Goal: Complete application form: Complete application form

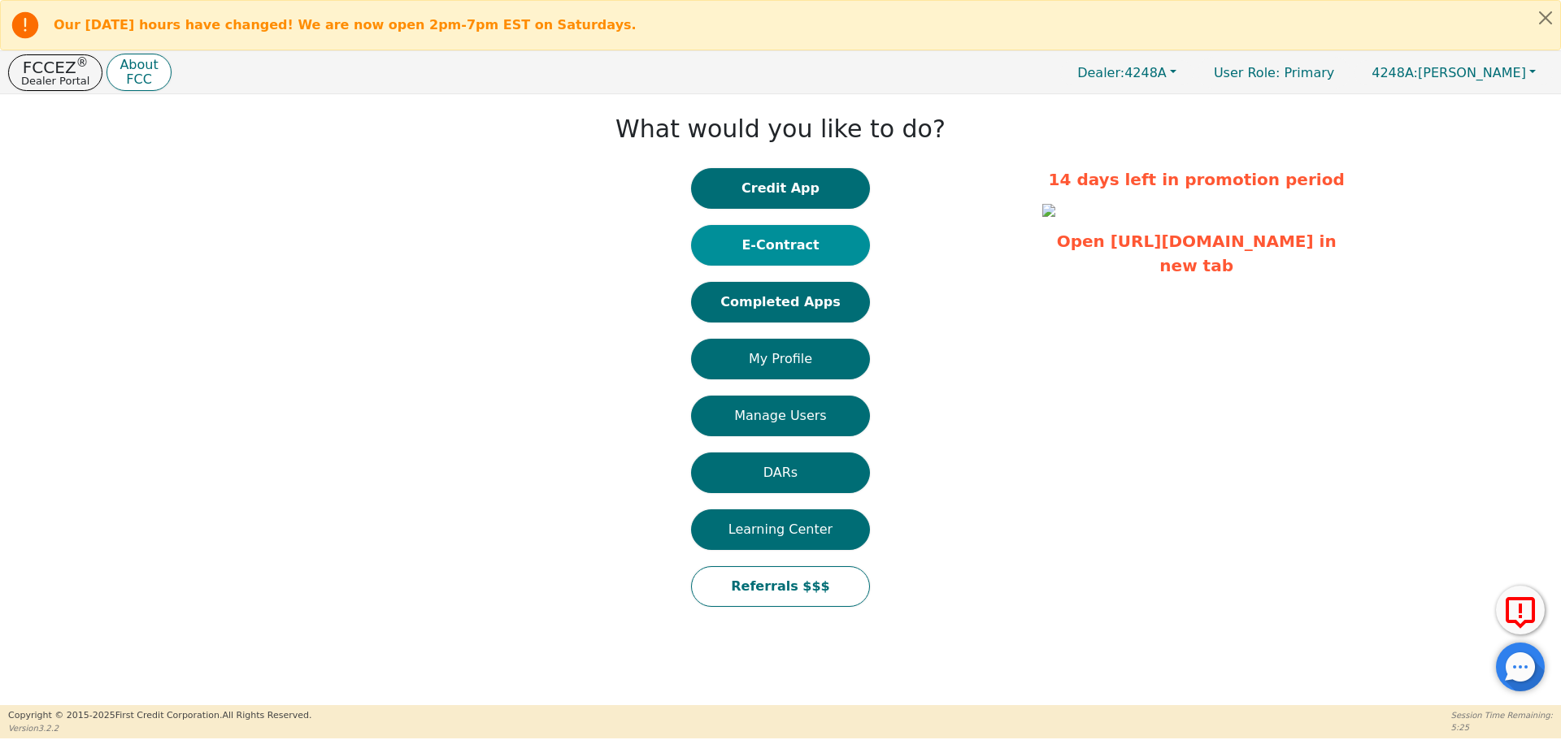
click at [790, 253] on button "E-Contract" at bounding box center [780, 245] width 179 height 41
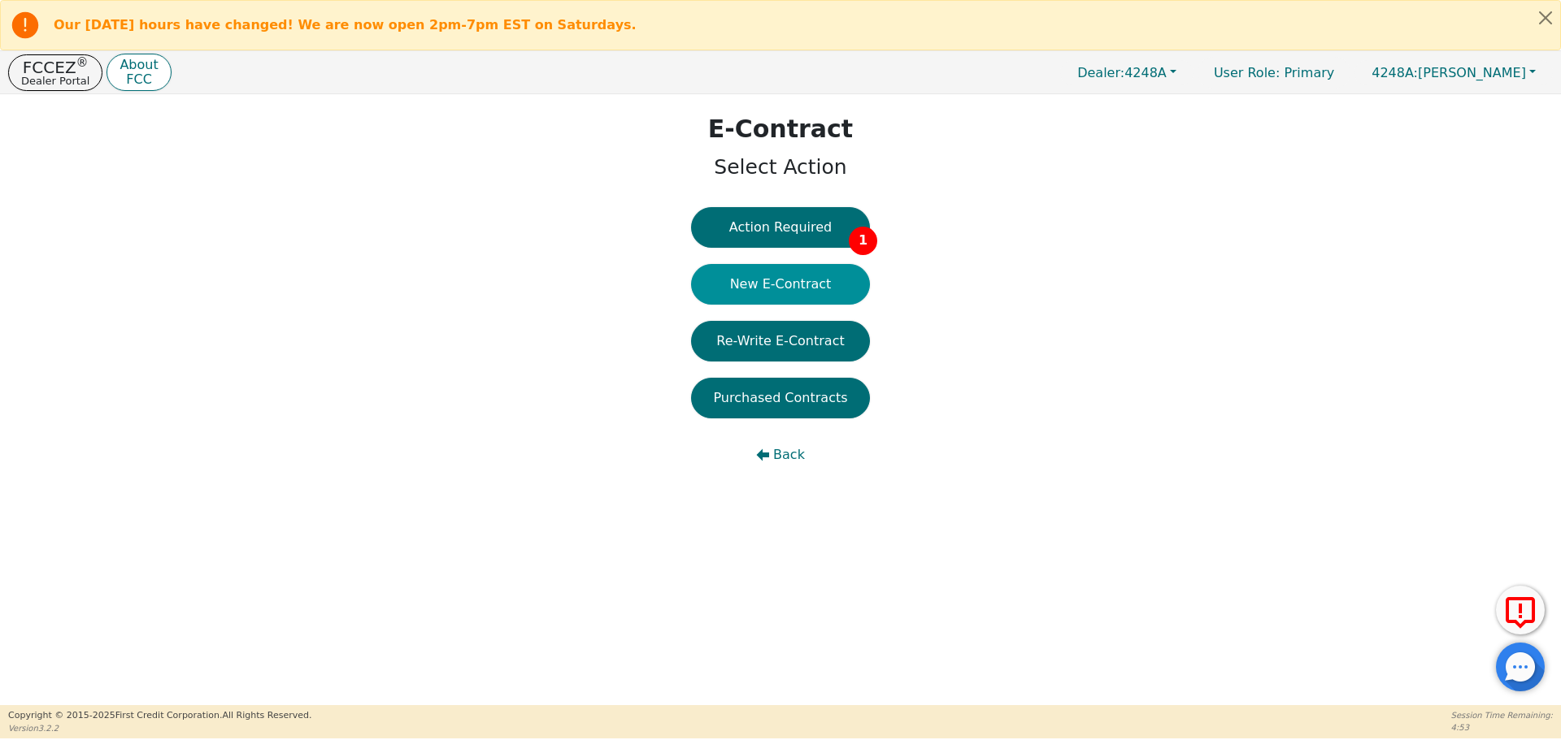
click at [787, 274] on button "New E-Contract" at bounding box center [780, 284] width 179 height 41
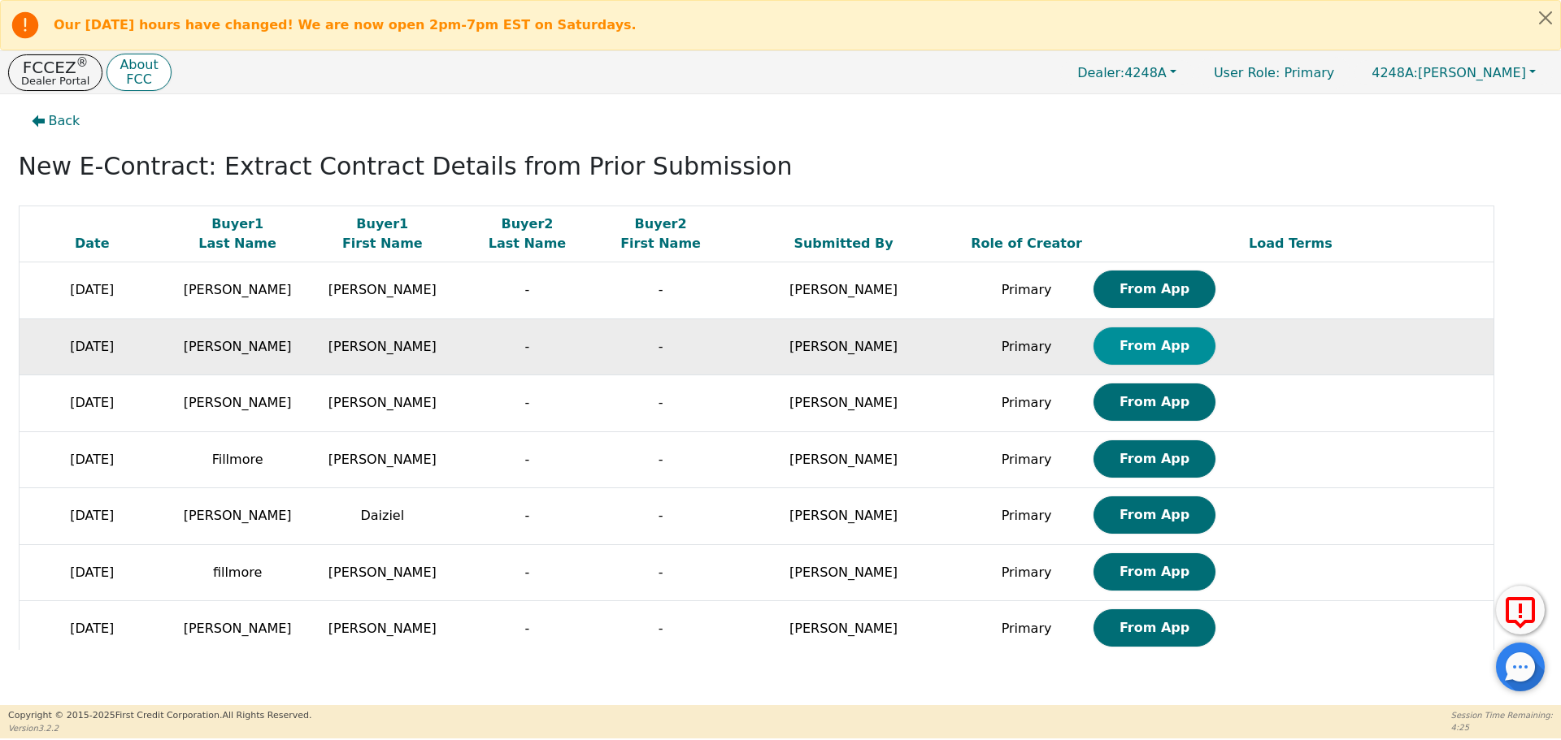
click at [1093, 352] on button "From App" at bounding box center [1154, 346] width 122 height 37
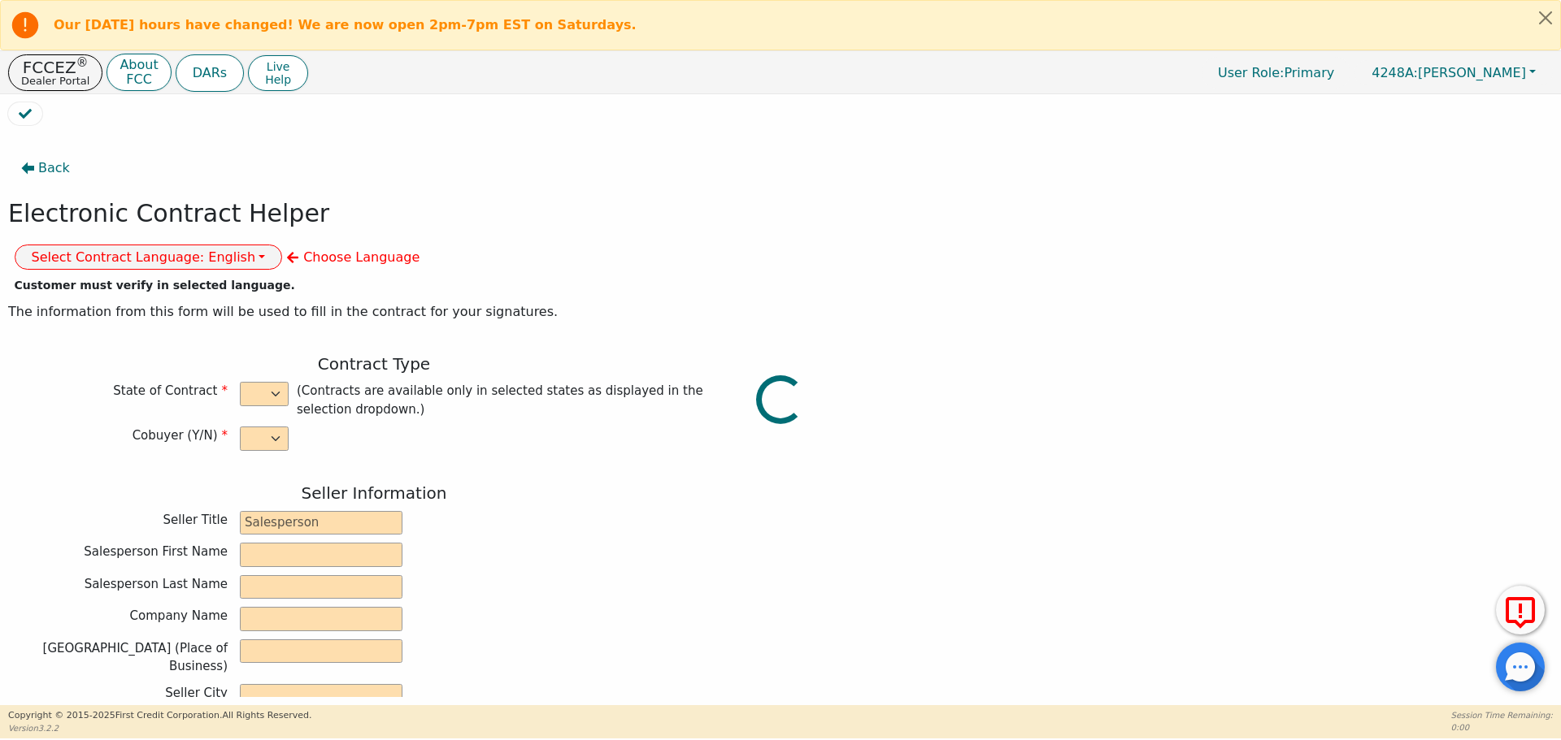
select select "n"
type input "owner"
type input "[PERSON_NAME]"
type input "[GEOGRAPHIC_DATA]"
type input "AQUA REMACH LLC"
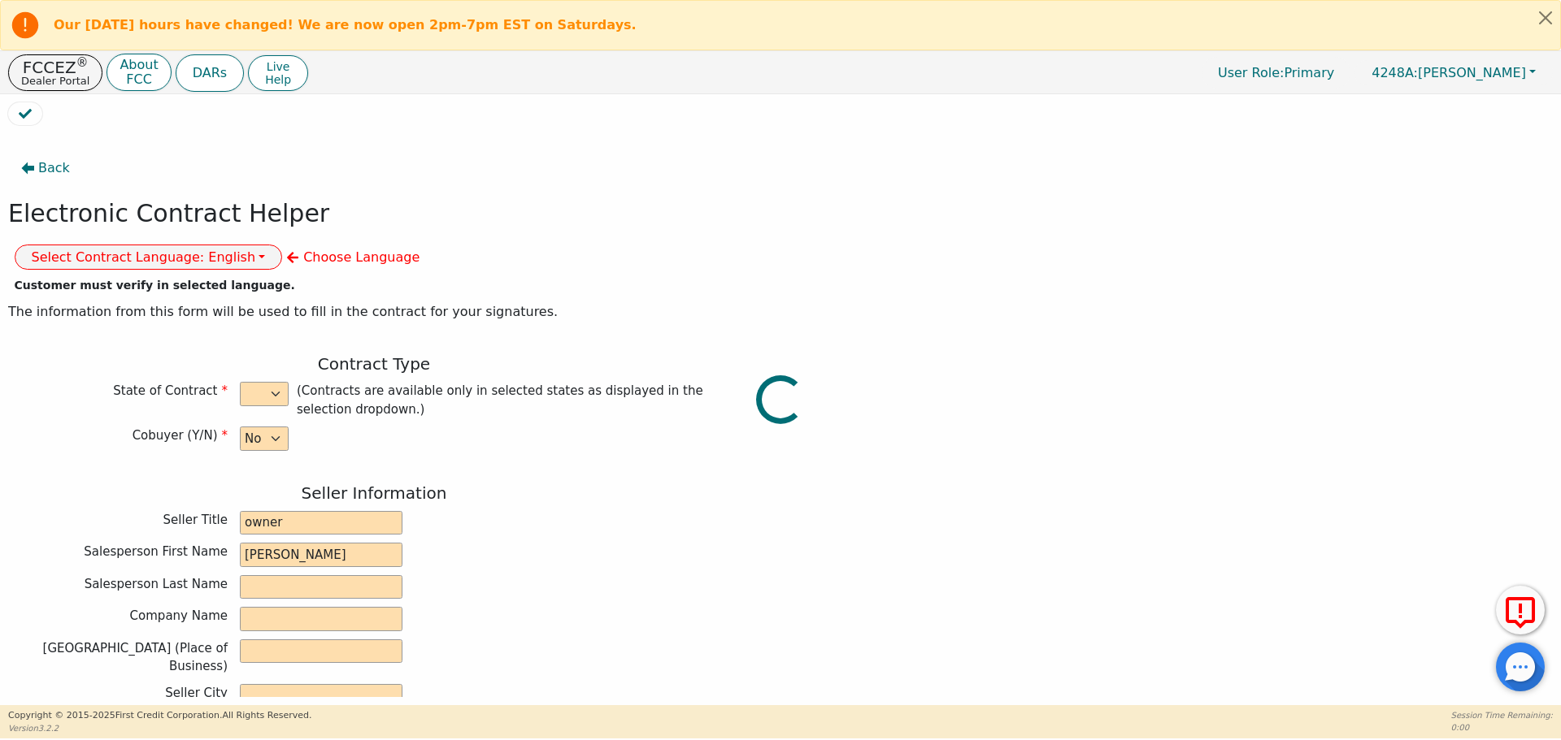
type input "[STREET_ADDRESS]"
type input "[GEOGRAPHIC_DATA]"
select select "[GEOGRAPHIC_DATA]"
type input "77070"
type input "[PERSON_NAME]"
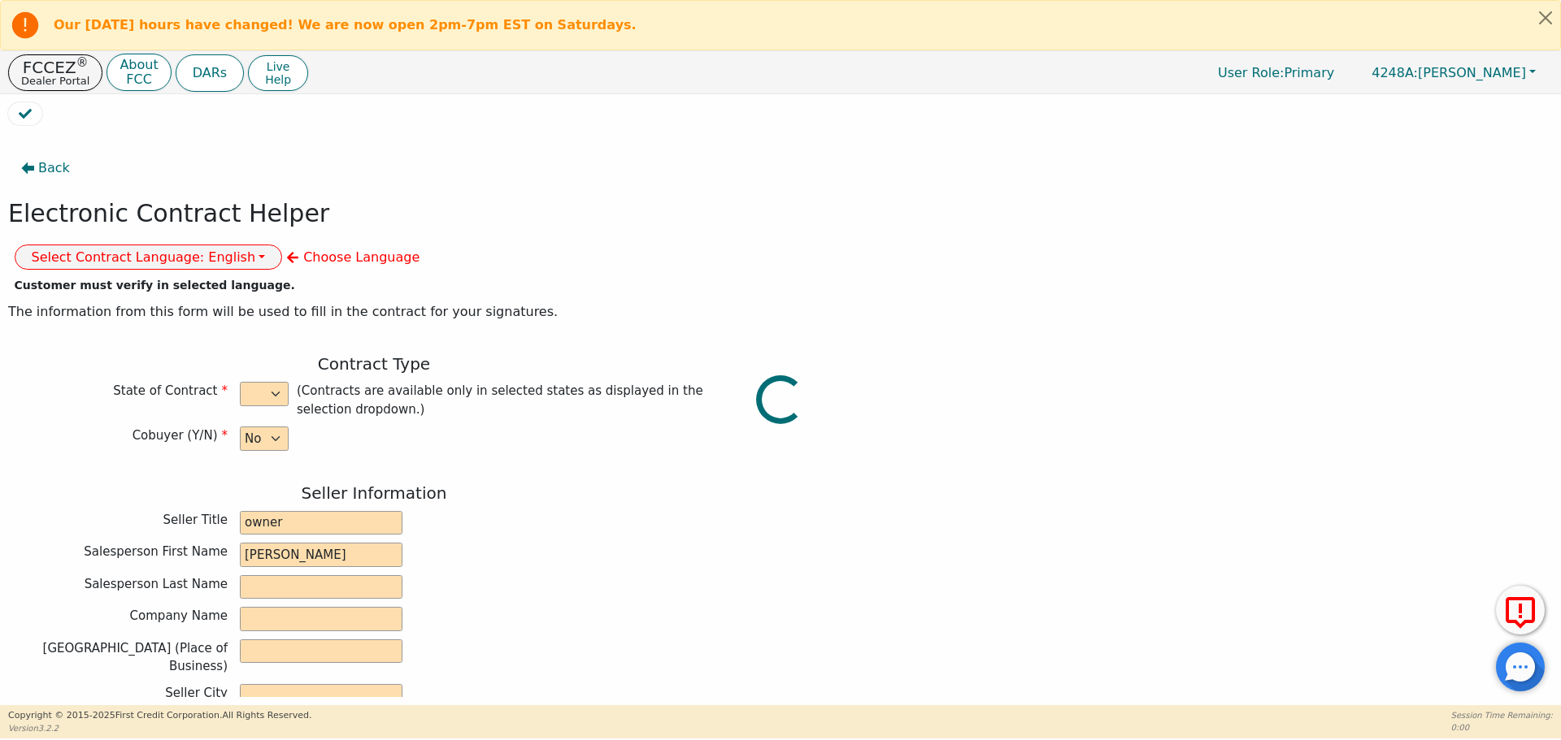
type input "[PERSON_NAME]"
type input "clorenso61@icloud.com"
type input "505 walnut ave"
type input "Cameron"
select select "[GEOGRAPHIC_DATA]"
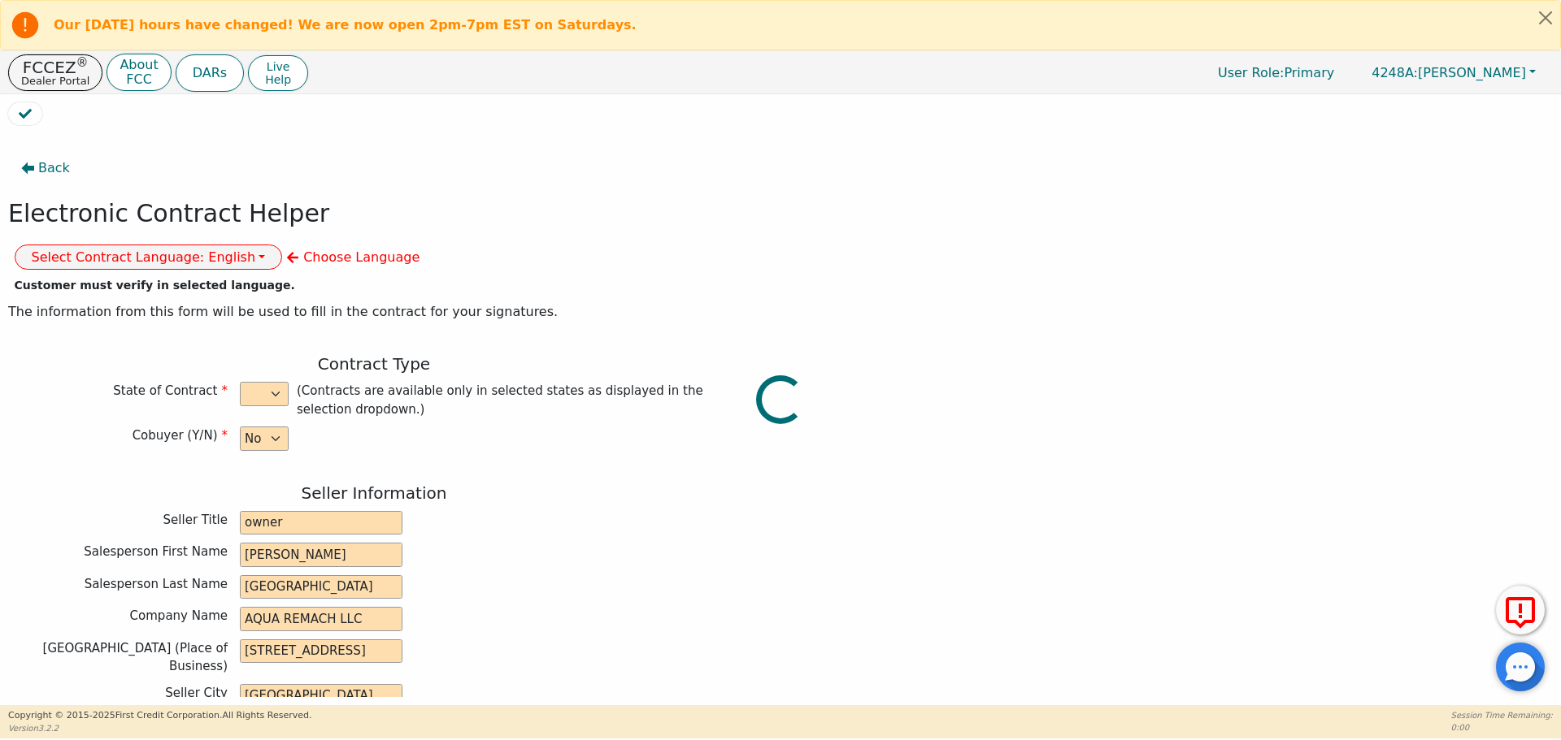
type input "76520"
type input "[DATE]"
type input "17.99"
type input "2025-10-17"
type input "60"
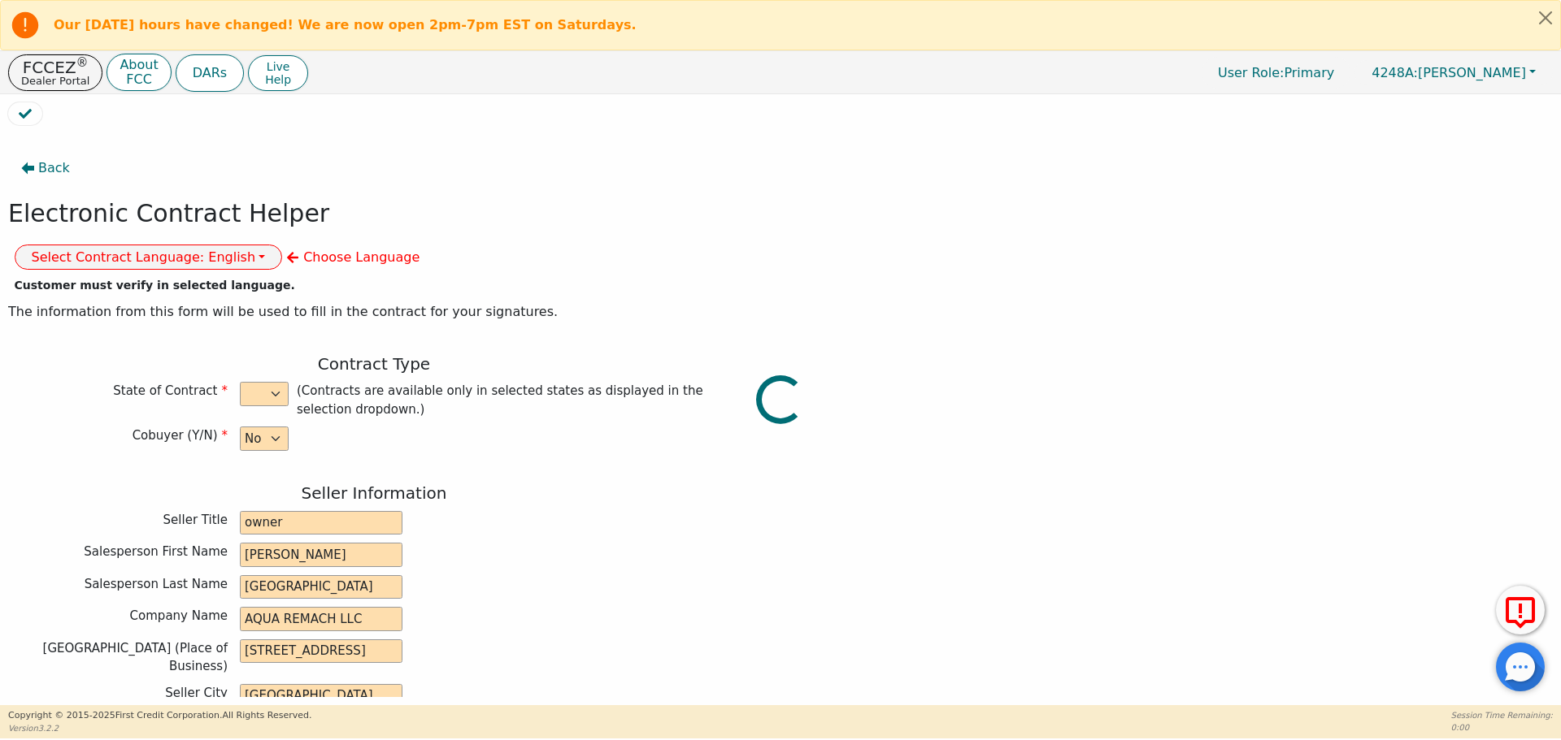
type input "0"
type input "10500.00"
type input "0.00"
type input "10500.00"
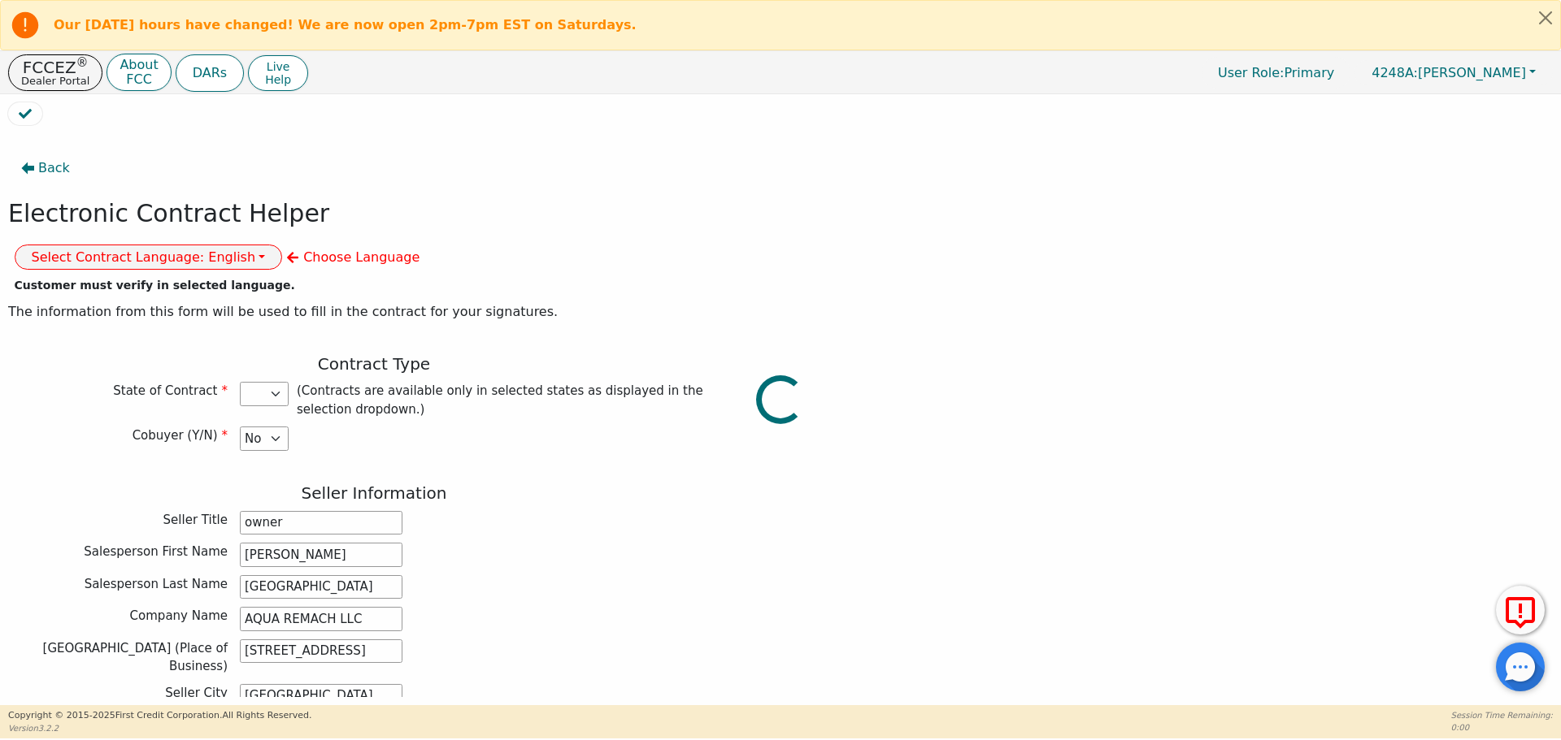
select select "[GEOGRAPHIC_DATA]"
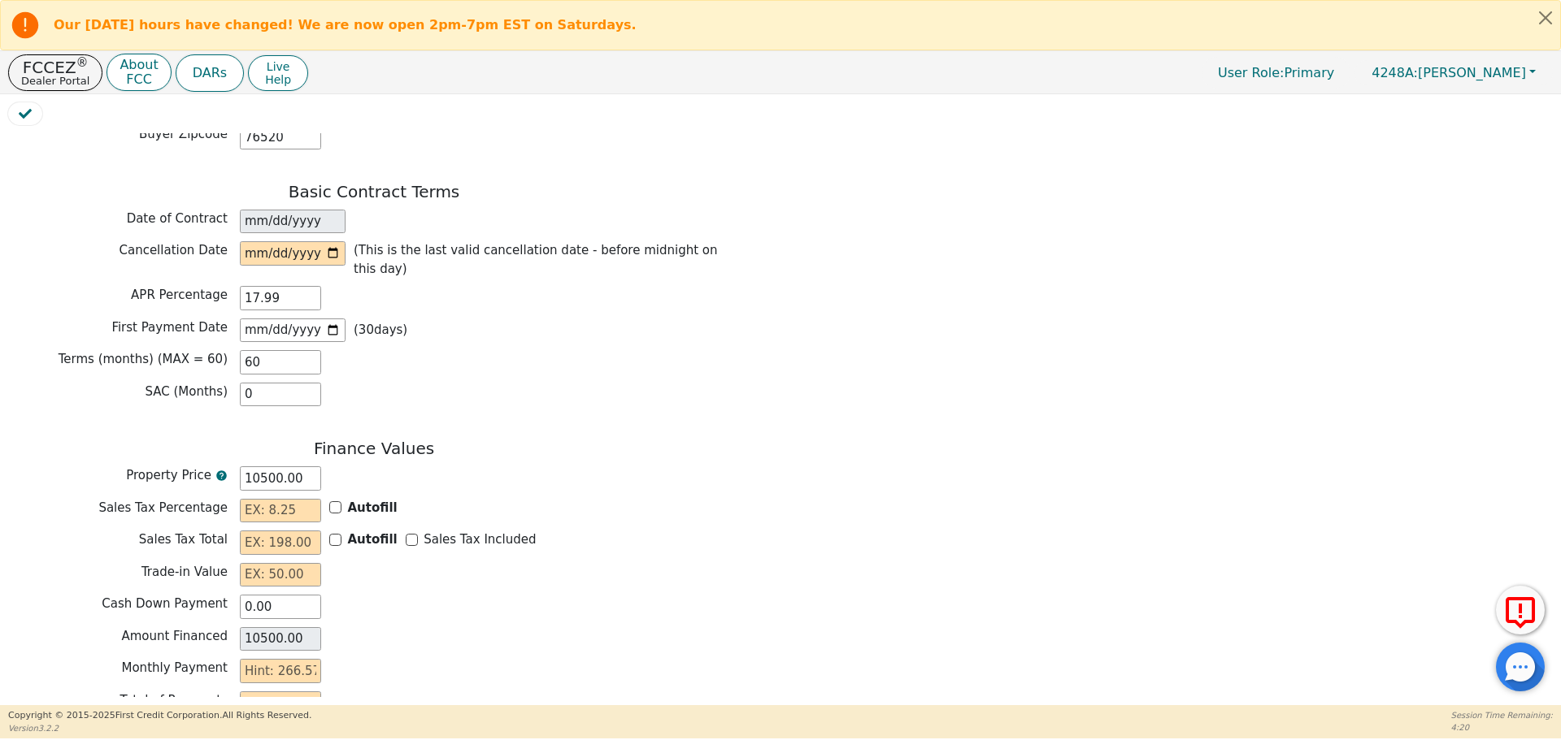
scroll to position [1182, 0]
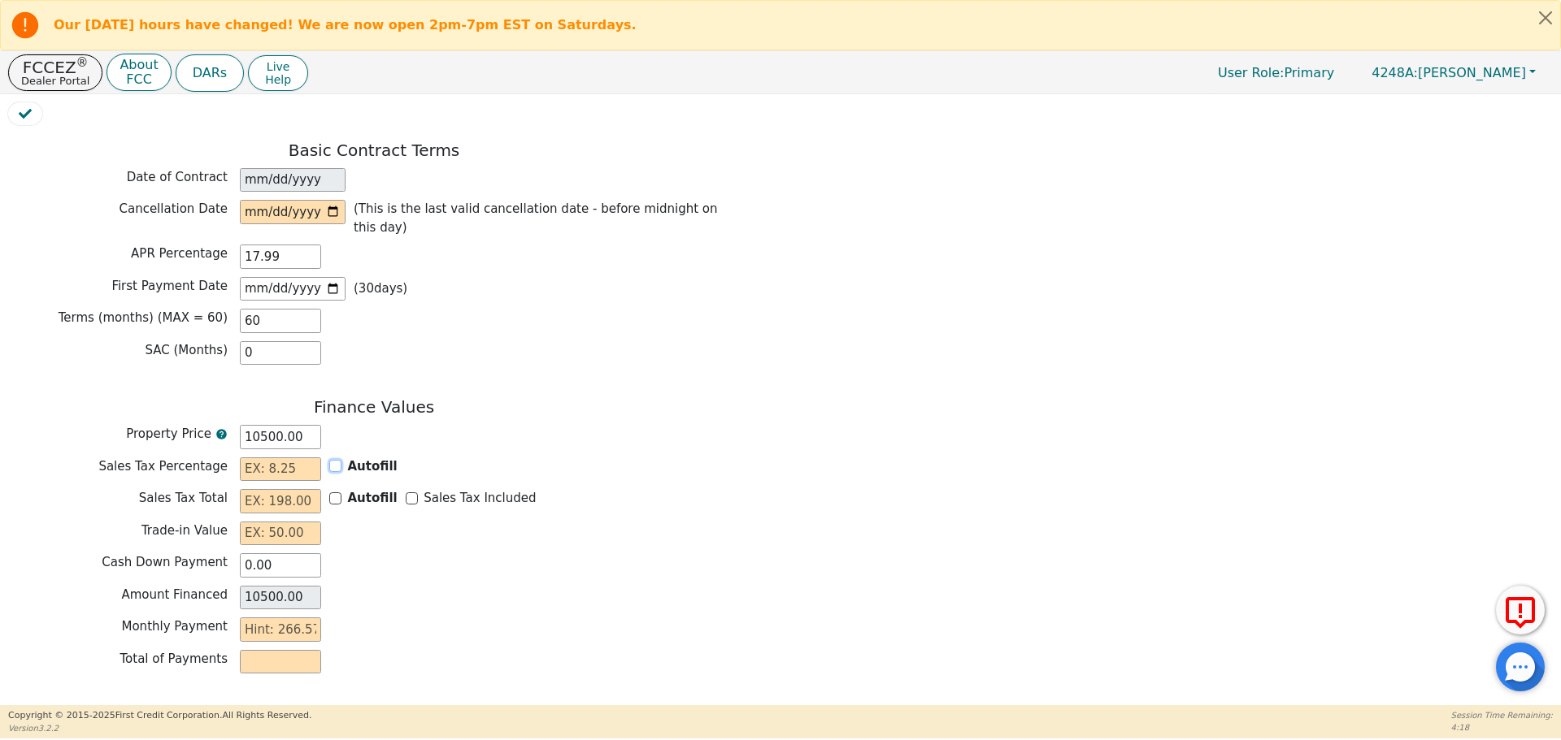
click at [334, 460] on input "Autofill" at bounding box center [335, 466] width 12 height 12
checkbox input "true"
type input "0.00"
click at [406, 493] on input "Sales Tax Included" at bounding box center [412, 499] width 12 height 12
checkbox input "true"
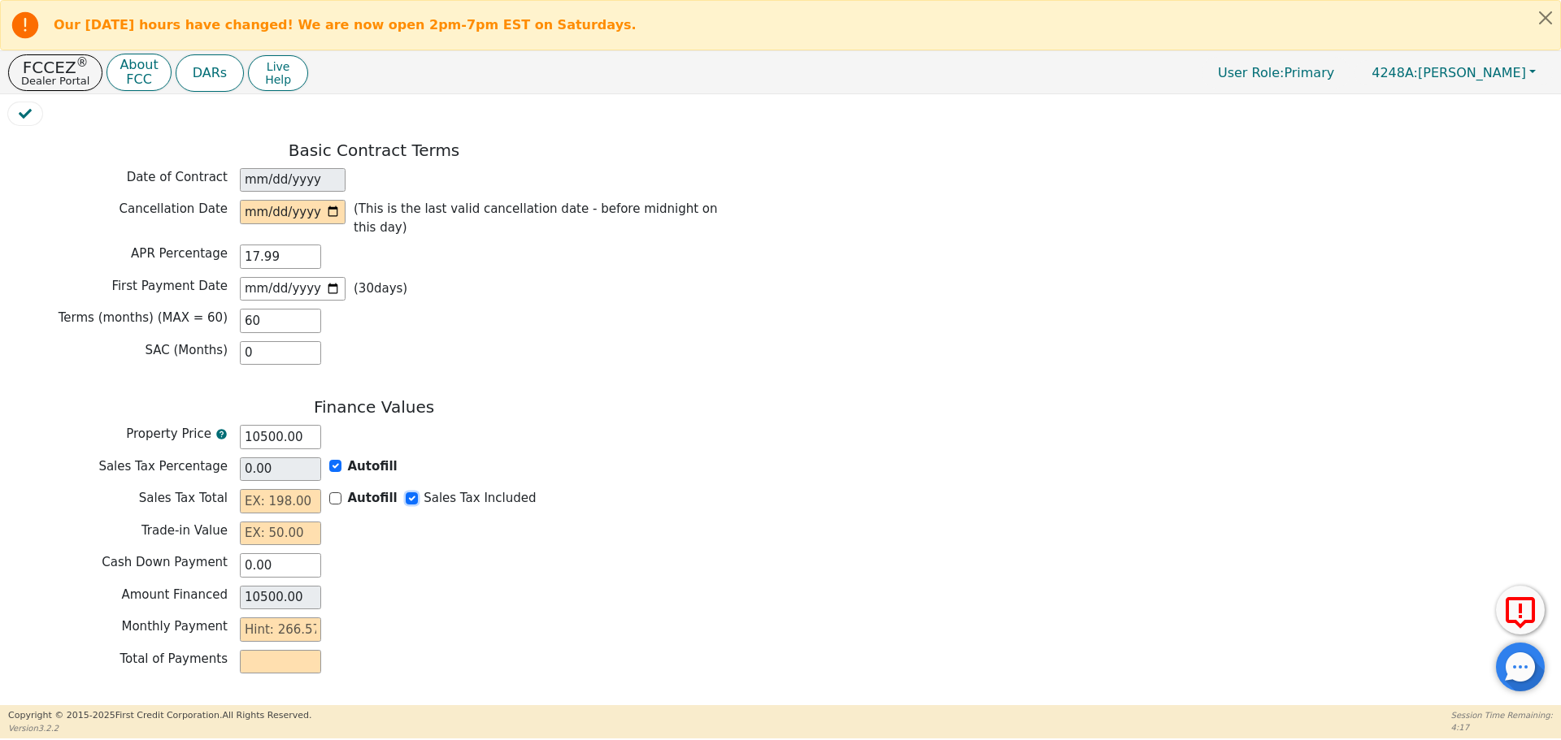
type input "0.00"
click at [293, 522] on input "text" at bounding box center [280, 534] width 81 height 24
type input "0.00"
click at [297, 618] on input "text" at bounding box center [280, 630] width 81 height 24
type input "2"
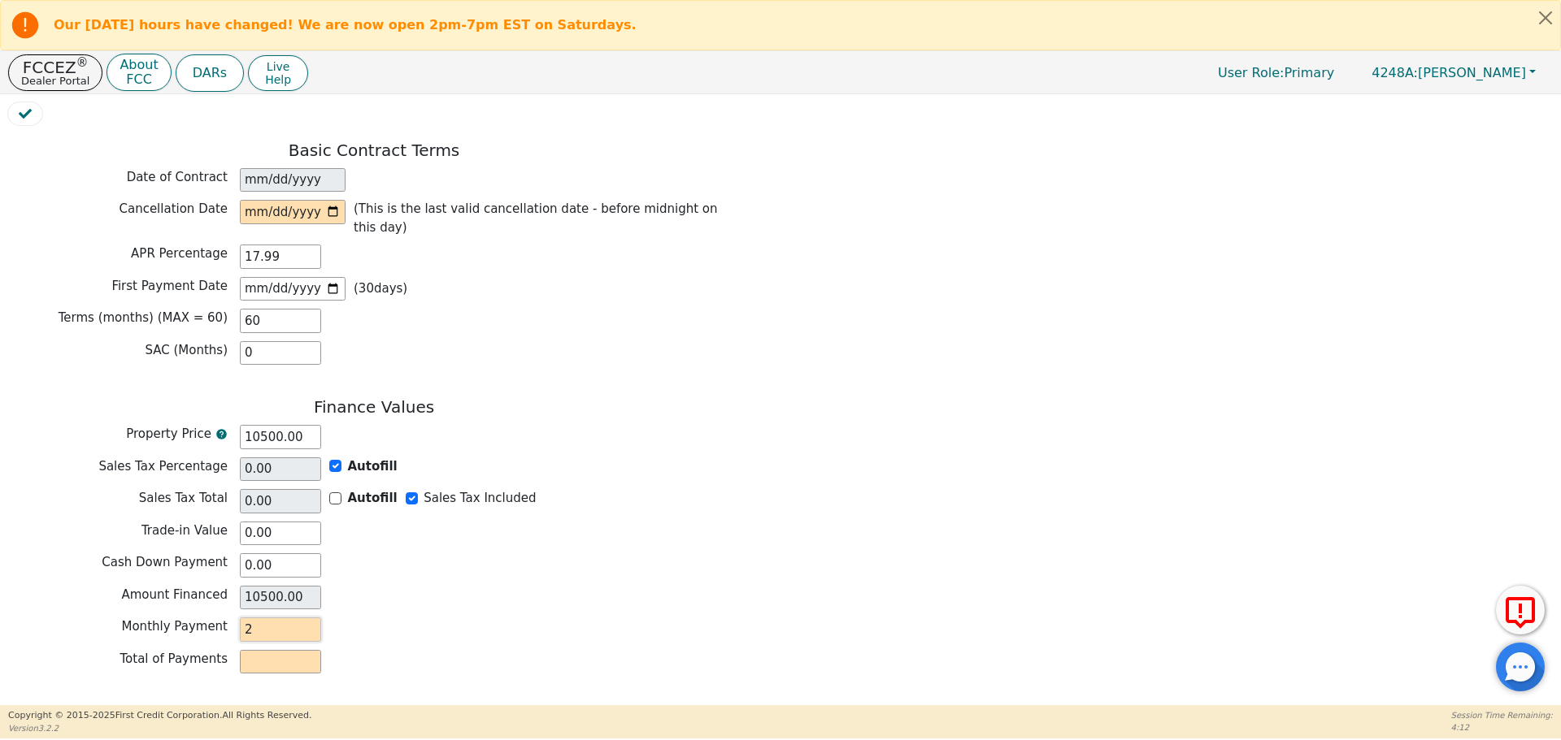
type input "120.00"
type input "26"
type input "1560.00"
type input "266"
type input "15960.00"
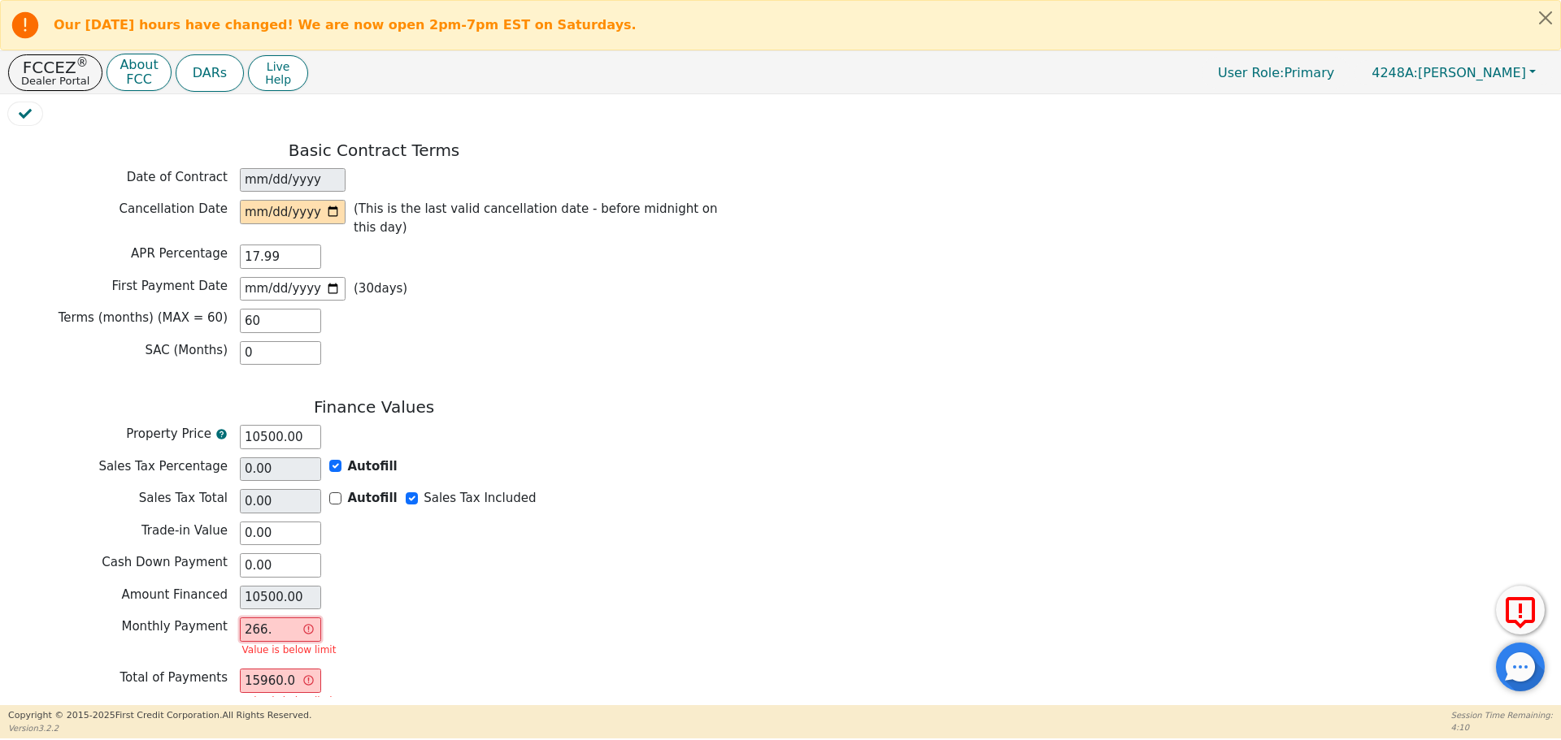
type input "266.5"
type input "15990.00"
type input "266.57"
type input "15994.20"
type input "266.57"
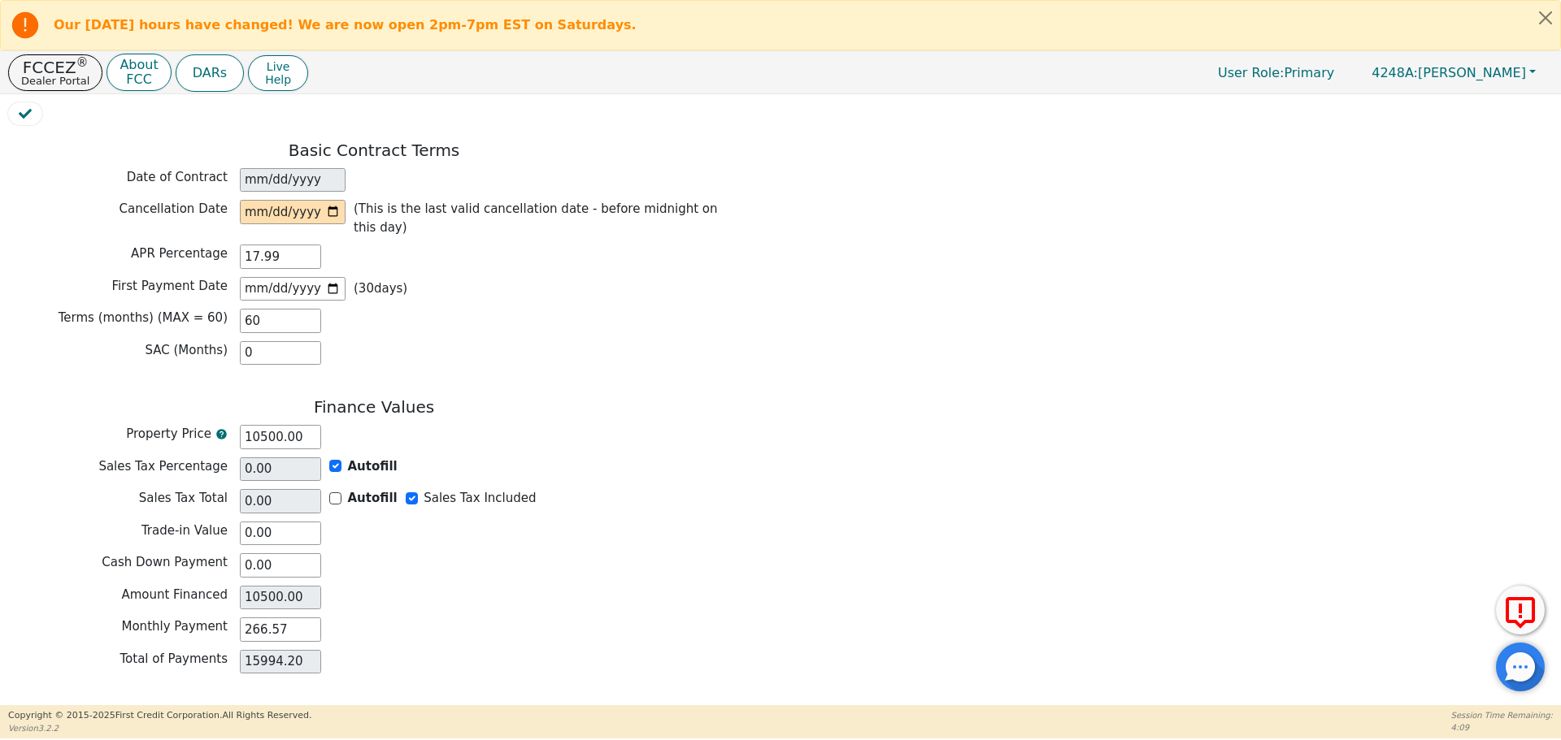
click at [502, 650] on div "Total of Payments 15994.20" at bounding box center [374, 662] width 732 height 24
click at [35, 65] on p "FCCEZ ®" at bounding box center [55, 67] width 68 height 16
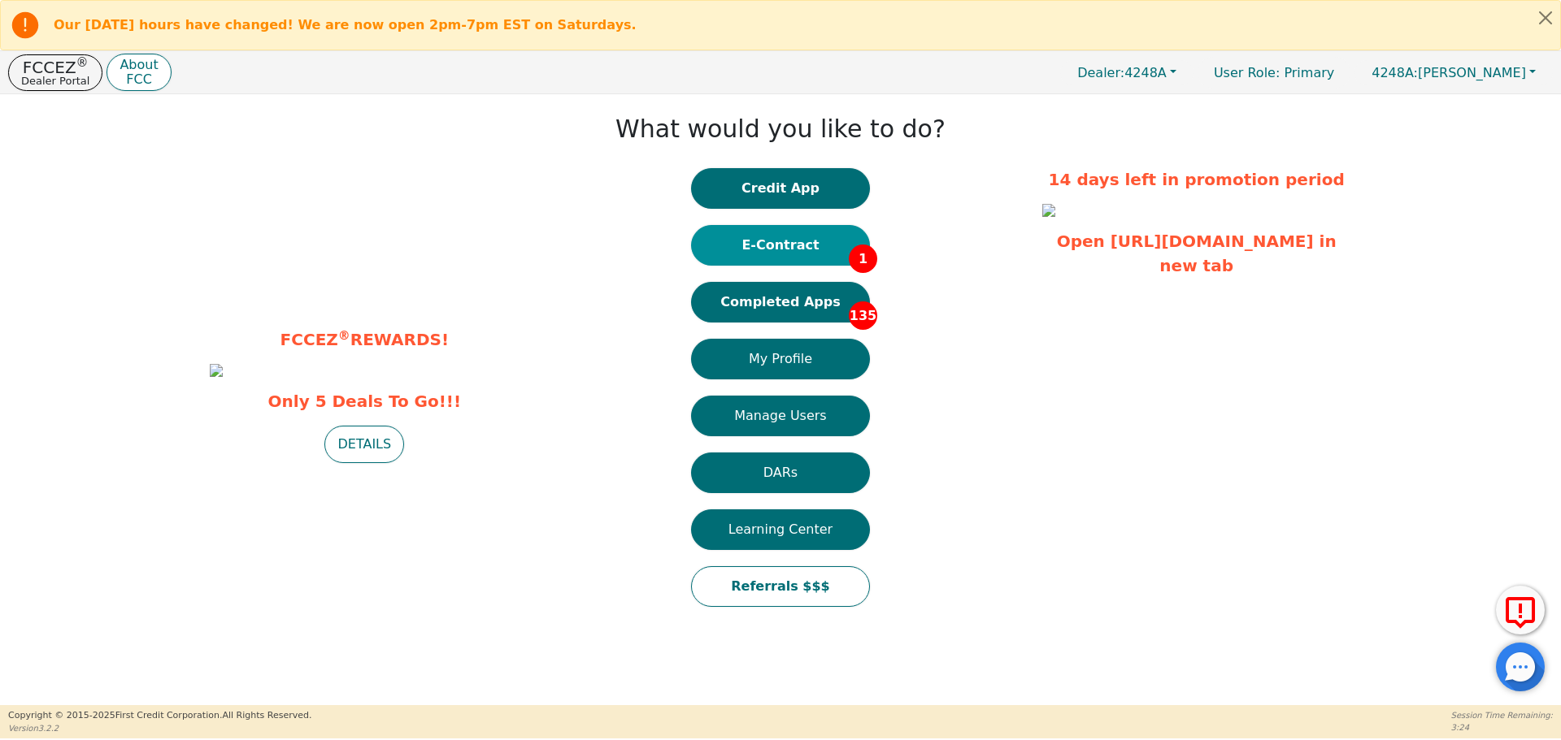
click at [721, 251] on button "E-Contract 1" at bounding box center [780, 245] width 179 height 41
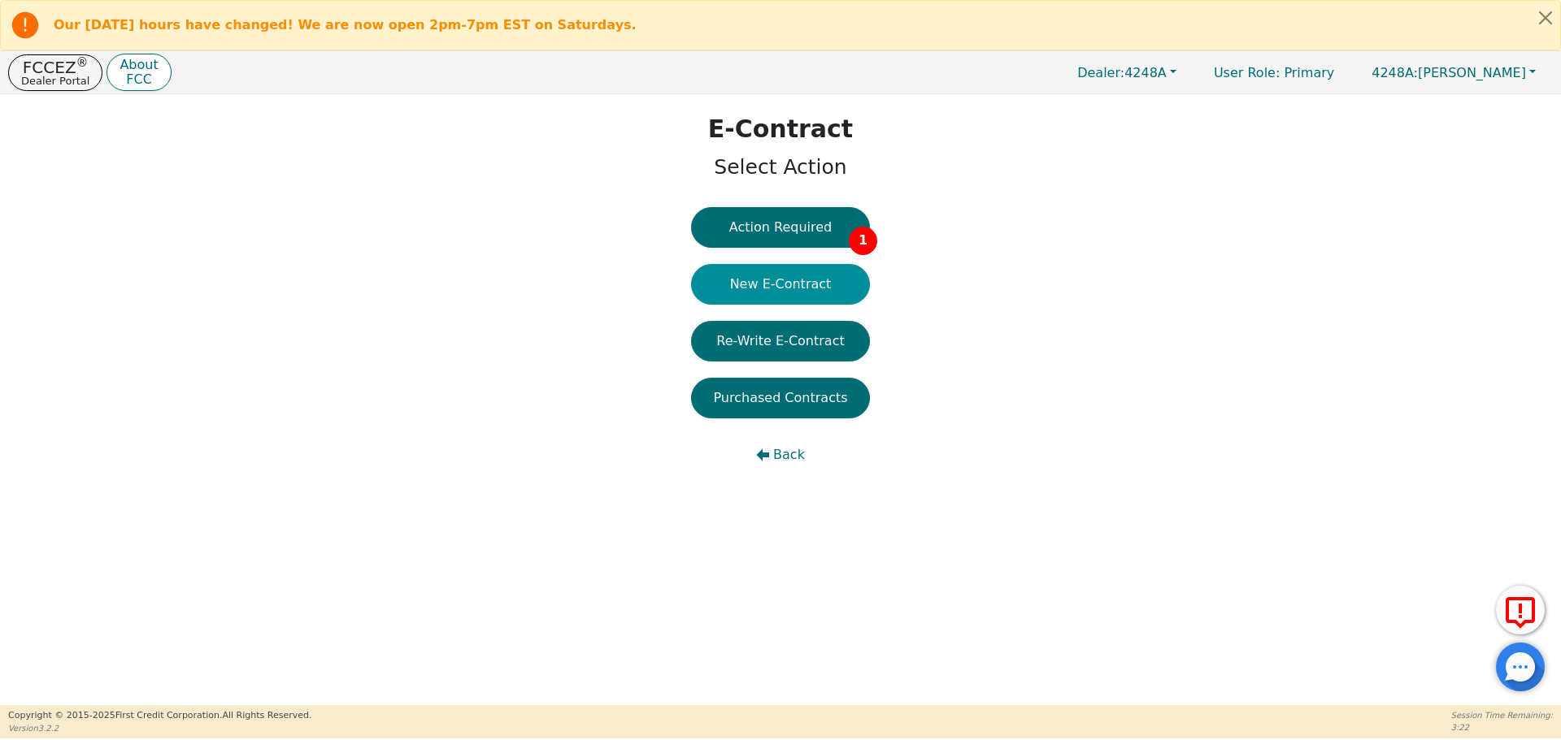
click at [770, 274] on button "New E-Contract" at bounding box center [780, 284] width 179 height 41
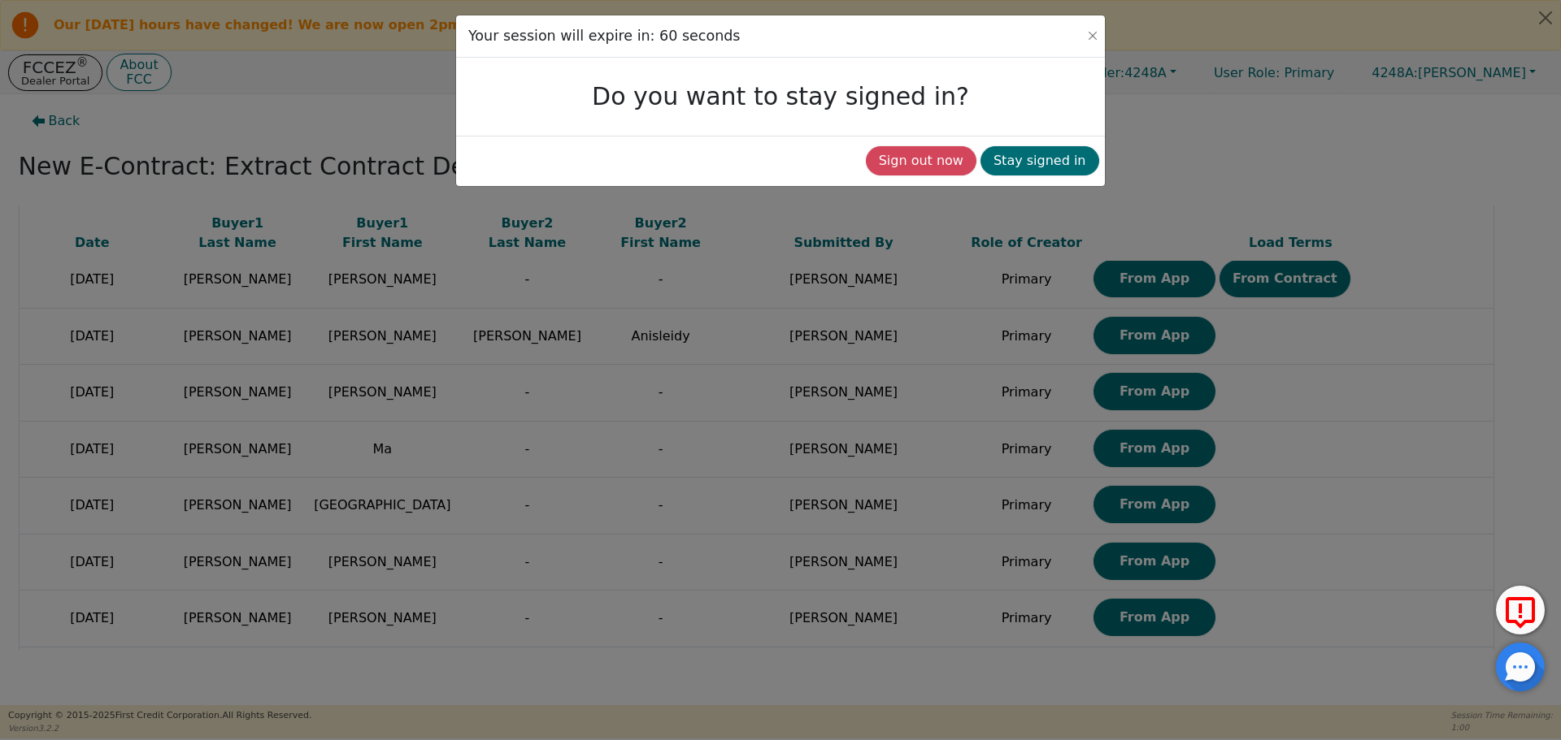
scroll to position [6106, 0]
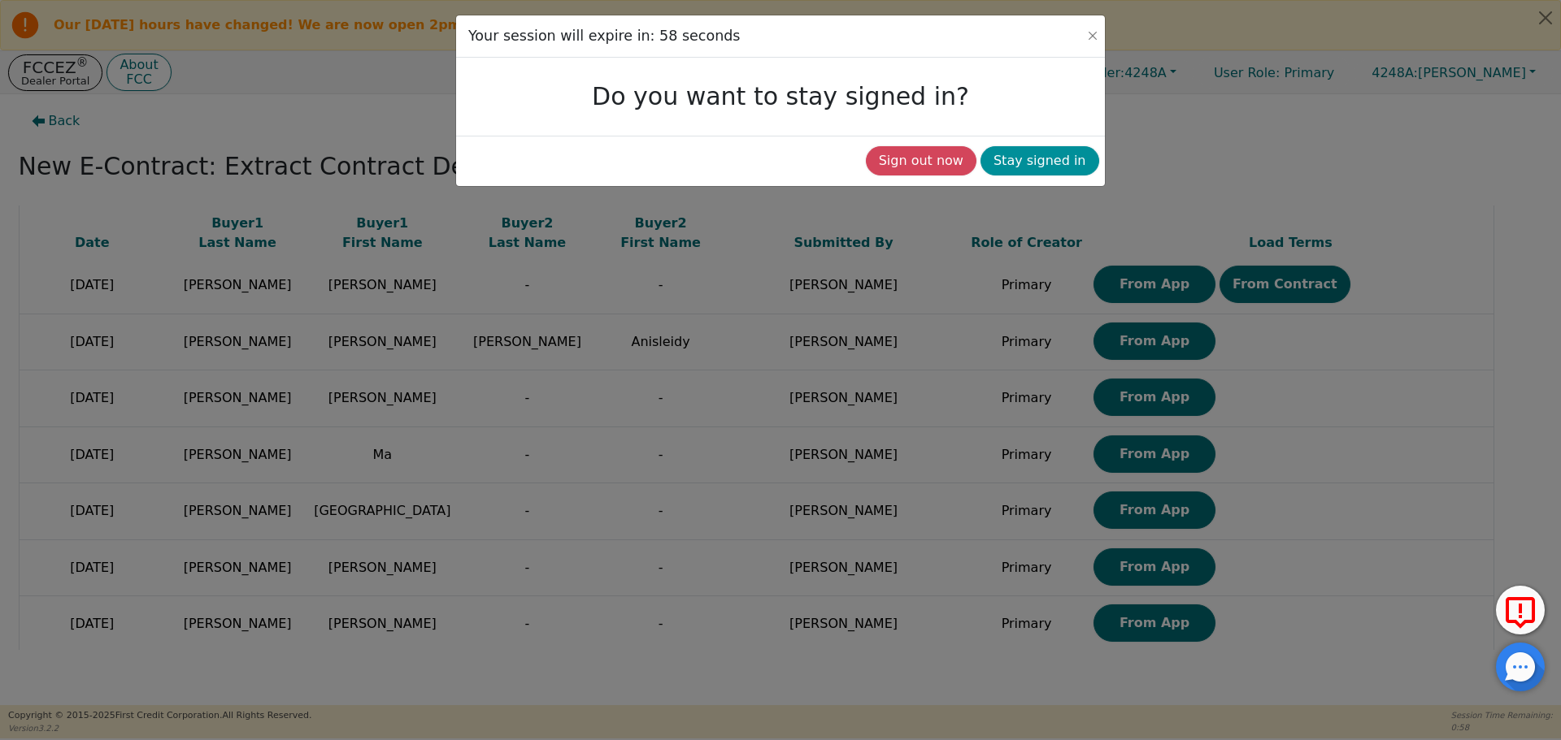
click at [1044, 171] on button "Stay signed in" at bounding box center [1039, 160] width 119 height 29
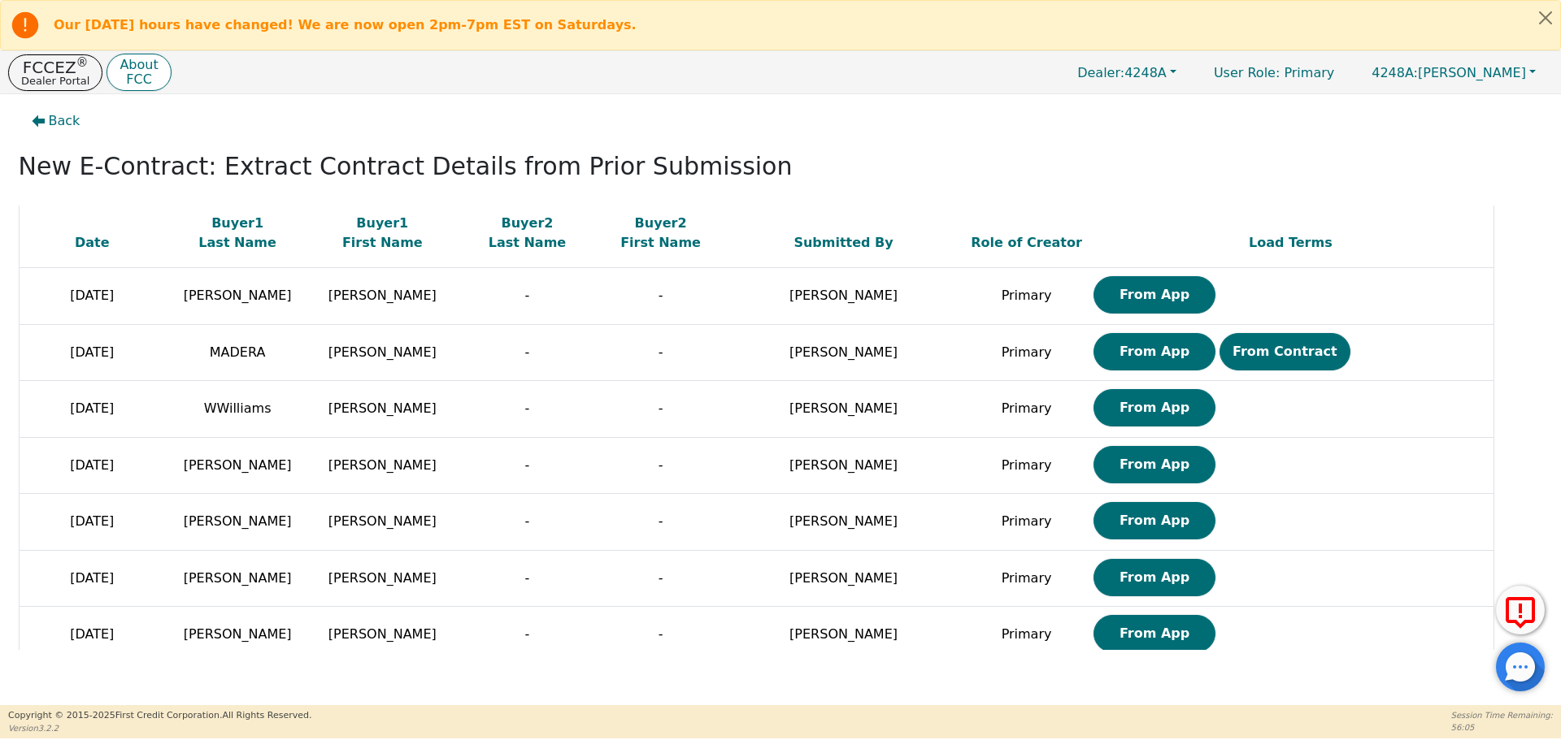
scroll to position [6433, 0]
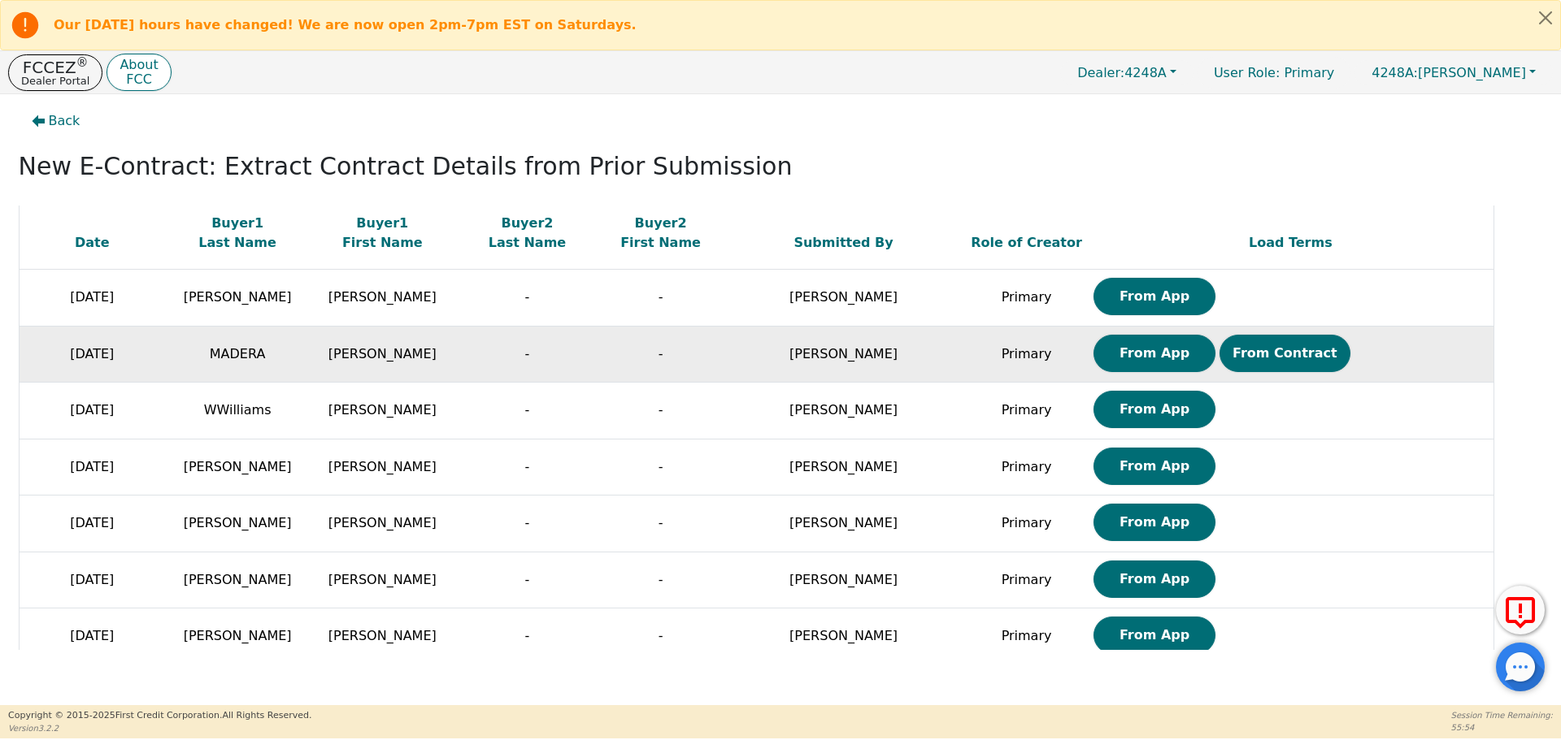
click at [462, 347] on td "-" at bounding box center [526, 354] width 145 height 57
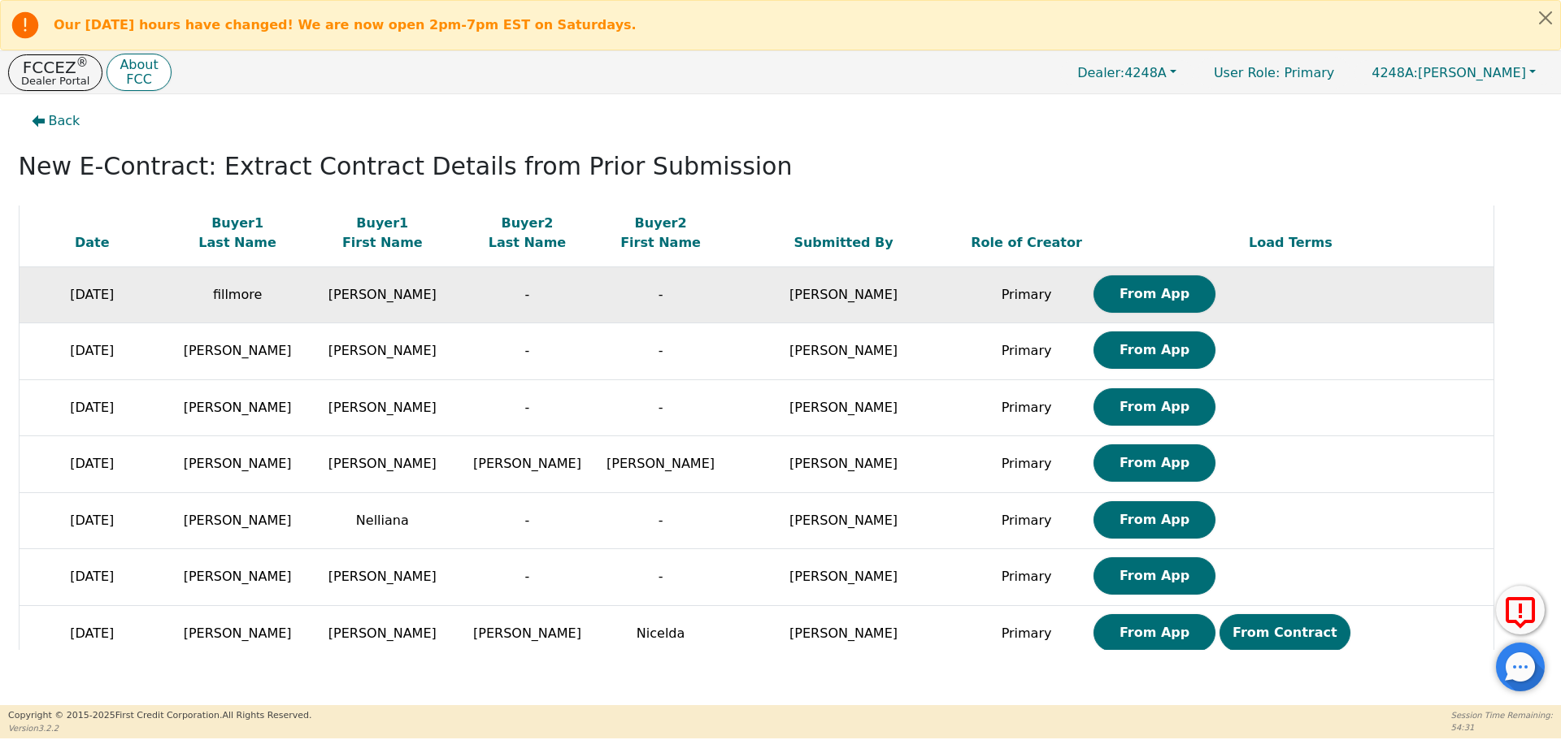
scroll to position [0, 0]
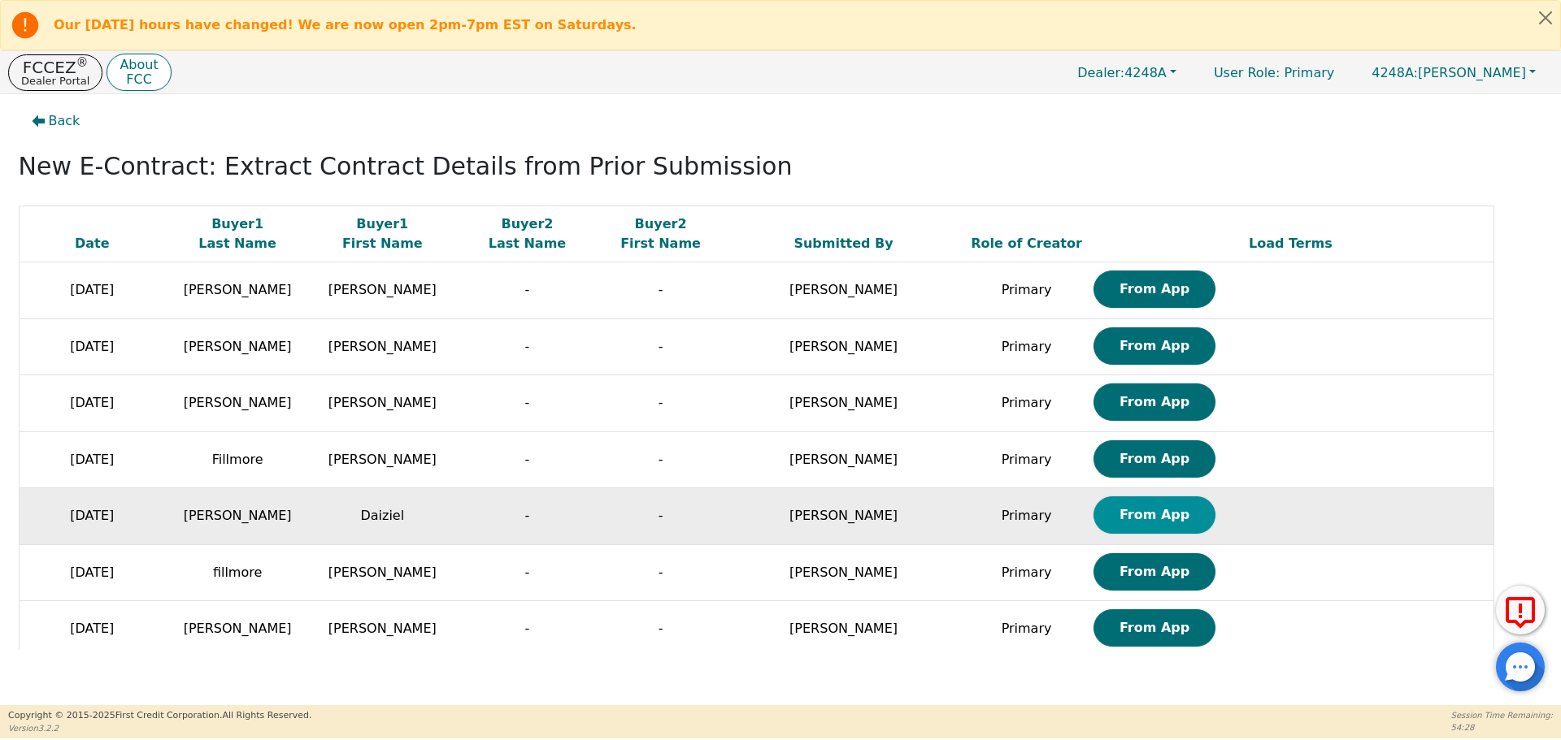
click at [1093, 518] on button "From App" at bounding box center [1154, 515] width 122 height 37
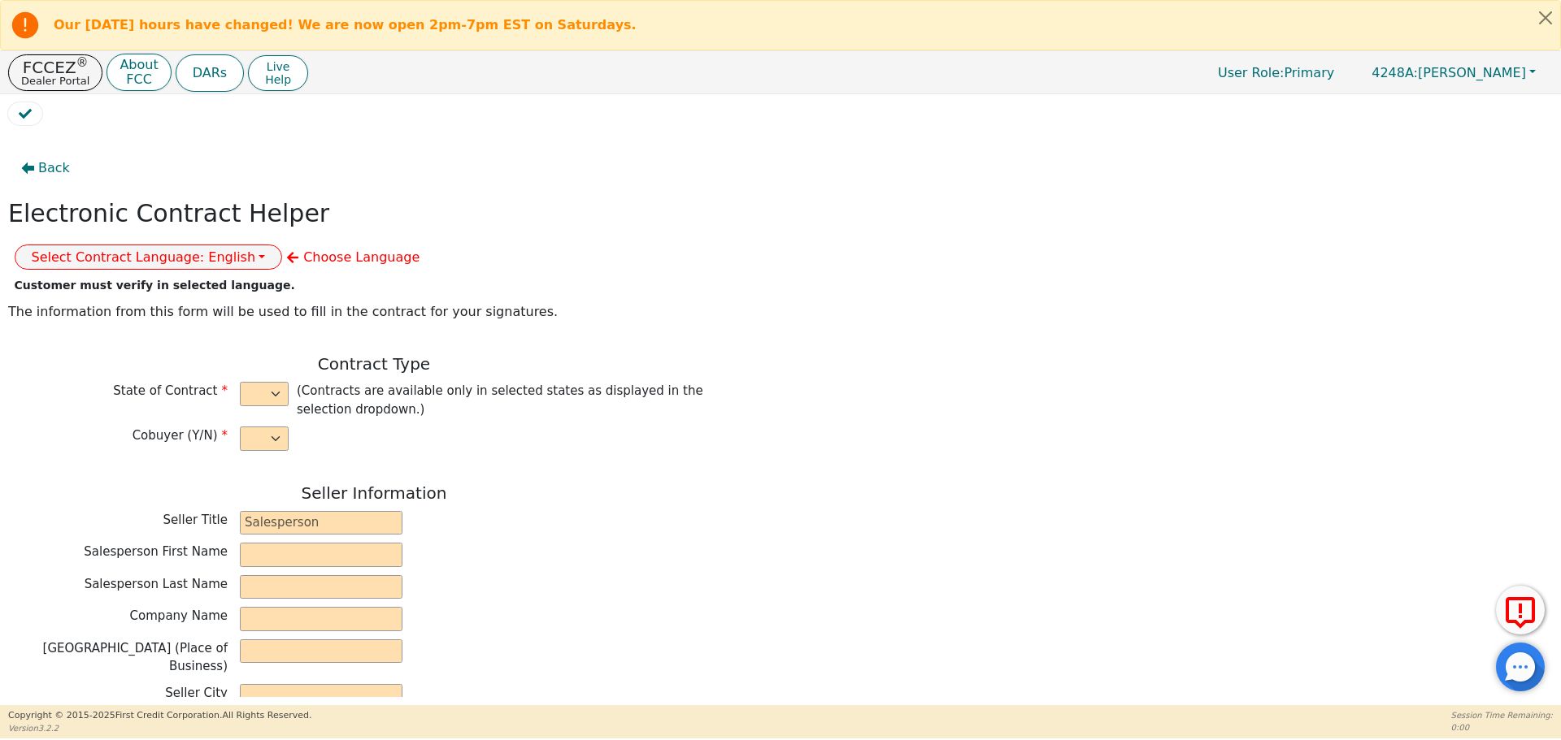
select select "n"
type input "owner"
type input "[PERSON_NAME]"
type input "[GEOGRAPHIC_DATA]"
type input "AQUA REMACH LLC"
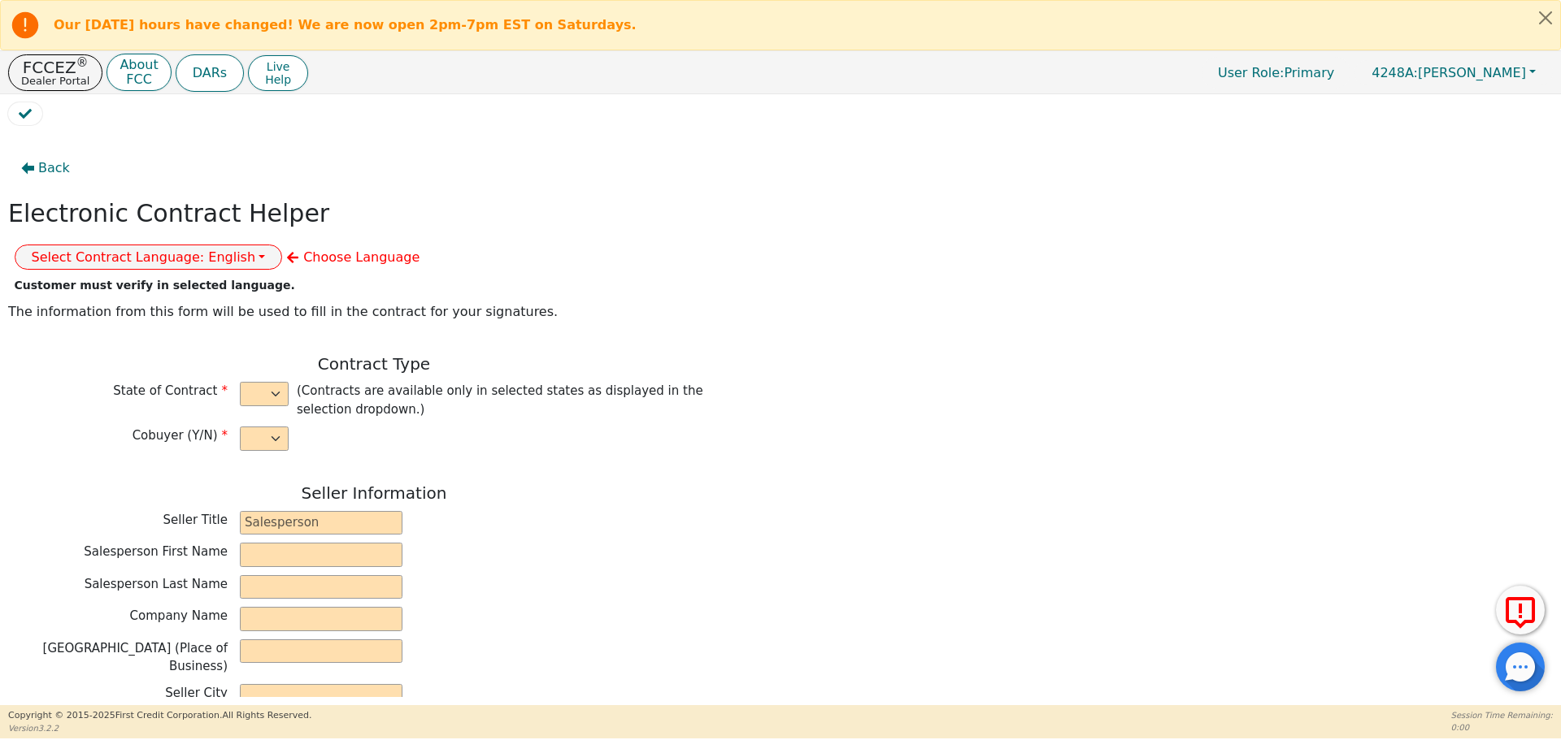
type input "[STREET_ADDRESS]"
type input "[GEOGRAPHIC_DATA]"
select select "[GEOGRAPHIC_DATA]"
type input "77070"
type input "Daiziel"
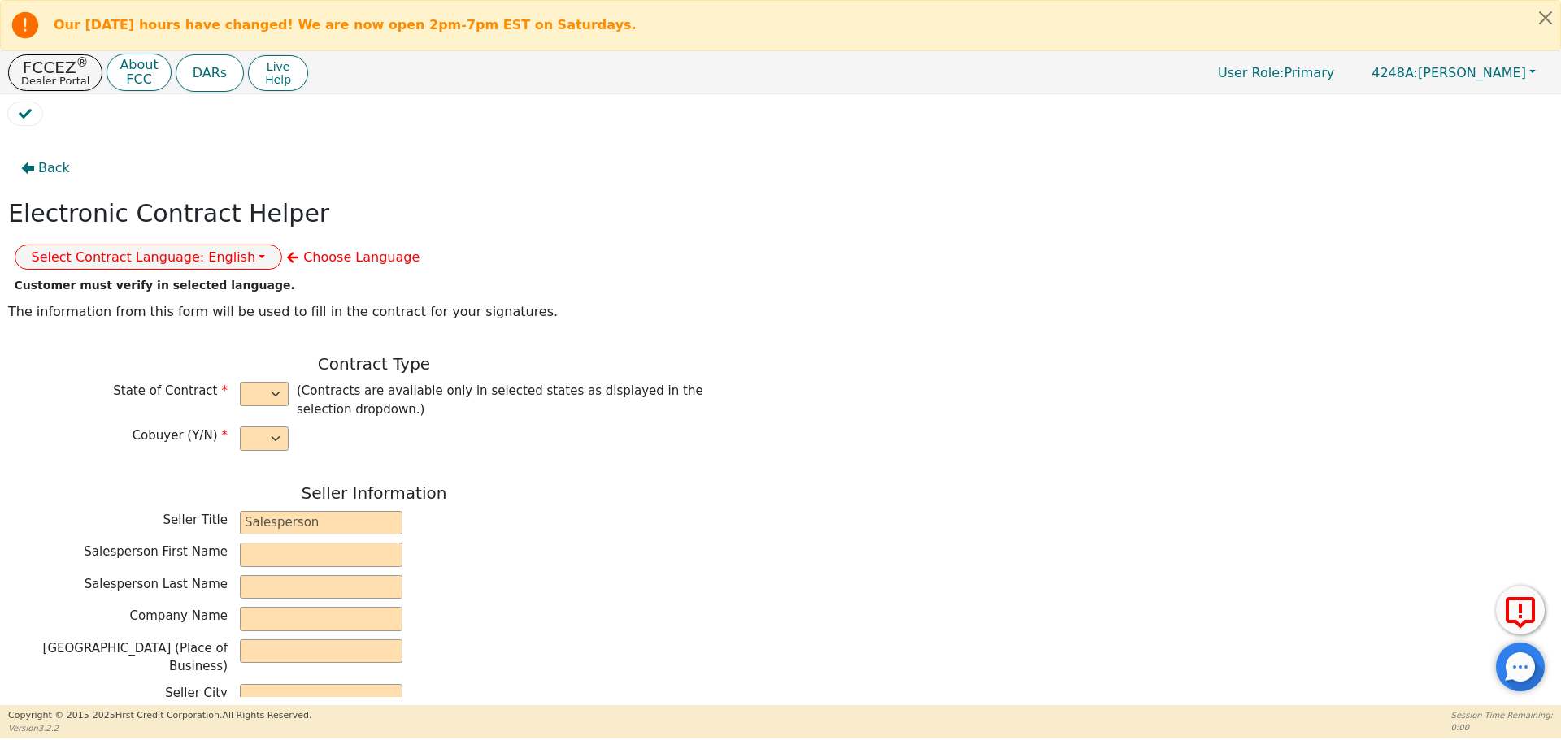
type input "[PERSON_NAME]"
type input "dbraziel5314@gmail.com"
type input "1504 W 6th st"
type input "Cameron"
select select "[GEOGRAPHIC_DATA]"
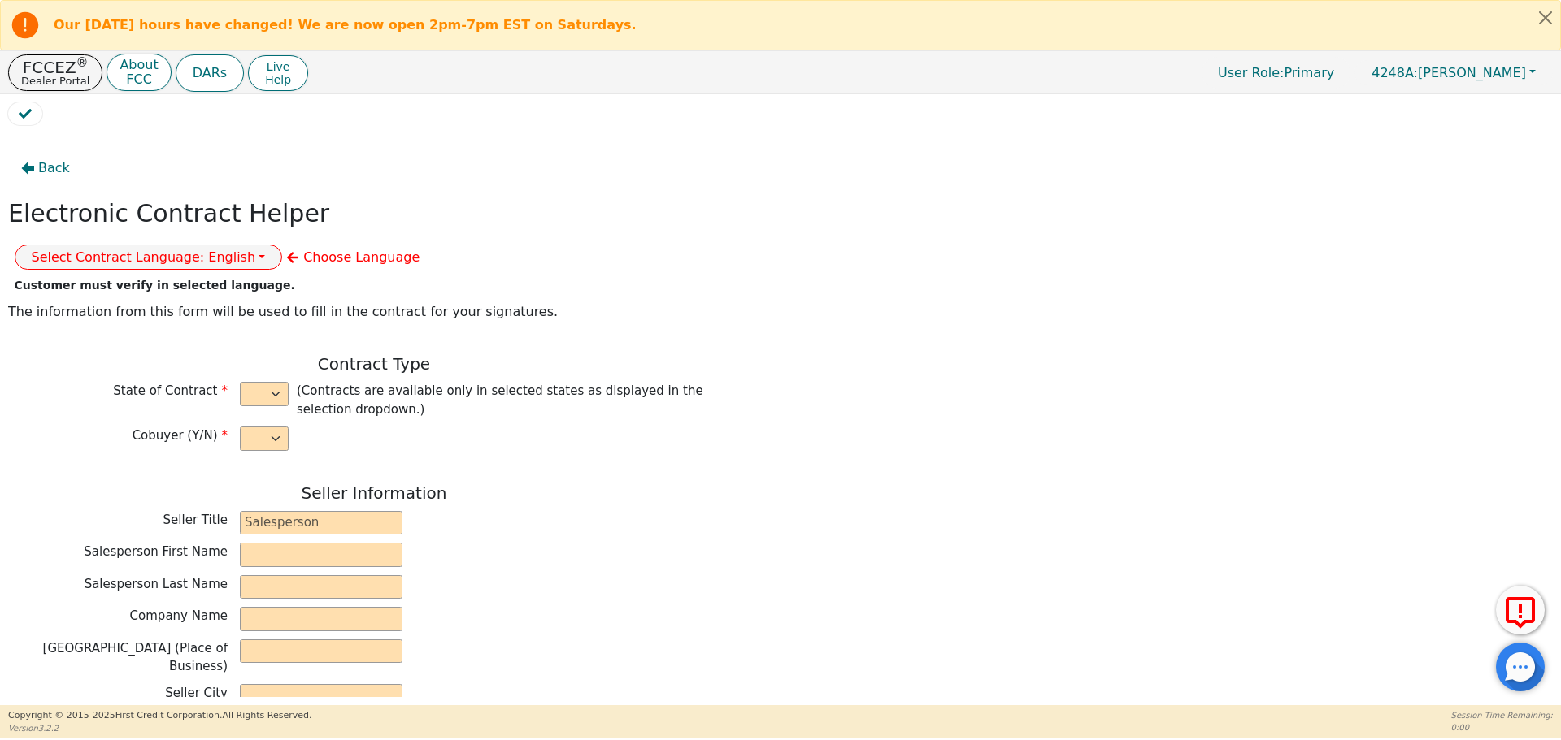
type input "76520"
type input "[DATE]"
type input "17.99"
type input "2025-10-16"
type input "60"
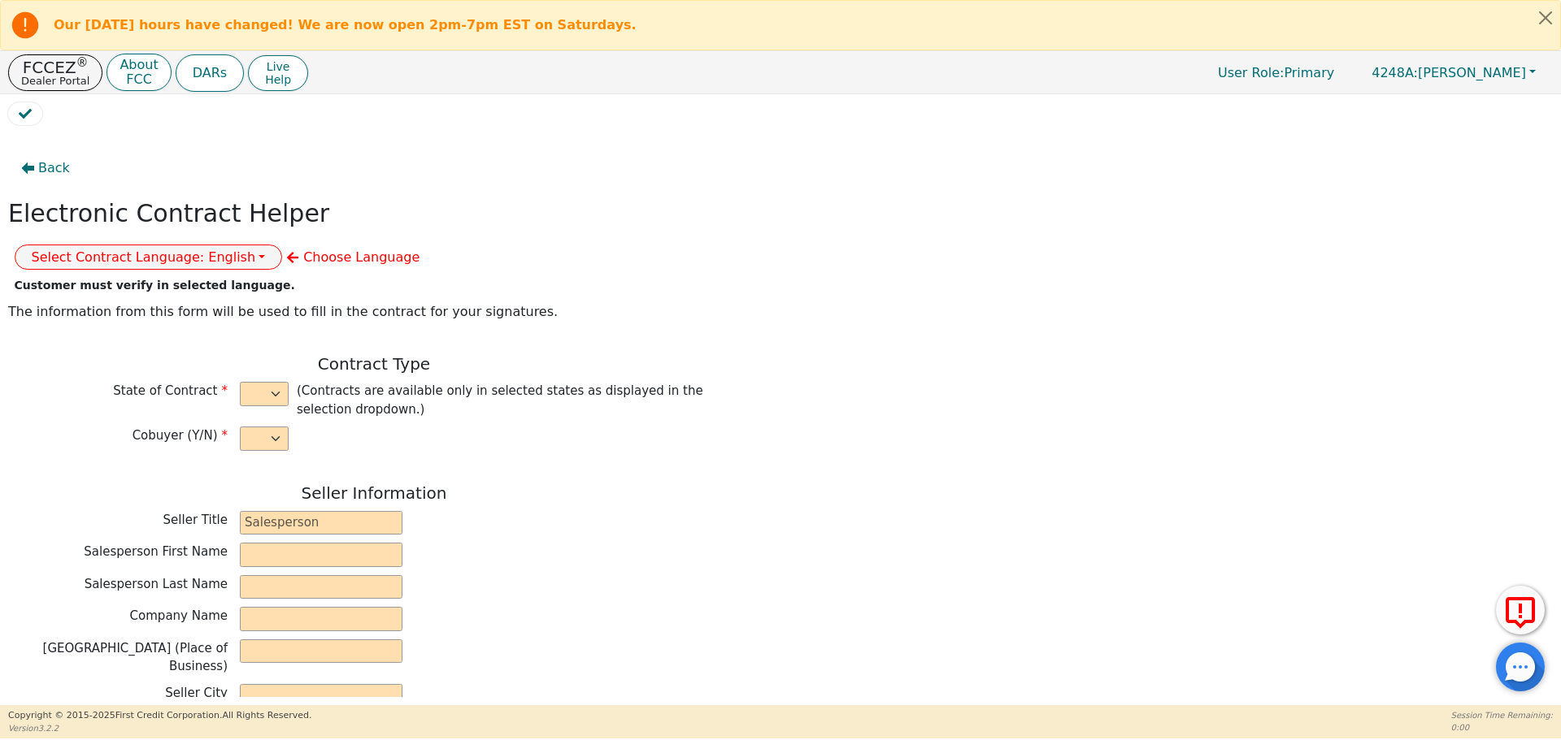
type input "0"
type input "8990.00"
type input "0.00"
type input "8990.00"
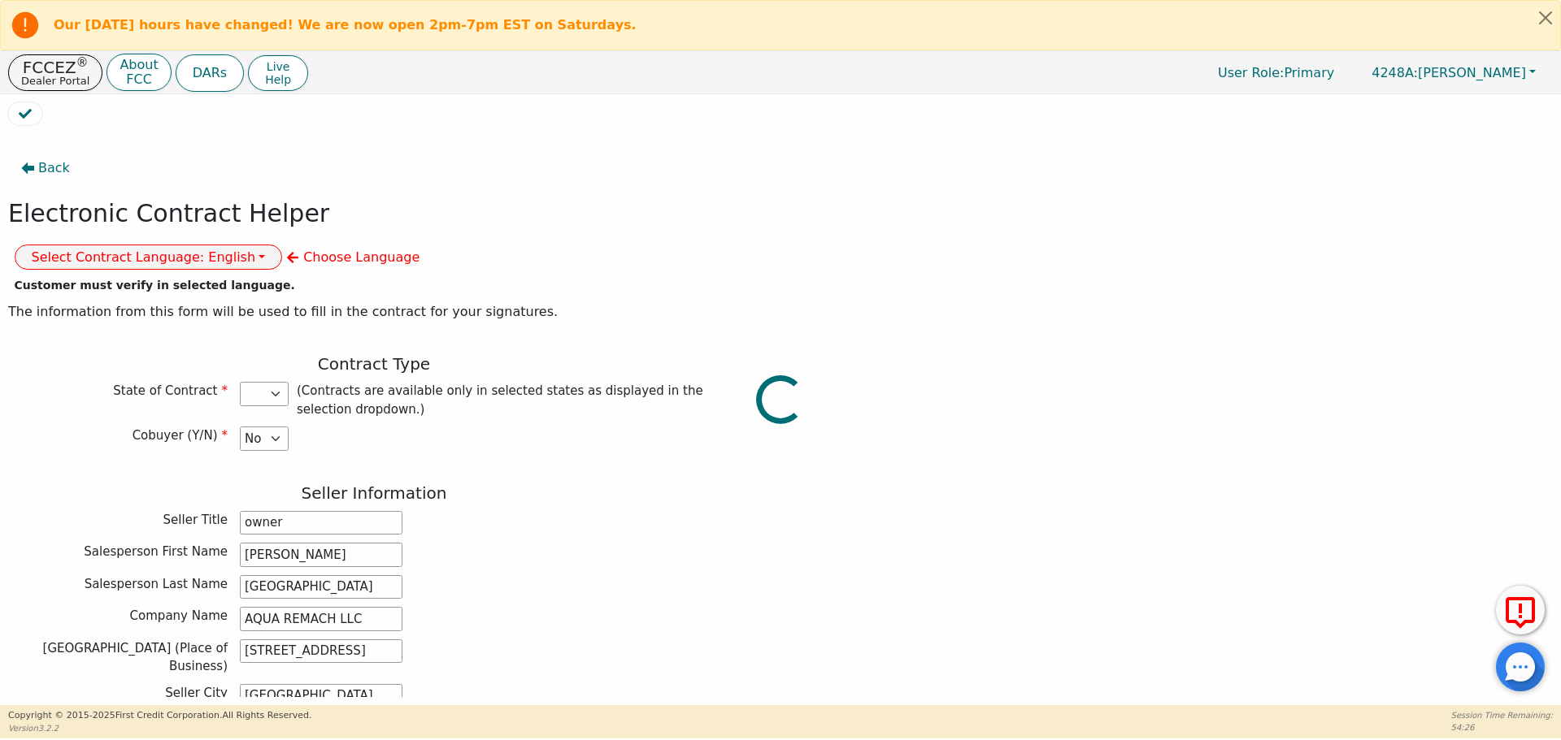
select select "TX"
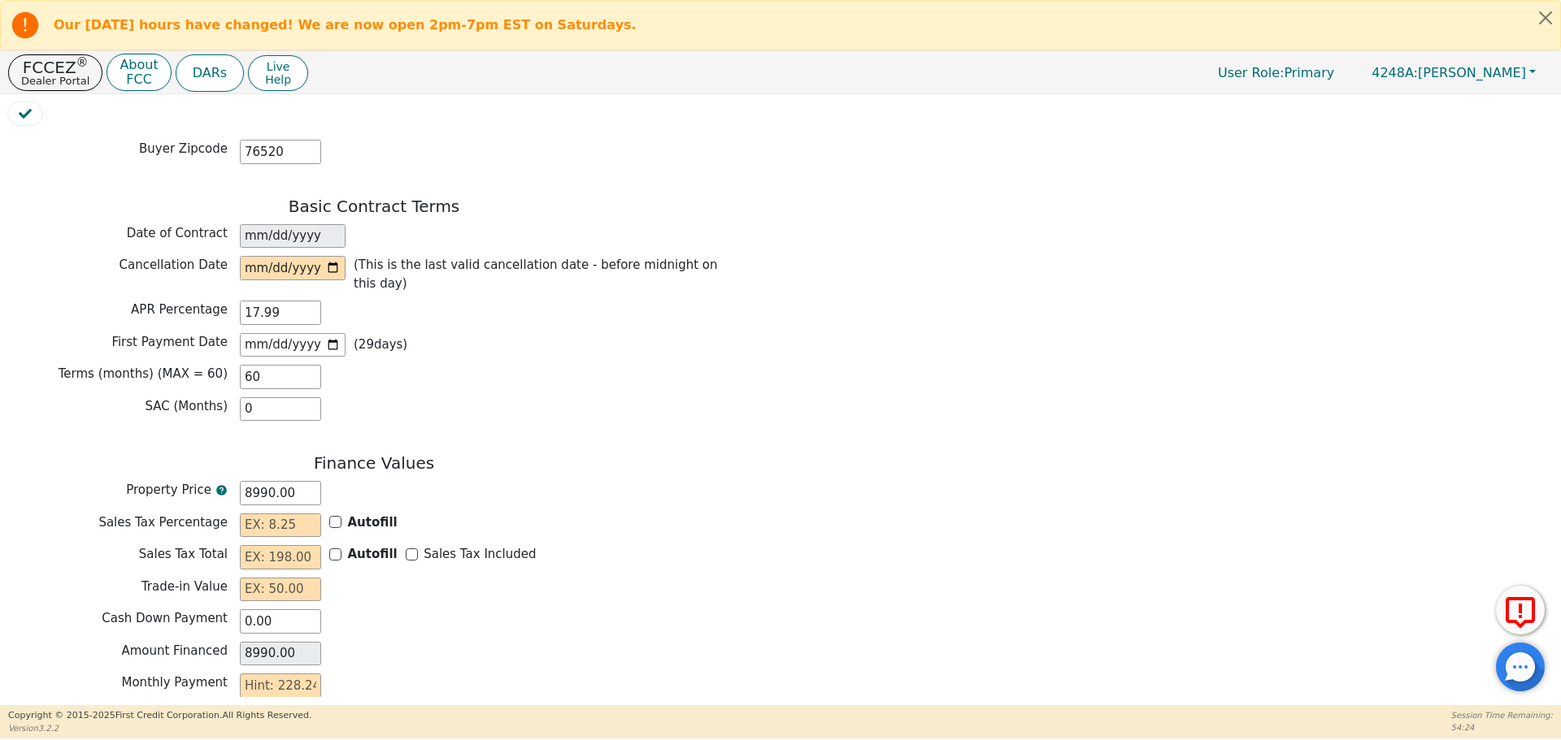
scroll to position [1182, 0]
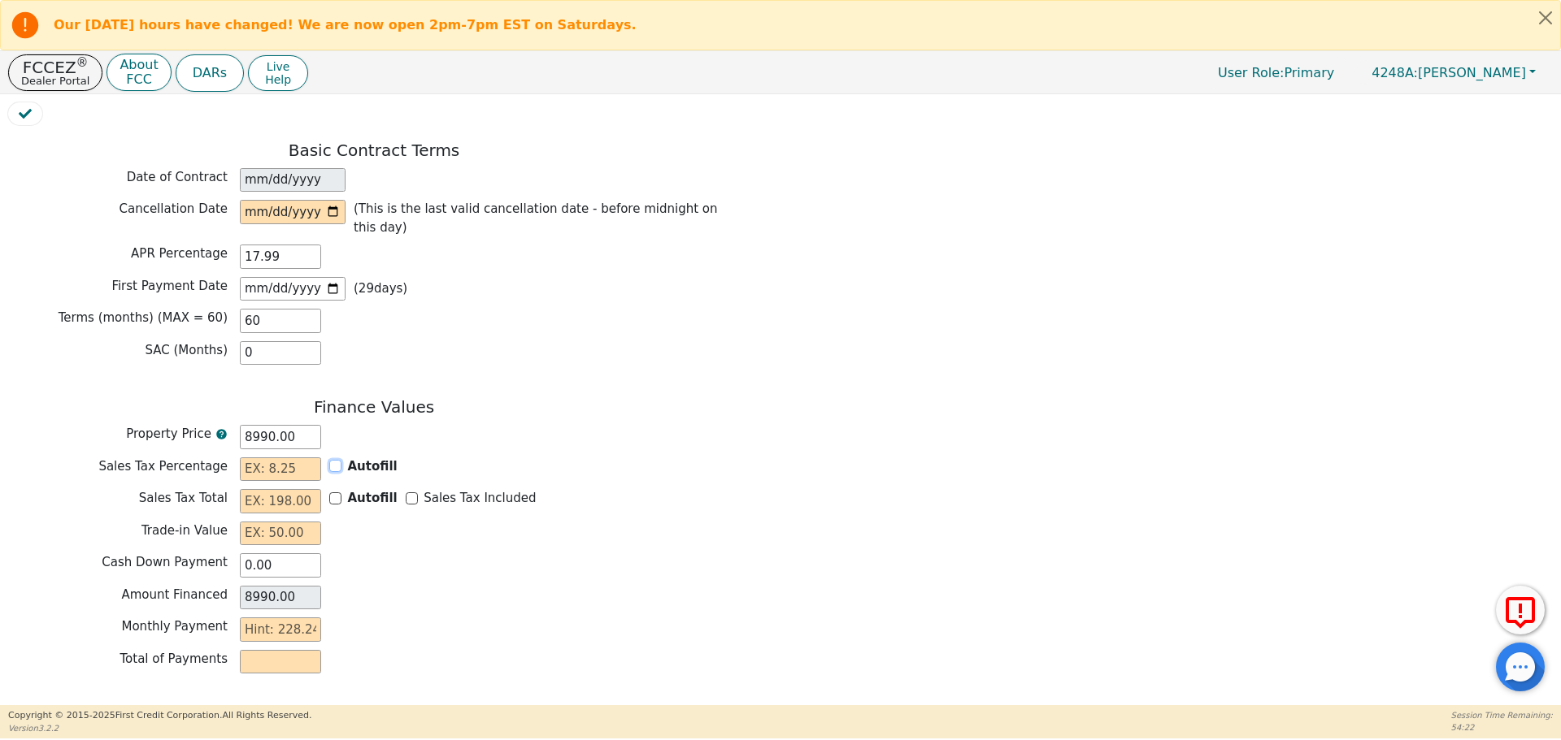
click at [337, 460] on input "Autofill" at bounding box center [335, 466] width 12 height 12
checkbox input "true"
type input "0.00"
click at [406, 493] on input "Sales Tax Included" at bounding box center [412, 499] width 12 height 12
checkbox input "true"
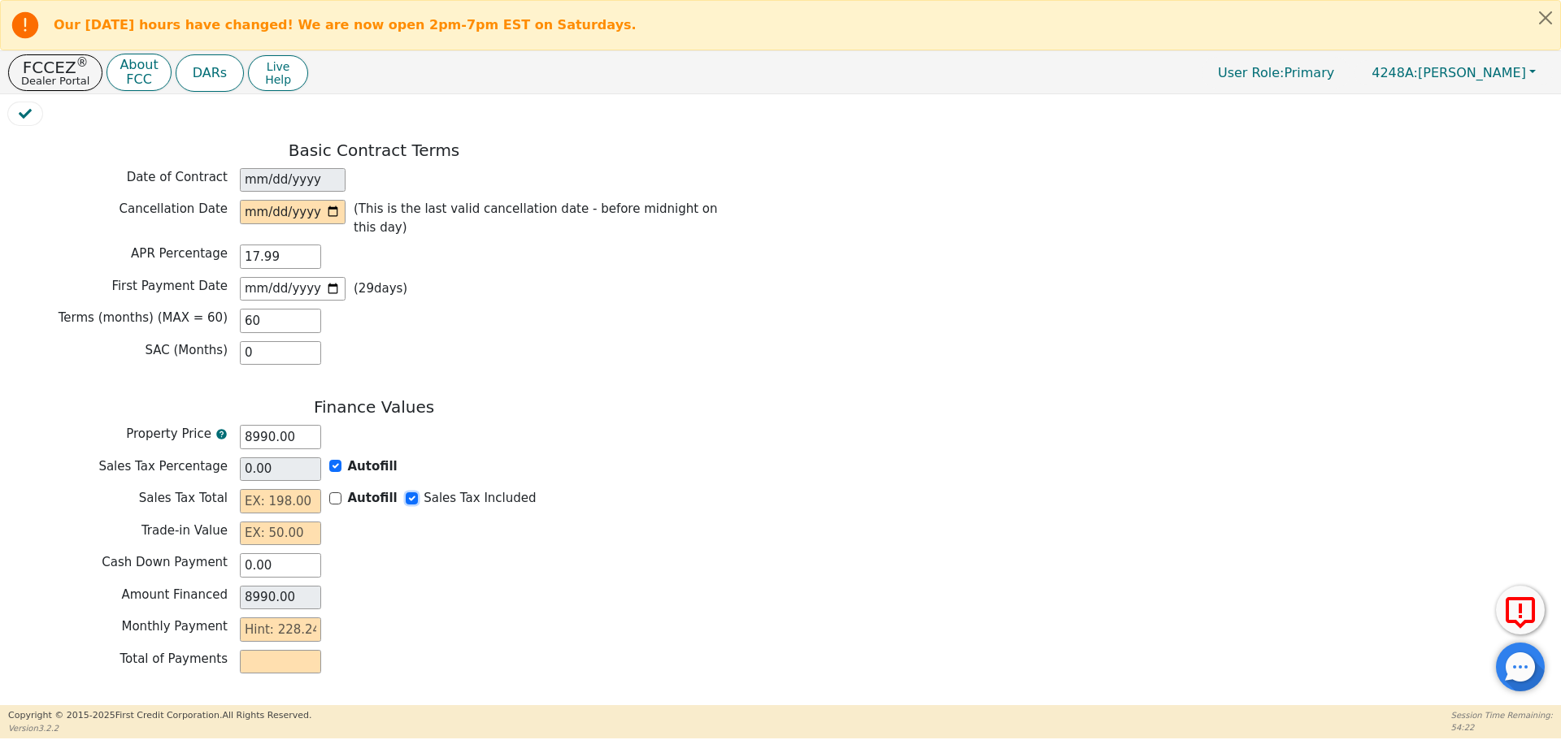
type input "0.00"
click at [260, 522] on input "text" at bounding box center [280, 534] width 81 height 24
type input "0.00"
click at [310, 618] on input "text" at bounding box center [280, 630] width 81 height 24
type input "2"
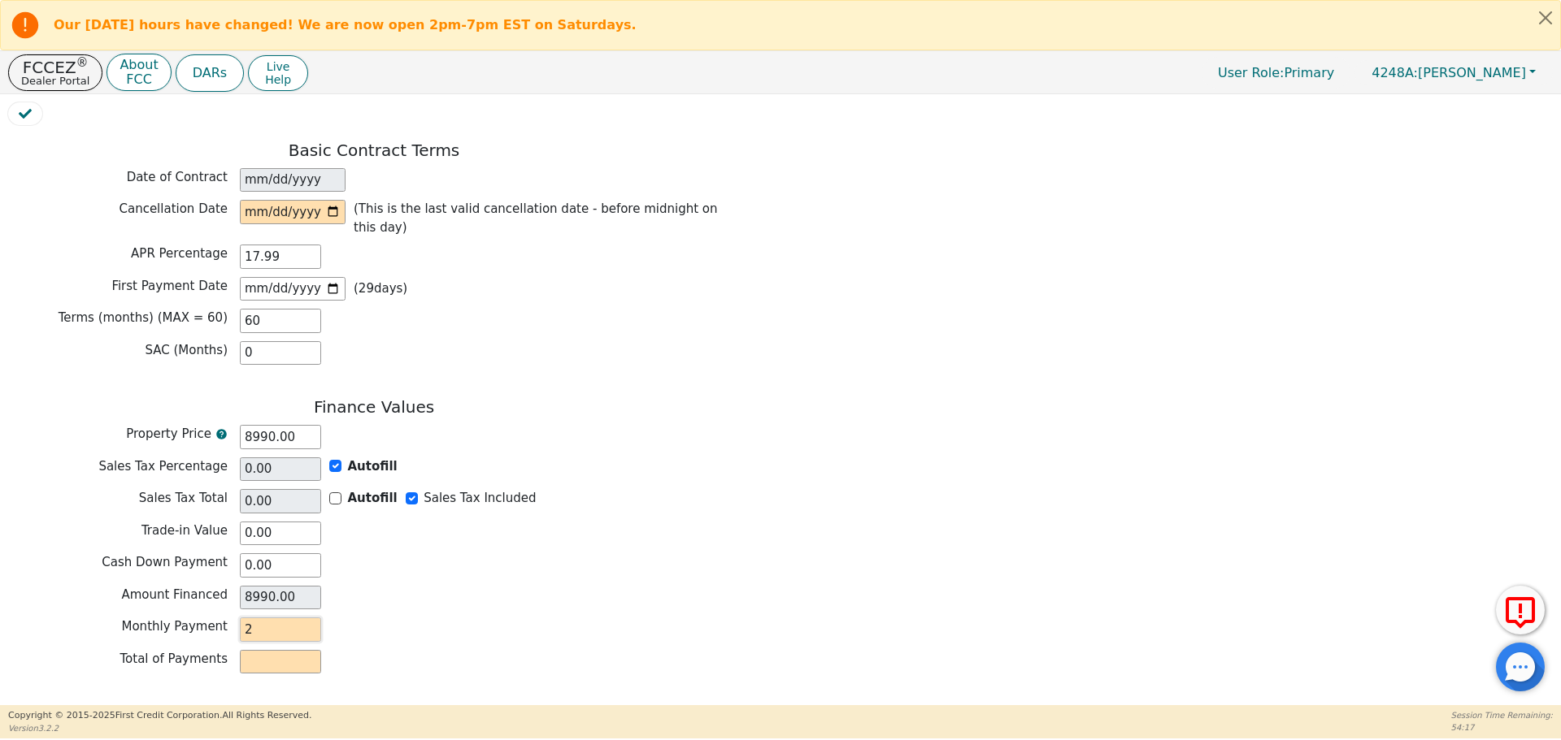
type input "120.00"
type input "22"
type input "1320.00"
type input "228"
type input "13680.00"
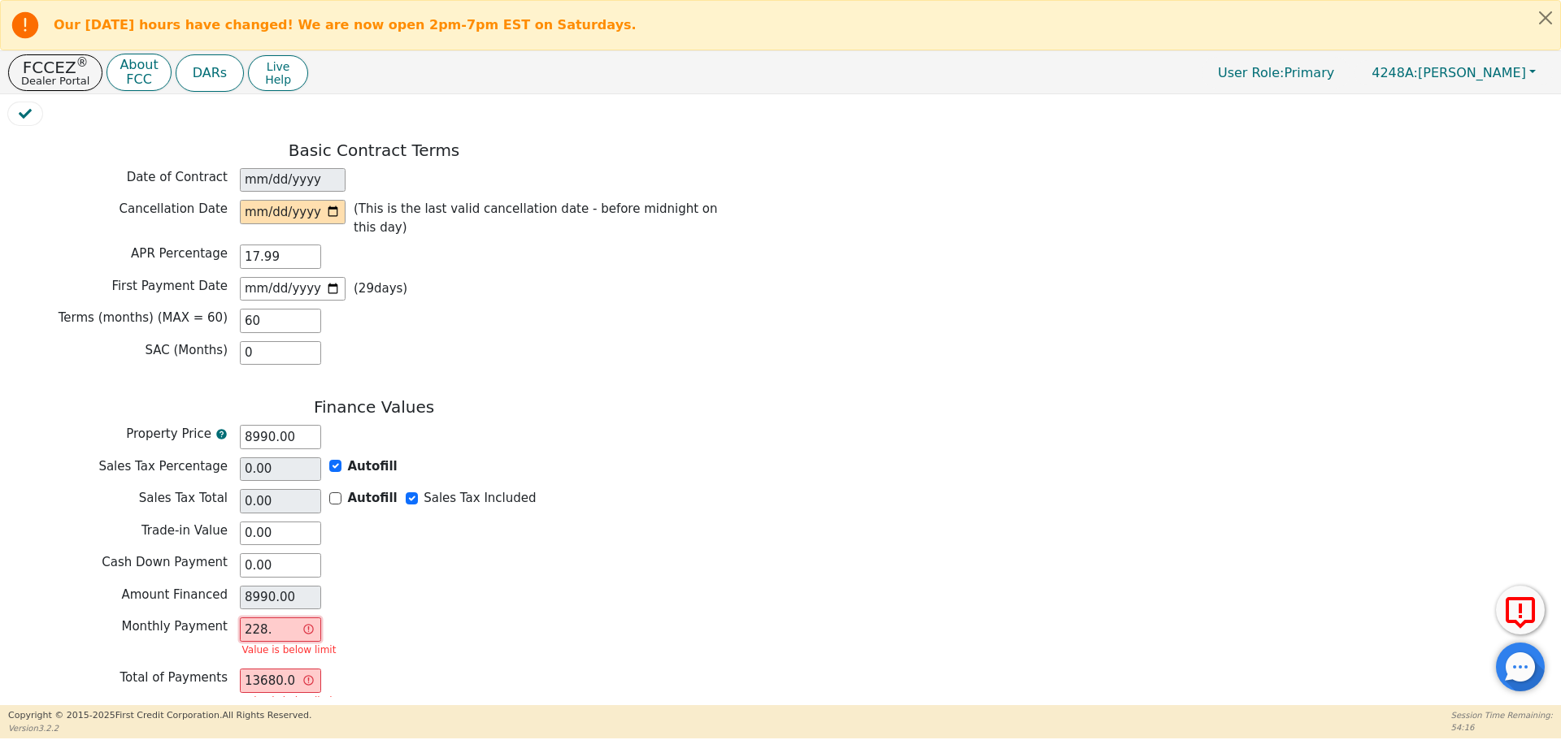
type input "228.2"
type input "13692.00"
type input "228.25"
type input "13695.00"
type input "228.2"
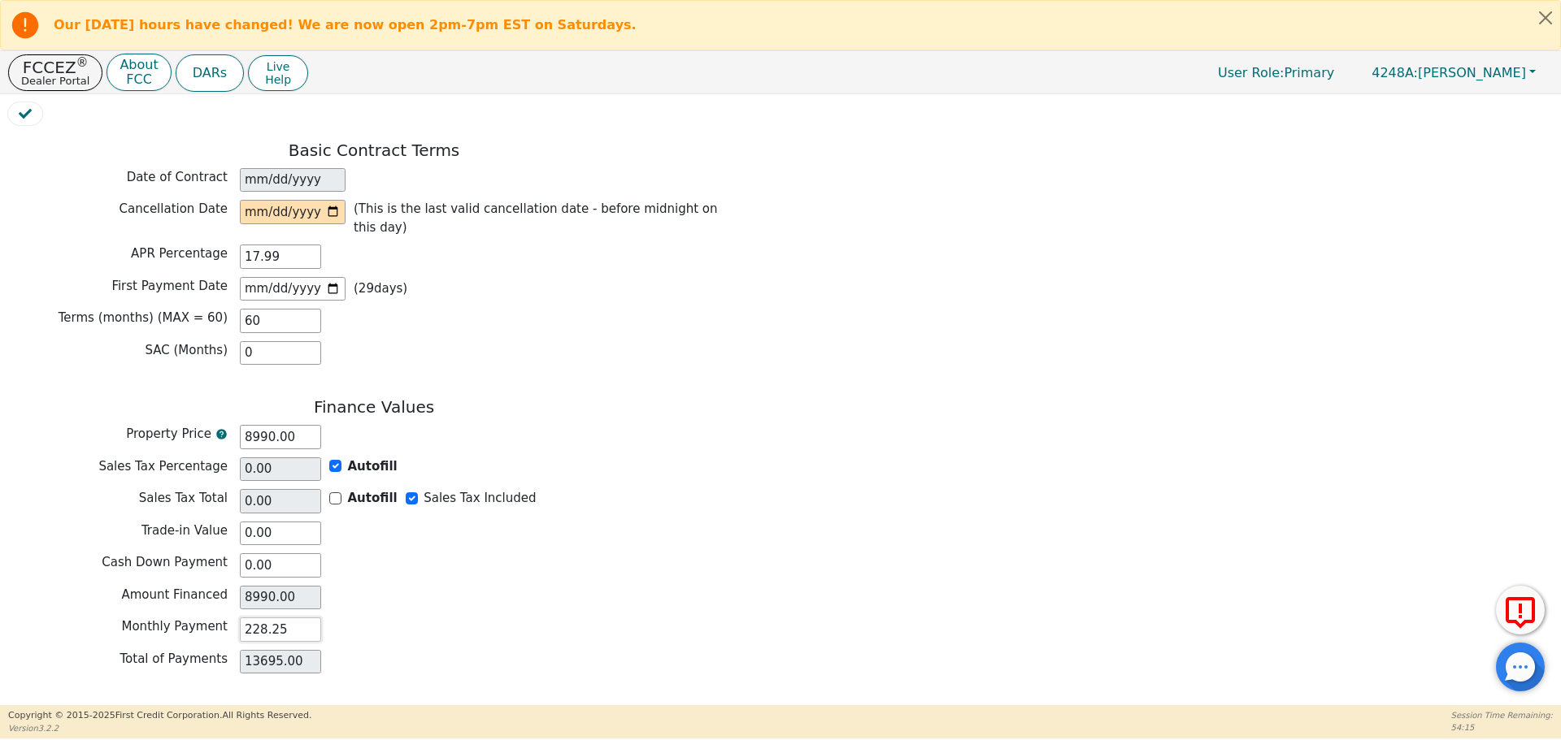
type input "13692.00"
type input "228.24"
type input "13694.40"
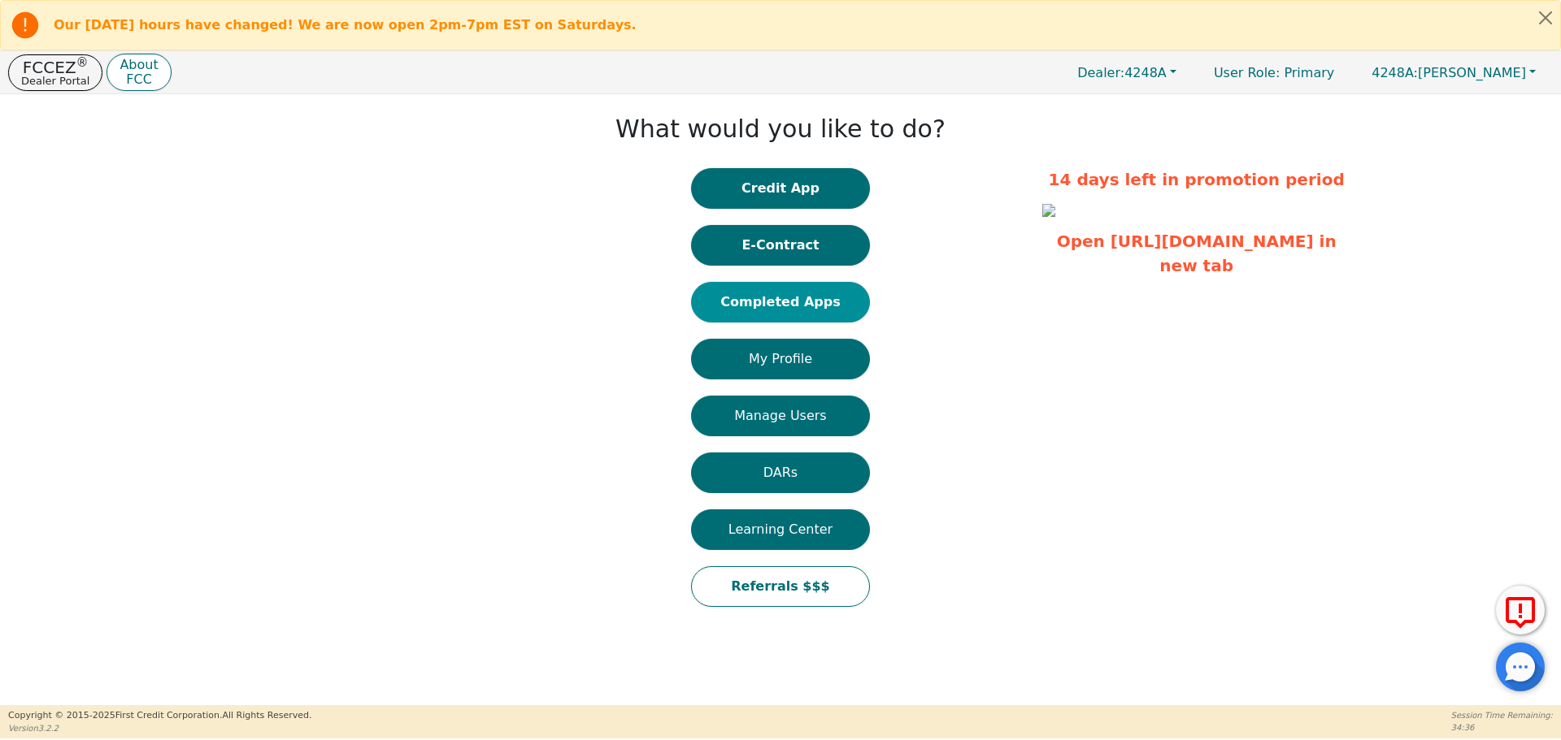
click at [793, 298] on button "Completed Apps" at bounding box center [780, 302] width 179 height 41
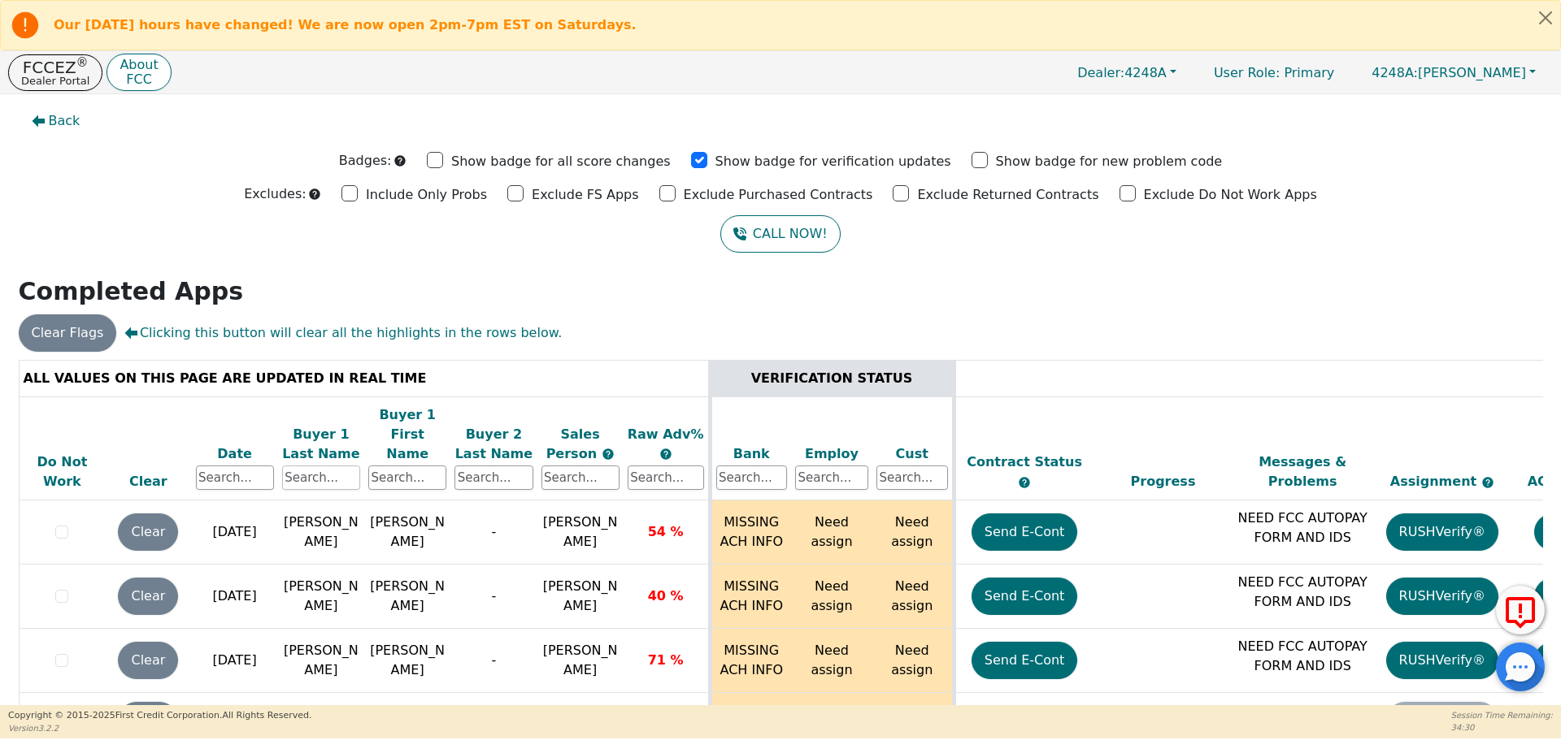
click at [315, 466] on input "text" at bounding box center [321, 478] width 78 height 24
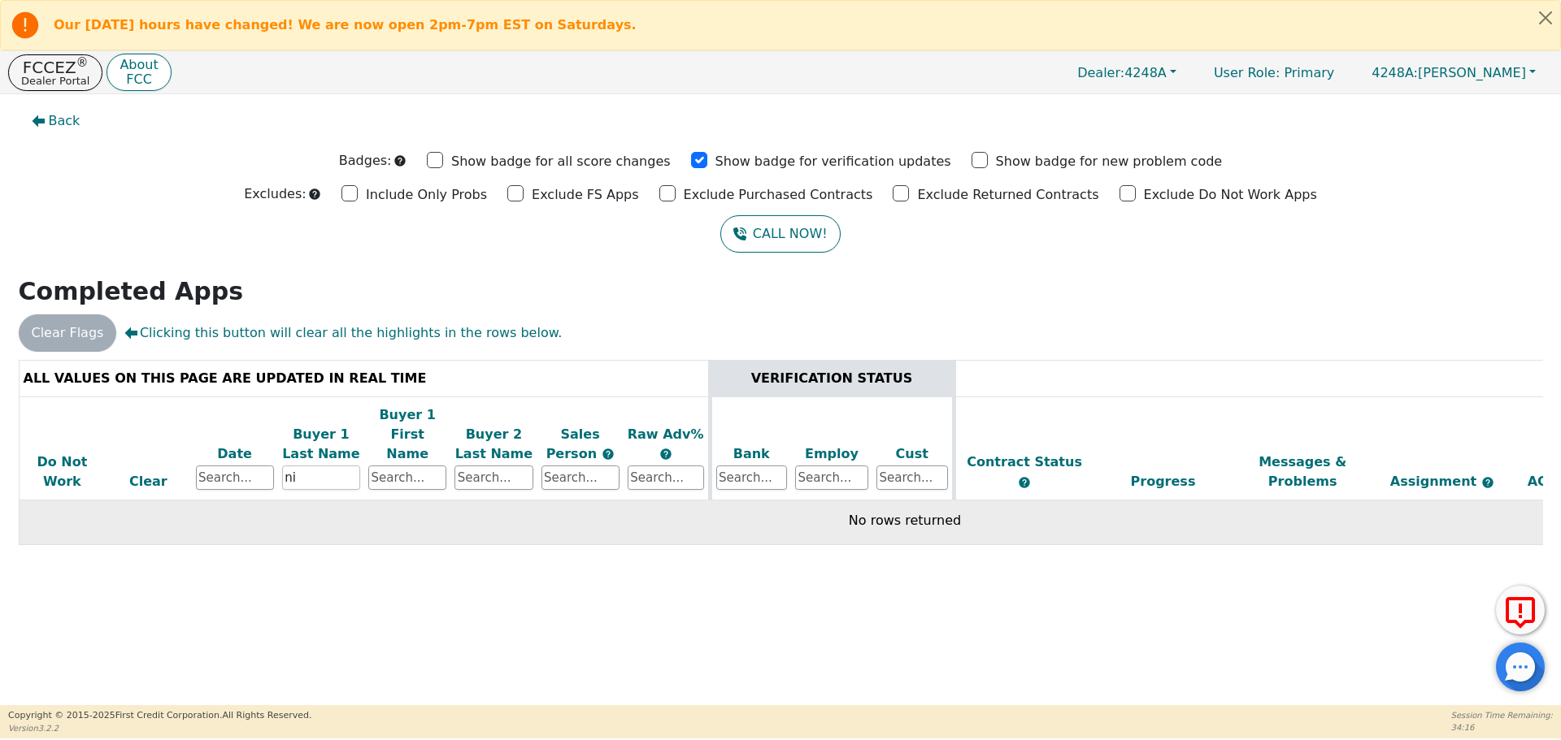
type input "n"
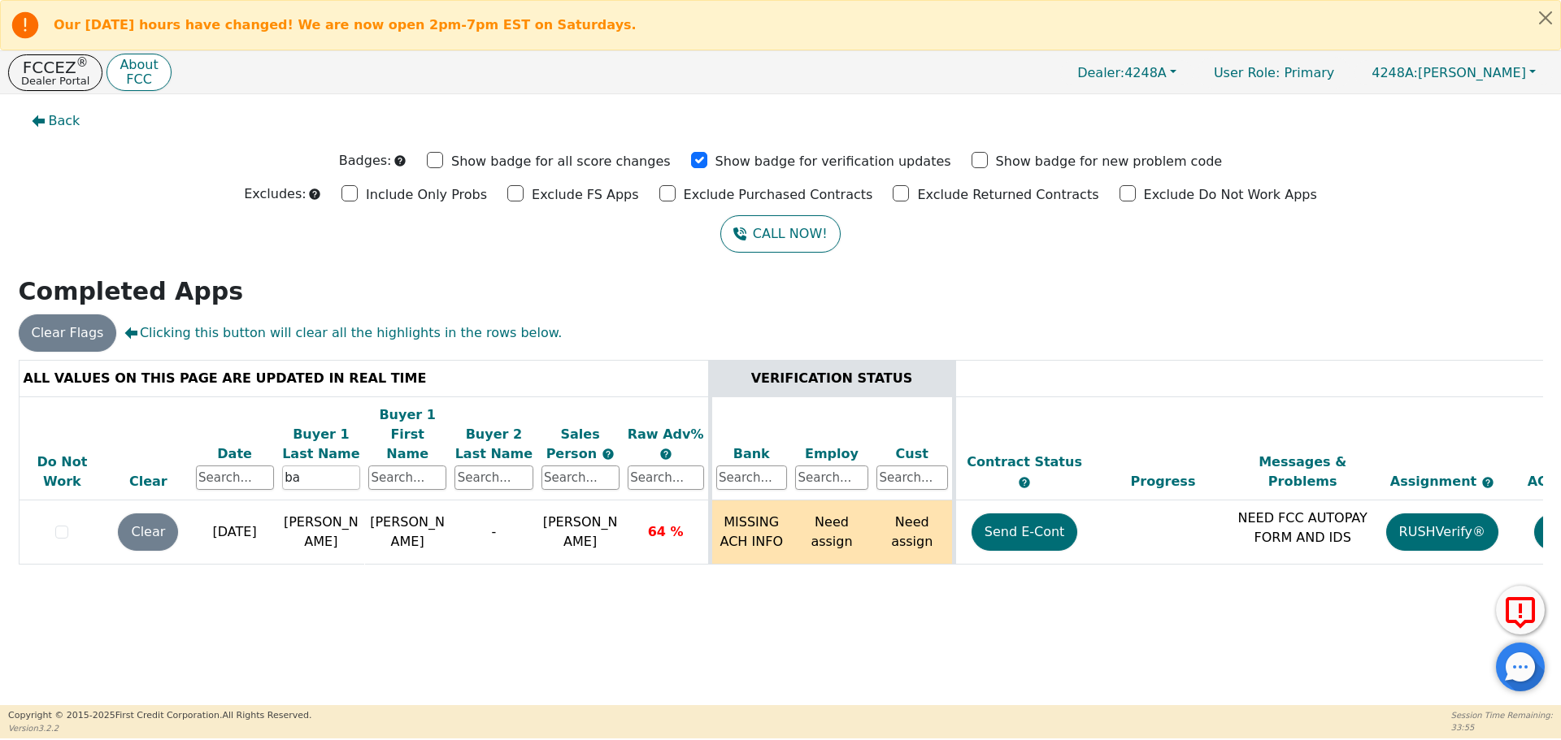
type input "b"
type input "gonzalez"
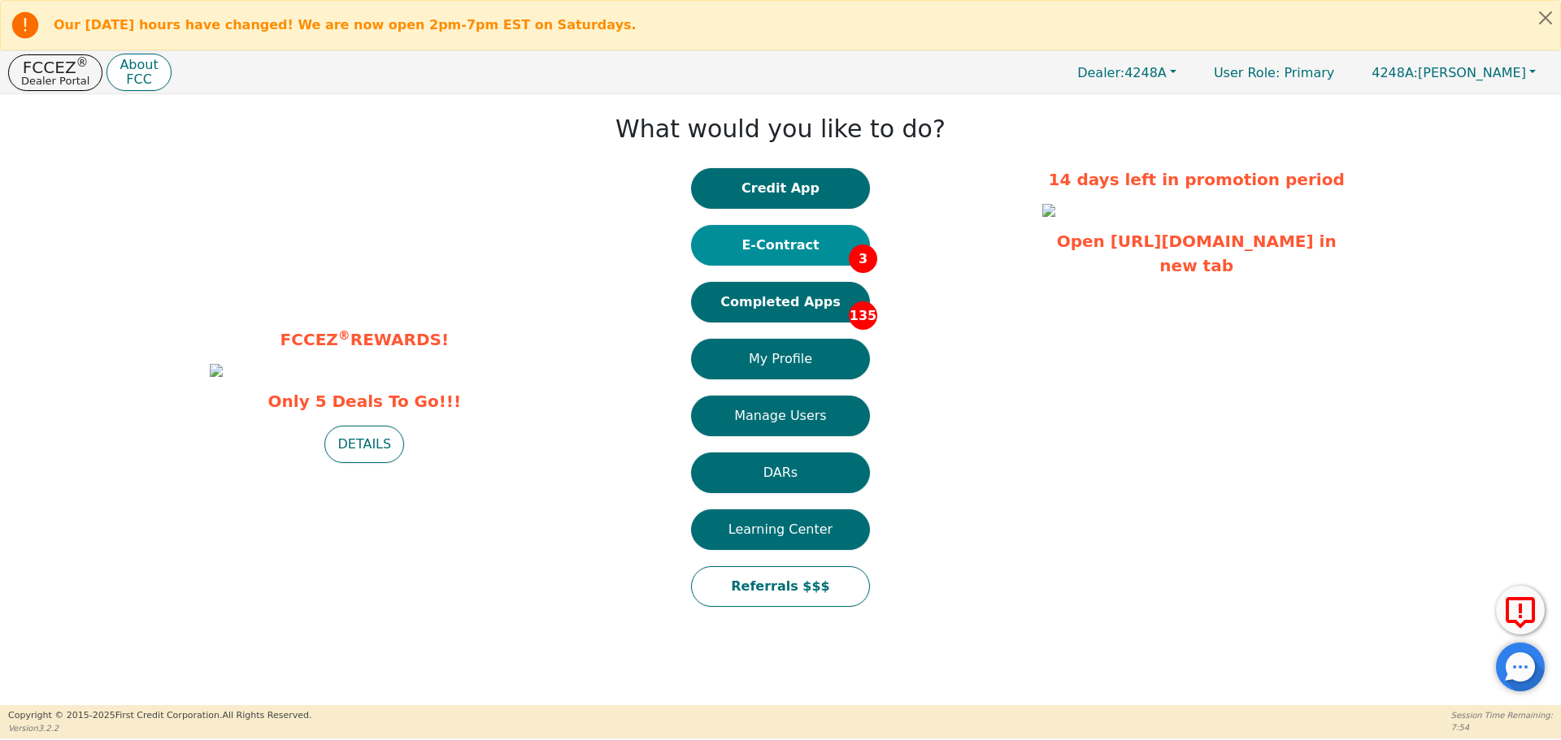
click at [816, 257] on button "E-Contract 3" at bounding box center [780, 245] width 179 height 41
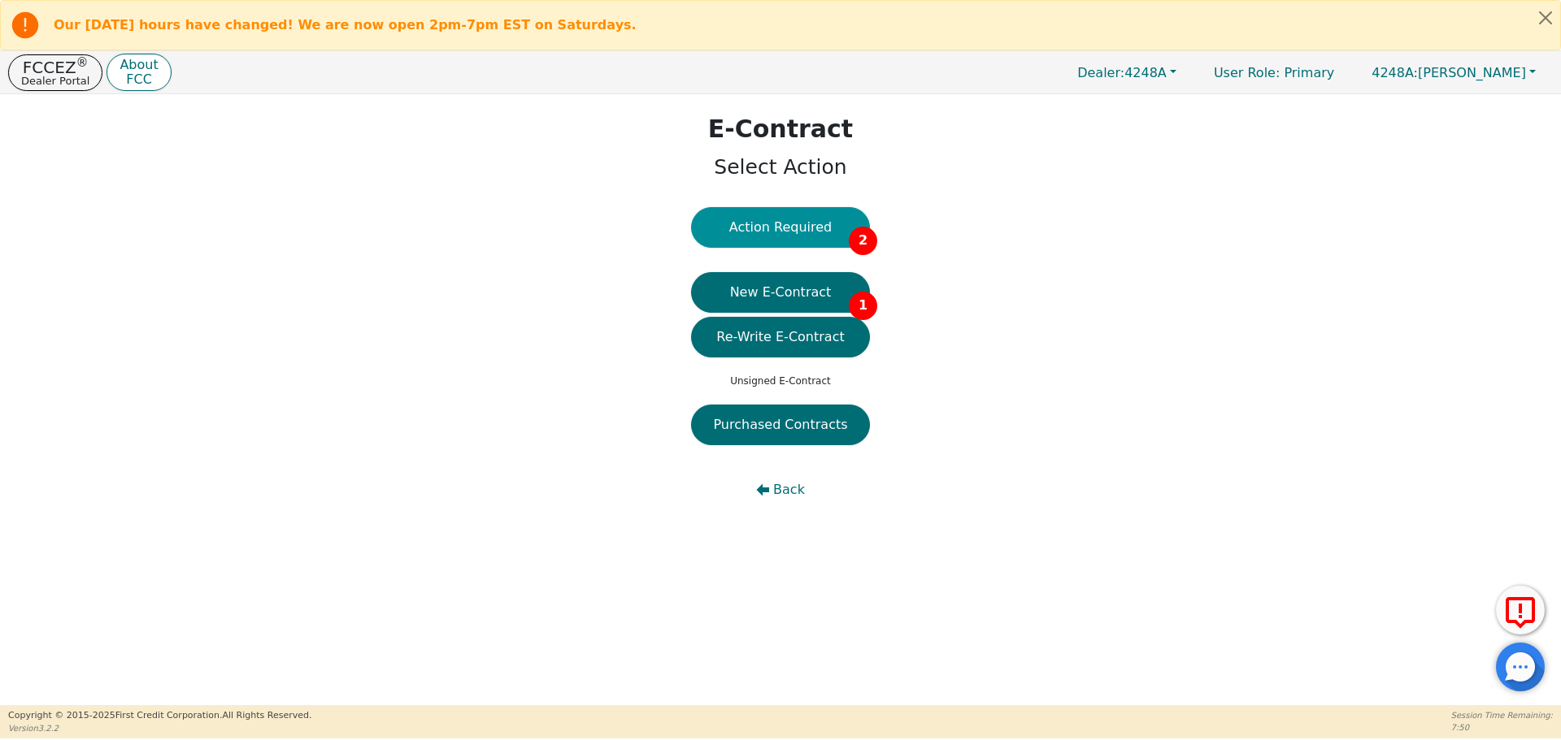
click at [789, 231] on button "Action Required 2" at bounding box center [780, 227] width 179 height 41
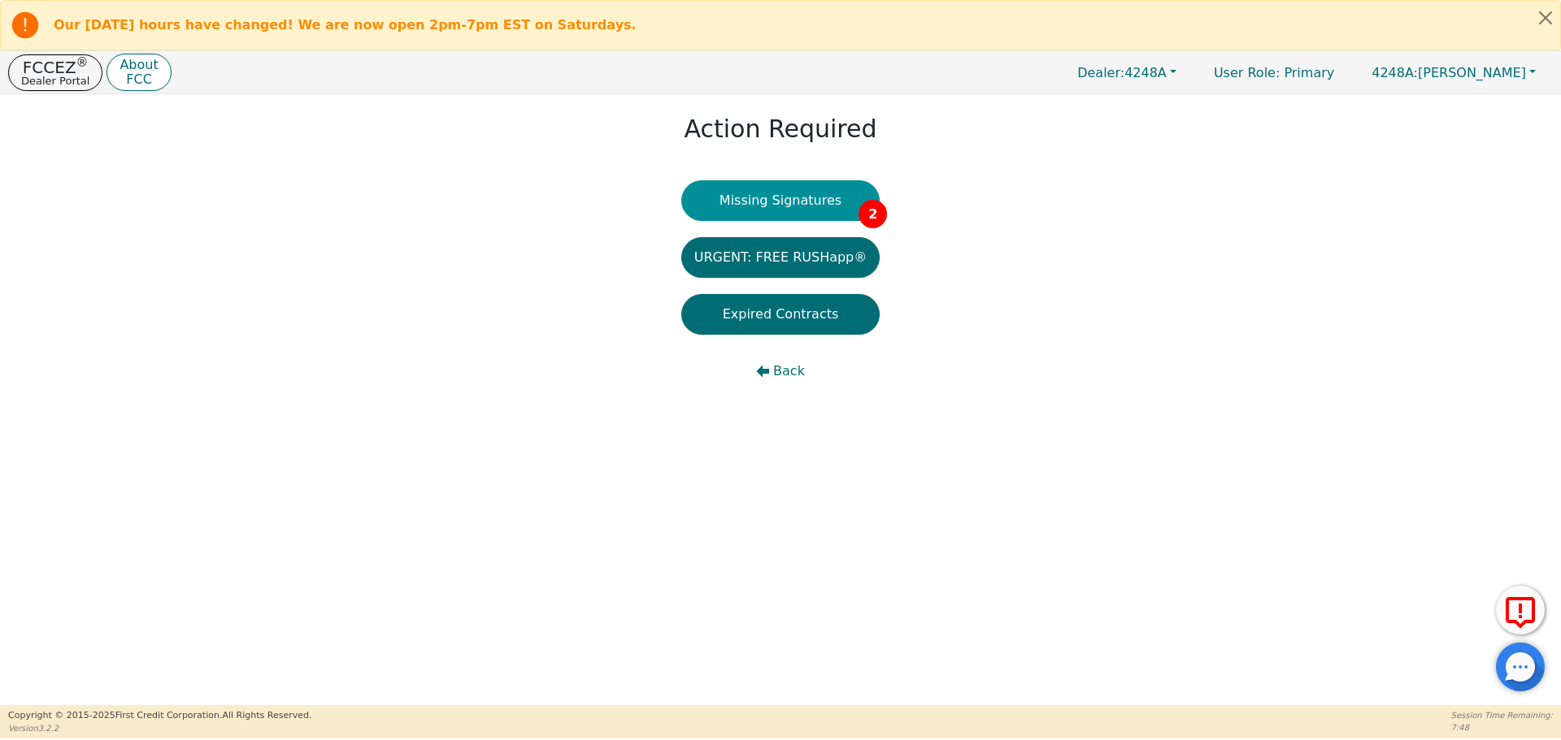
click at [787, 206] on button "Missing Signatures 2" at bounding box center [780, 200] width 199 height 41
click at [771, 369] on button "Back" at bounding box center [780, 371] width 199 height 41
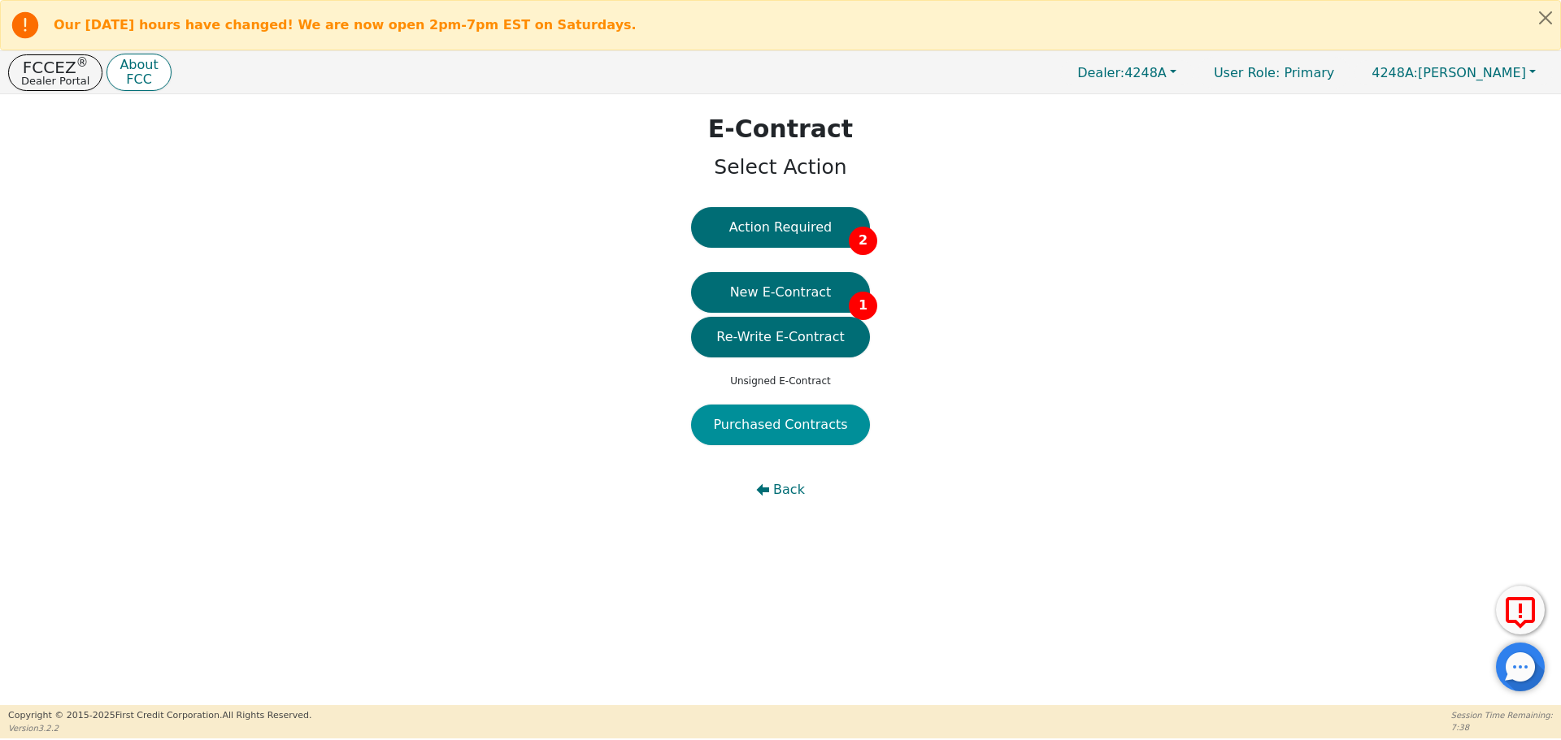
click at [775, 429] on button "Purchased Contracts" at bounding box center [780, 425] width 179 height 41
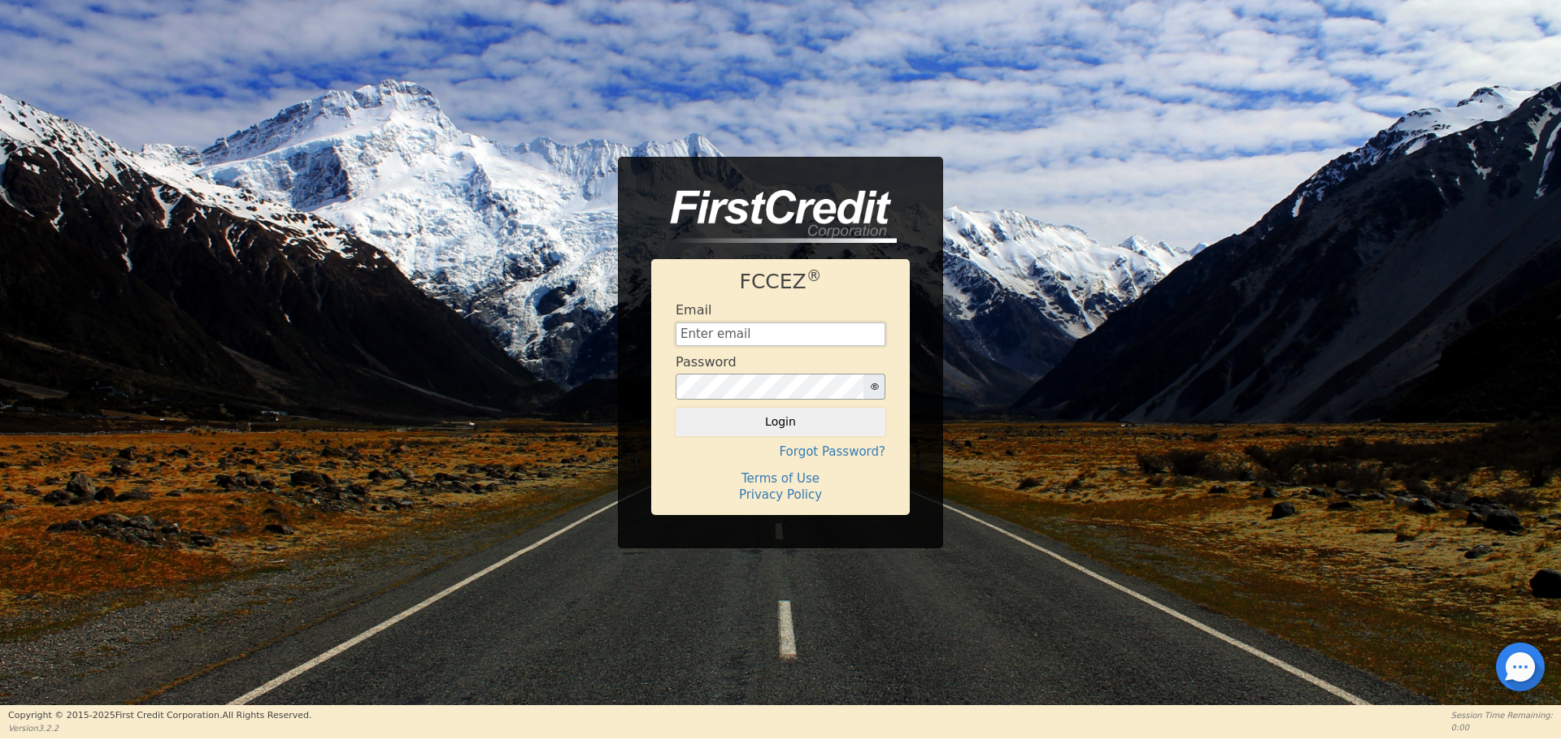
type input "aquaremachtlc@gmail.com"
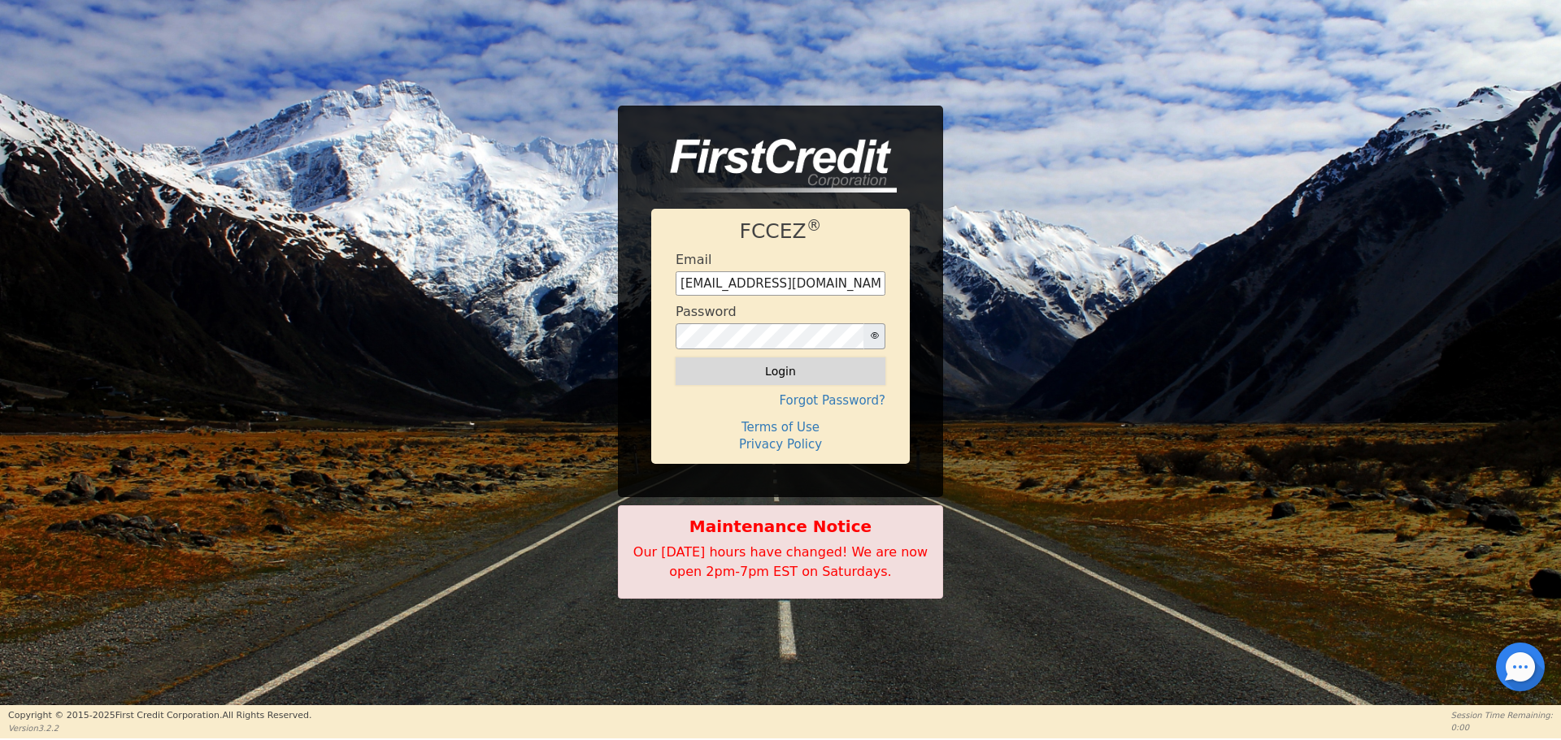
click at [756, 371] on button "Login" at bounding box center [780, 372] width 210 height 28
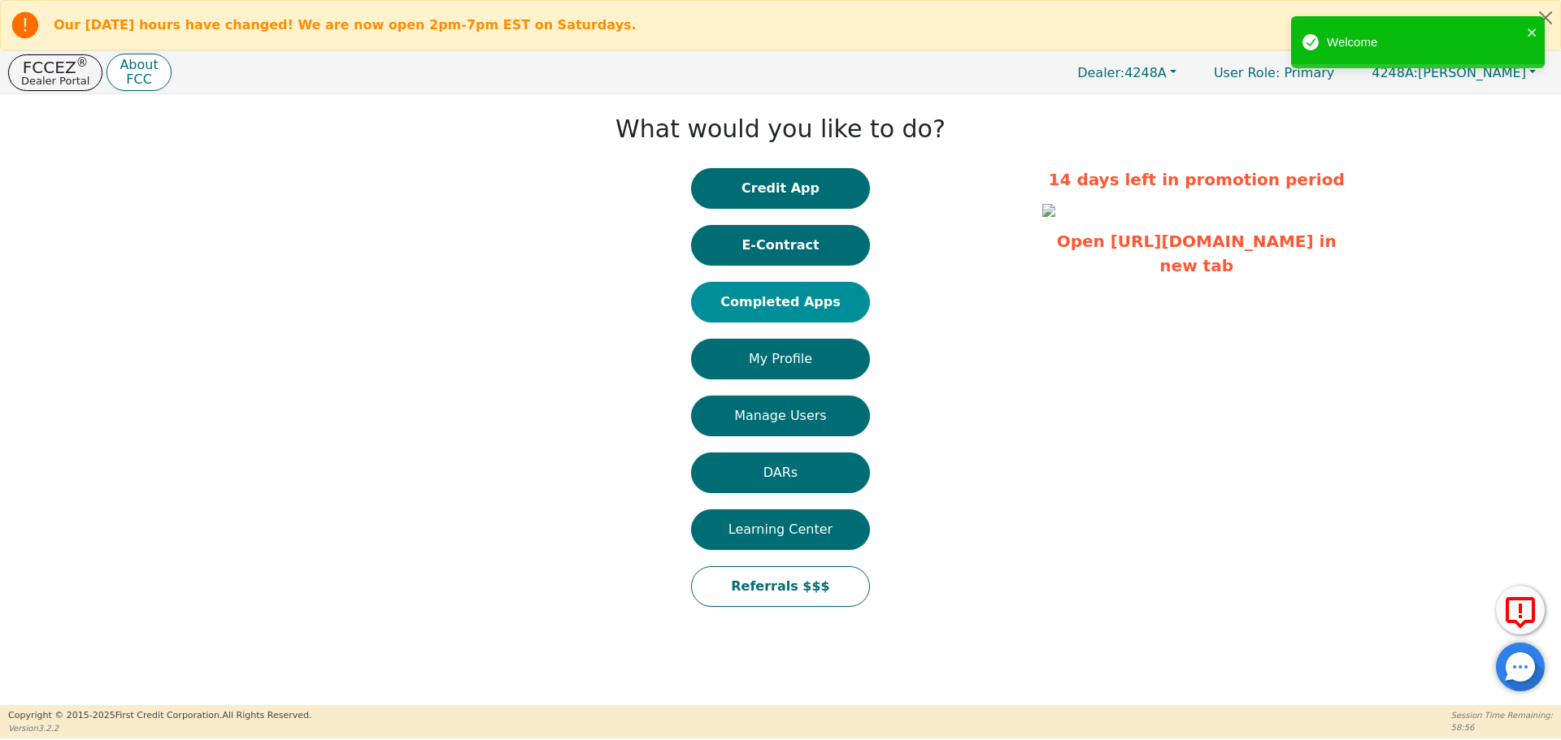
click at [816, 303] on button "Completed Apps" at bounding box center [780, 302] width 179 height 41
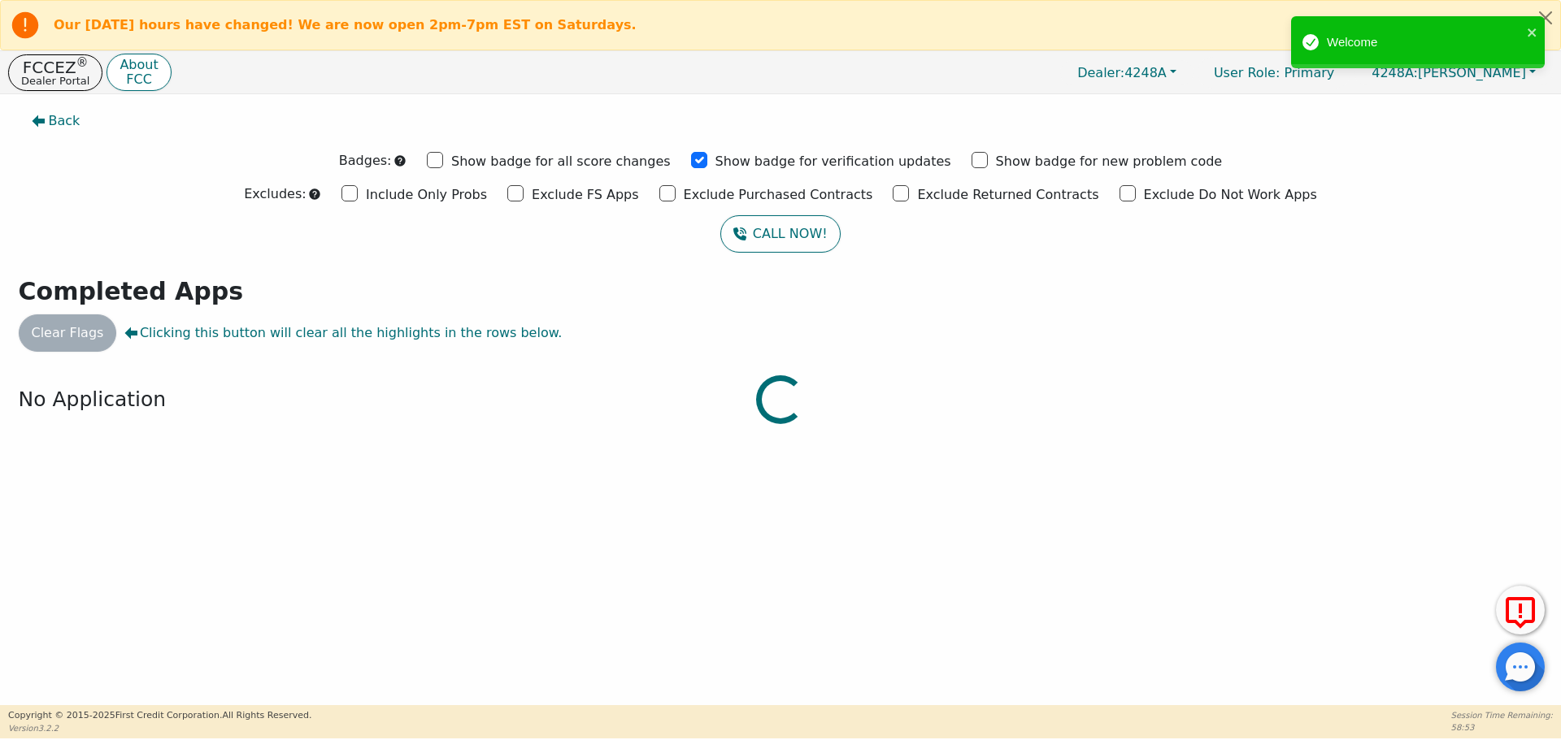
click at [35, 102] on div at bounding box center [780, 102] width 1536 height 0
click at [52, 85] on p "Dealer Portal" at bounding box center [55, 81] width 68 height 11
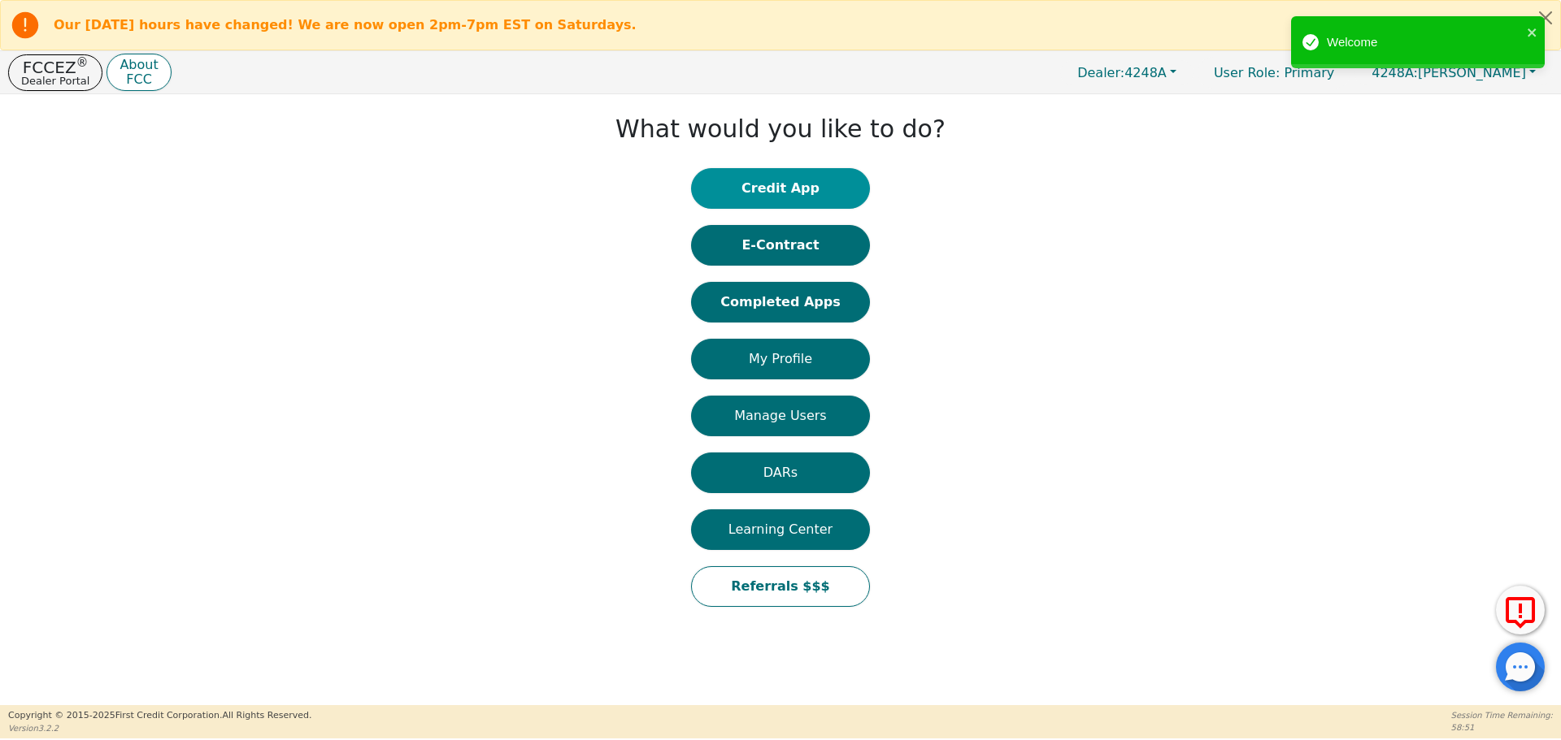
click at [790, 176] on button "Credit App" at bounding box center [780, 188] width 179 height 41
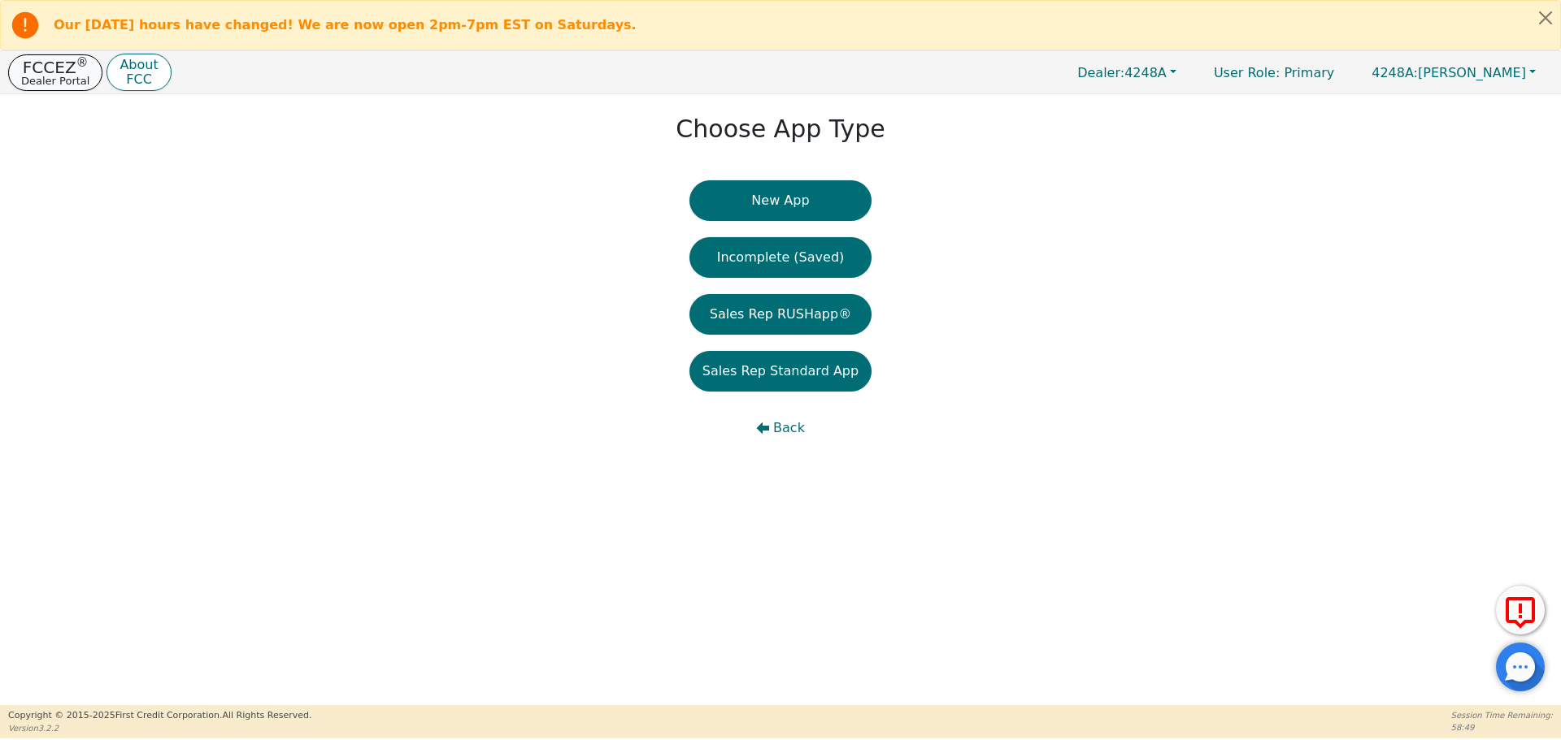
click at [44, 76] on p "Dealer Portal" at bounding box center [55, 81] width 68 height 11
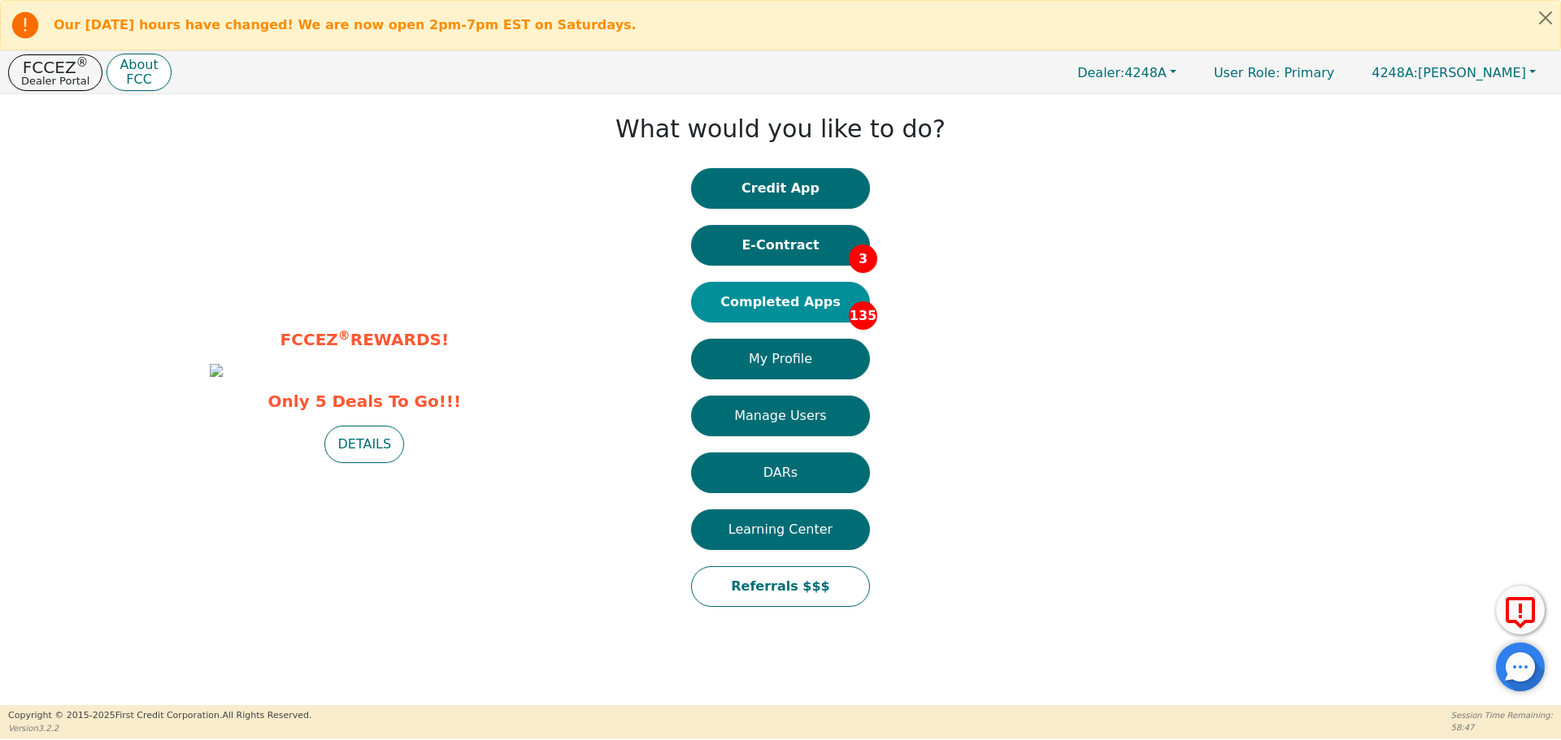
click at [766, 318] on button "Completed Apps 135" at bounding box center [780, 302] width 179 height 41
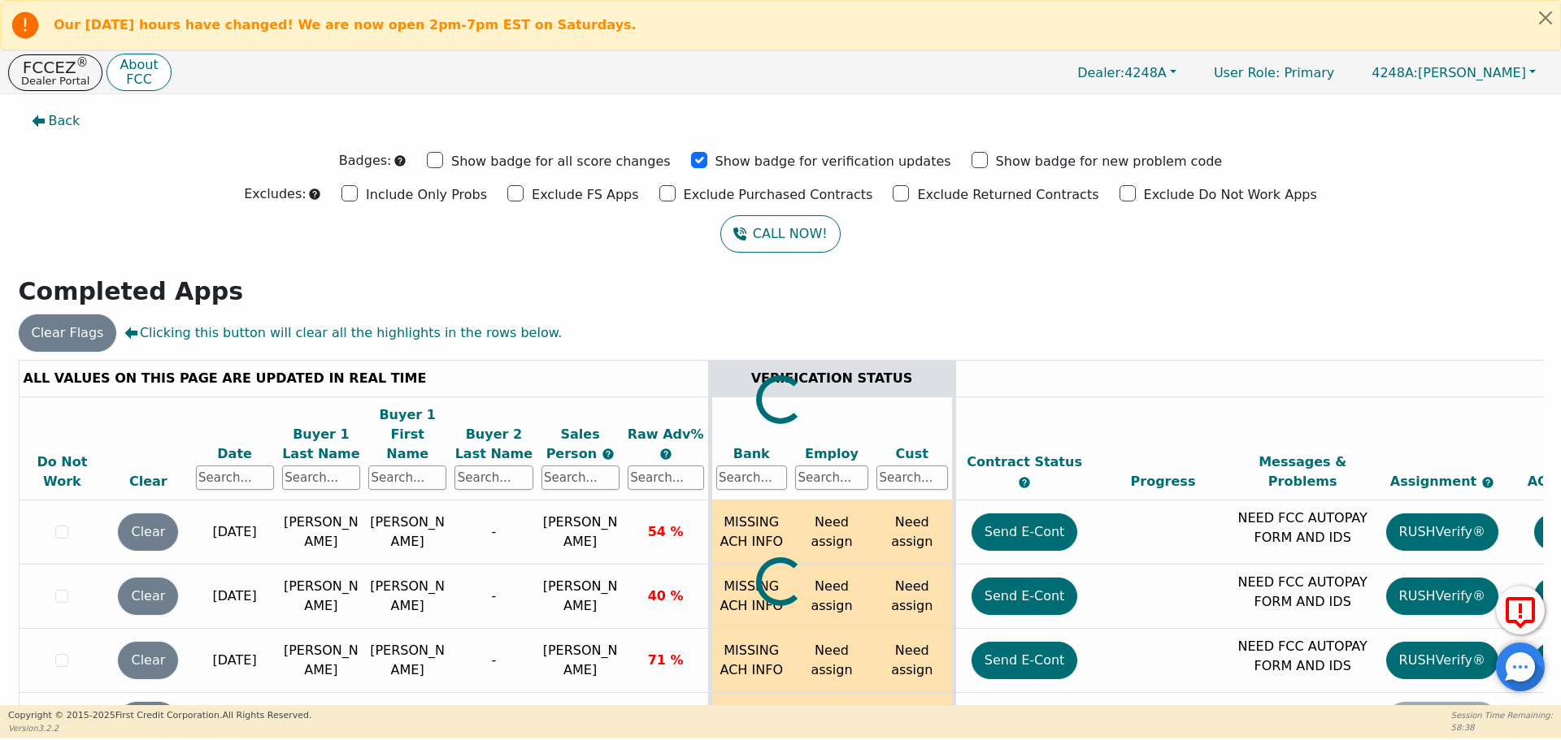
click at [329, 360] on div at bounding box center [781, 360] width 1524 height 0
click at [313, 466] on input "text" at bounding box center [321, 478] width 78 height 24
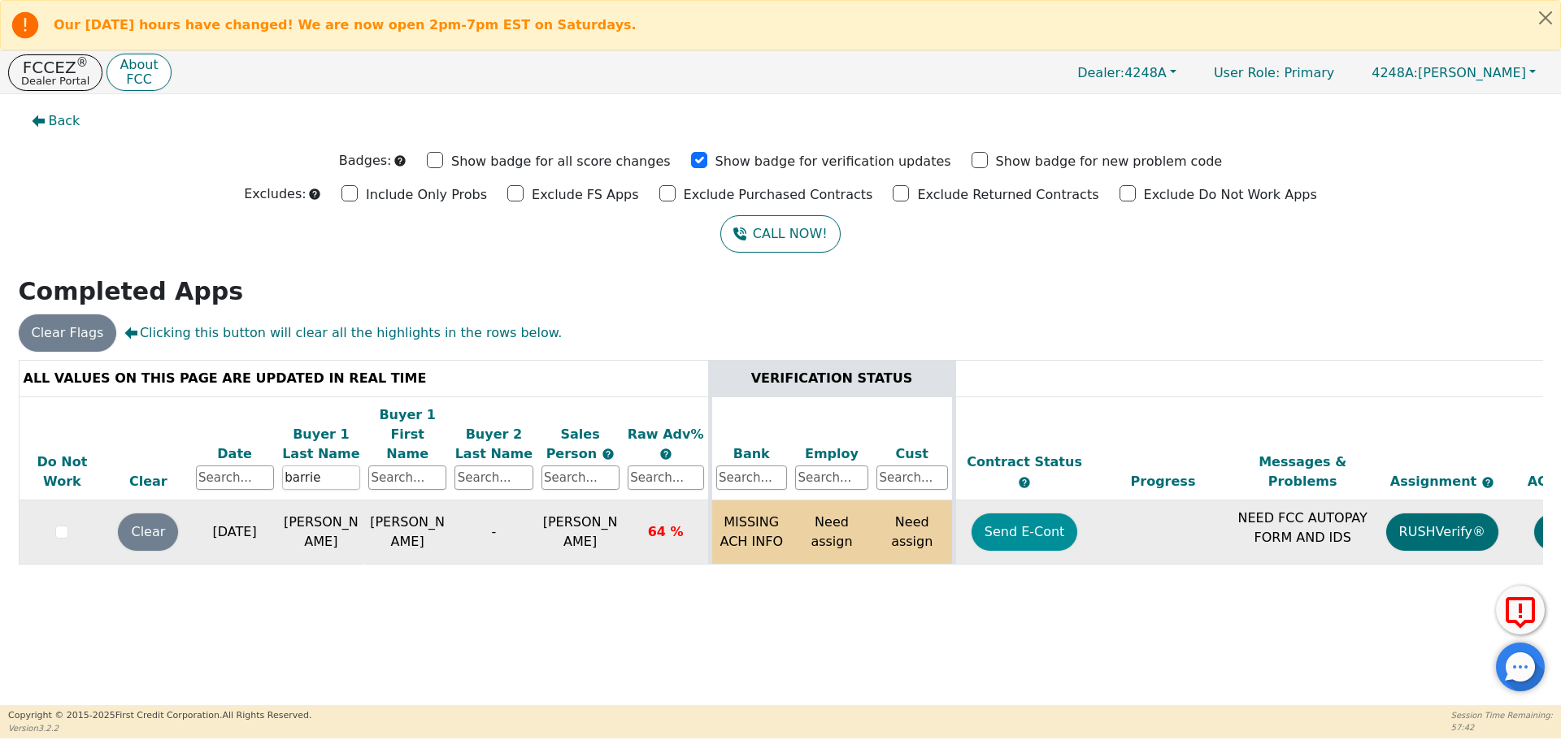
type input "barrie"
click at [992, 523] on button "Send E-Cont" at bounding box center [1024, 532] width 106 height 37
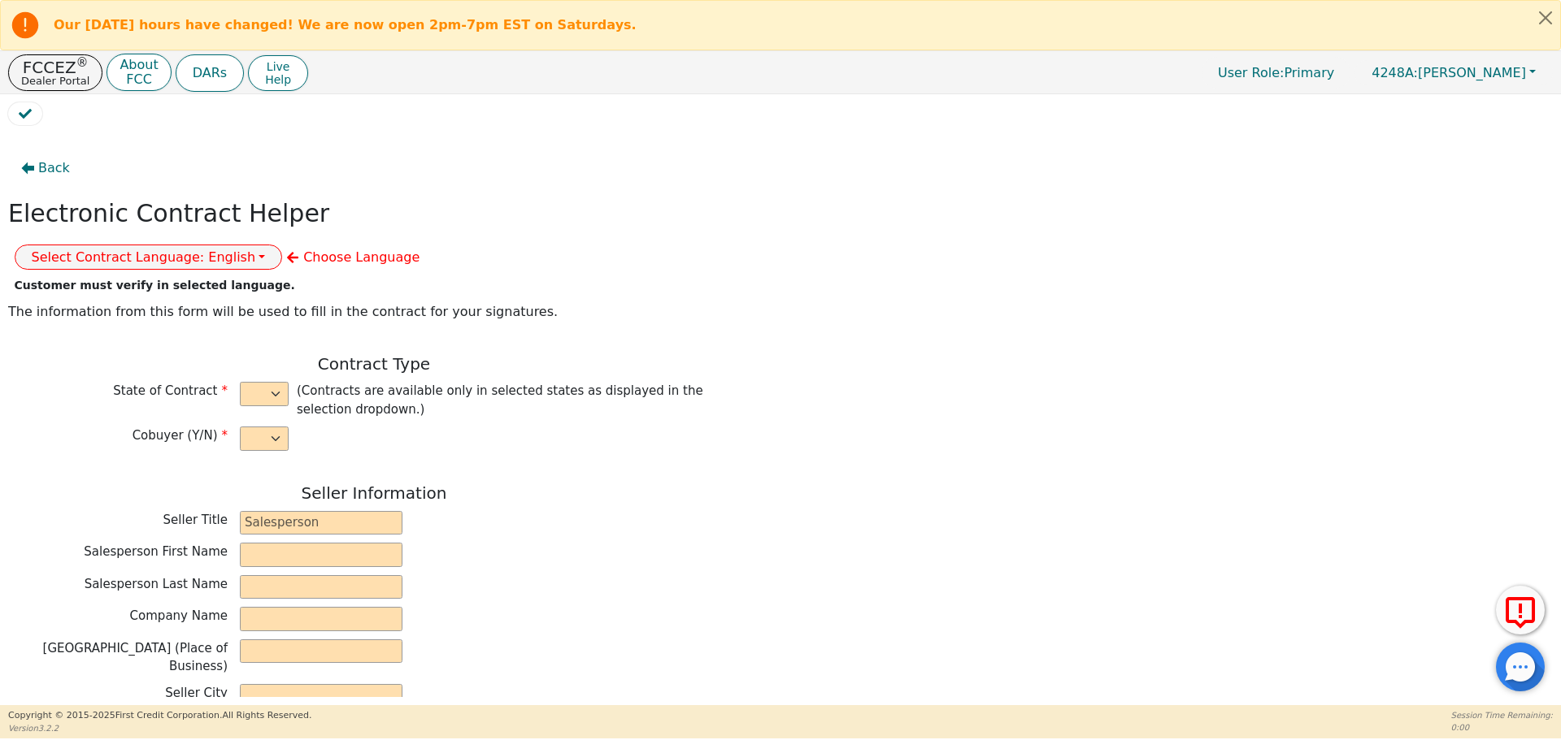
select select "n"
type input "owner"
type input "[PERSON_NAME]"
type input "[GEOGRAPHIC_DATA]"
type input "AQUA REMACH LLC"
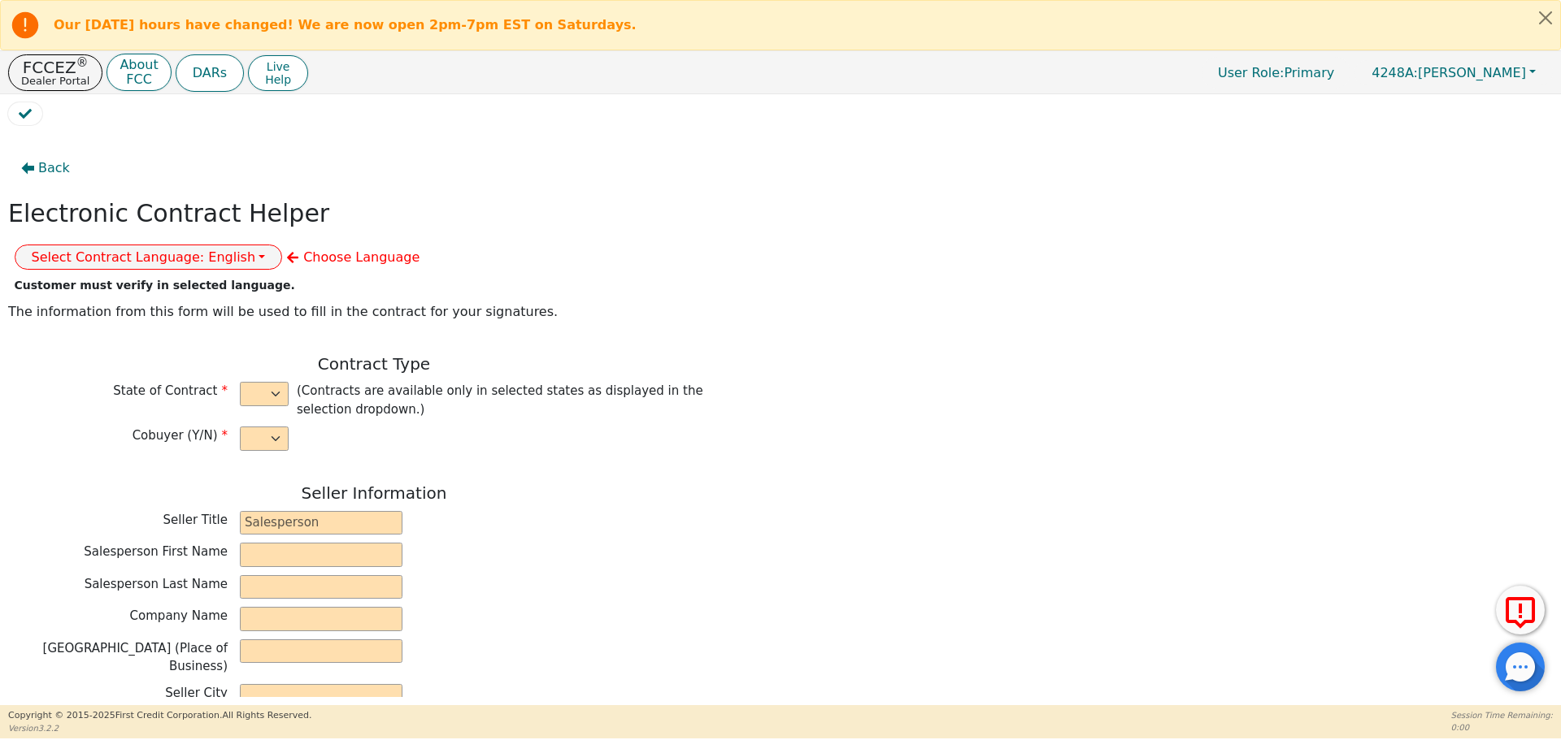
type input "13746 OFFICE PARK DR"
type input "HOUSTON"
select select "[GEOGRAPHIC_DATA]"
type input "77070"
type input "Jose"
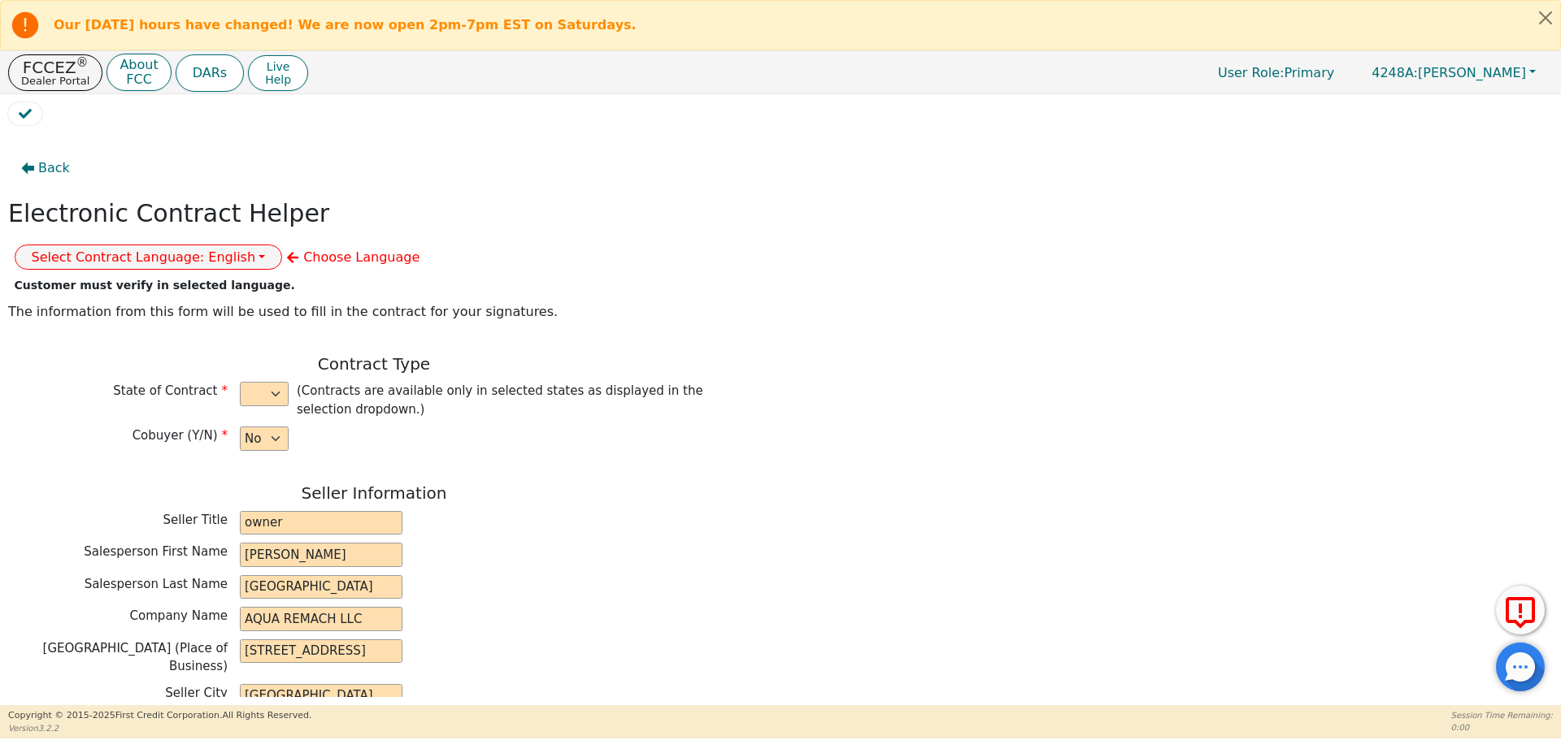
type input "Barrientos"
type input "jb6286749@gmail.com"
type input "301 Buenavista st"
type input "Penitas"
select select "[GEOGRAPHIC_DATA]"
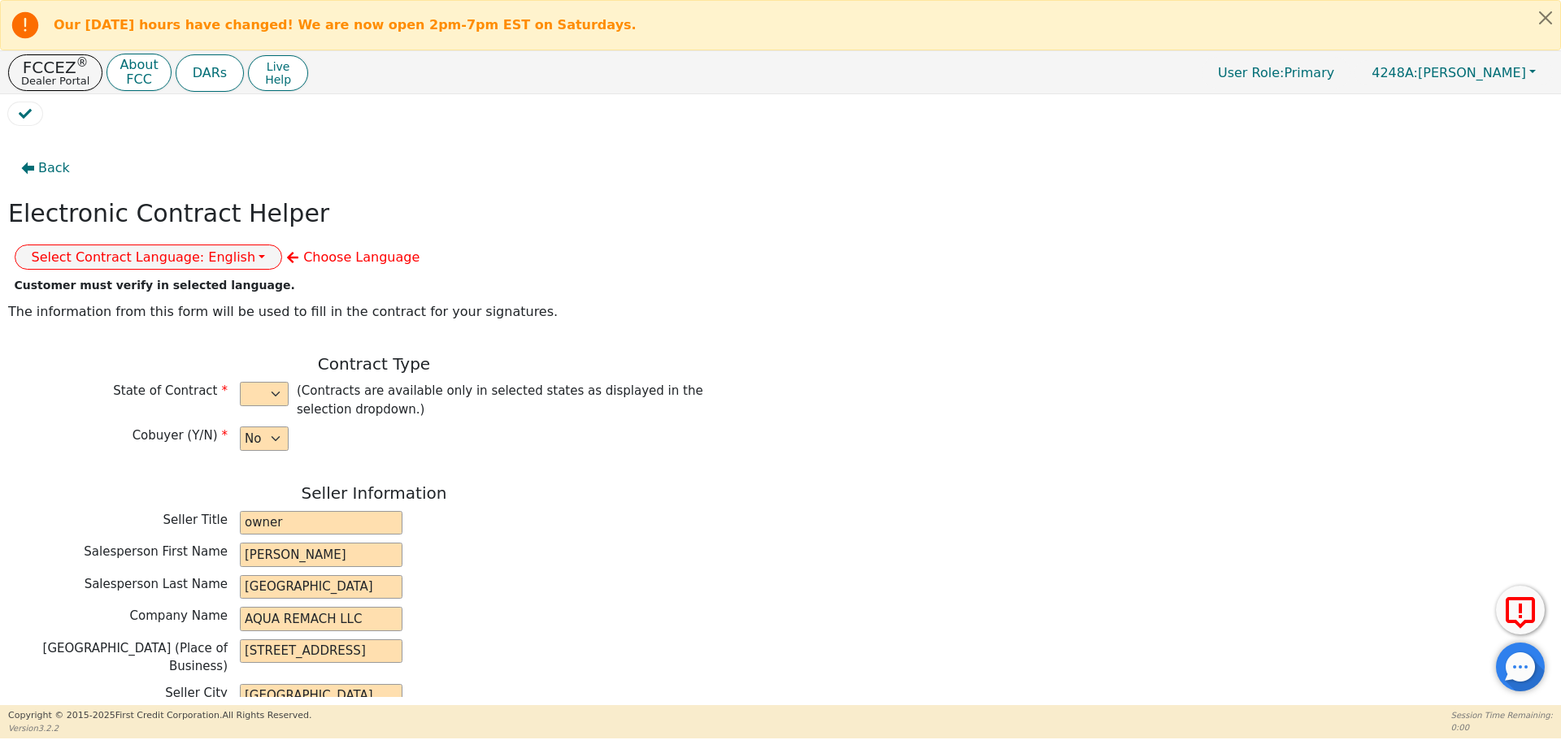
type input "78576"
type input "[DATE]"
type input "17.99"
type input "2025-10-16"
type input "60"
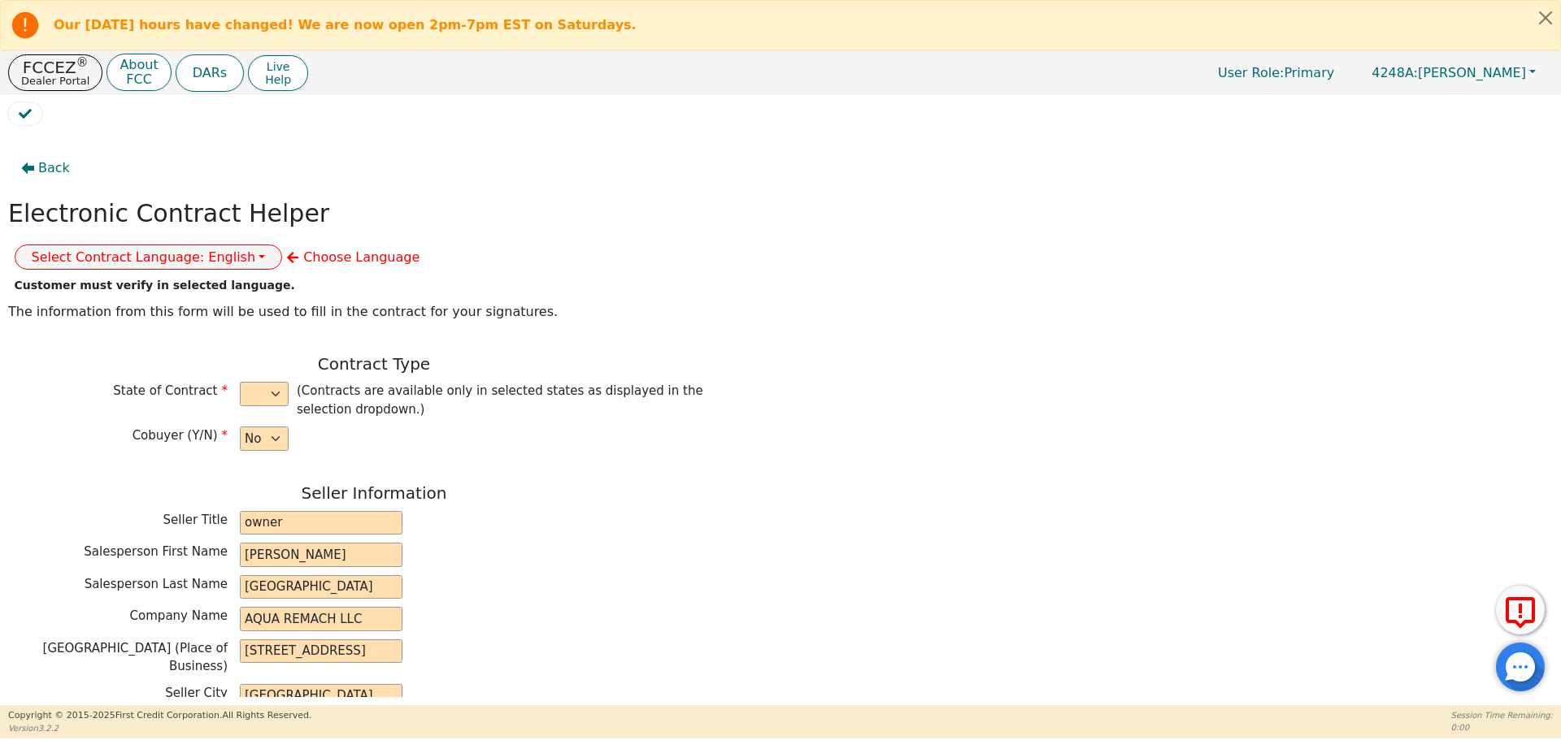
type input "0"
type input "7000.00"
type input "0.00"
type input "7000.00"
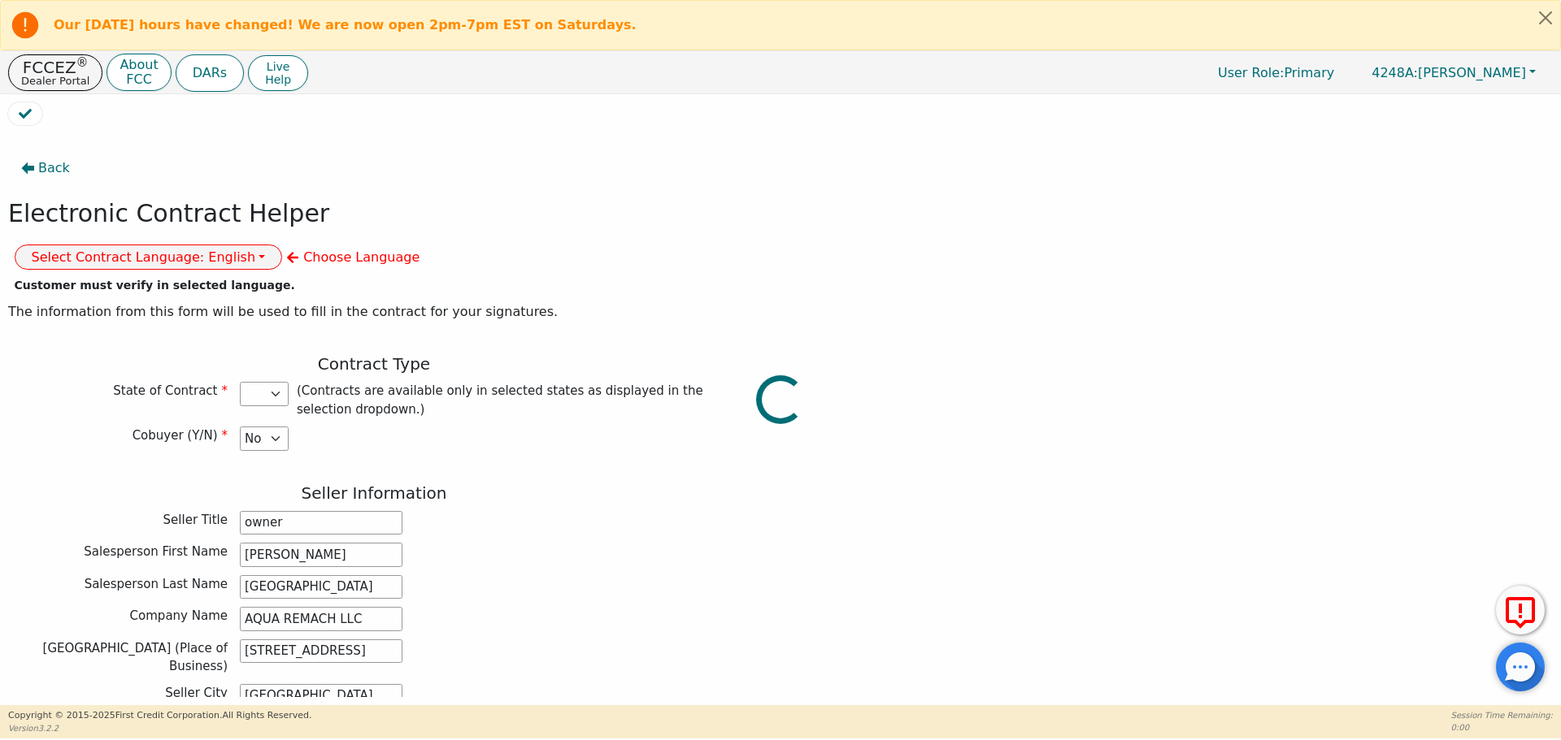
select select "[GEOGRAPHIC_DATA]"
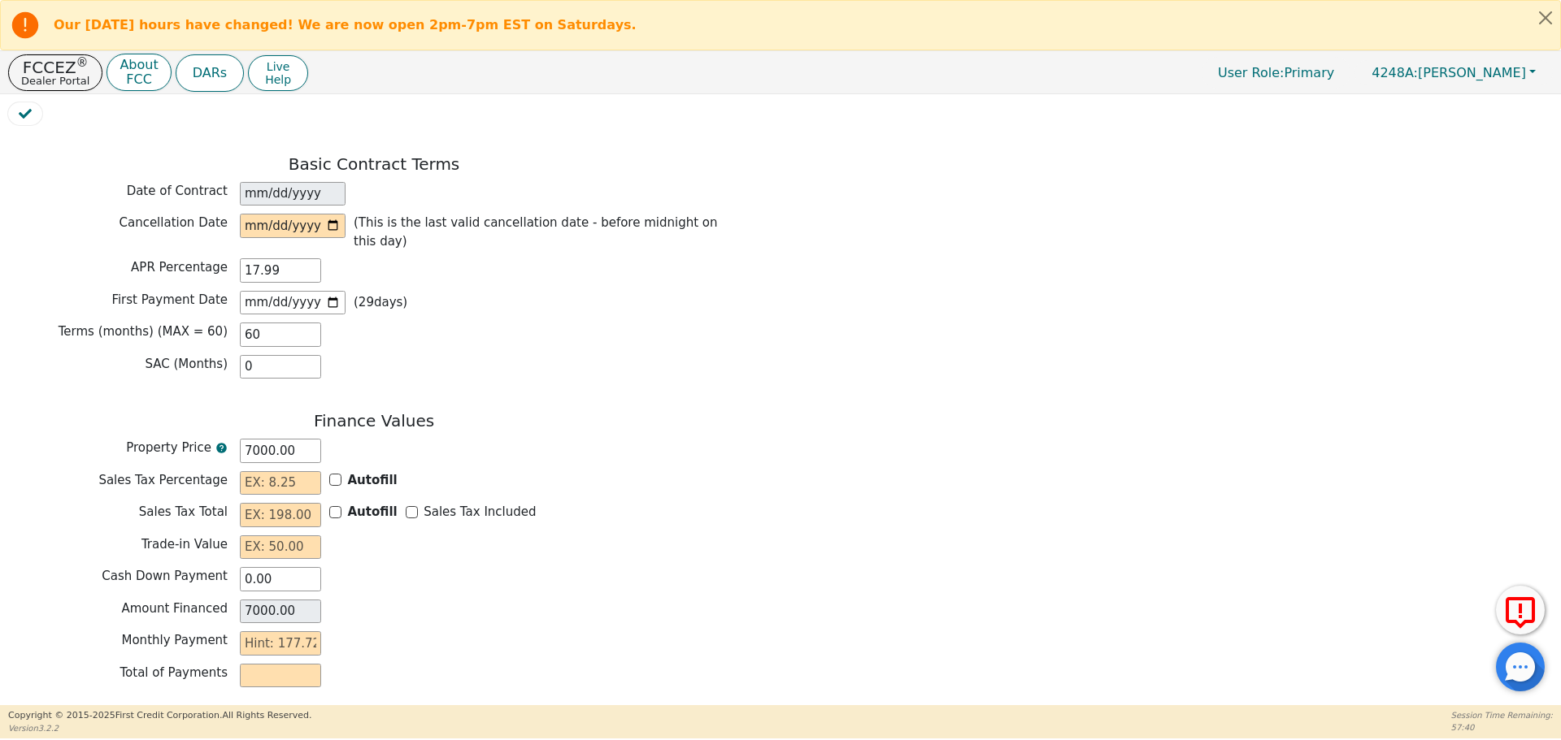
scroll to position [1182, 0]
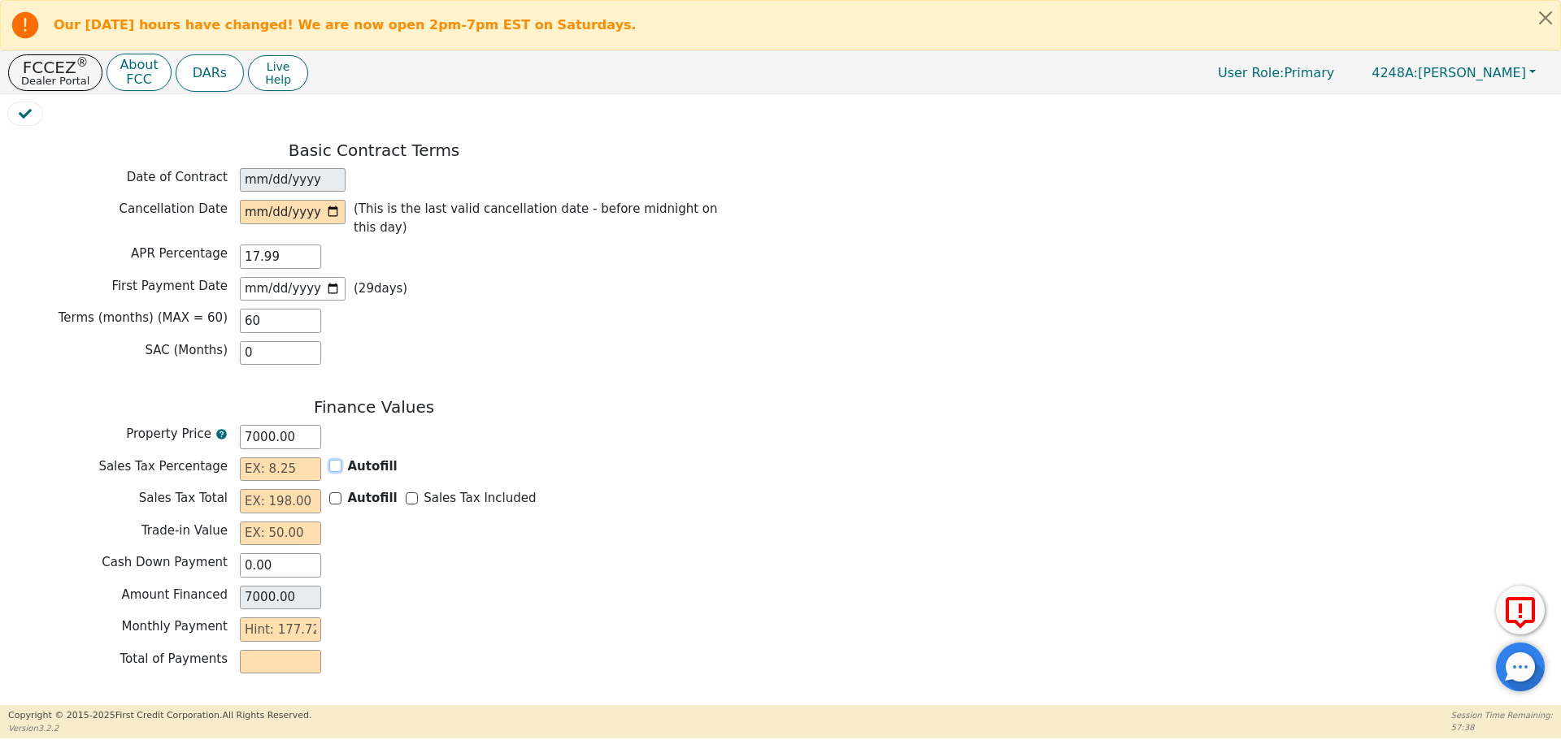
click at [338, 460] on input "Autofill" at bounding box center [335, 466] width 12 height 12
checkbox input "true"
type input "0.00"
click at [406, 493] on input "Sales Tax Included" at bounding box center [412, 499] width 12 height 12
checkbox input "true"
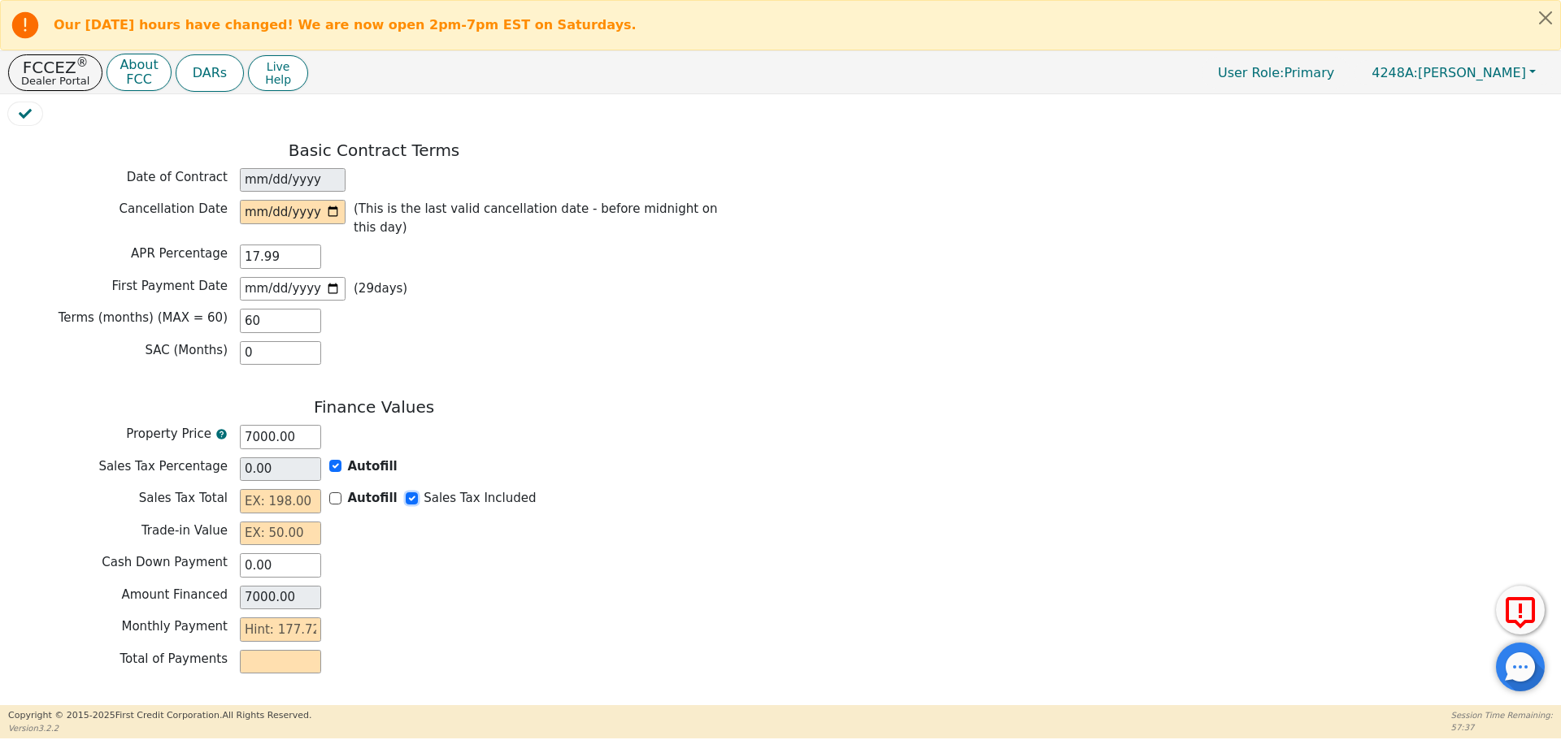
type input "0.00"
click at [312, 522] on input "text" at bounding box center [280, 534] width 81 height 24
type input "0.00"
click at [295, 618] on input "text" at bounding box center [280, 630] width 81 height 24
type input "1"
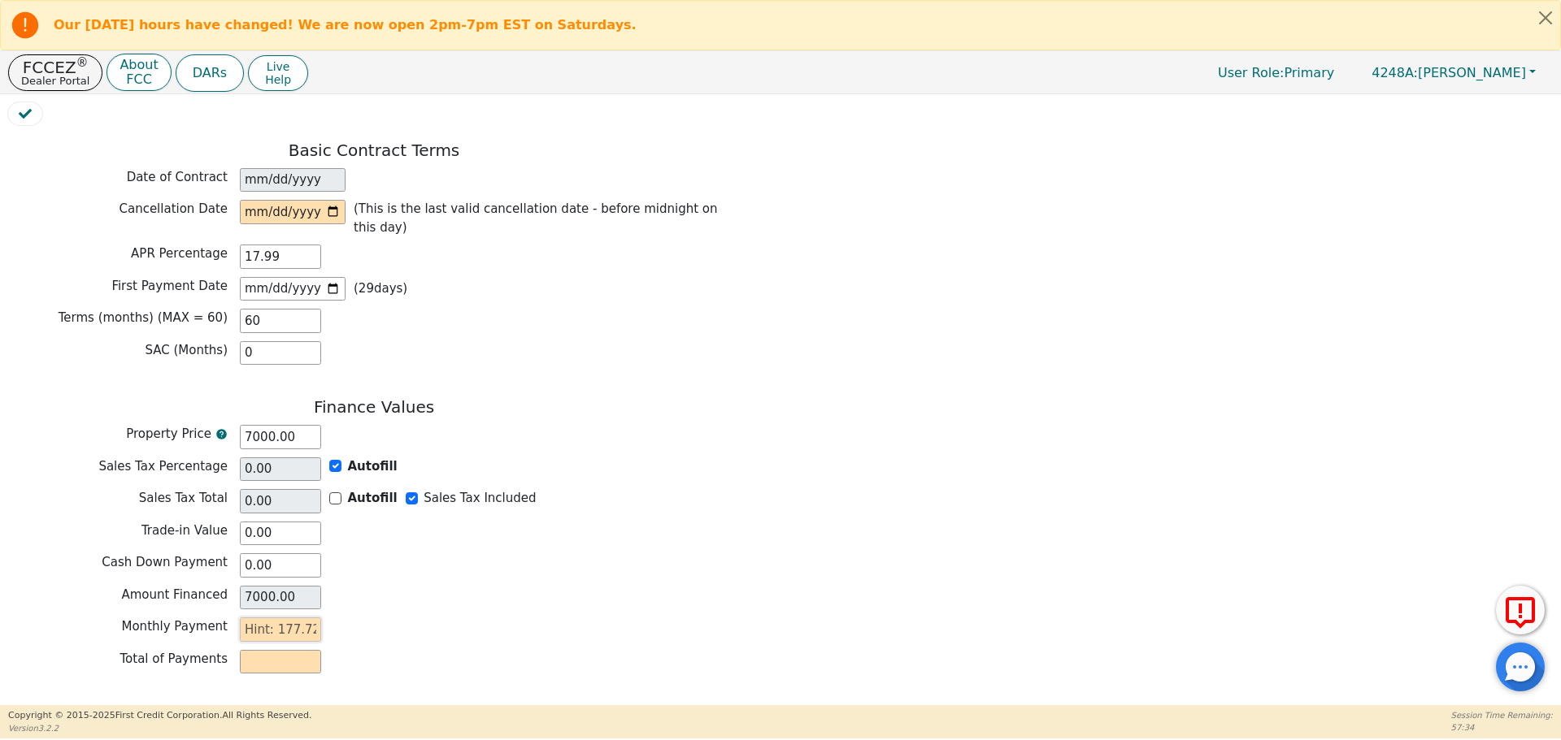
type input "60.00"
type input "17"
type input "1020.00"
type input "177"
type input "10620.00"
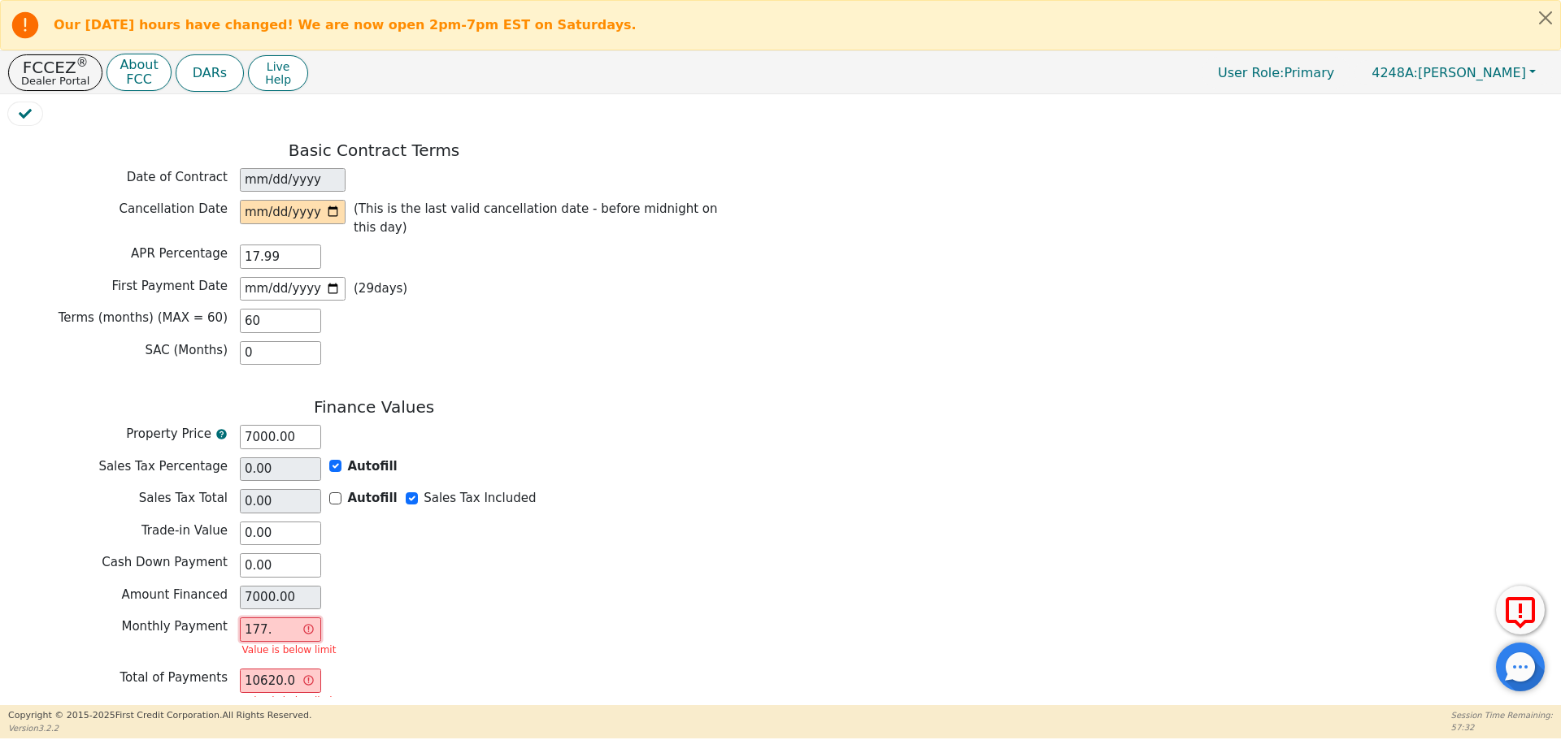
type input "177.7"
type input "10662.00"
type input "177.72"
type input "10663.20"
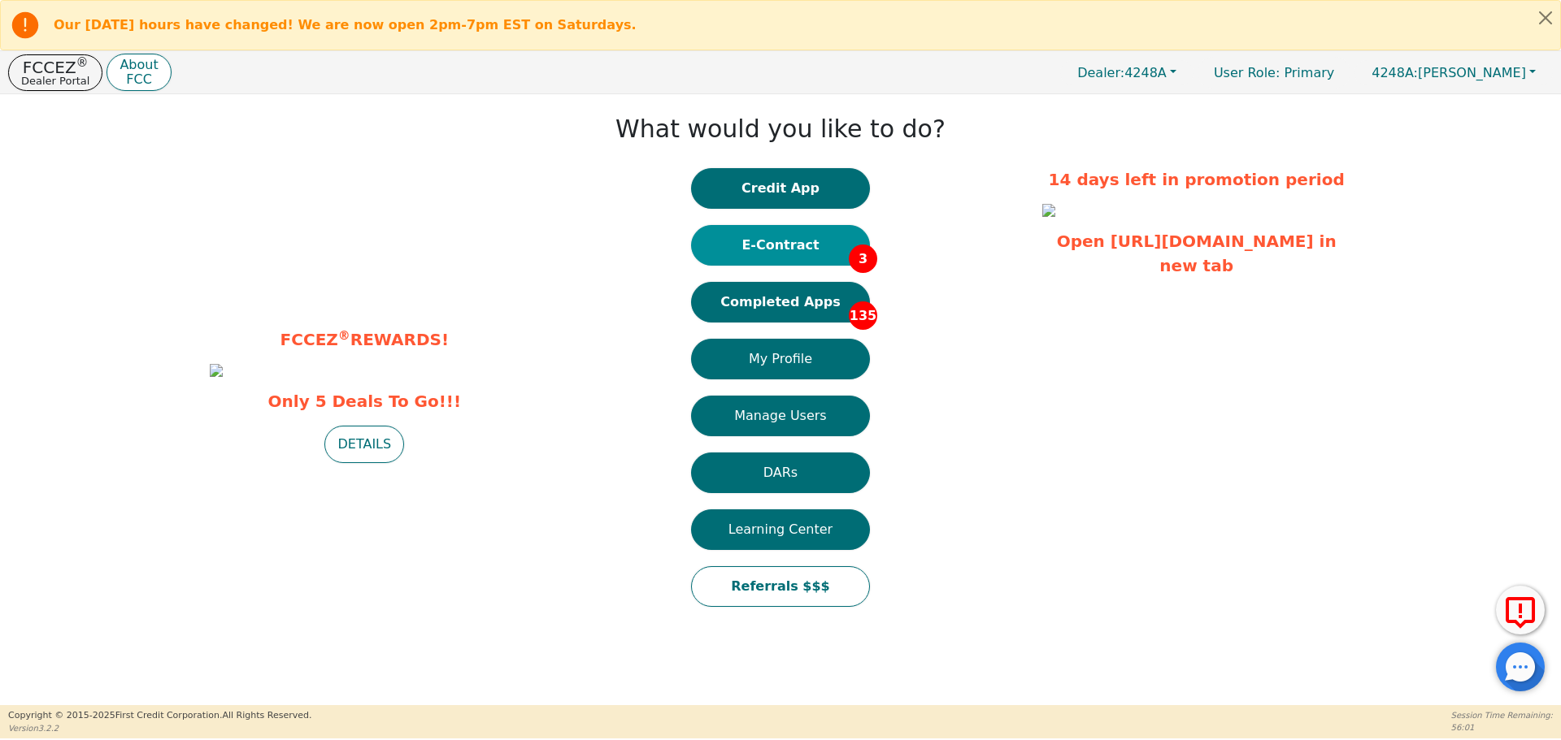
click at [797, 245] on button "E-Contract 3" at bounding box center [780, 245] width 179 height 41
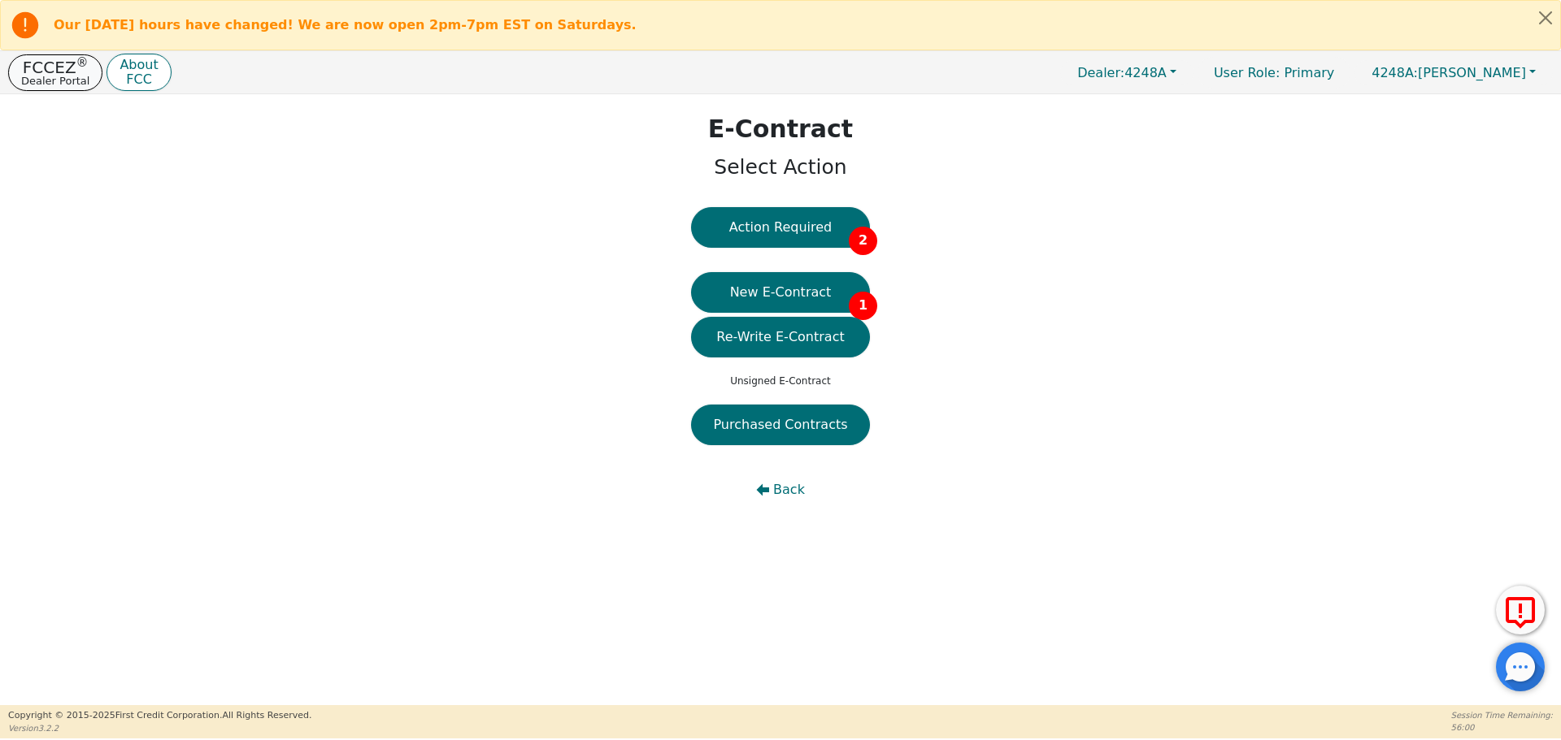
click at [29, 85] on p "Dealer Portal" at bounding box center [55, 81] width 68 height 11
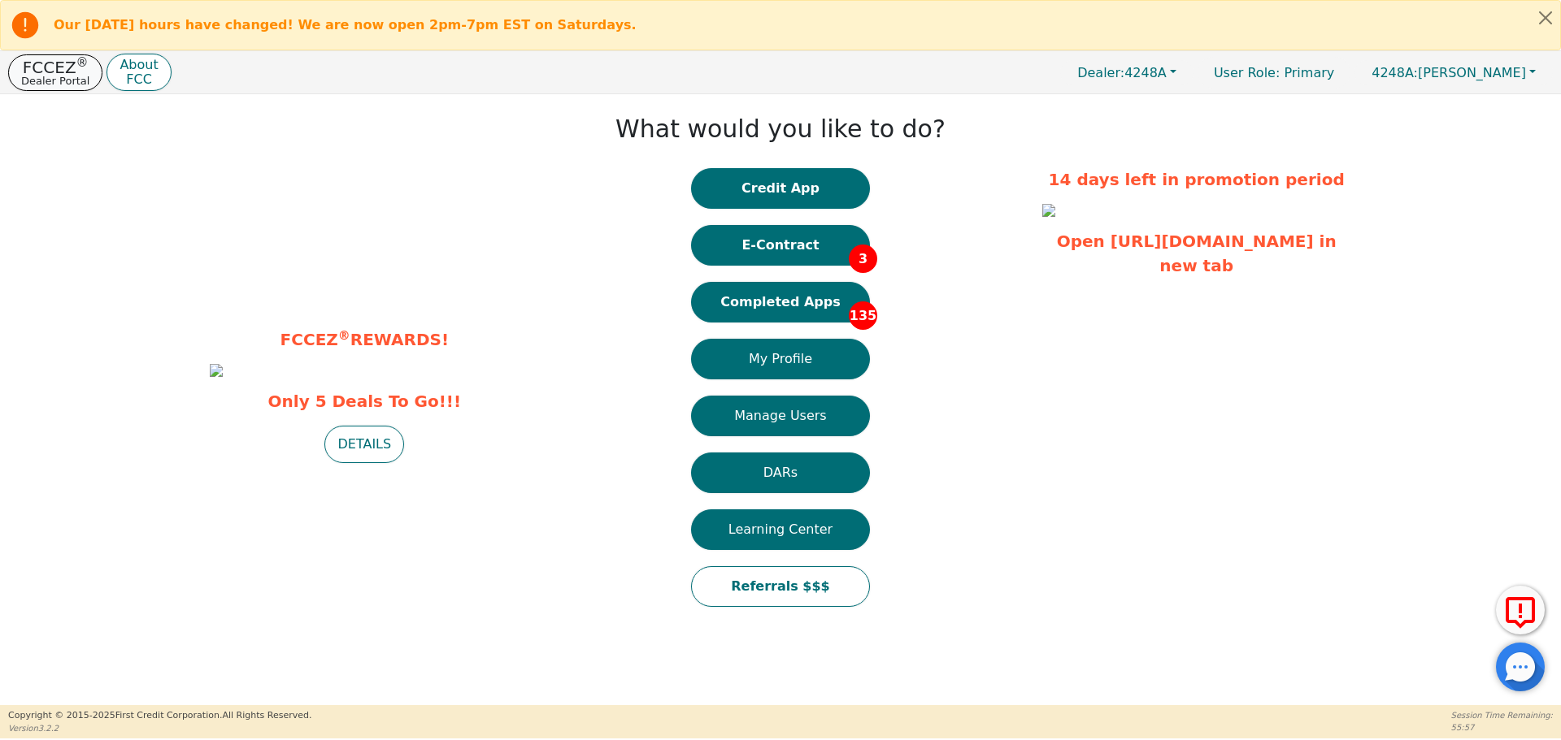
click at [50, 66] on p "FCCEZ ®" at bounding box center [55, 67] width 68 height 16
click at [42, 84] on p "Dealer Portal" at bounding box center [55, 81] width 68 height 11
click at [788, 313] on button "Completed Apps 135" at bounding box center [780, 302] width 179 height 41
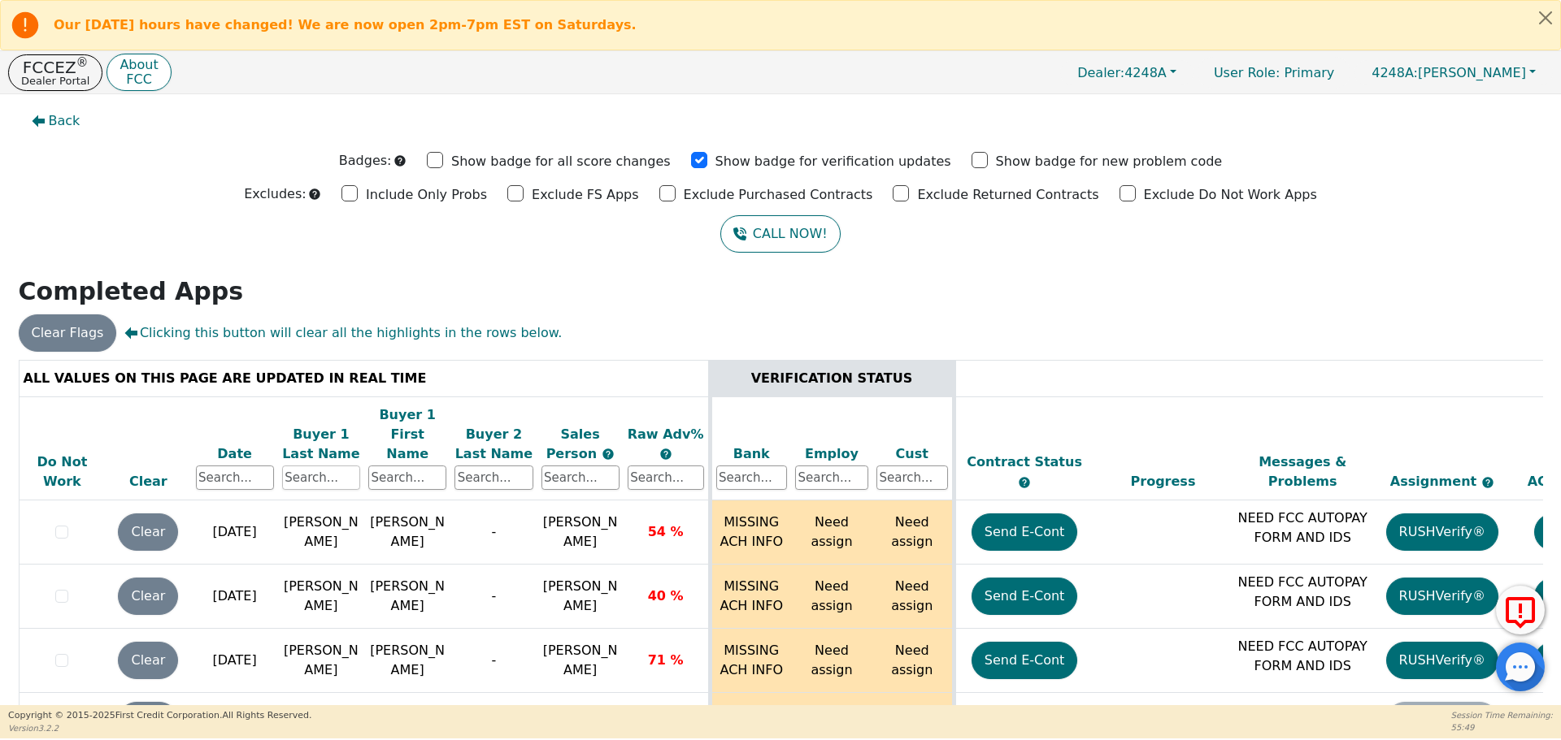
click at [318, 466] on input "text" at bounding box center [321, 478] width 78 height 24
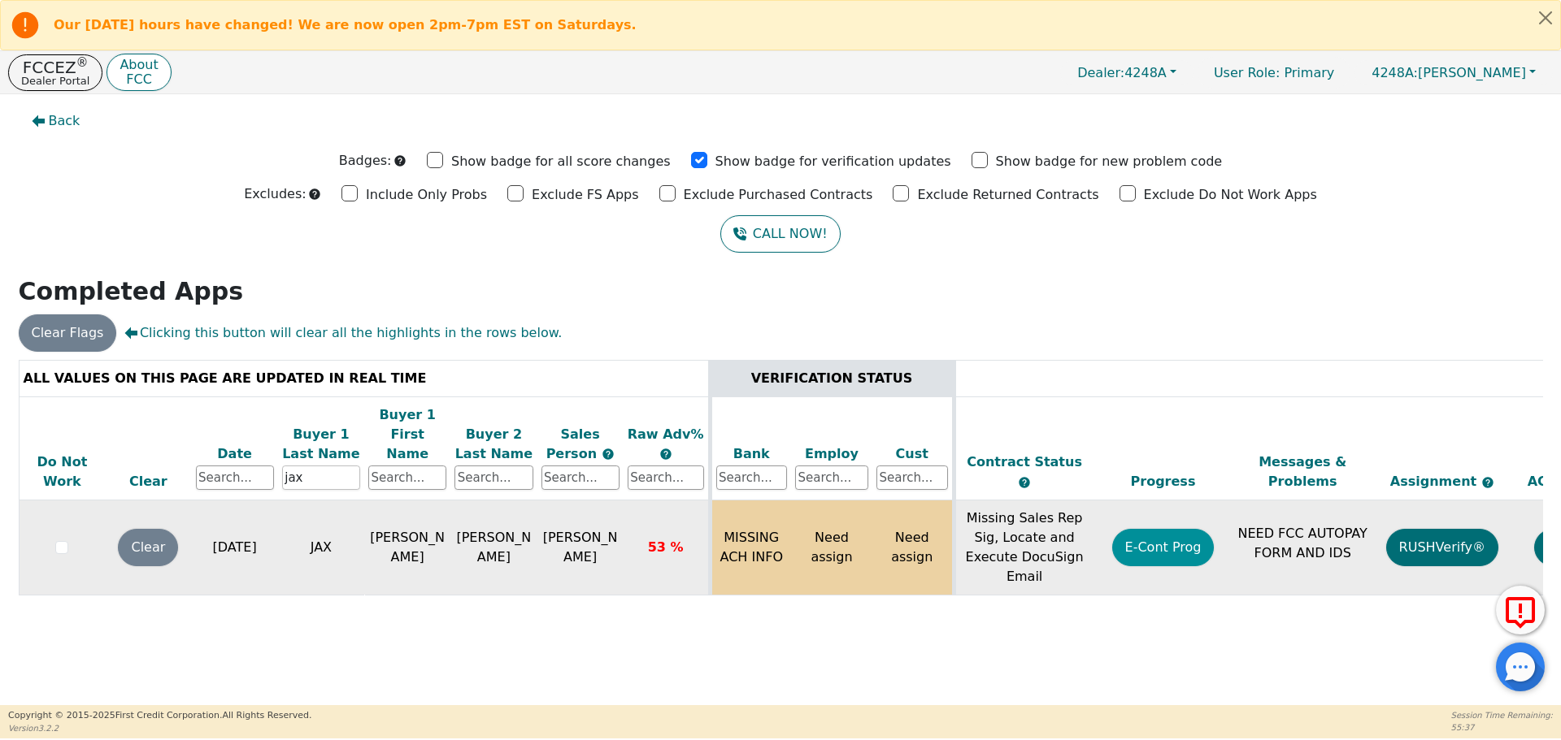
type input "jax"
click at [1171, 533] on button "E-Cont Prog" at bounding box center [1163, 547] width 102 height 37
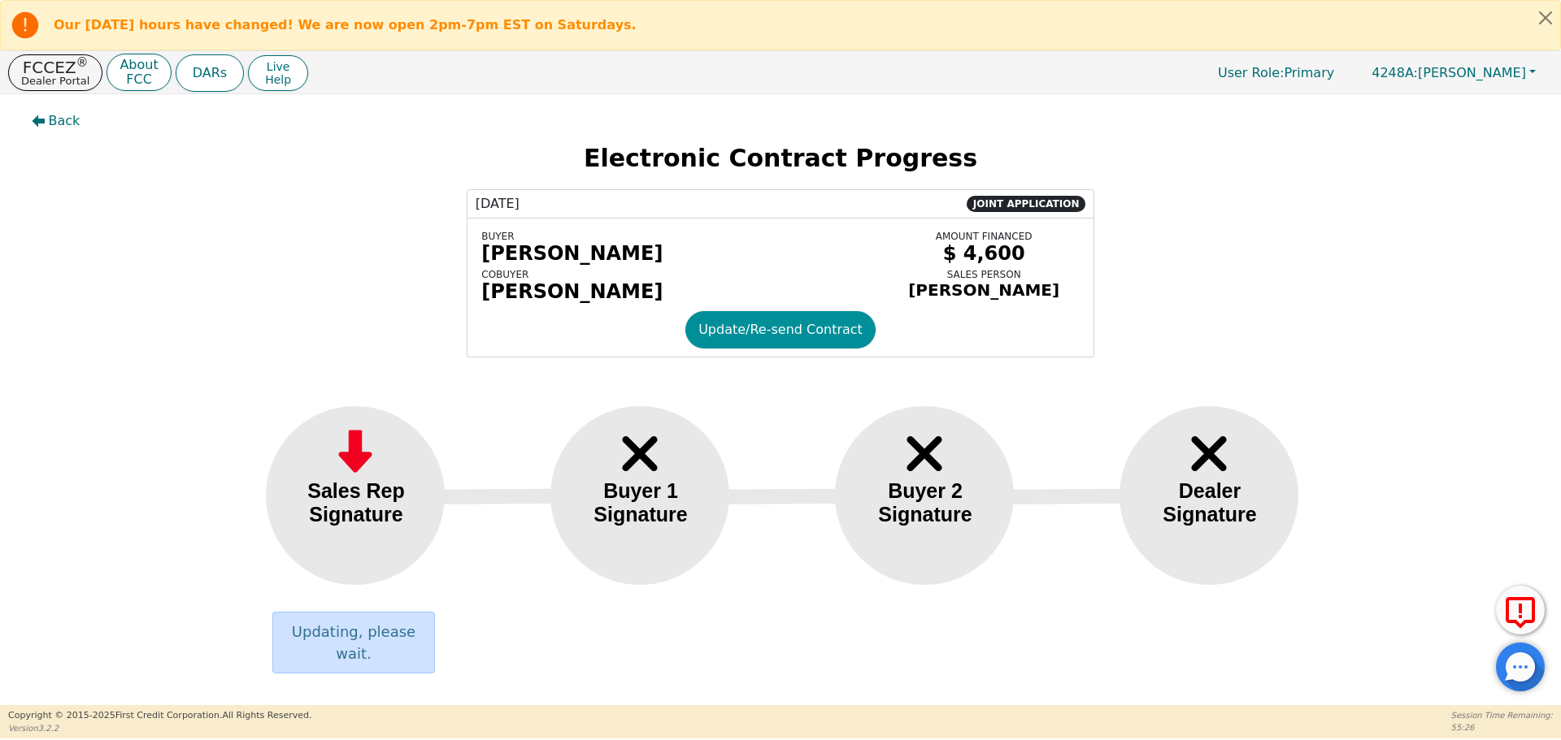
click at [761, 335] on button "Update/Re-send Contract" at bounding box center [780, 329] width 190 height 37
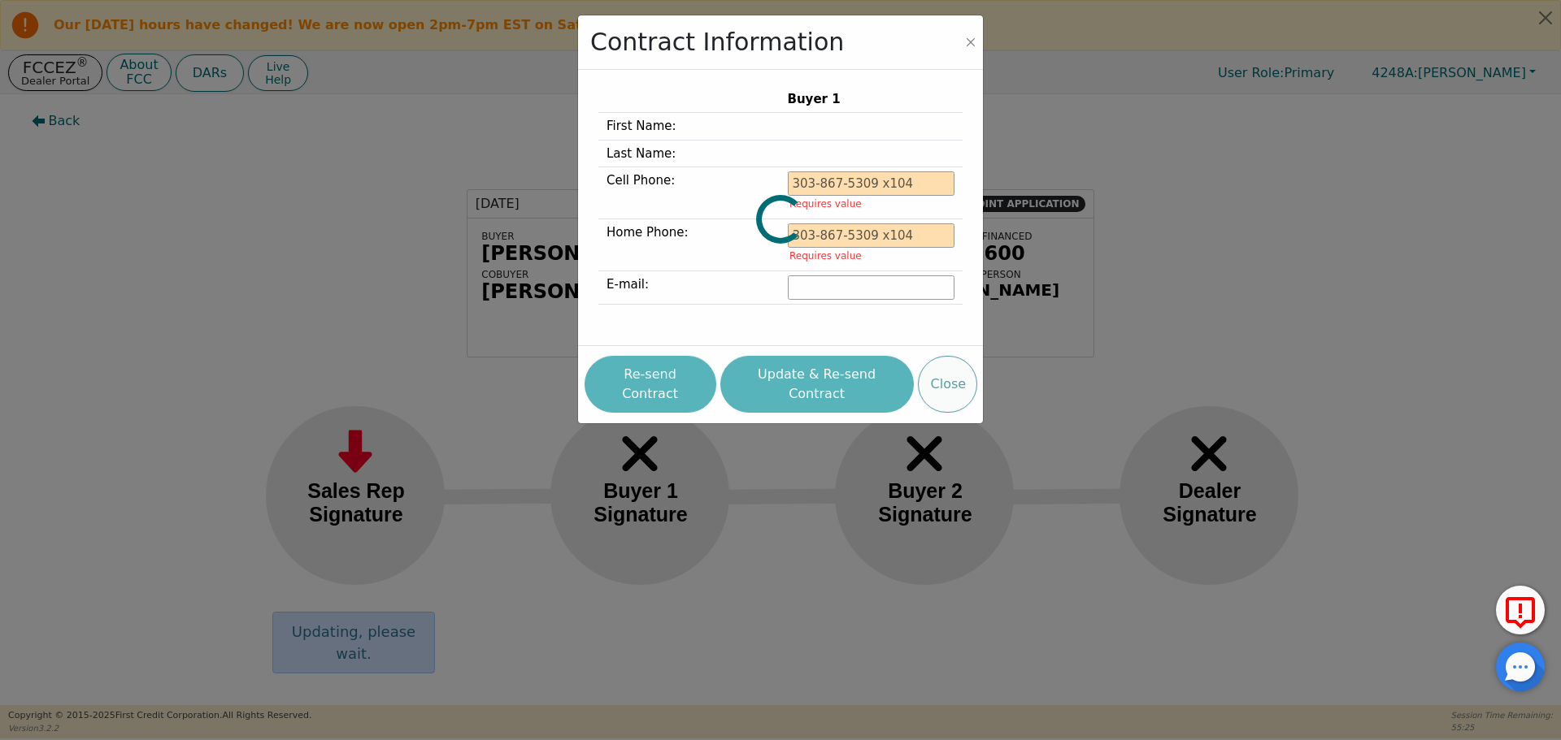
type input "846-320-9487"
type input "[EMAIL_ADDRESS][DOMAIN_NAME]"
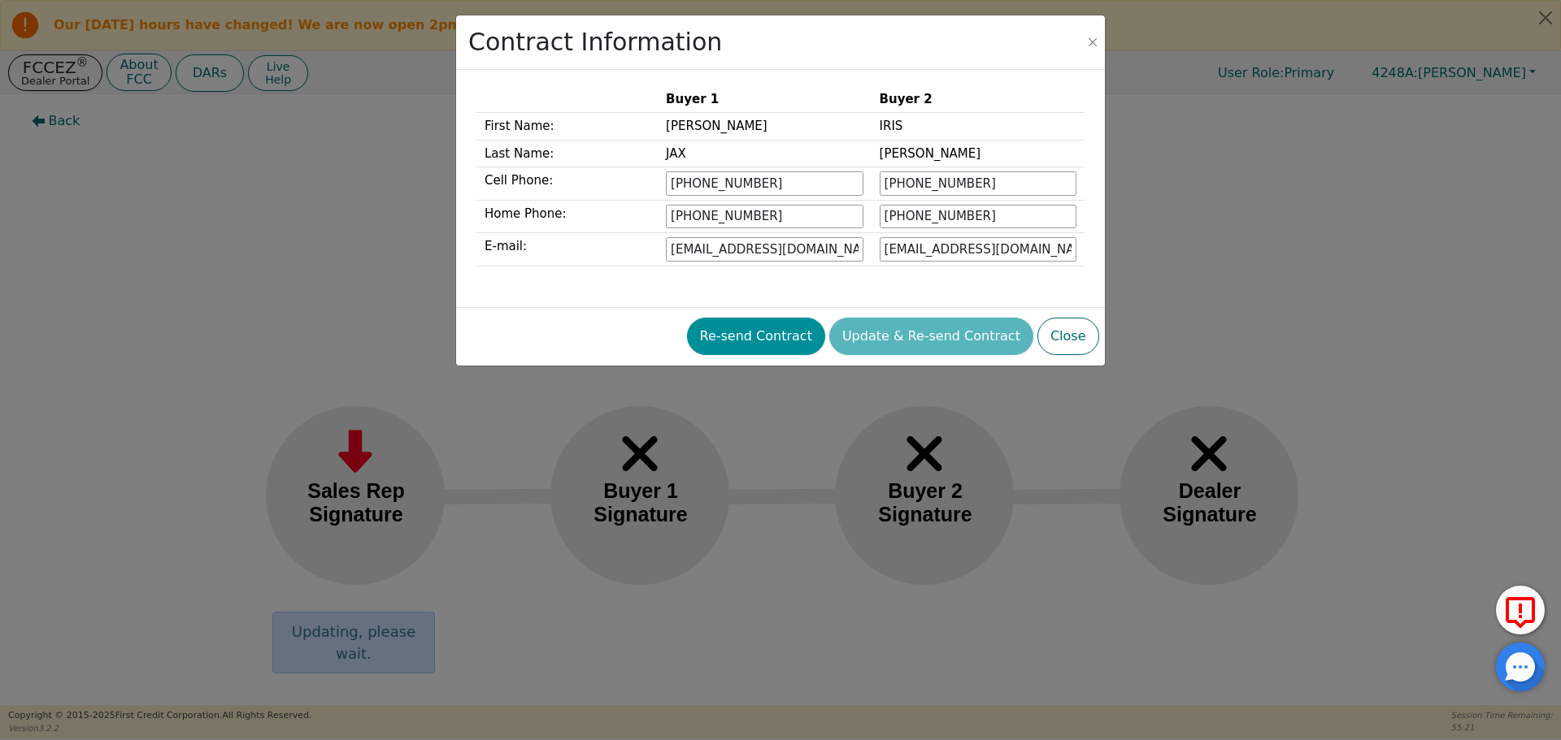
click at [804, 336] on button "Re-send Contract" at bounding box center [756, 336] width 138 height 37
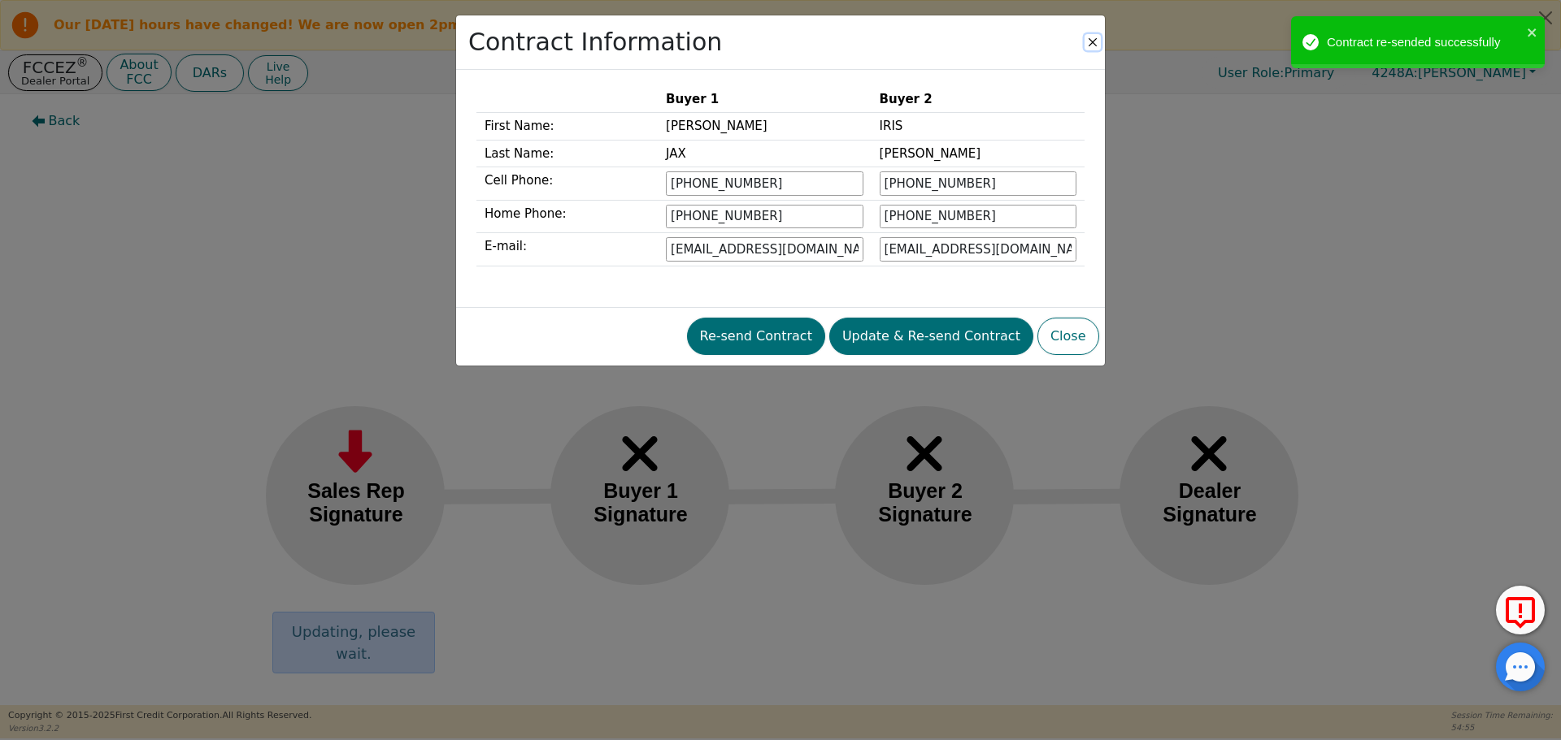
click at [1088, 44] on button "Close" at bounding box center [1092, 42] width 16 height 16
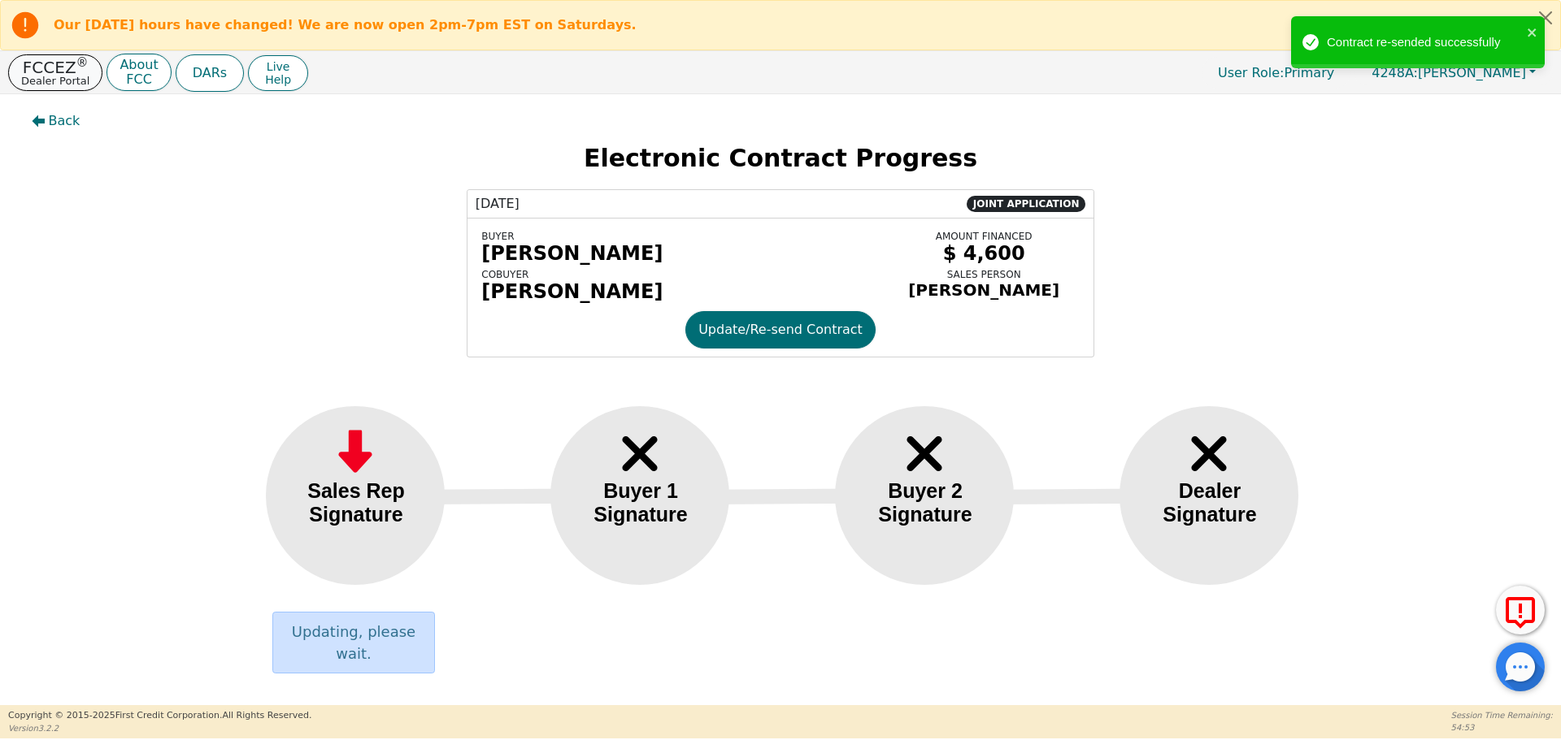
click at [52, 76] on p "Dealer Portal" at bounding box center [55, 81] width 68 height 11
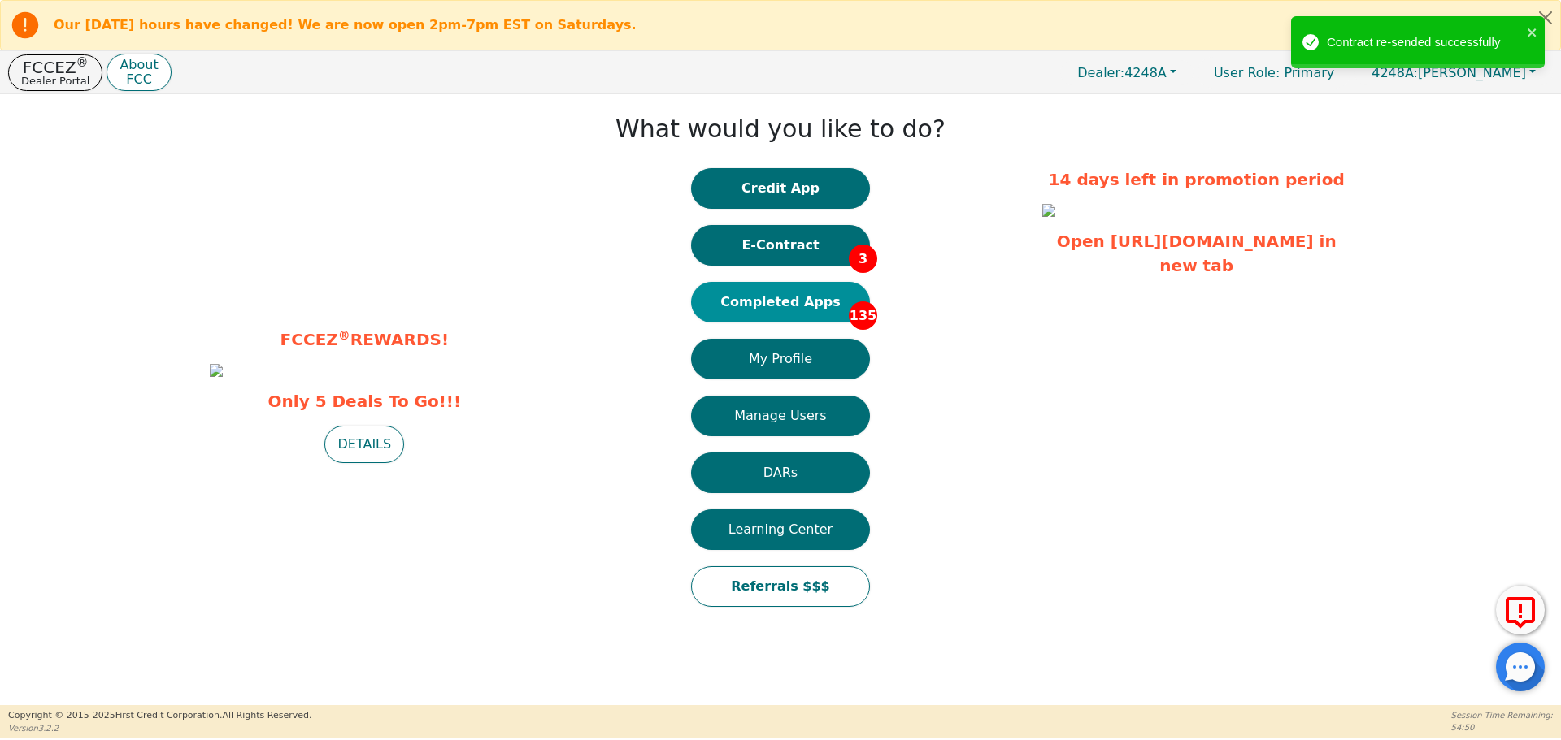
click at [784, 295] on button "Completed Apps 135" at bounding box center [780, 302] width 179 height 41
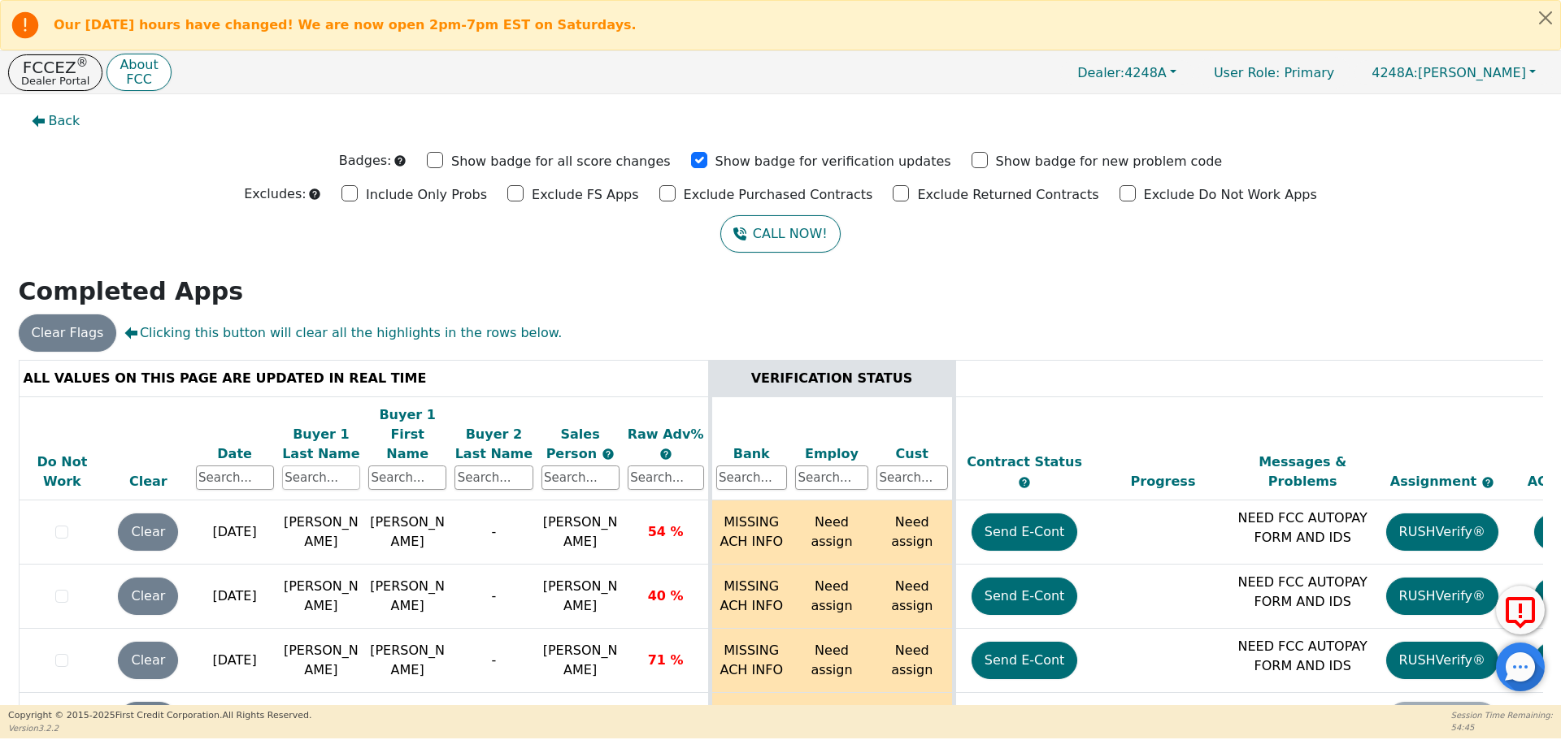
click at [326, 466] on input "text" at bounding box center [321, 478] width 78 height 24
click at [308, 466] on input "text" at bounding box center [321, 478] width 78 height 24
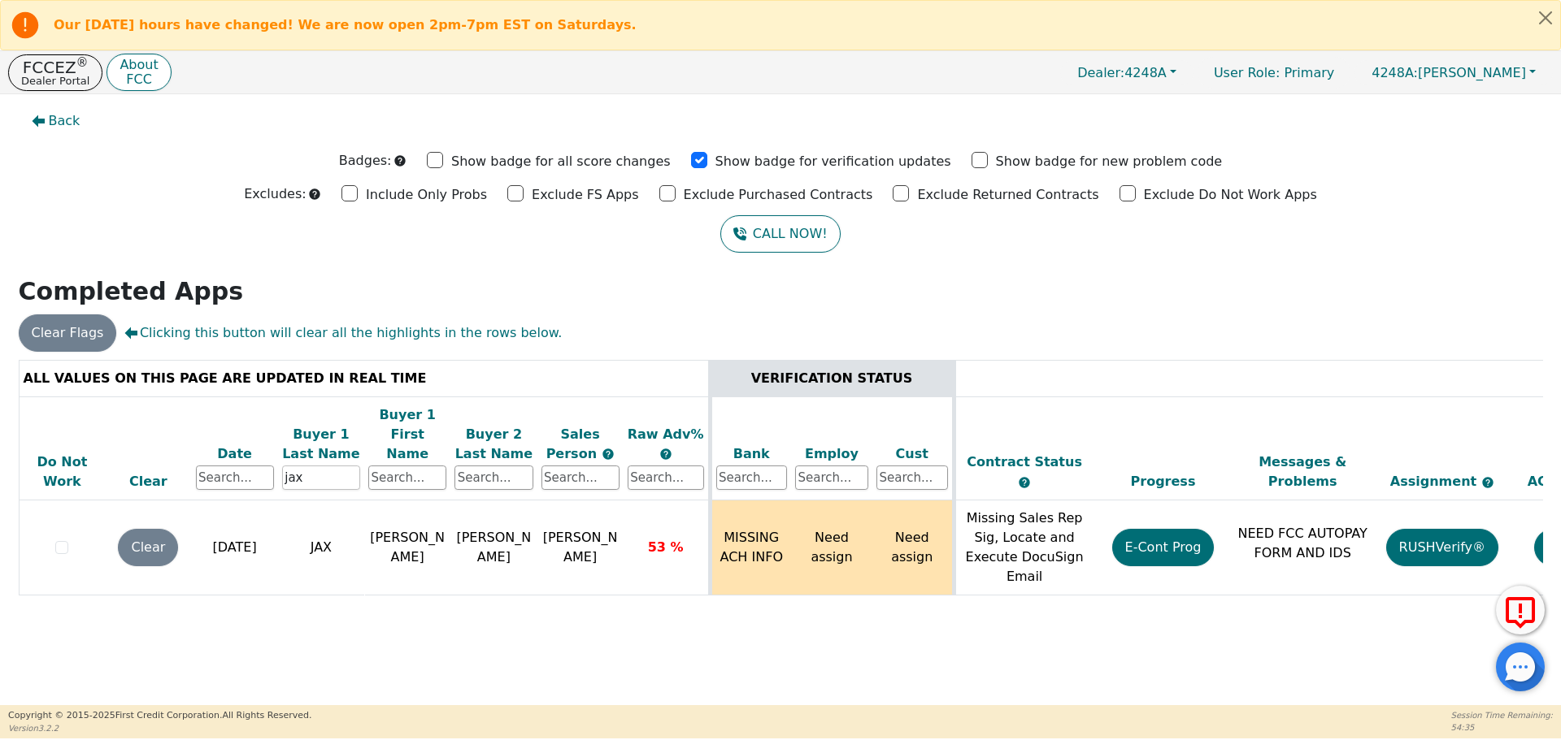
scroll to position [0, 249]
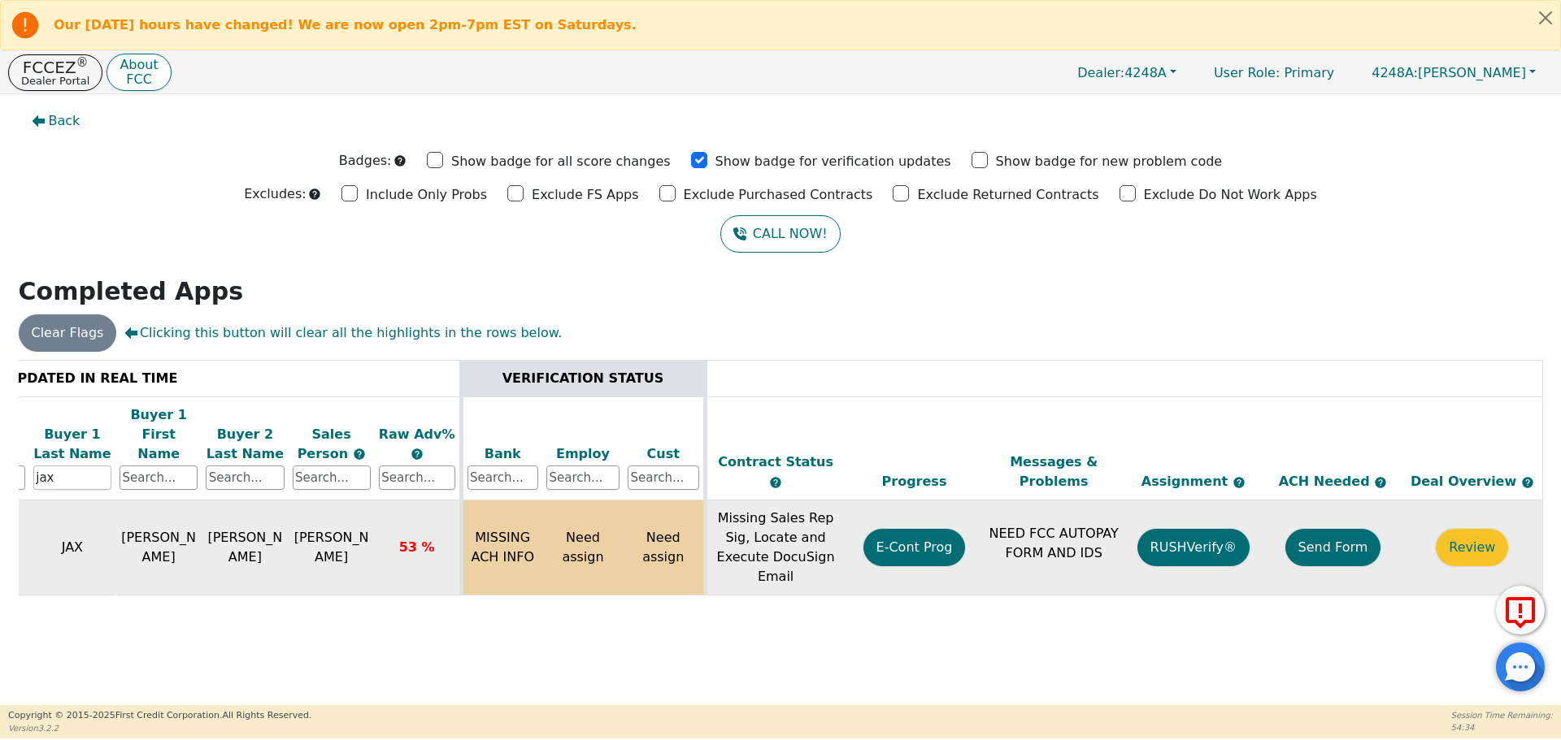
type input "jax"
click at [1352, 529] on button "Send Form" at bounding box center [1333, 547] width 96 height 37
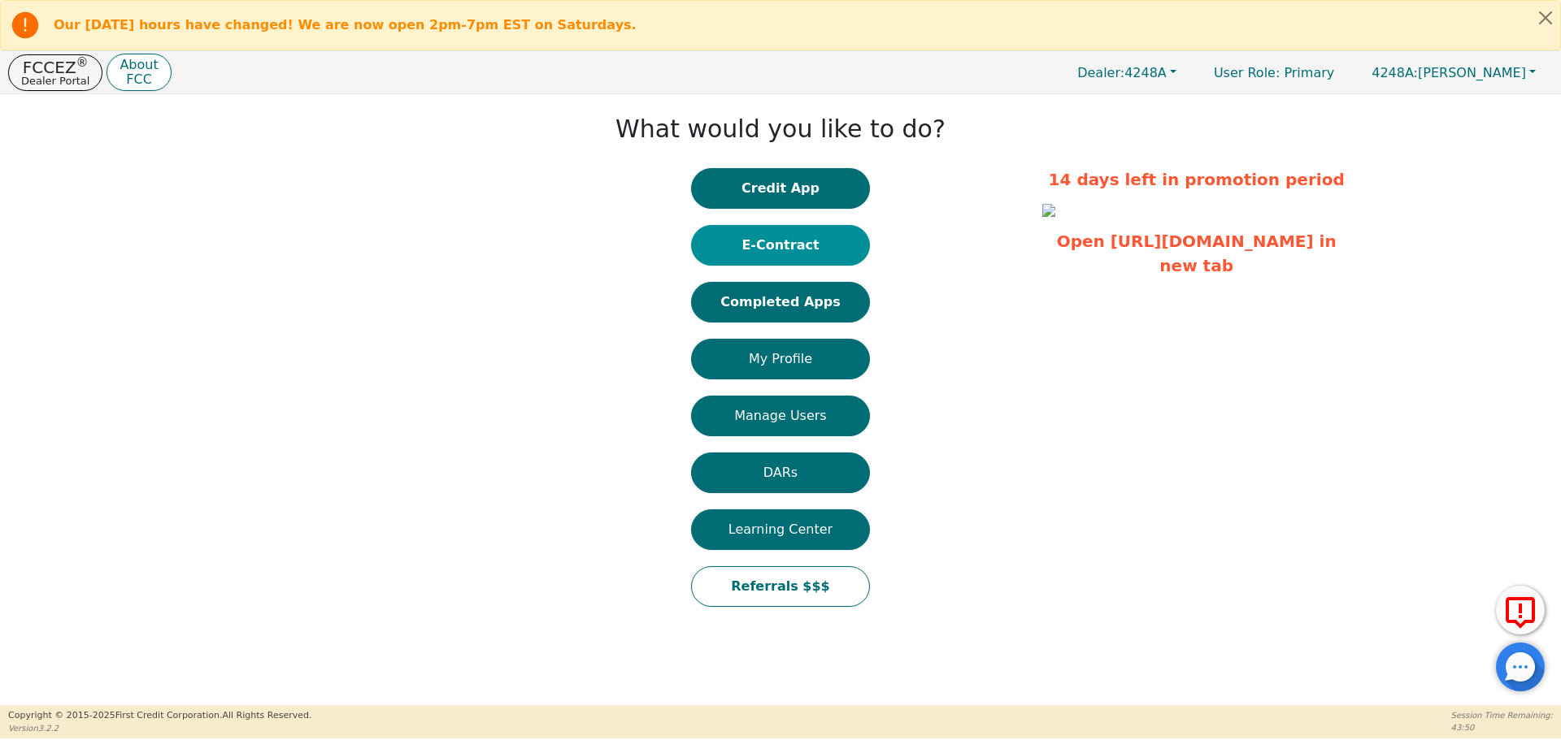
click at [773, 250] on button "E-Contract" at bounding box center [780, 245] width 179 height 41
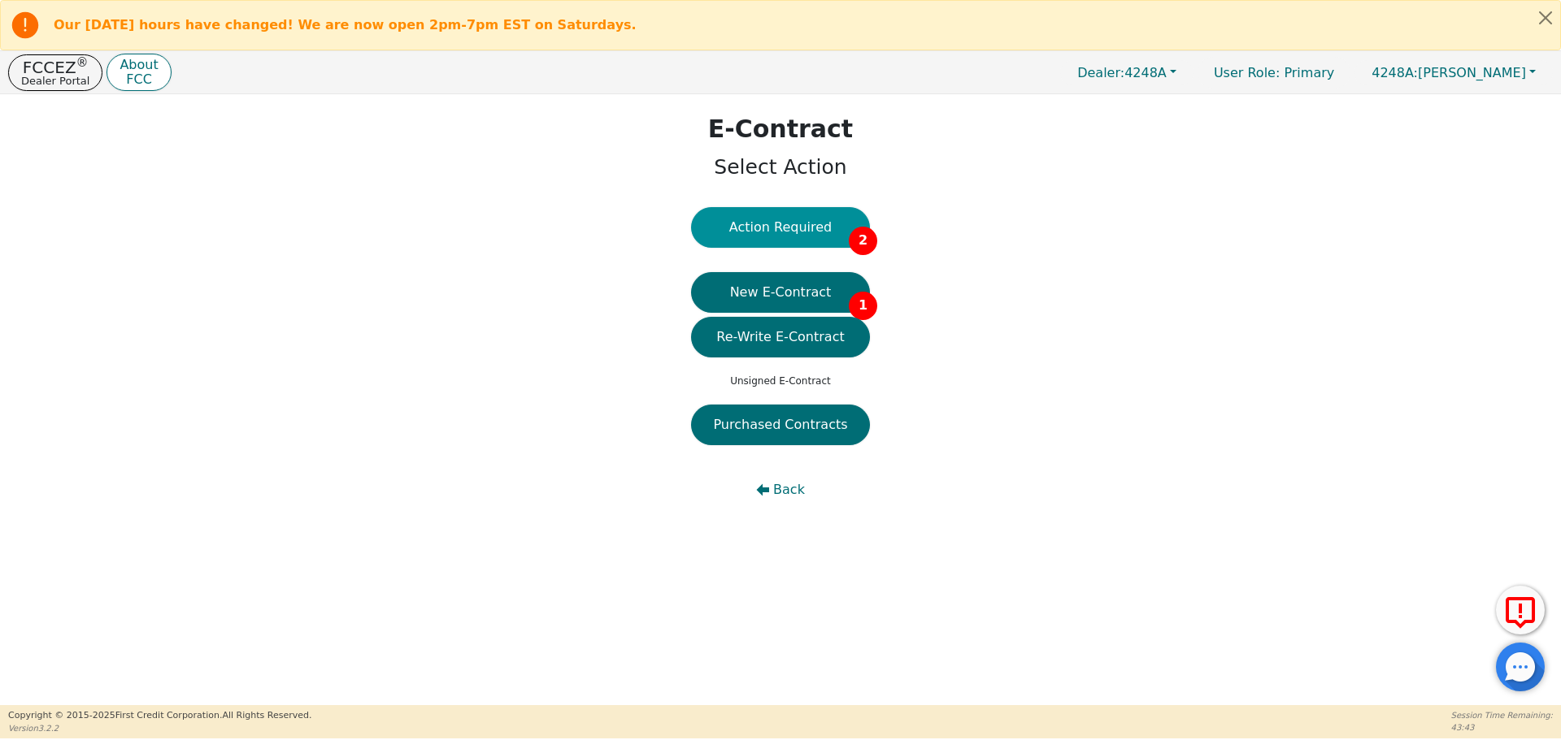
click at [756, 232] on button "Action Required 2" at bounding box center [780, 227] width 179 height 41
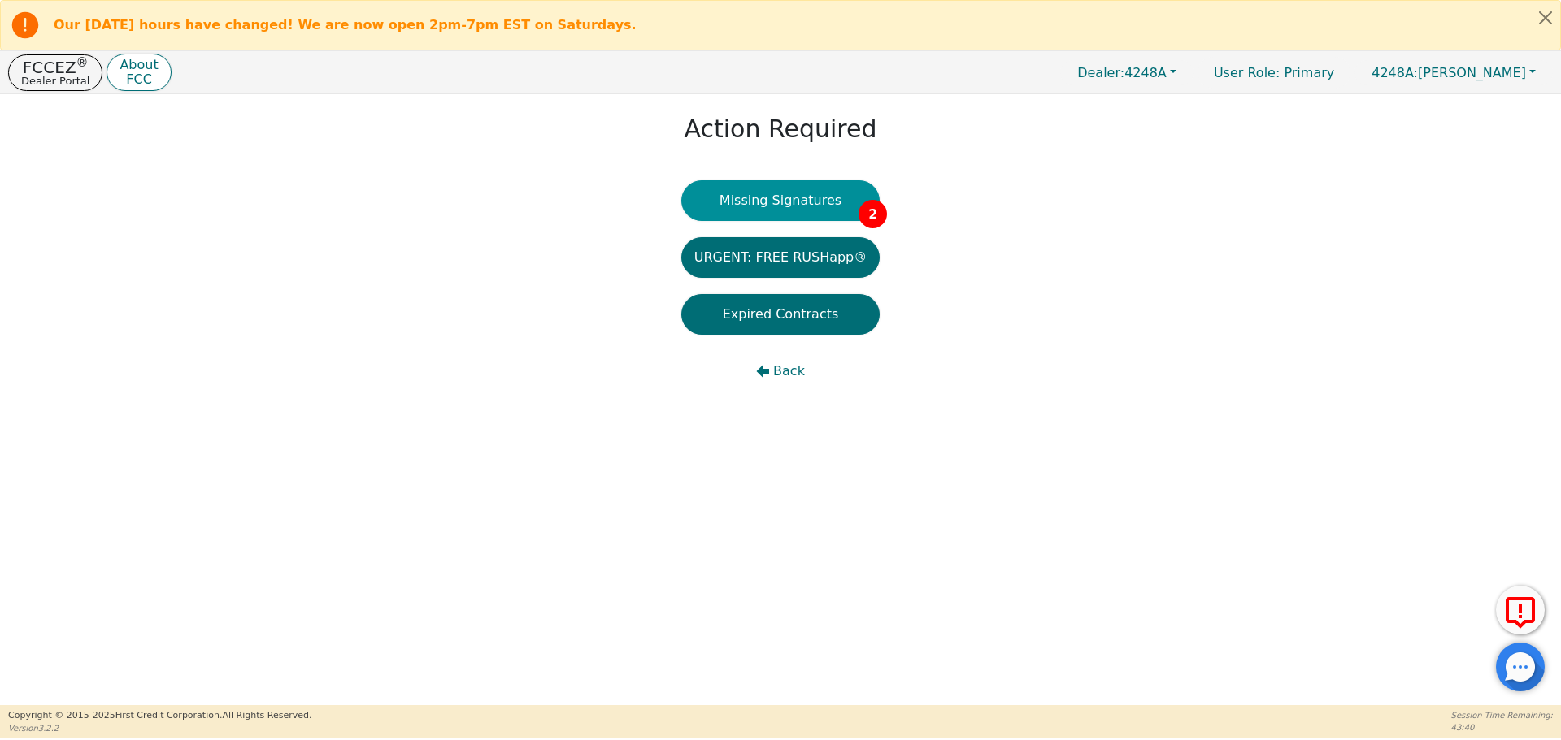
click at [762, 213] on button "Missing Signatures 2" at bounding box center [780, 200] width 199 height 41
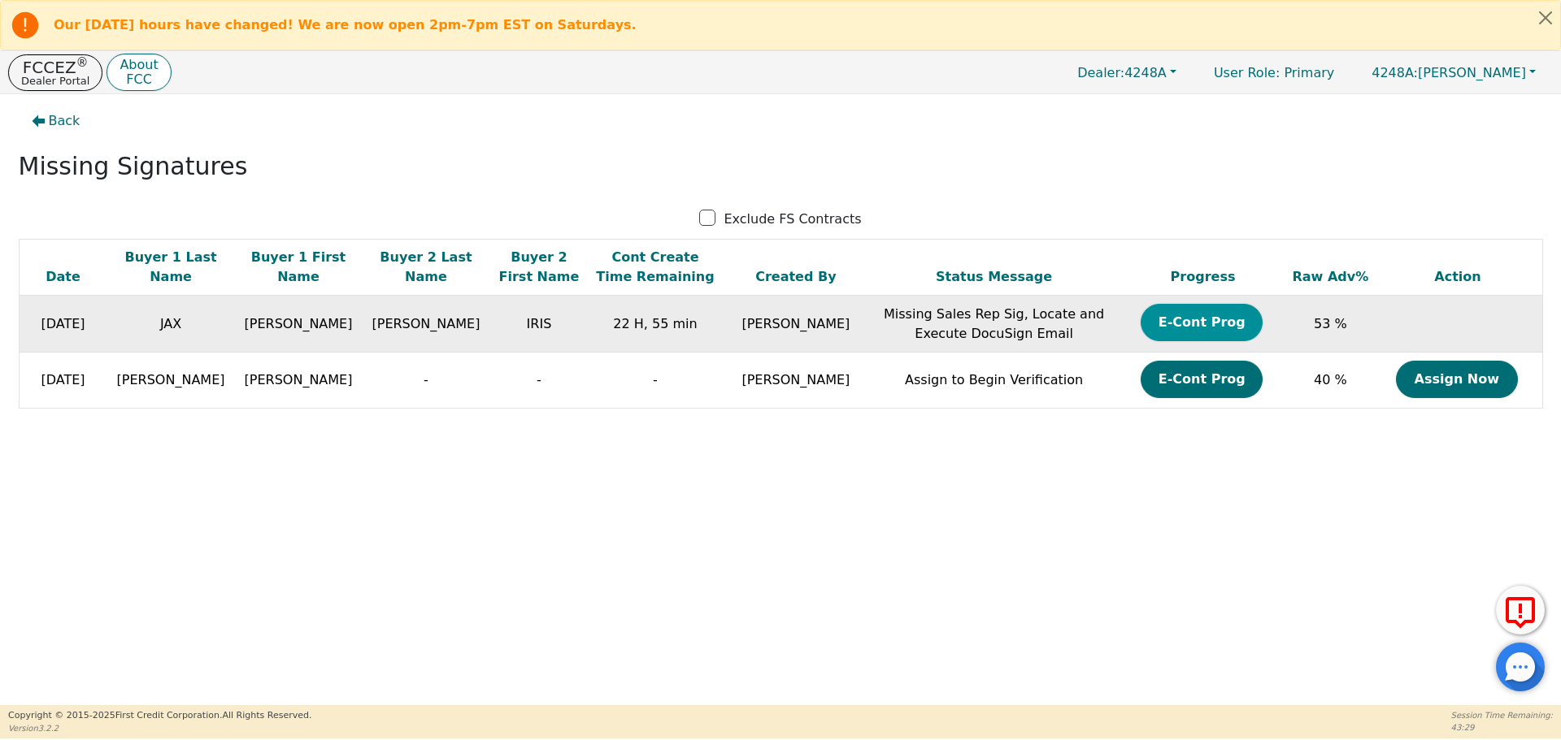
click at [1179, 324] on button "E-Cont Prog" at bounding box center [1201, 322] width 122 height 37
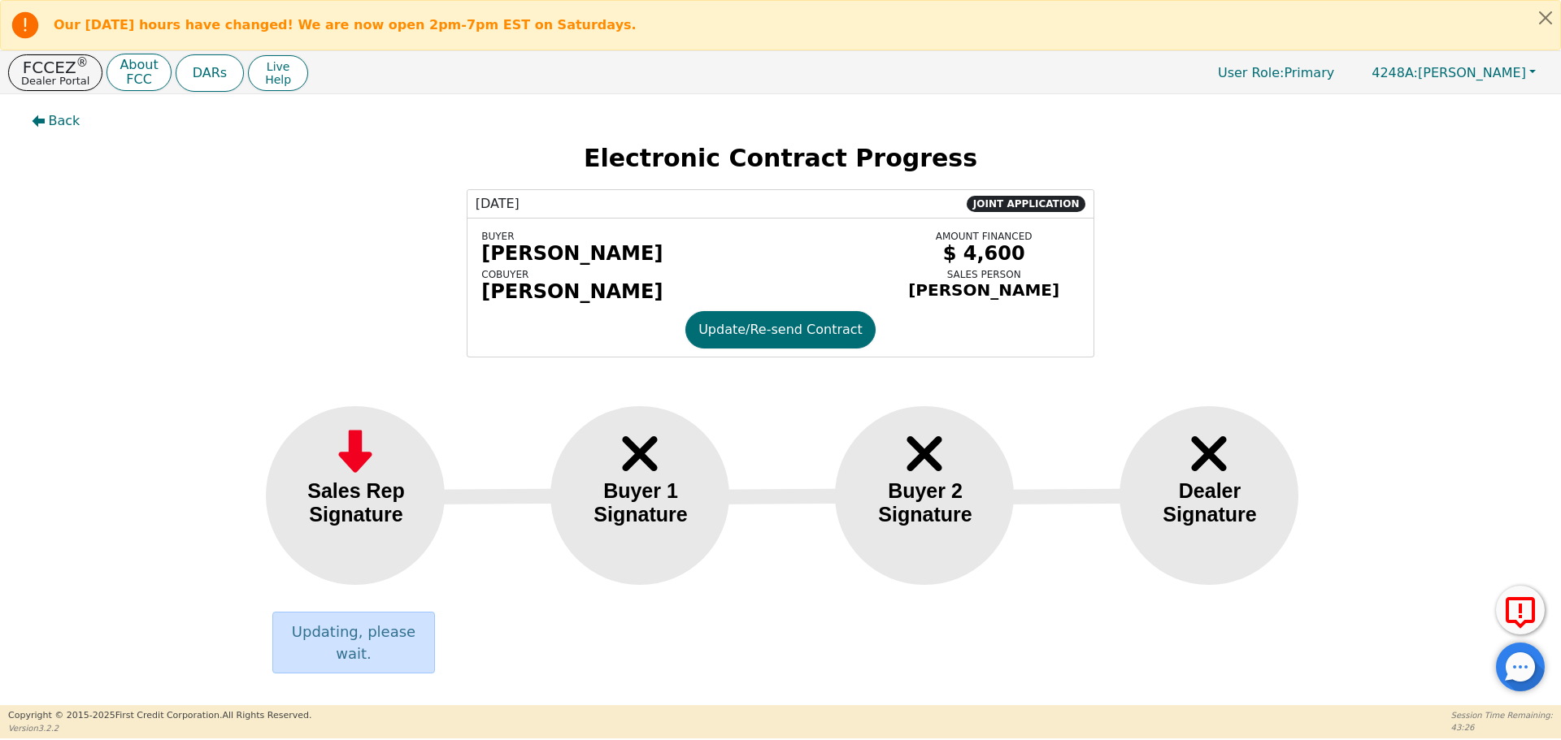
click at [1227, 483] on div "Dealer Signature" at bounding box center [1210, 503] width 132 height 47
click at [1218, 484] on div "Dealer Signature" at bounding box center [1210, 503] width 132 height 47
click at [45, 71] on p "FCCEZ ®" at bounding box center [55, 67] width 68 height 16
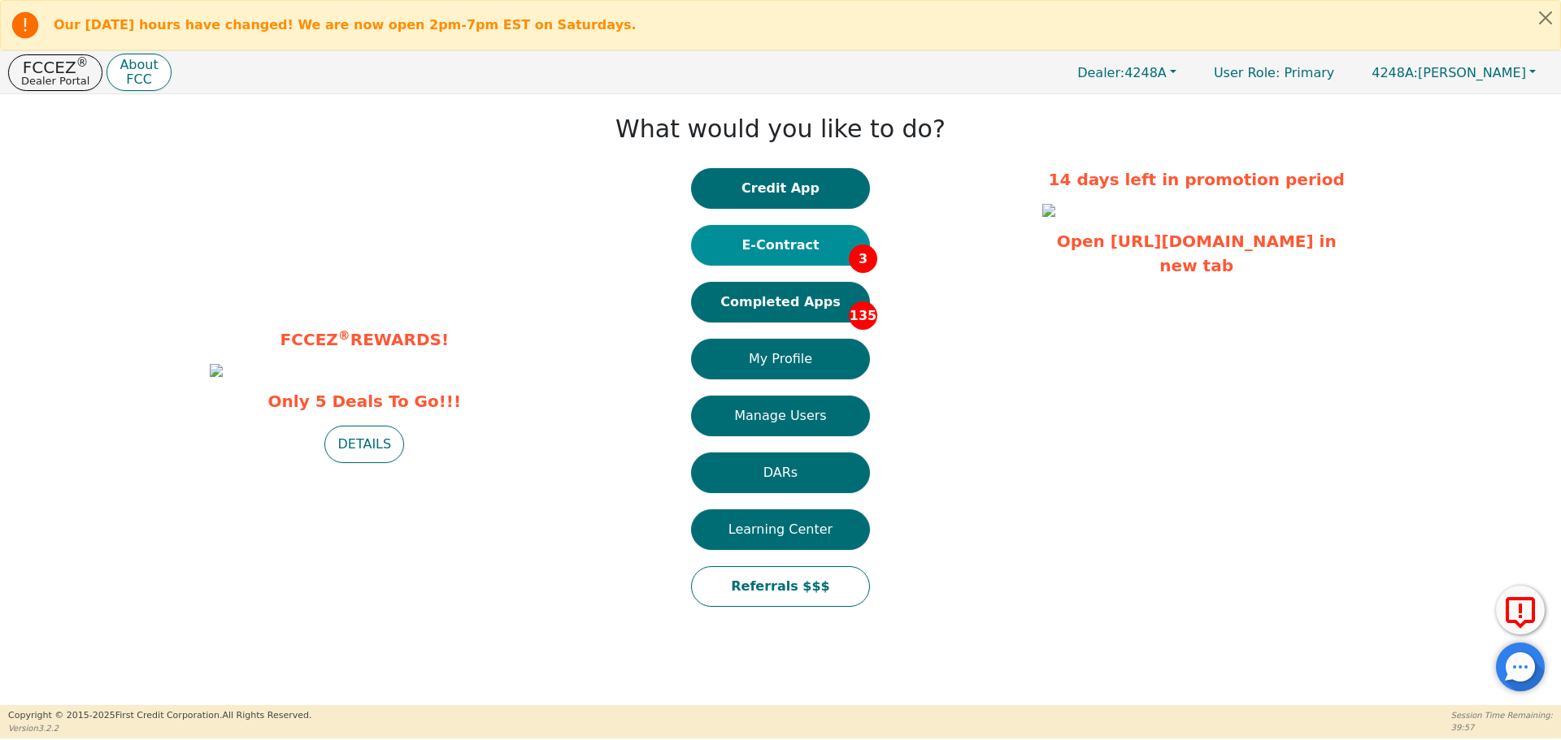
click at [766, 254] on button "E-Contract 3" at bounding box center [780, 245] width 179 height 41
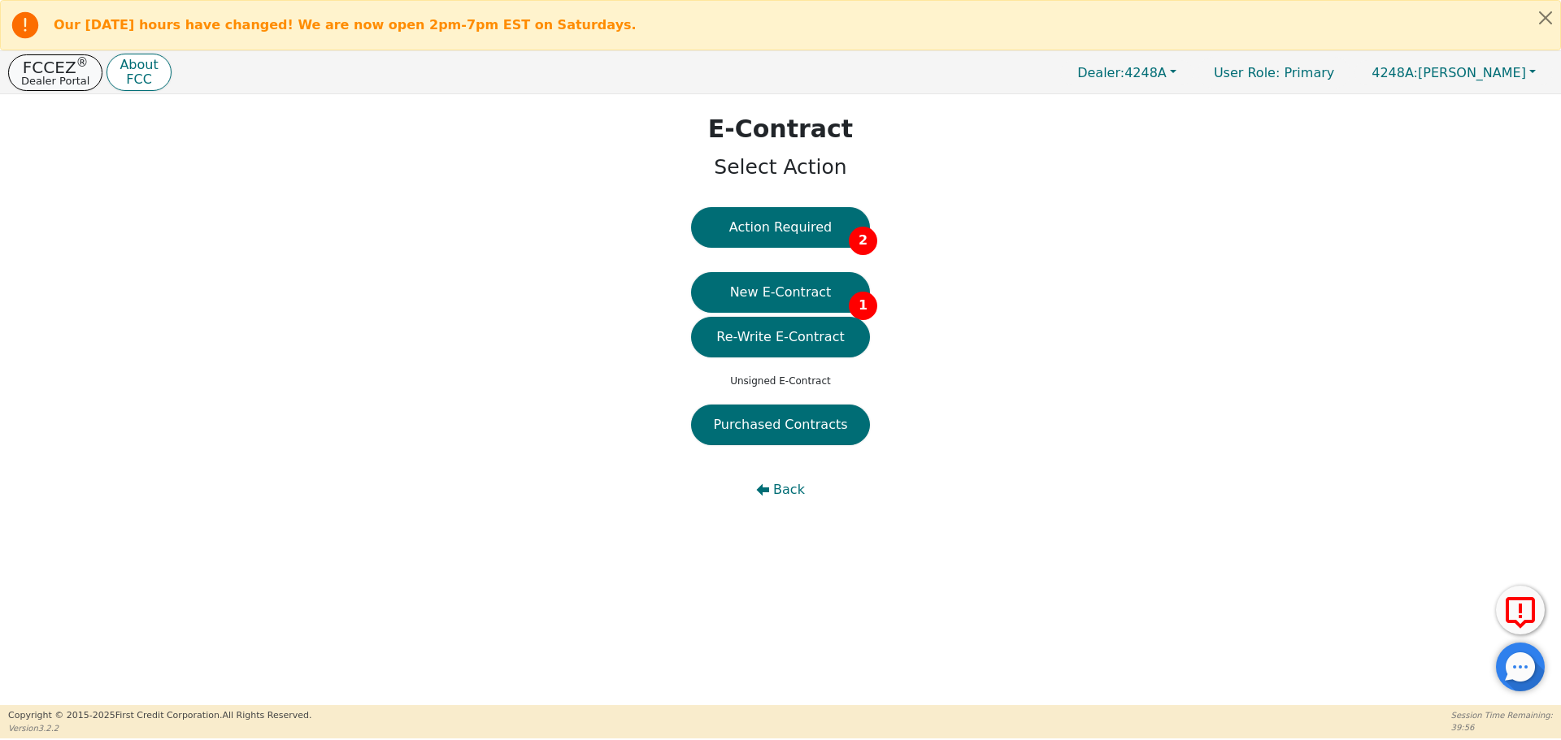
click at [20, 67] on button "FCCEZ ® Dealer Portal" at bounding box center [55, 72] width 94 height 37
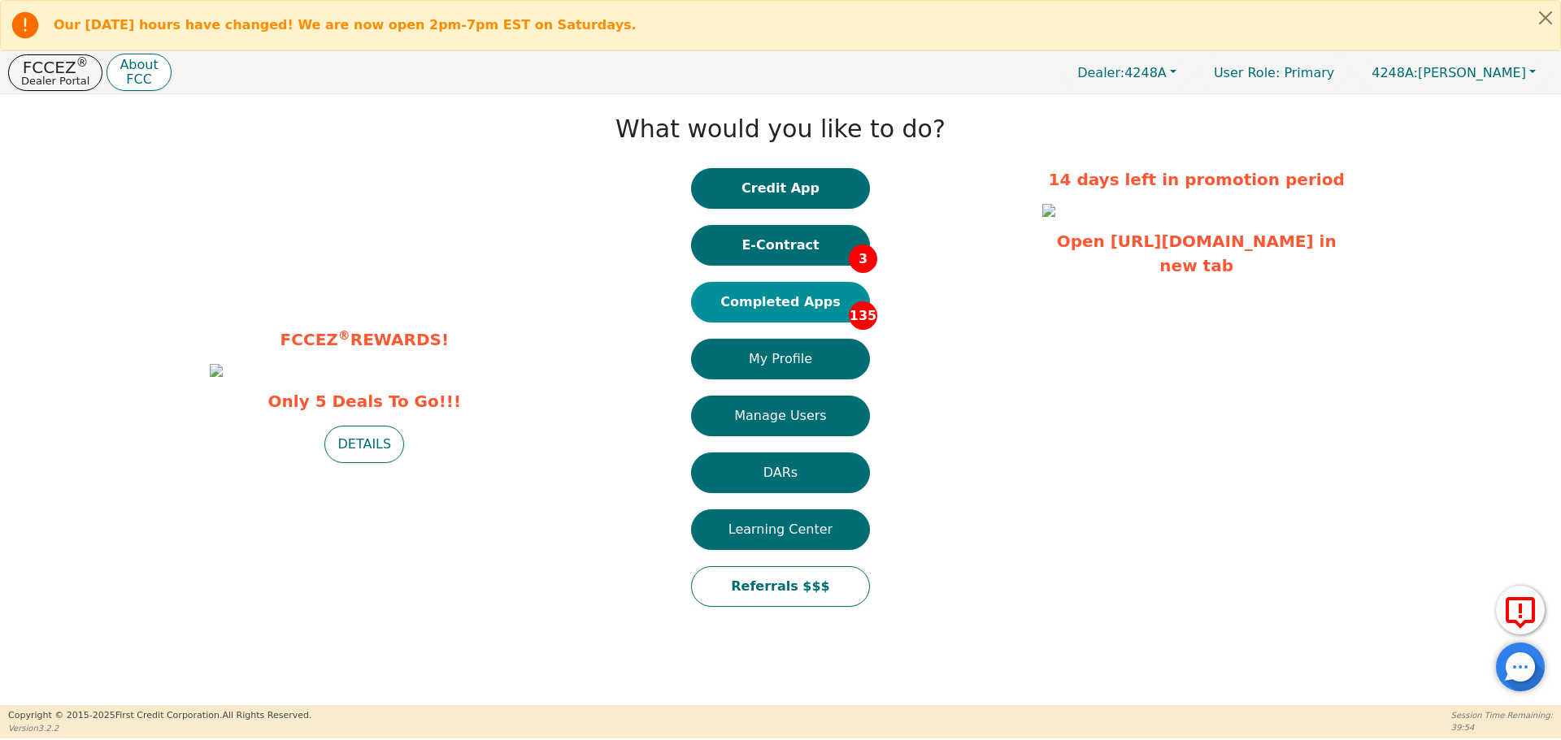
click at [762, 310] on button "Completed Apps 135" at bounding box center [780, 302] width 179 height 41
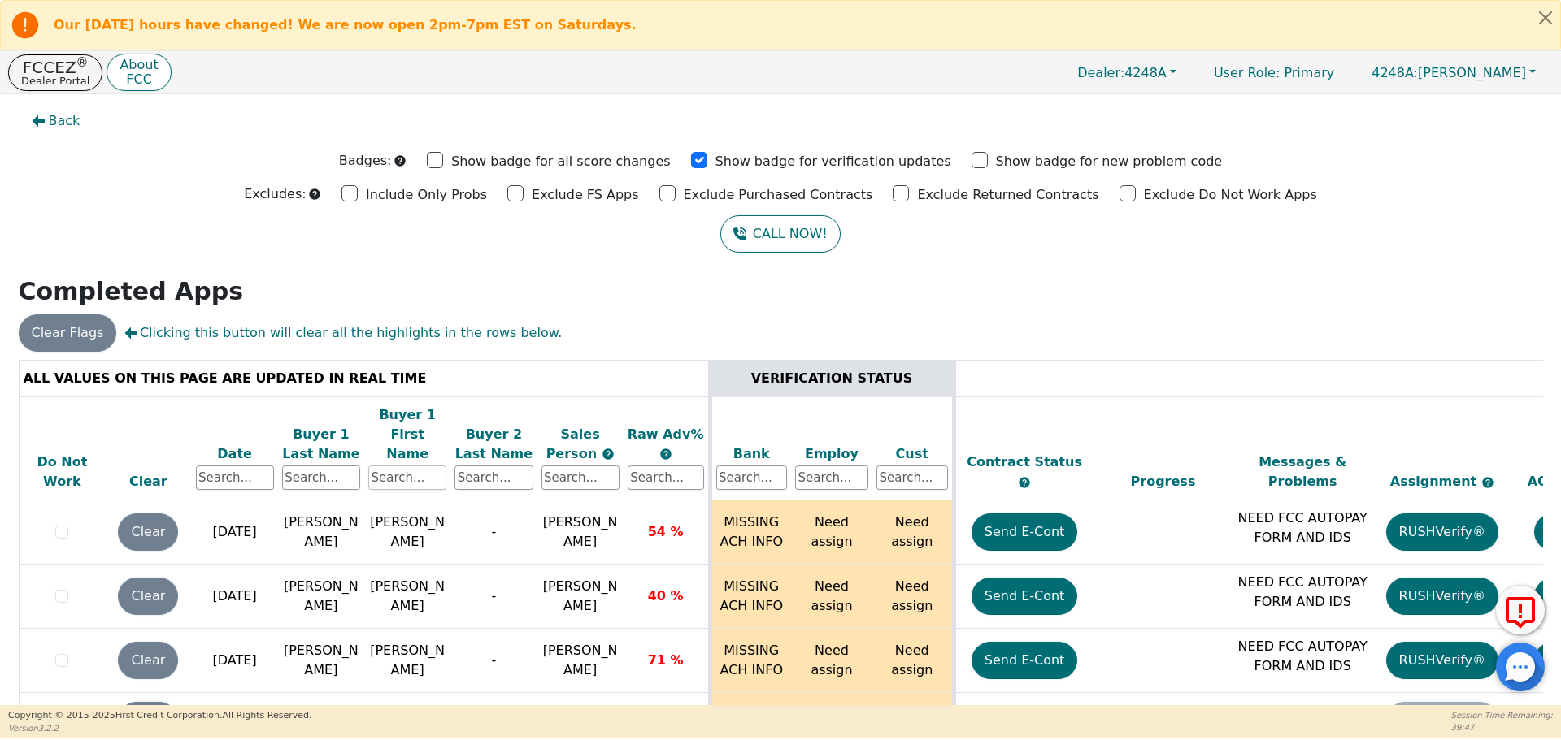
click at [410, 466] on input "text" at bounding box center [407, 478] width 78 height 24
type input "[PERSON_NAME]"
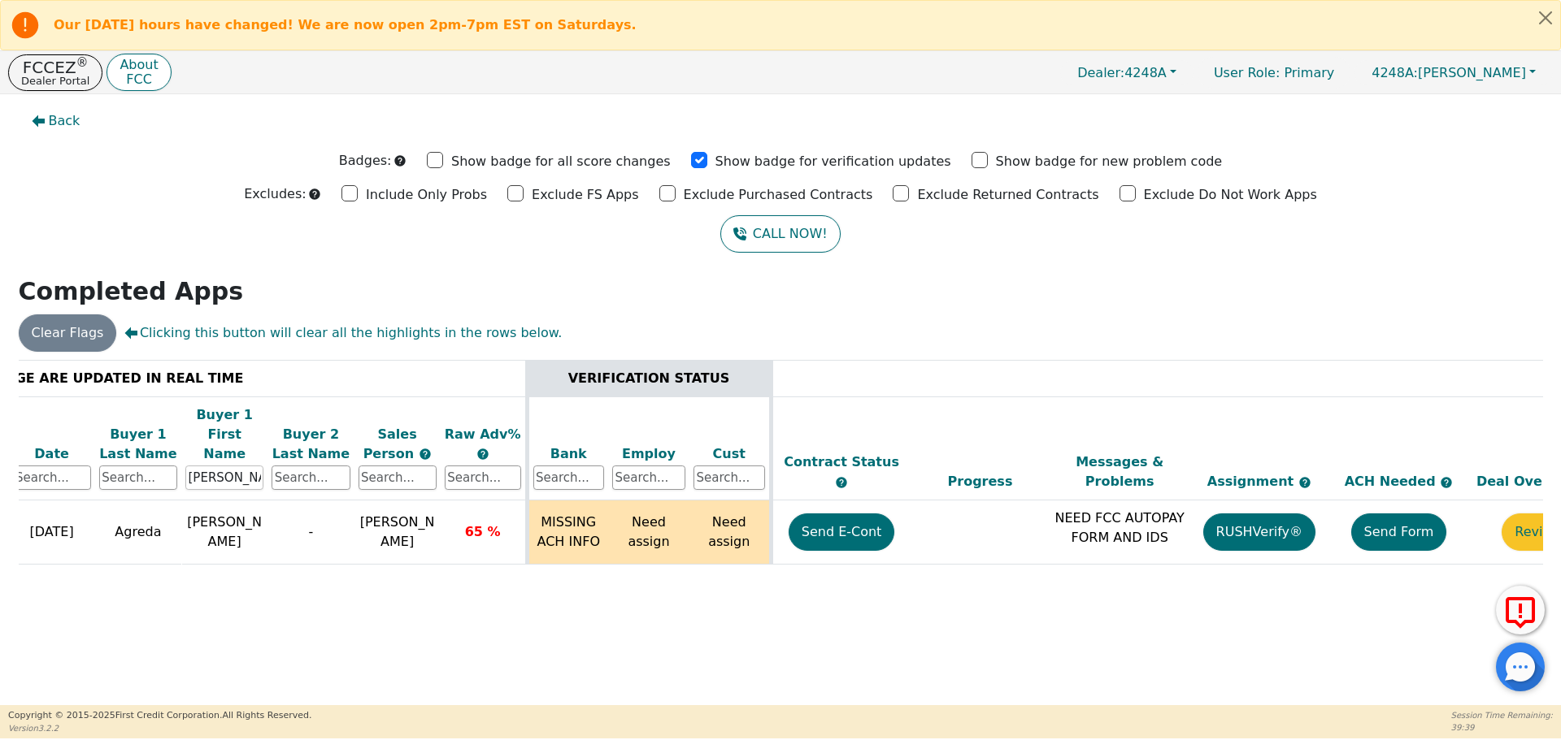
scroll to position [0, 233]
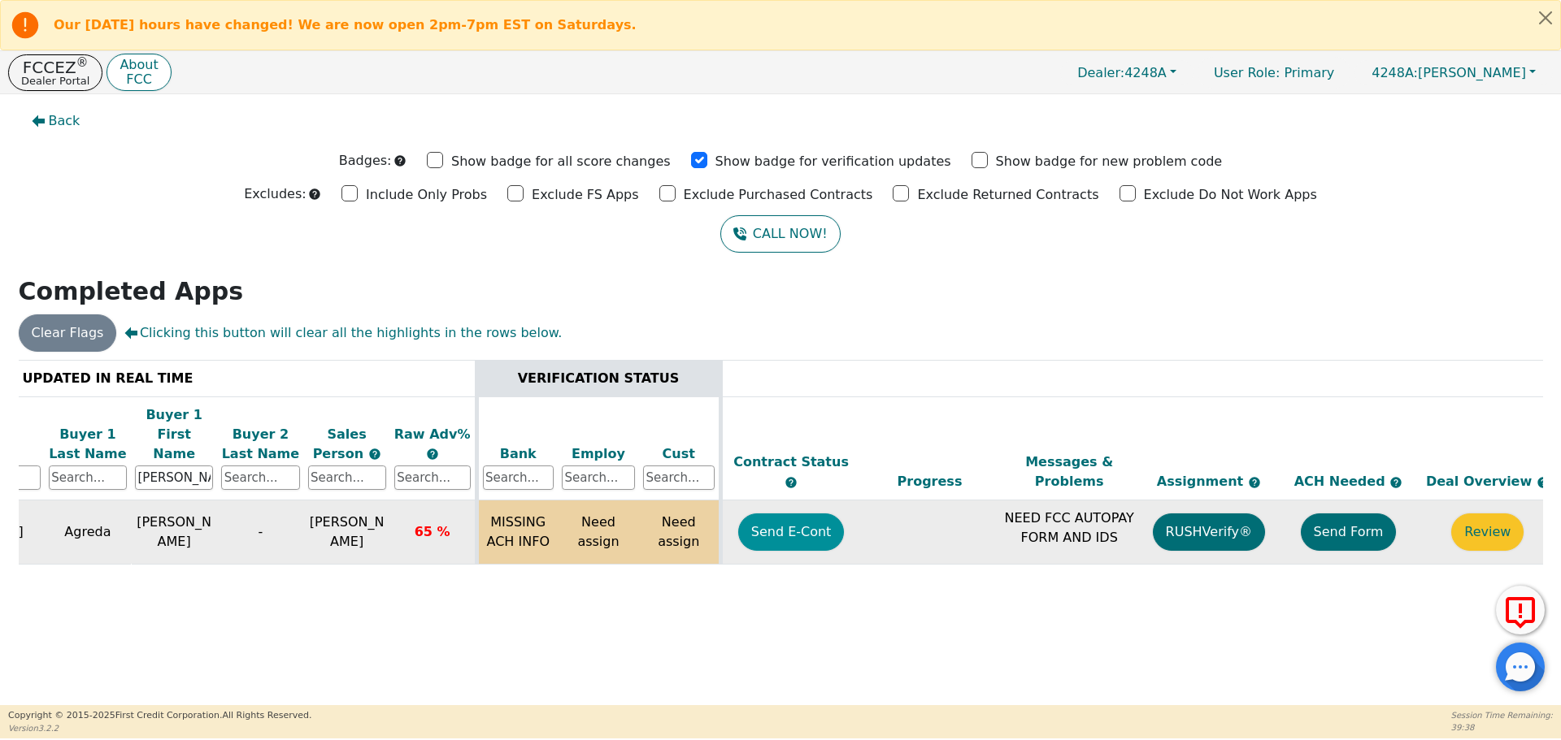
click at [775, 514] on button "Send E-Cont" at bounding box center [791, 532] width 106 height 37
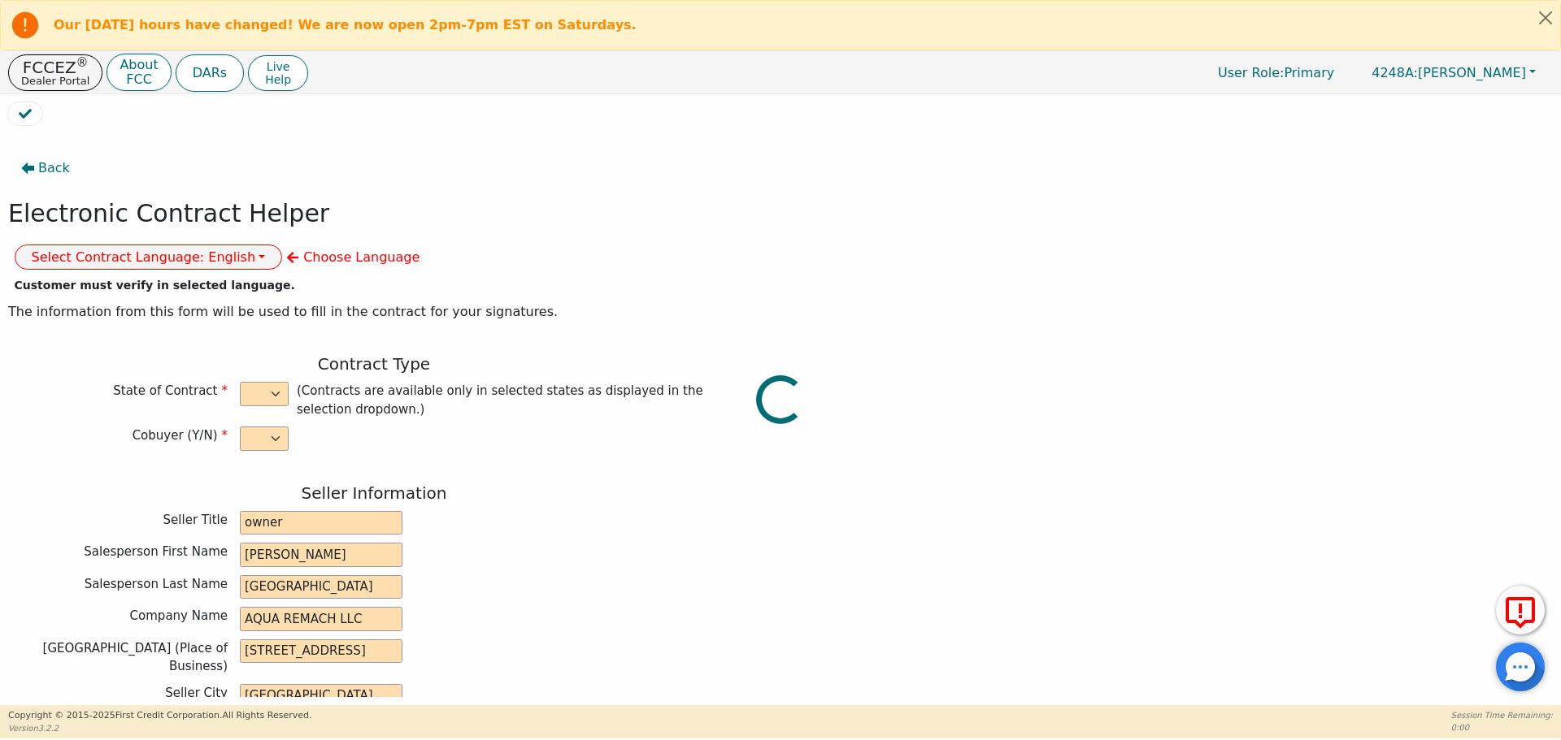
select select "n"
type input "owner"
type input "[PERSON_NAME]"
type input "[GEOGRAPHIC_DATA]"
type input "AQUA REMACH LLC"
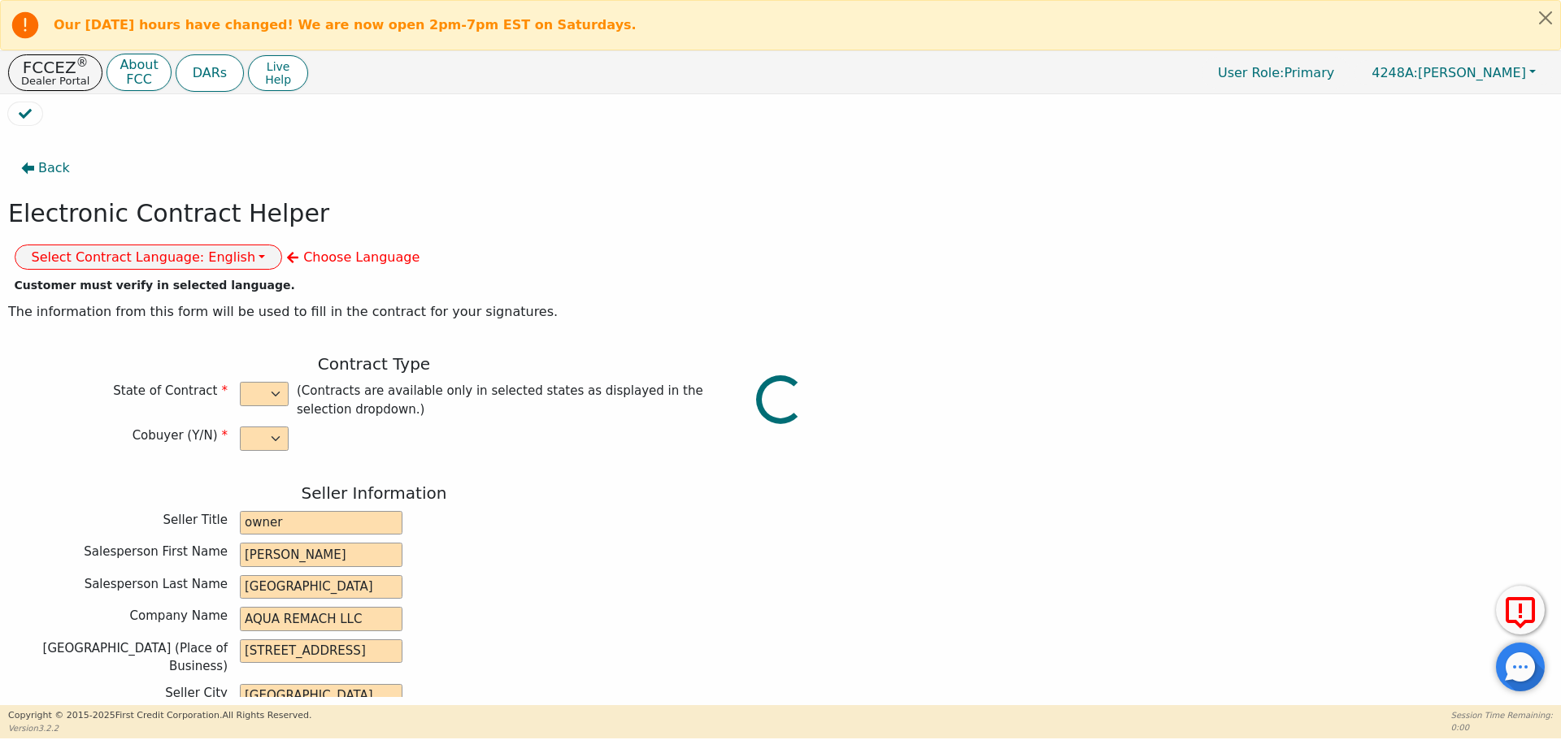
type input "[STREET_ADDRESS]"
type input "[GEOGRAPHIC_DATA]"
select select "[GEOGRAPHIC_DATA]"
type input "77070"
type input "[PERSON_NAME]"
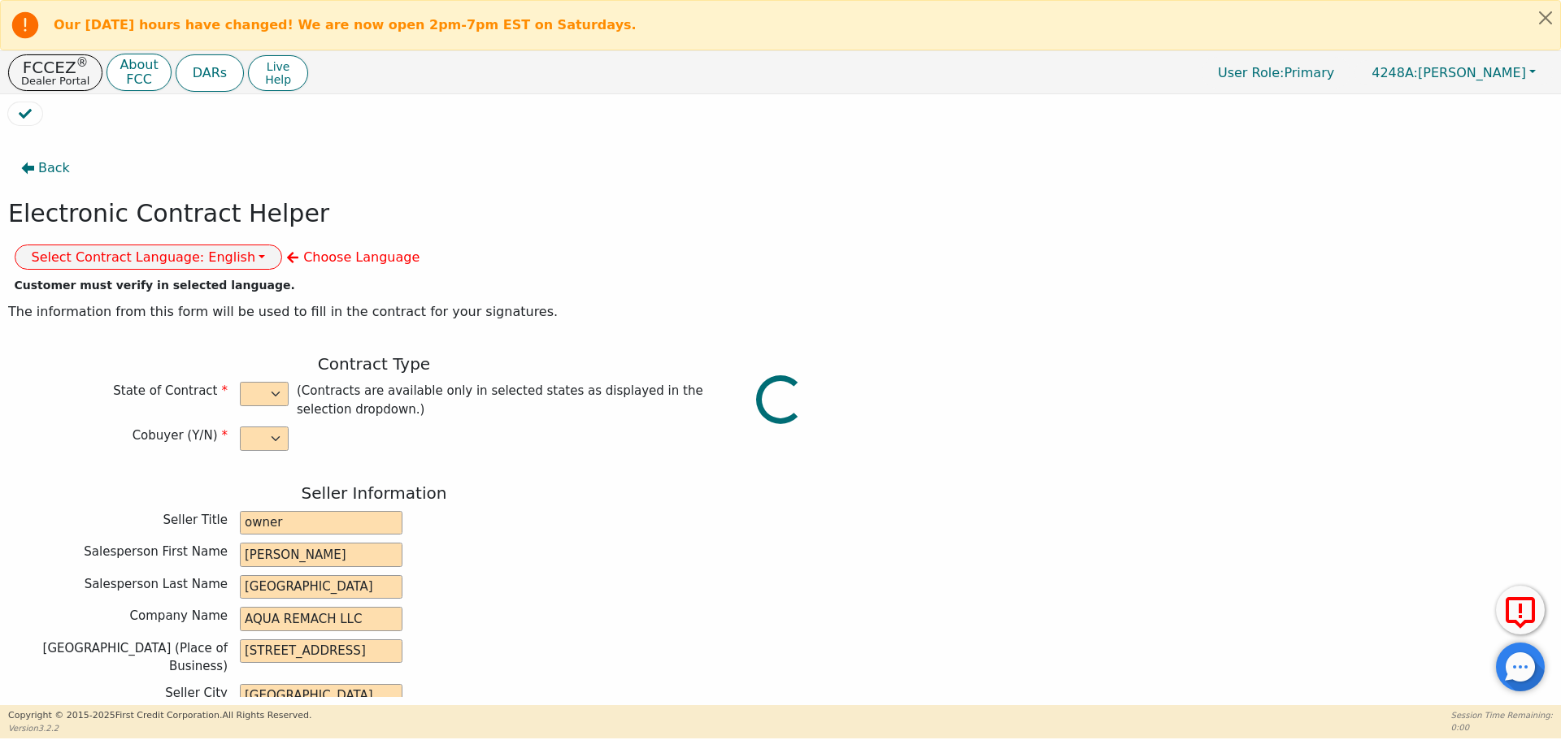
type input "Agreda"
type input "[EMAIL_ADDRESS][DOMAIN_NAME]"
type input "[STREET_ADDRESS][PERSON_NAME]"
type input "[GEOGRAPHIC_DATA]"
select select "[GEOGRAPHIC_DATA]"
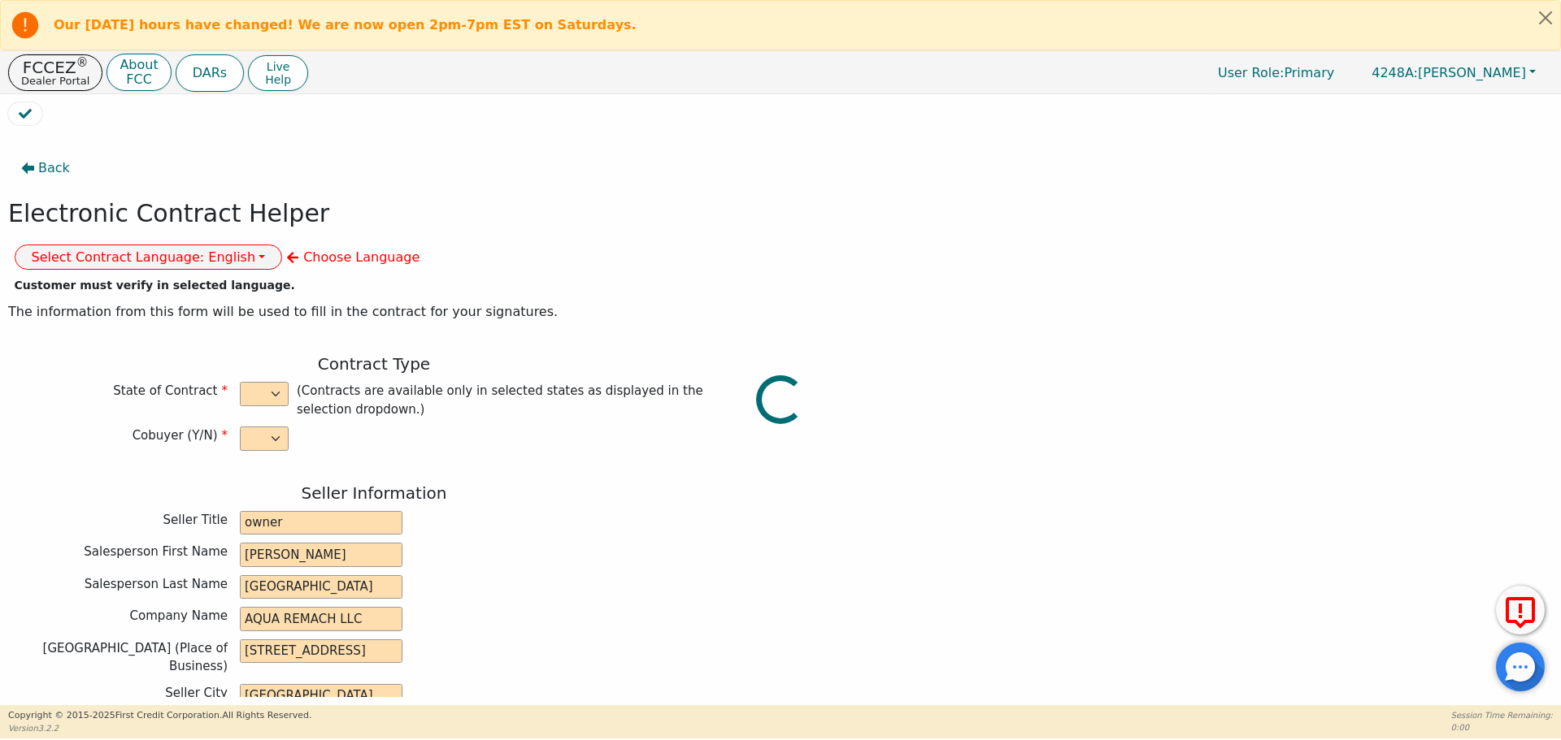
type input "77083"
type input "[DATE]"
type input "17.99"
type input "[DATE]"
type input "48"
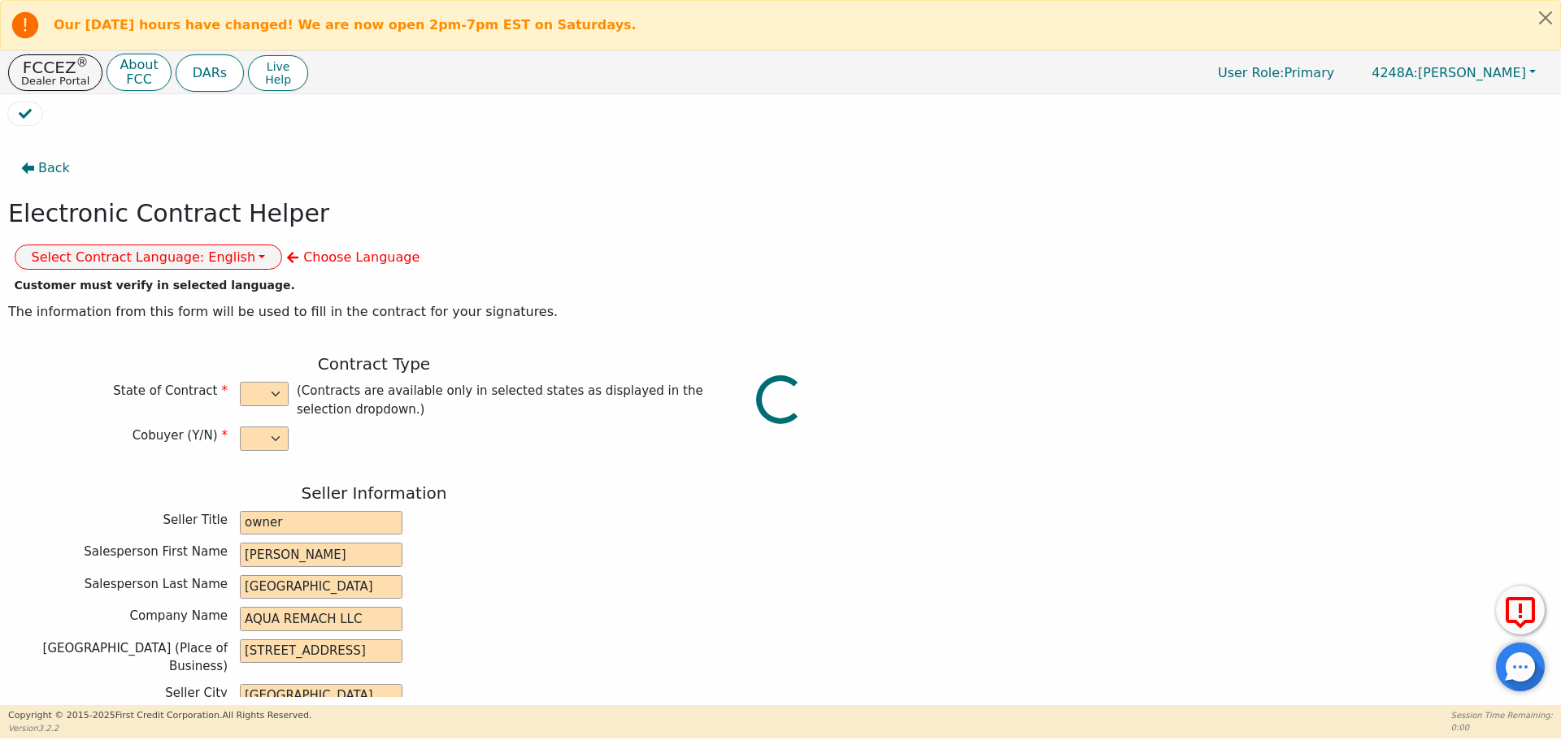
type input "0"
type input "8500.00"
type input "0.00"
type input "8500.00"
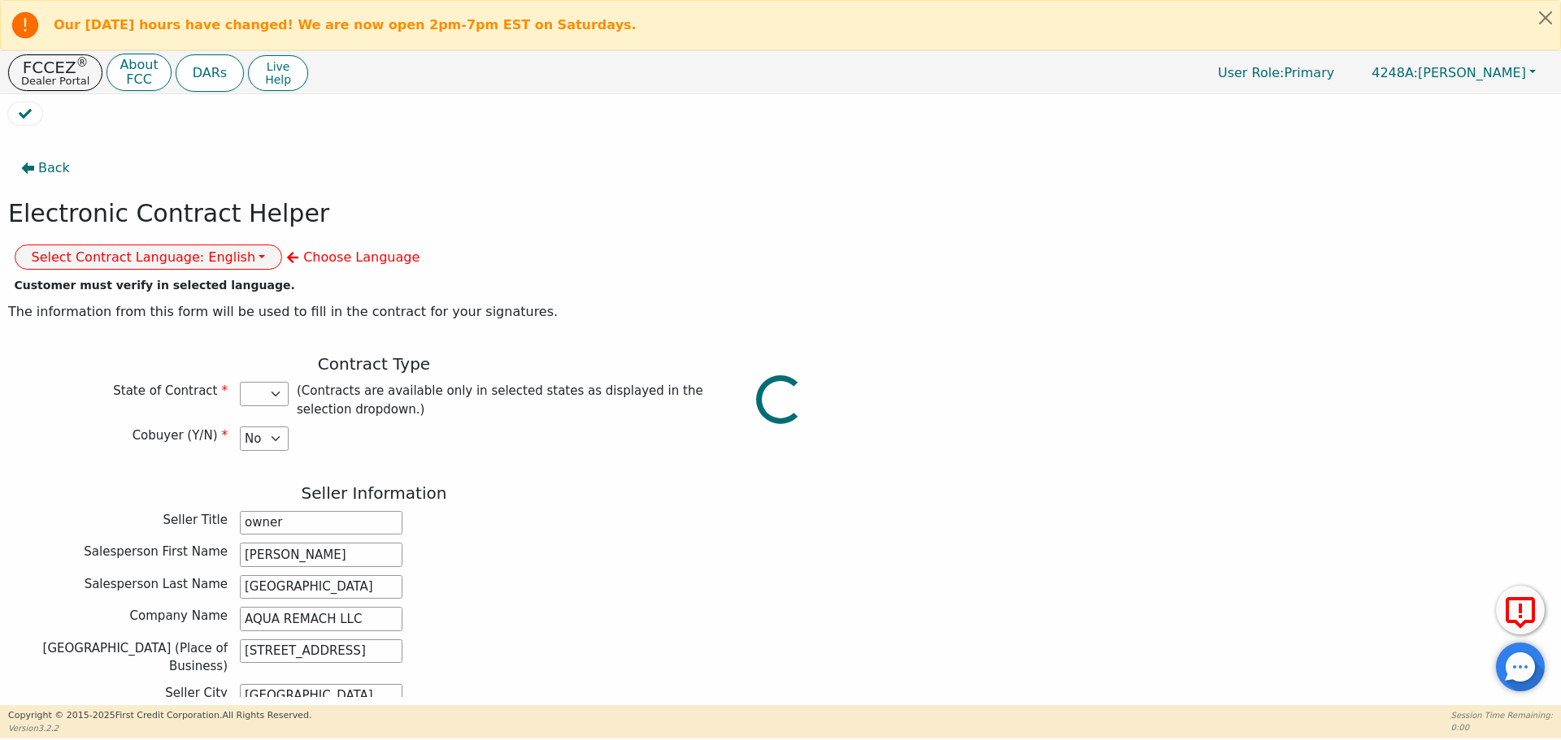
select select "[GEOGRAPHIC_DATA]"
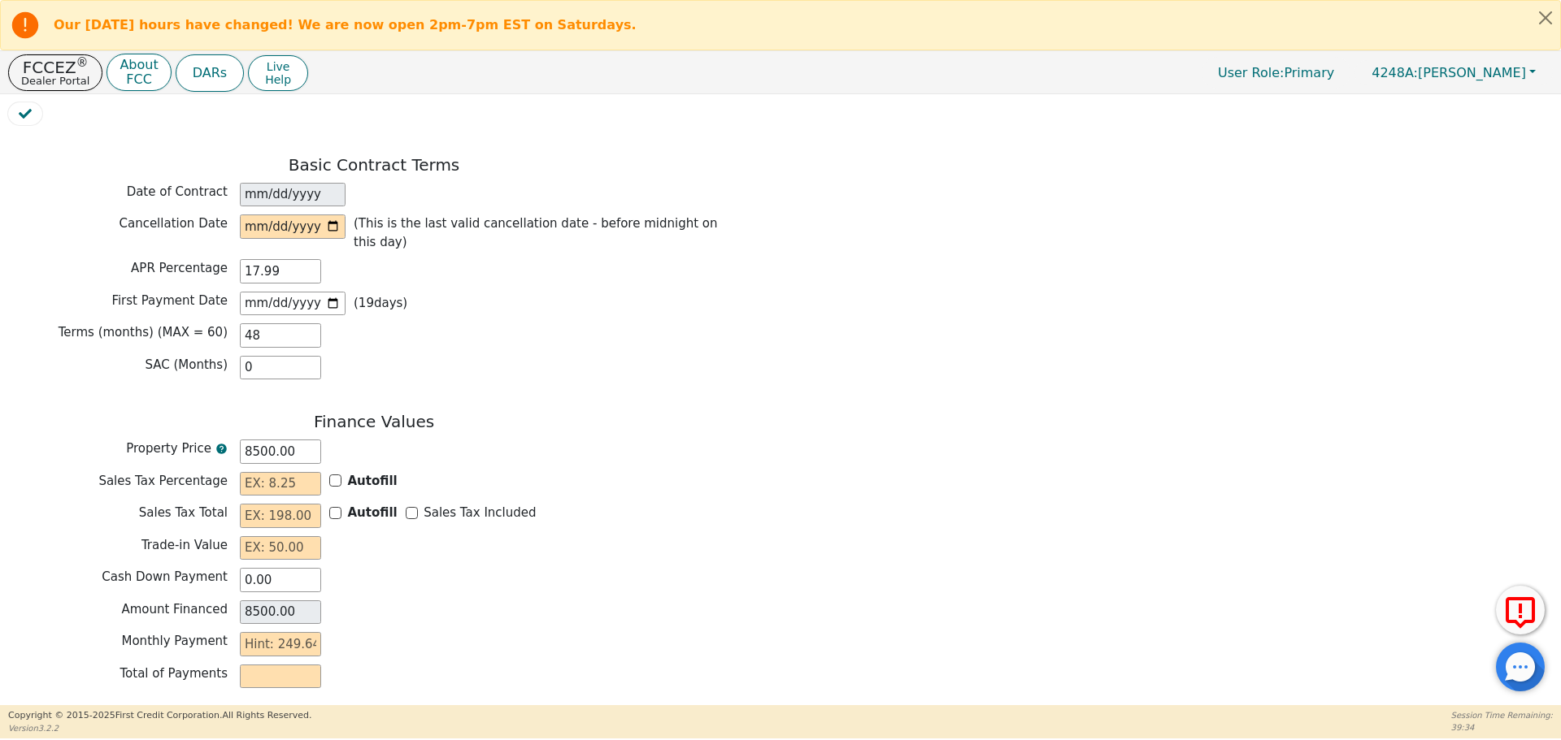
scroll to position [1182, 0]
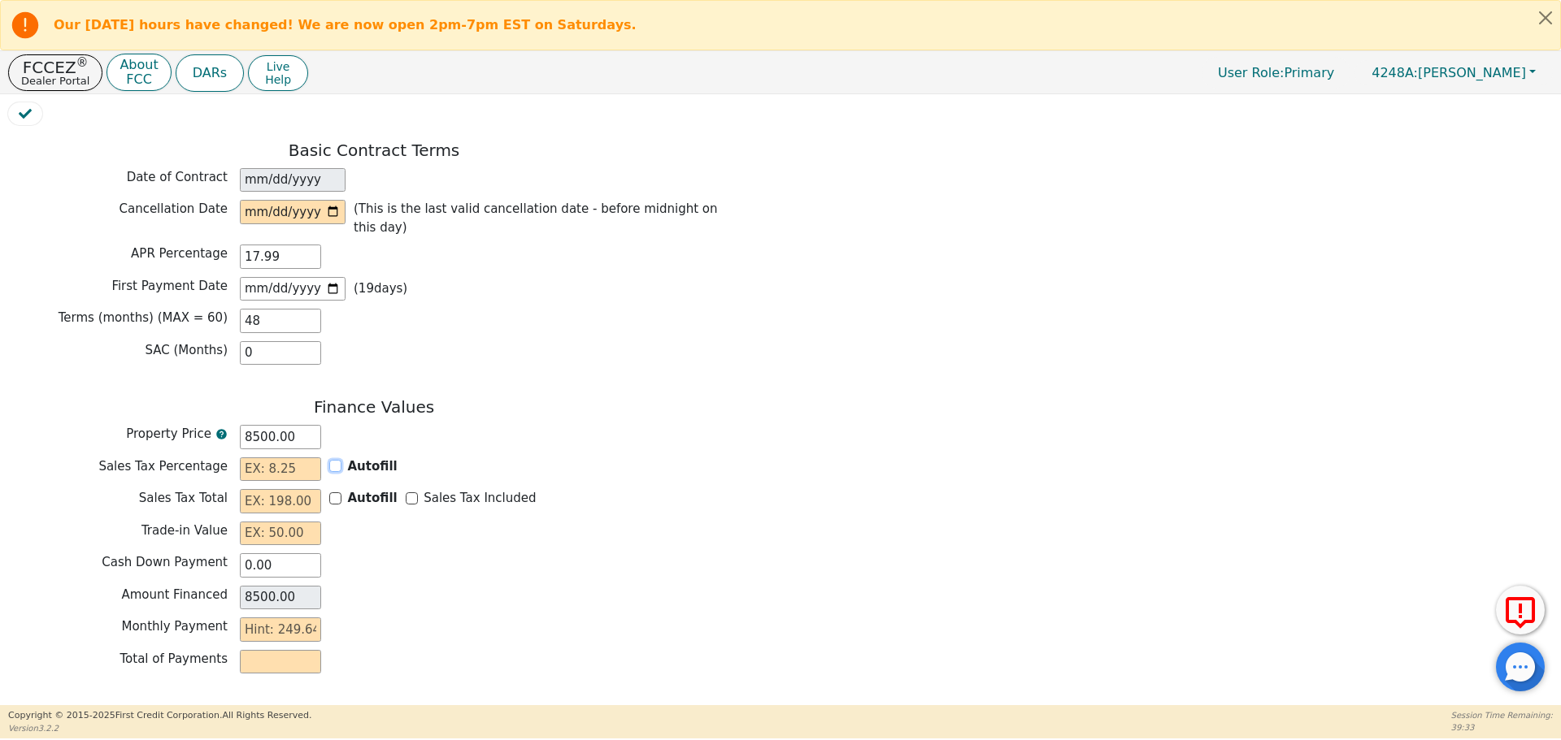
click at [339, 460] on input "Autofill" at bounding box center [335, 466] width 12 height 12
checkbox input "true"
type input "0.00"
click at [406, 493] on input "Sales Tax Included" at bounding box center [412, 499] width 12 height 12
checkbox input "true"
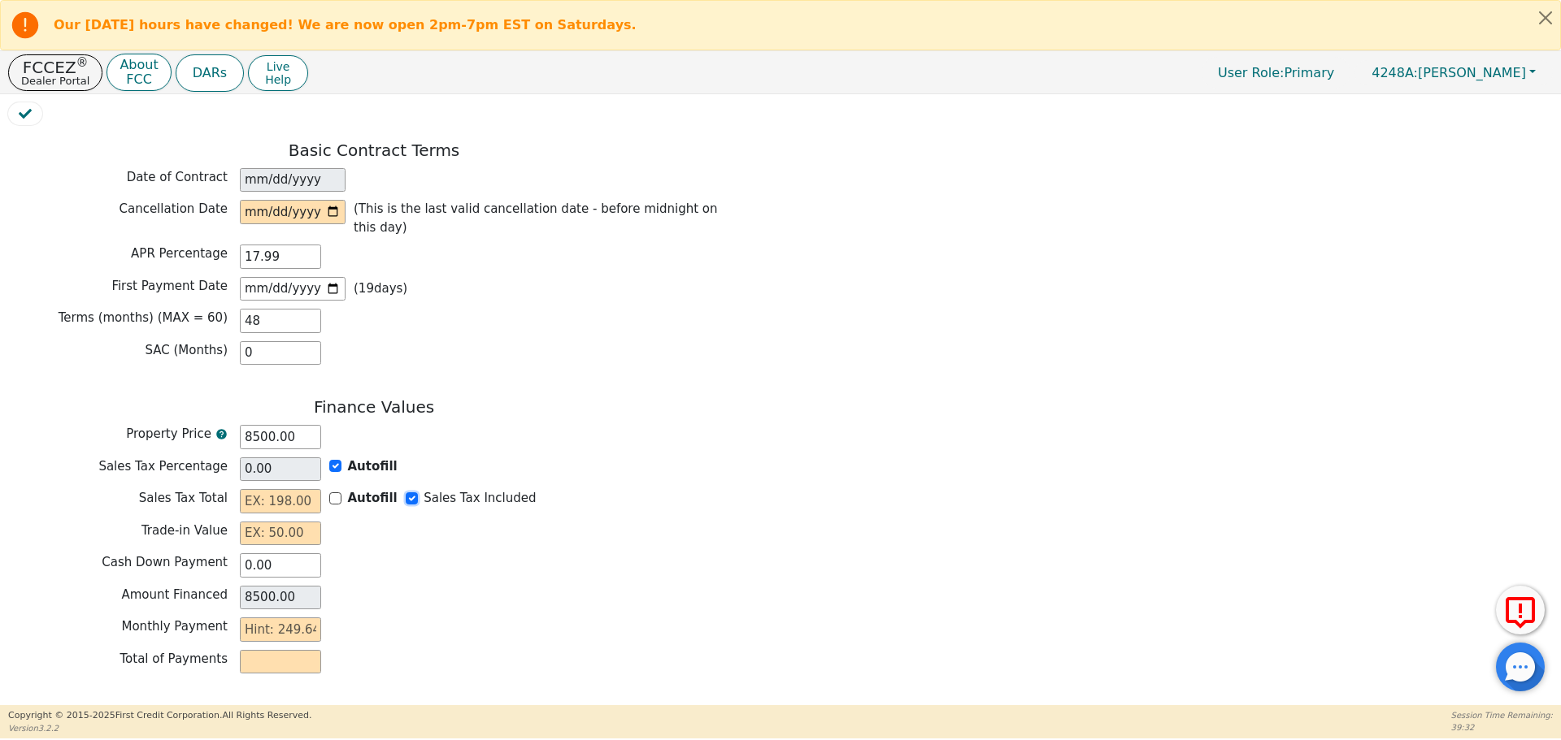
type input "0.00"
click at [279, 522] on input "text" at bounding box center [280, 534] width 81 height 24
type input "0.00"
click at [302, 618] on input "text" at bounding box center [280, 630] width 81 height 24
type input "2"
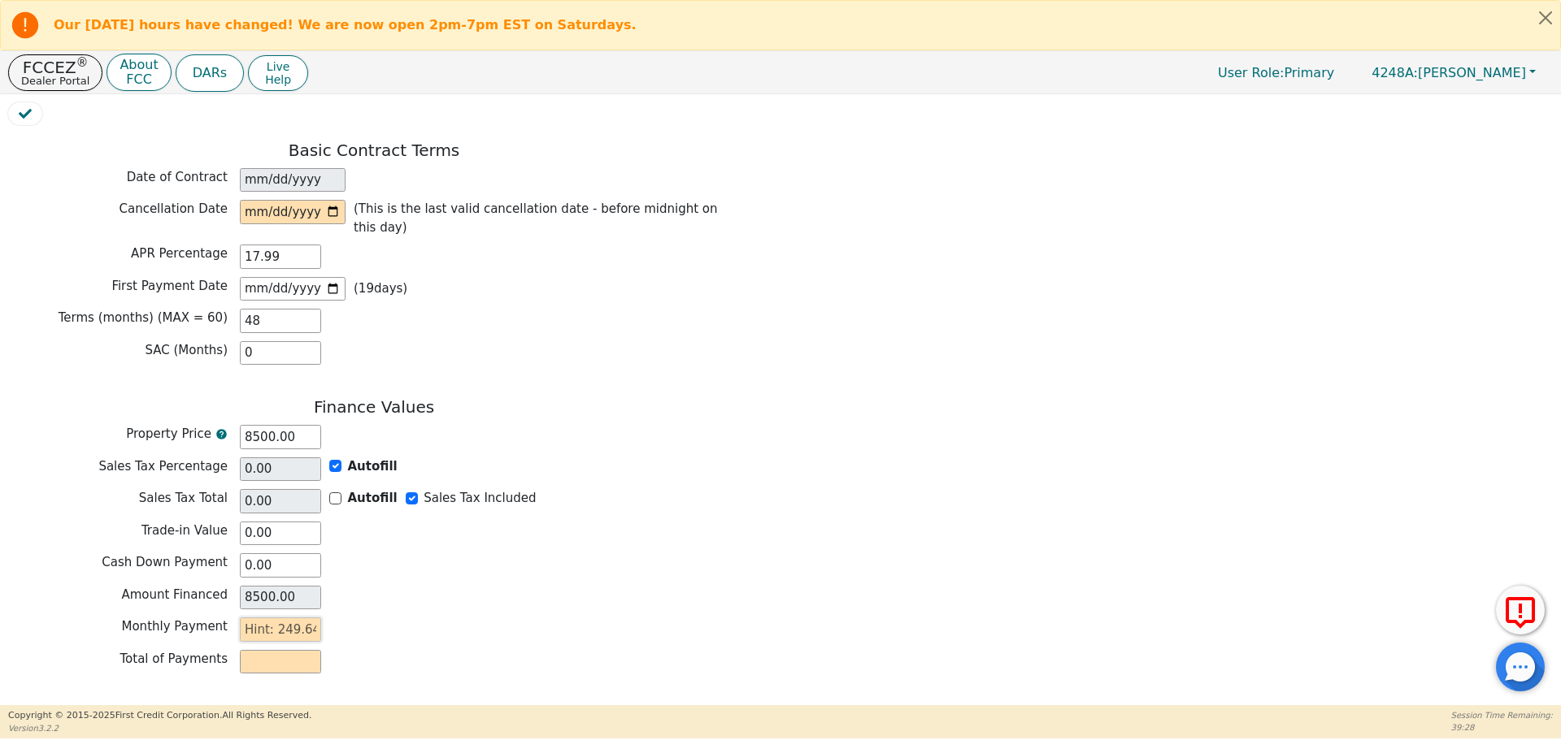
type input "96.00"
type input "24"
type input "1152.00"
type input "249"
type input "11952.00"
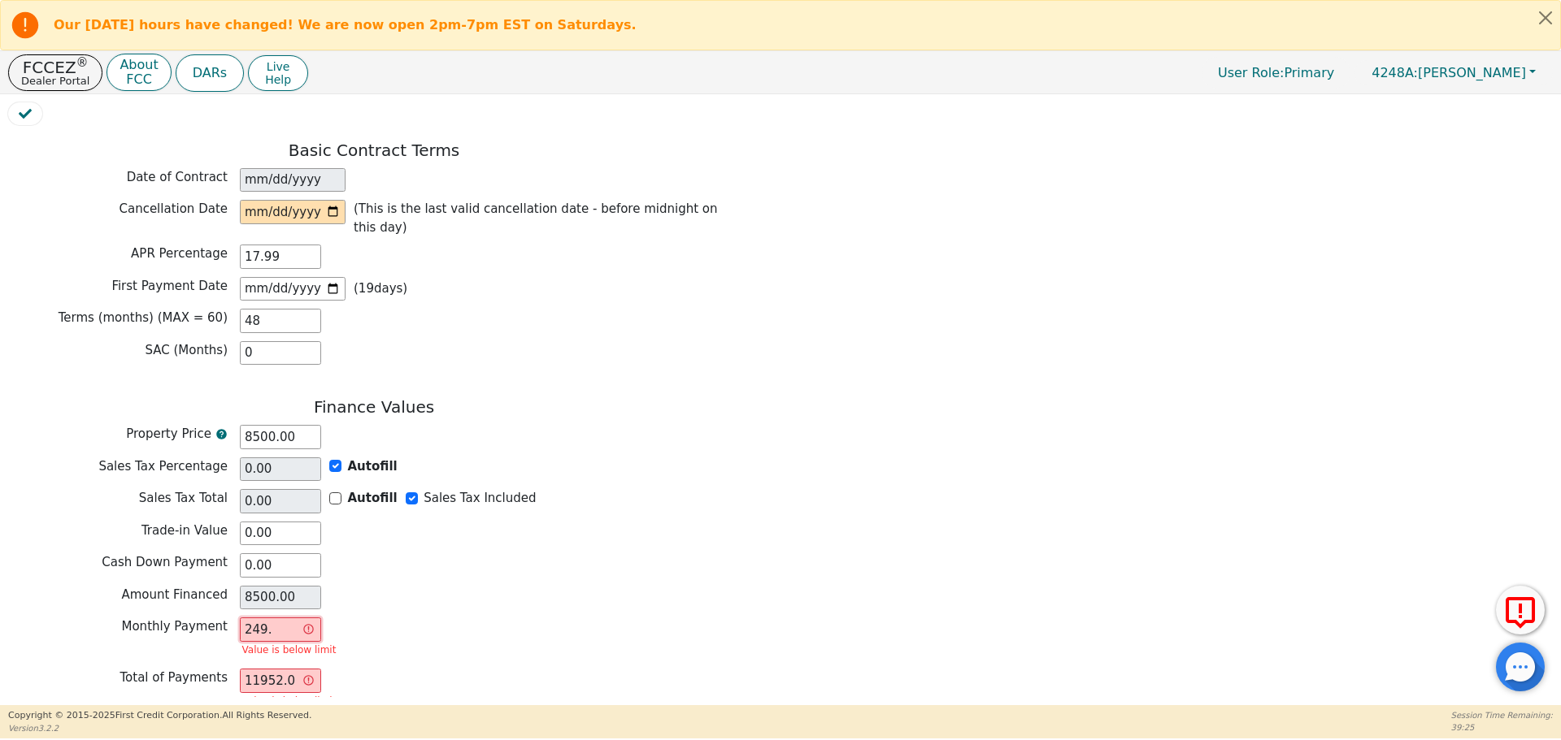
type input "249.6"
type input "11980.80"
type input "249.64"
type input "11982.72"
type input "249.64"
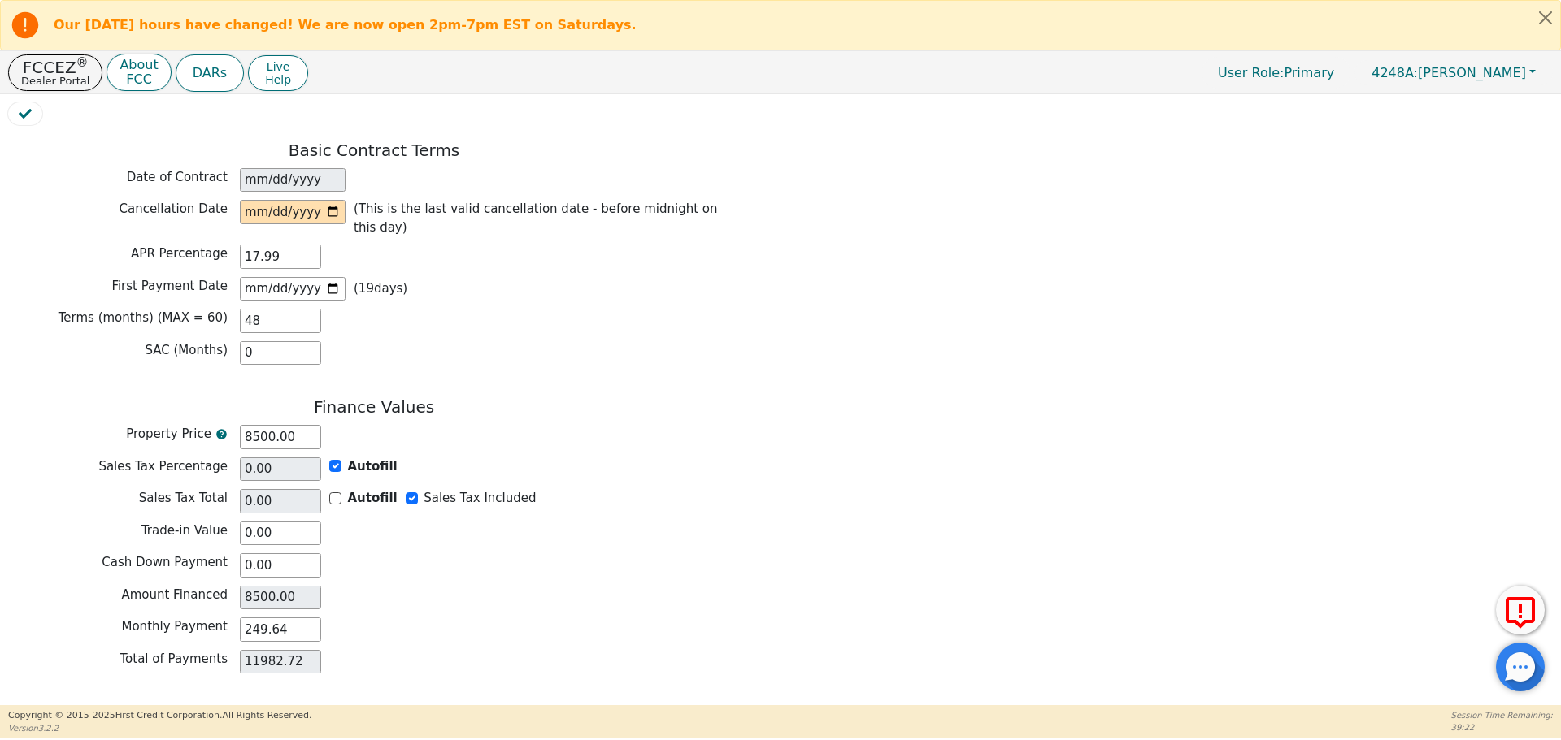
click at [537, 650] on div "Total of Payments 11982.72" at bounding box center [374, 662] width 732 height 24
click at [260, 425] on input "8500.00" at bounding box center [280, 437] width 81 height 24
type input "800.00"
type input "00.00"
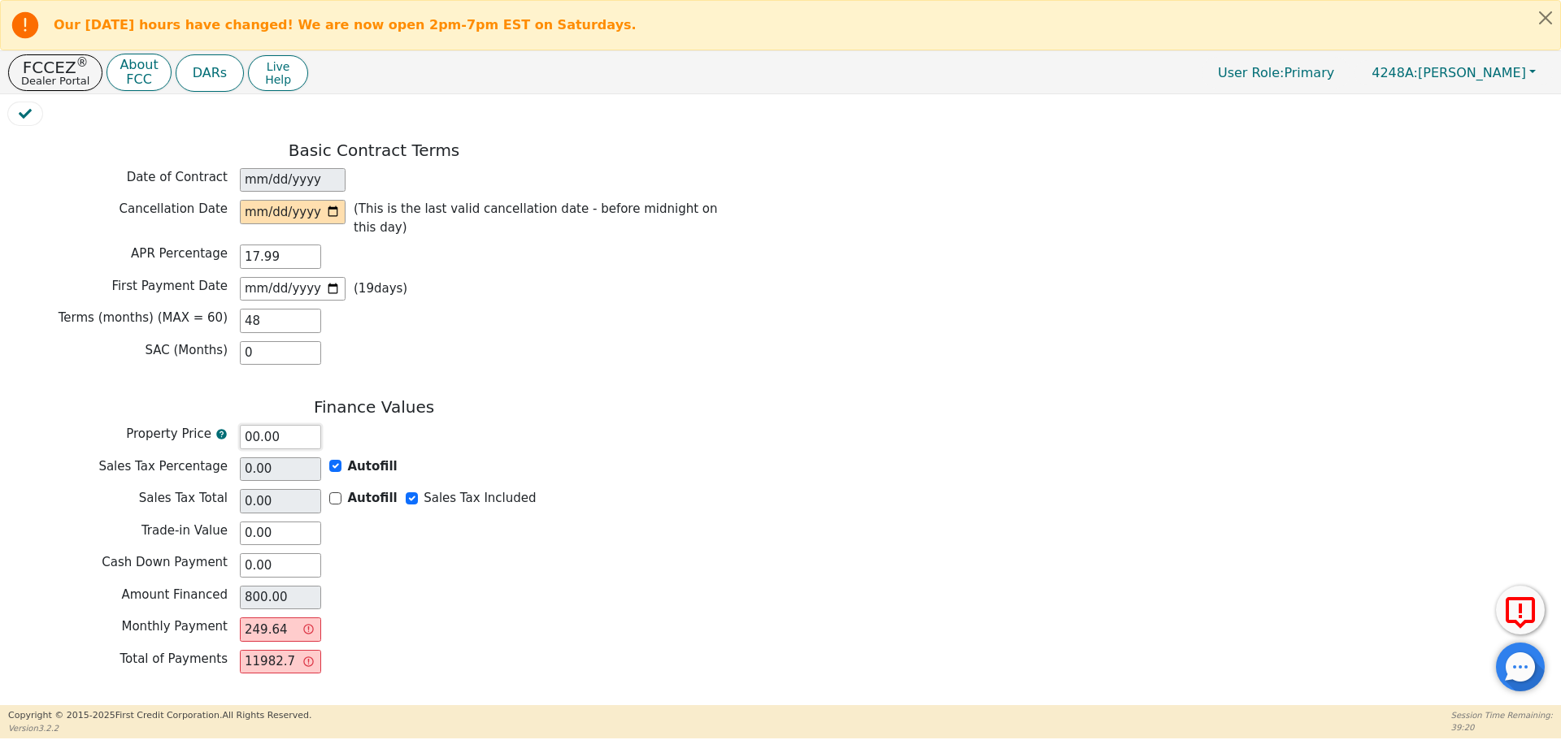
type input "NaN"
type input "0.00"
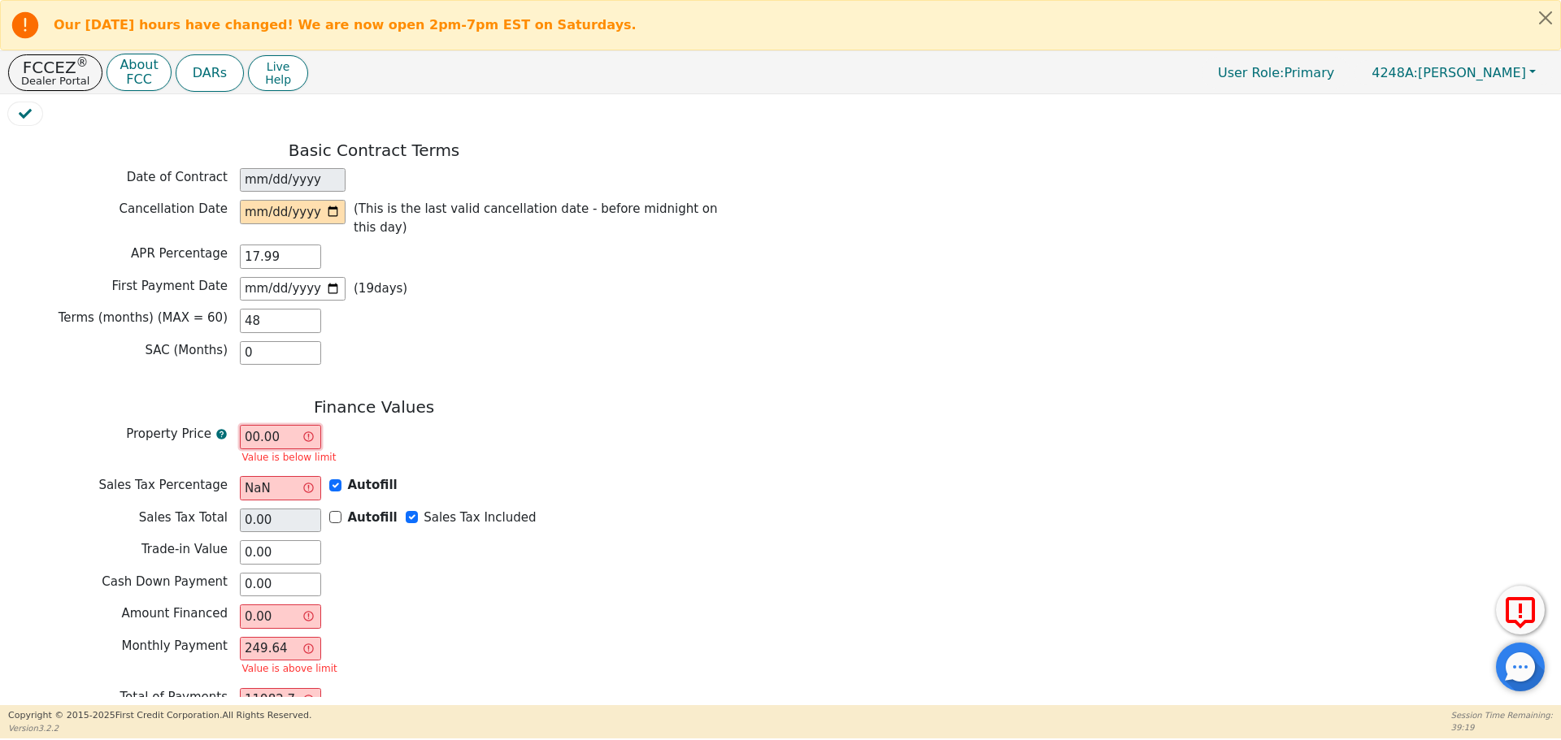
type input "600.00"
type input "0.00"
type input "600.00"
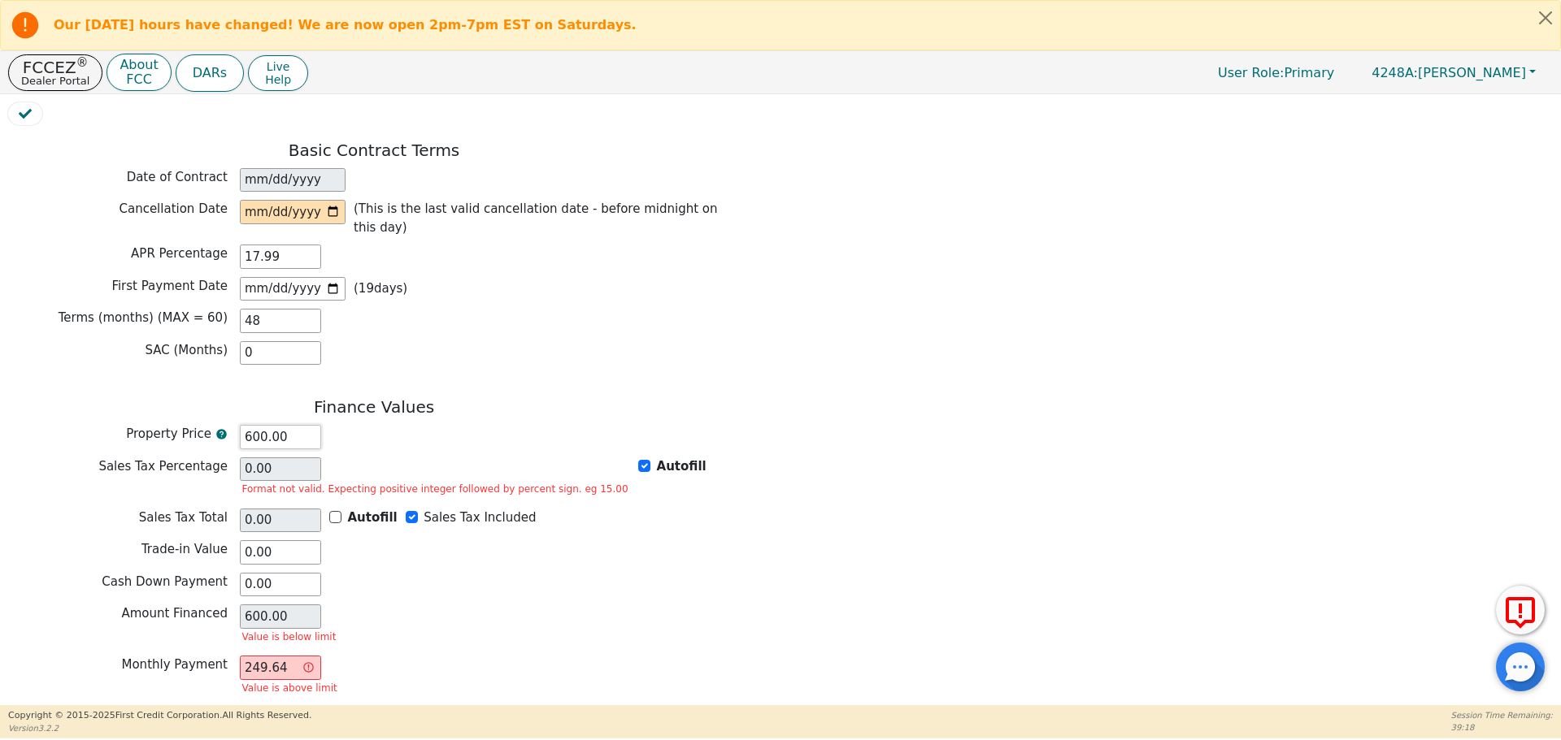
type input "6000.00"
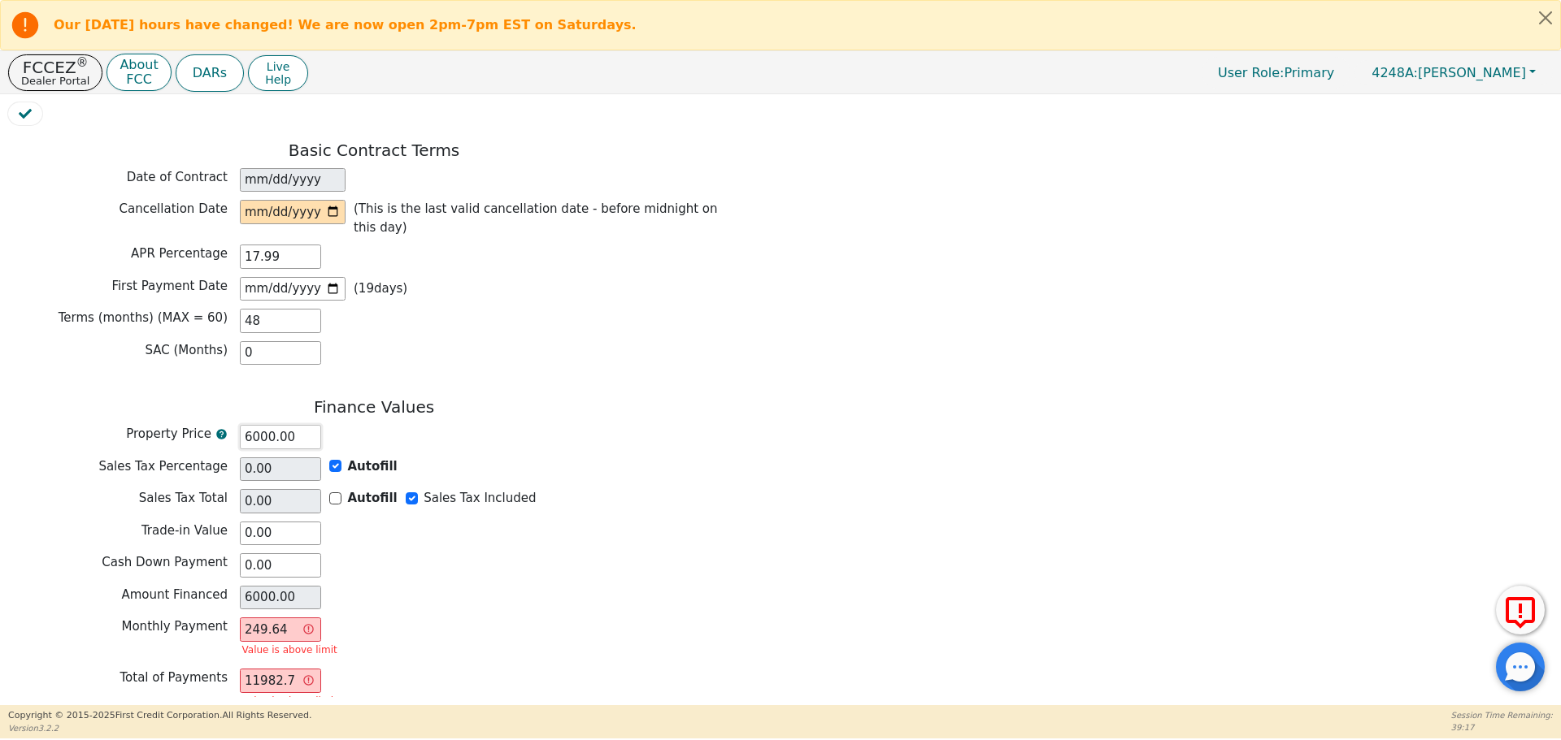
type input "6000.00"
click at [411, 586] on div "Amount Financed 6000.00" at bounding box center [374, 598] width 732 height 24
click at [271, 618] on input "249.64" at bounding box center [280, 630] width 81 height 24
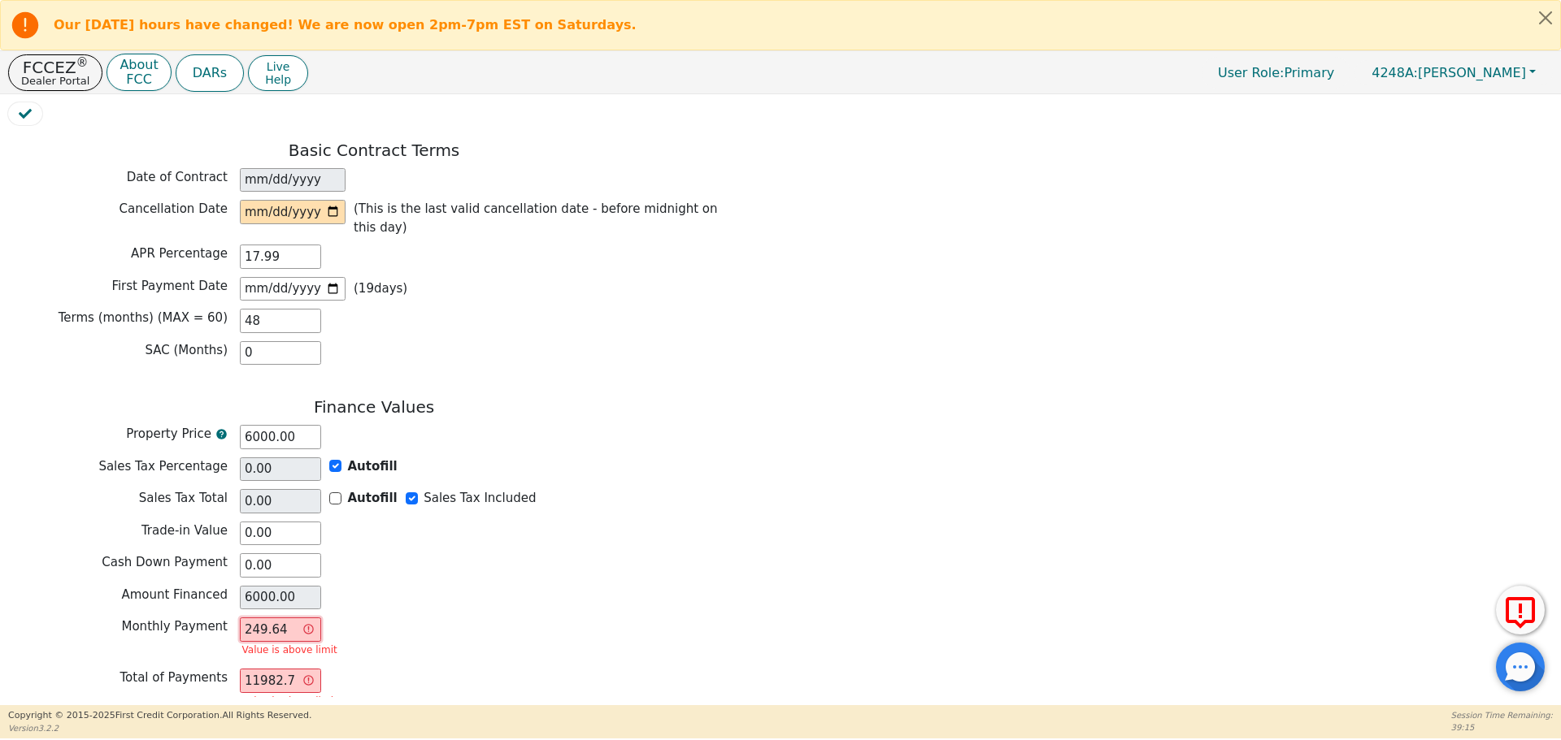
type input "0.00"
click at [431, 618] on div "Monthly Payment" at bounding box center [374, 630] width 732 height 24
click at [257, 618] on input "text" at bounding box center [280, 630] width 81 height 24
type input "1"
type input "48.00"
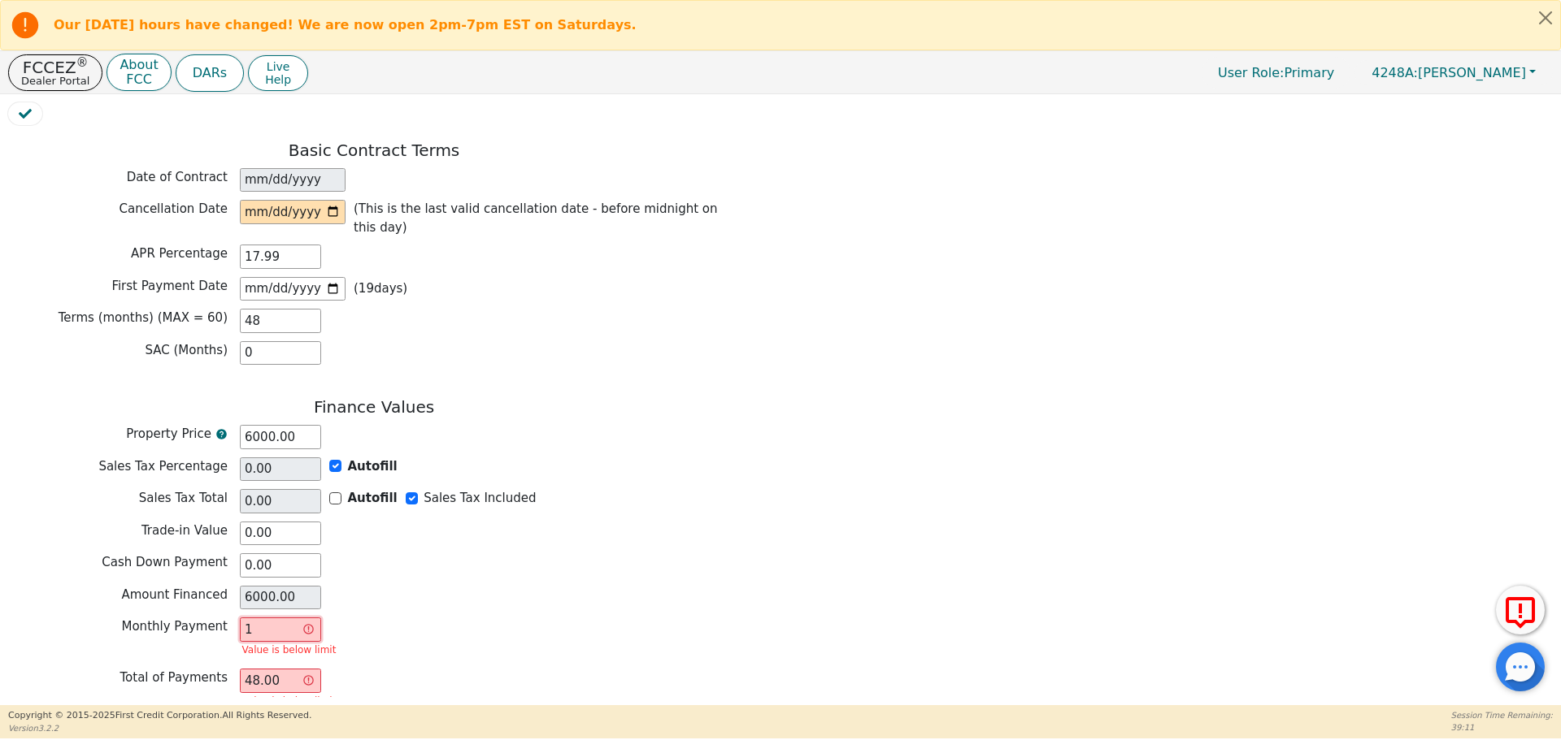
type input "17"
type input "816.00"
type input "176"
type input "8448.00"
type input "176.2"
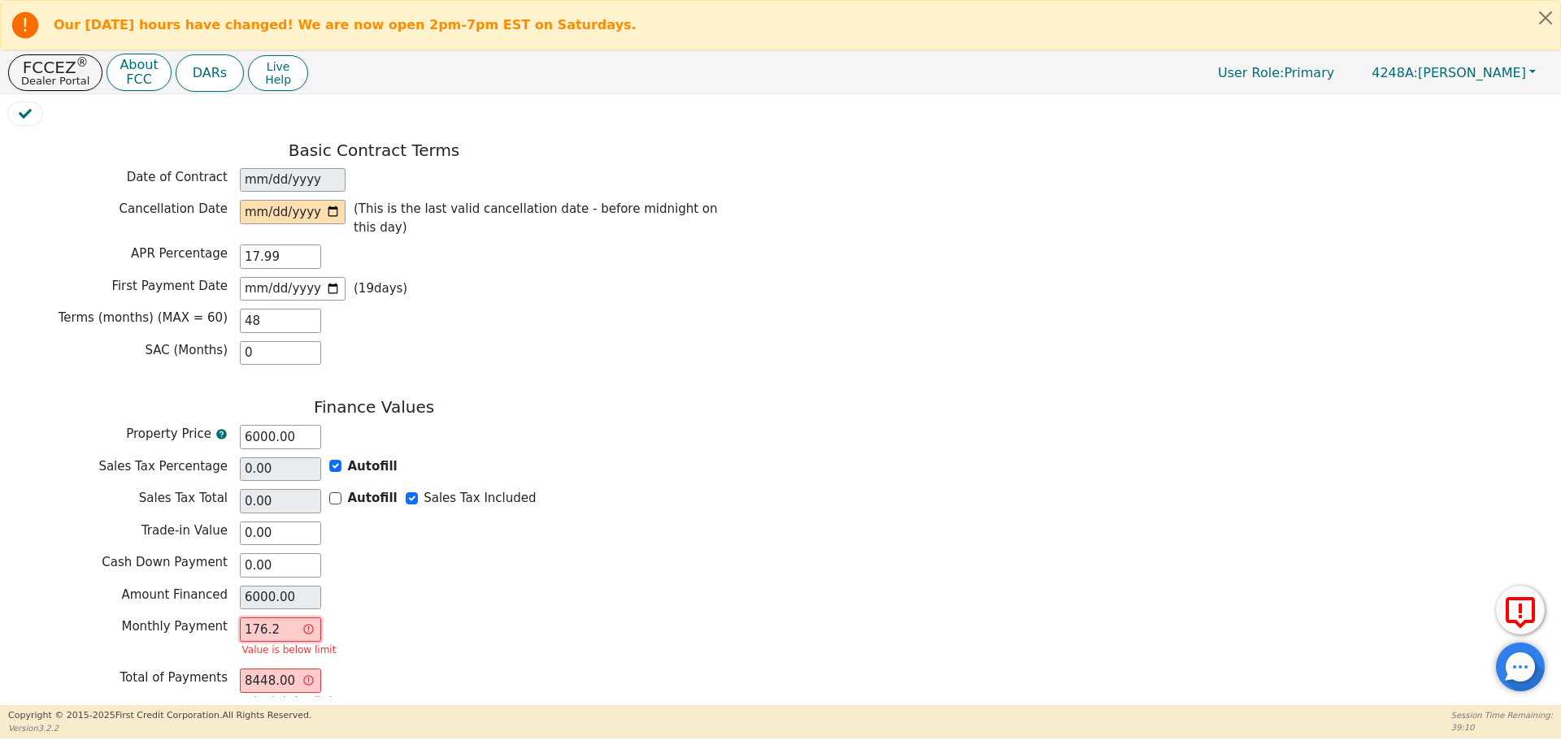
type input "8457.60"
type input "176.22"
type input "8458.56"
type input "176.22"
click at [417, 618] on div "Monthly Payment 176.22" at bounding box center [374, 632] width 732 height 28
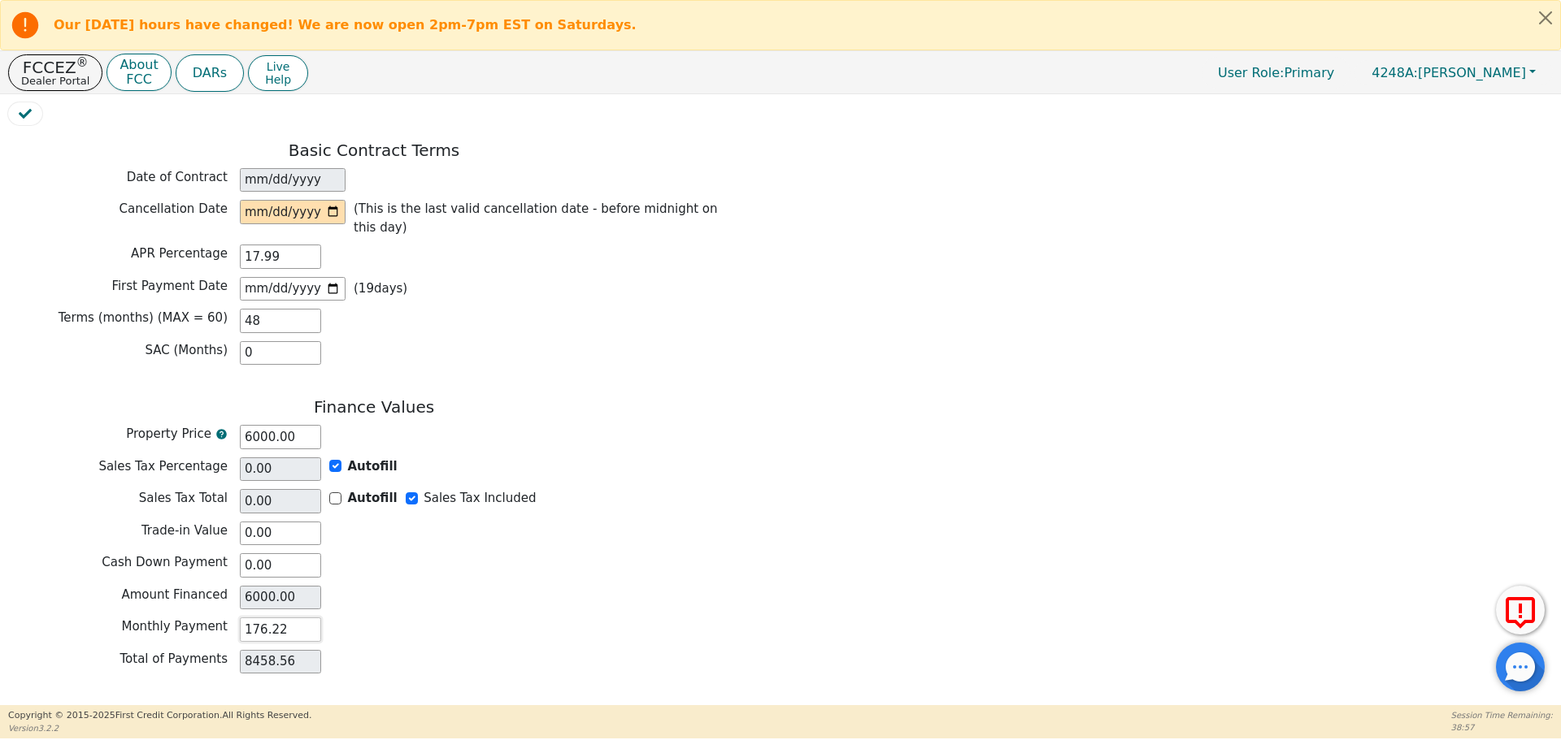
click at [271, 618] on input "176.22" at bounding box center [280, 630] width 81 height 24
type input "0.00"
click at [263, 425] on input "6000.00" at bounding box center [280, 437] width 81 height 24
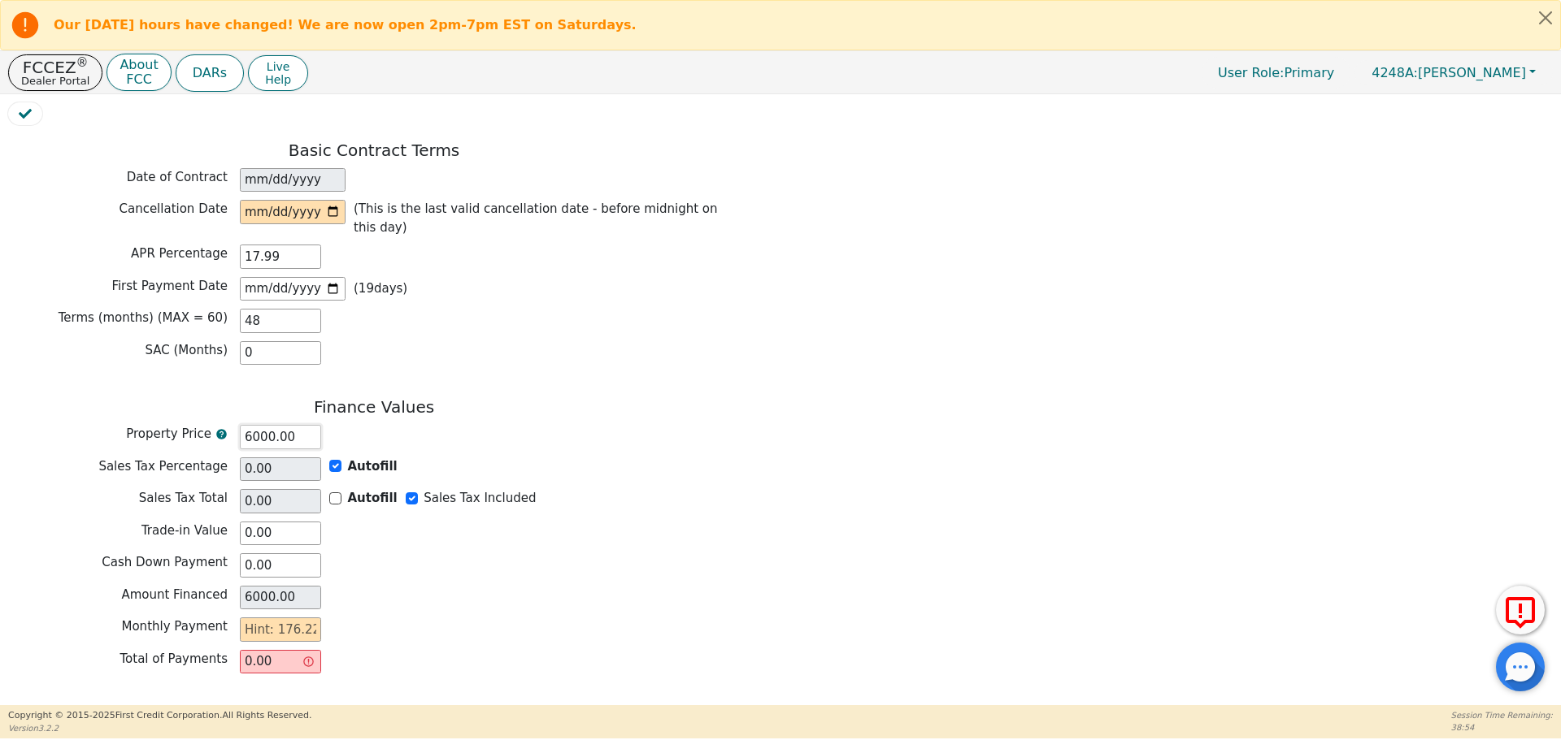
type input "600.00"
type input "00.00"
type input "NaN"
type input "0.00"
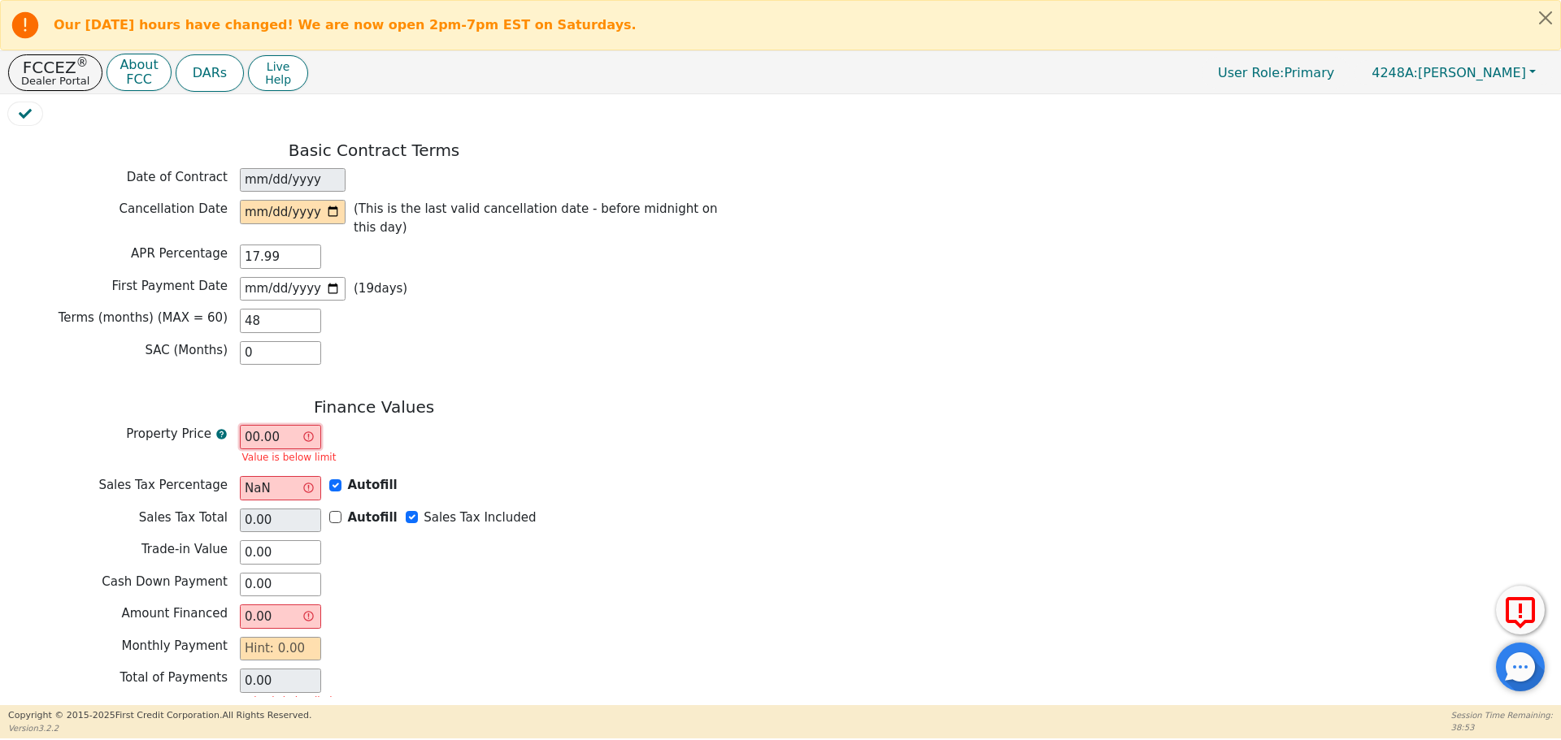
type input "500.00"
type input "0.00"
type input "500.00"
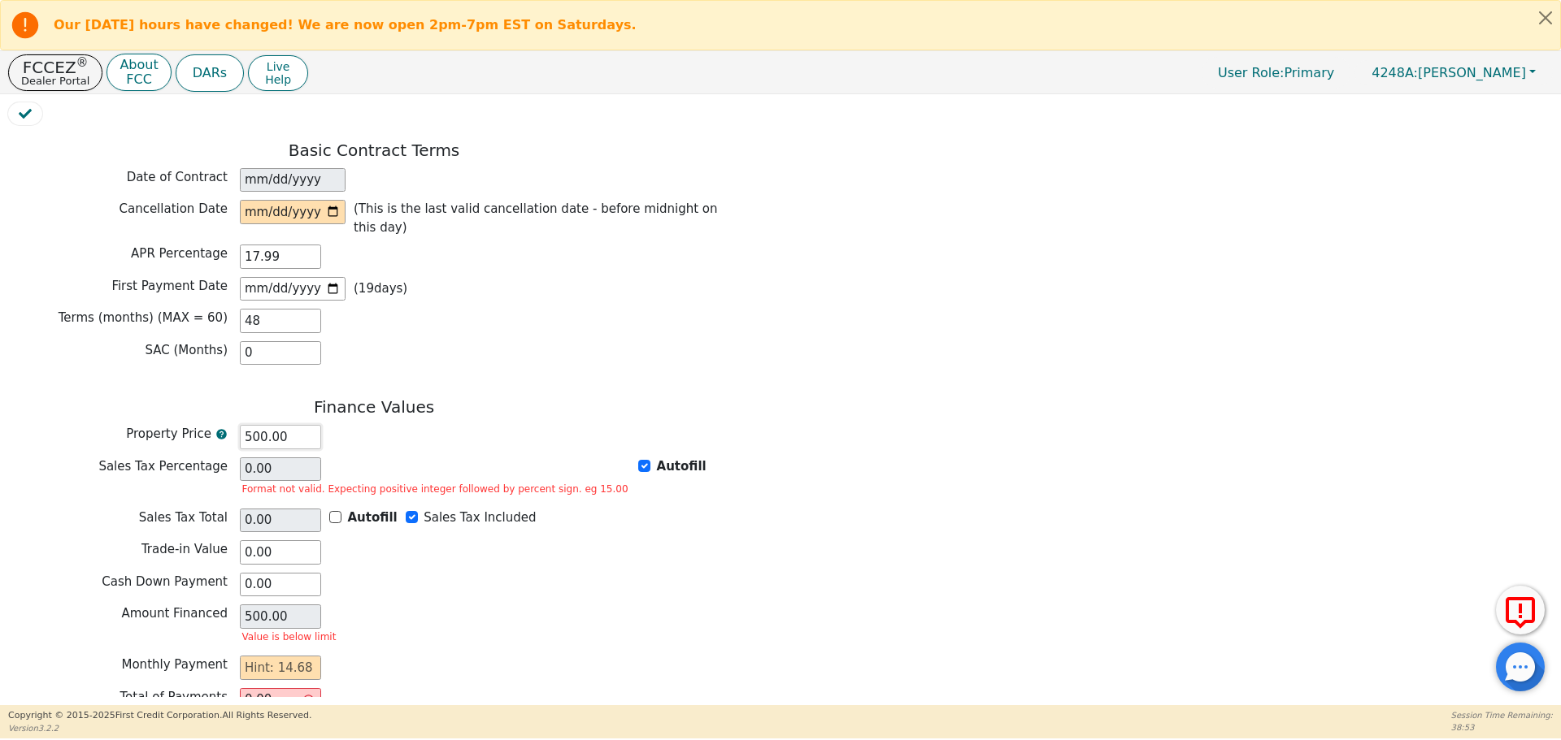
type input "5500.00"
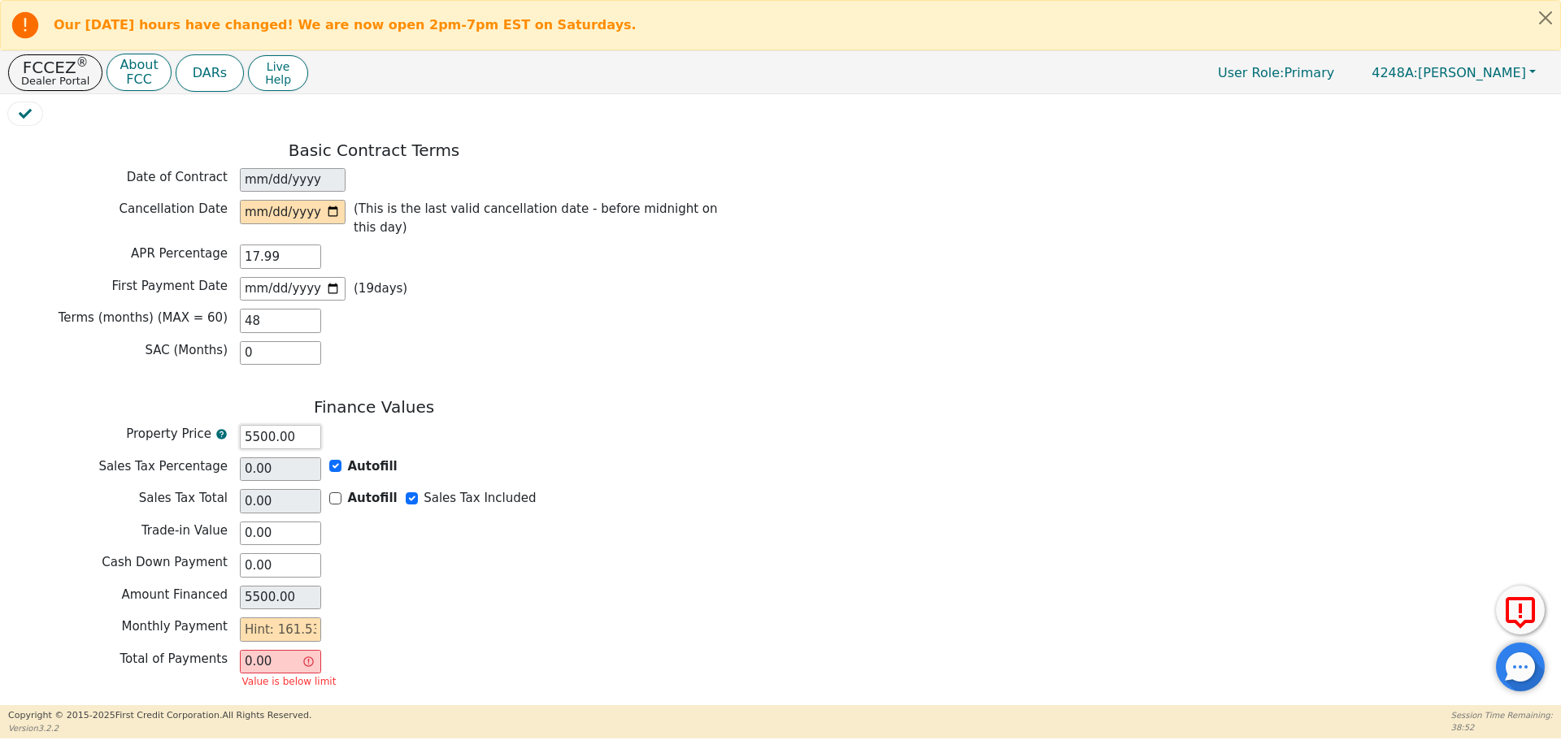
type input "5500.00"
click at [502, 618] on div "Monthly Payment" at bounding box center [374, 630] width 732 height 24
click at [69, 76] on p "Dealer Portal" at bounding box center [55, 81] width 68 height 11
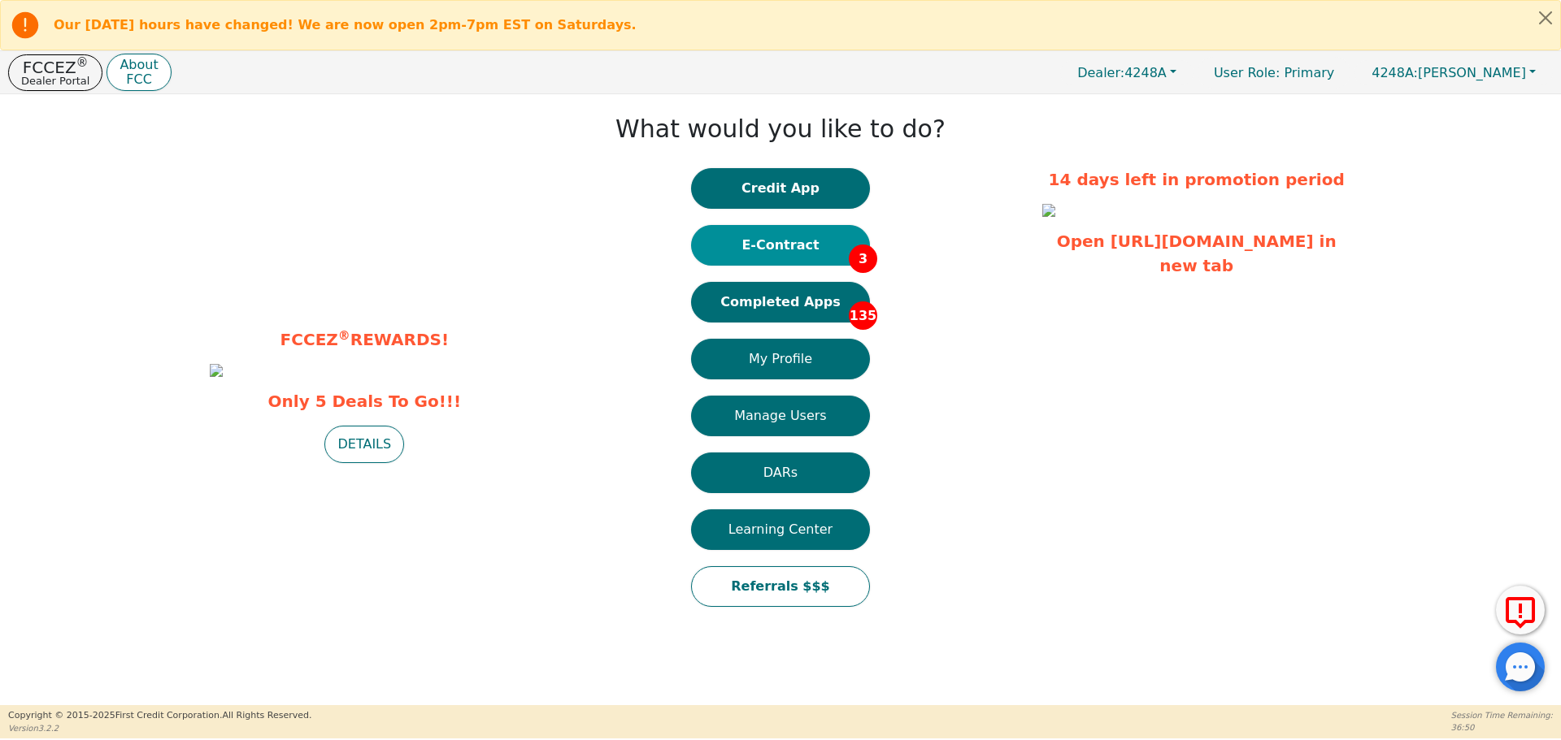
click at [803, 245] on button "E-Contract 3" at bounding box center [780, 245] width 179 height 41
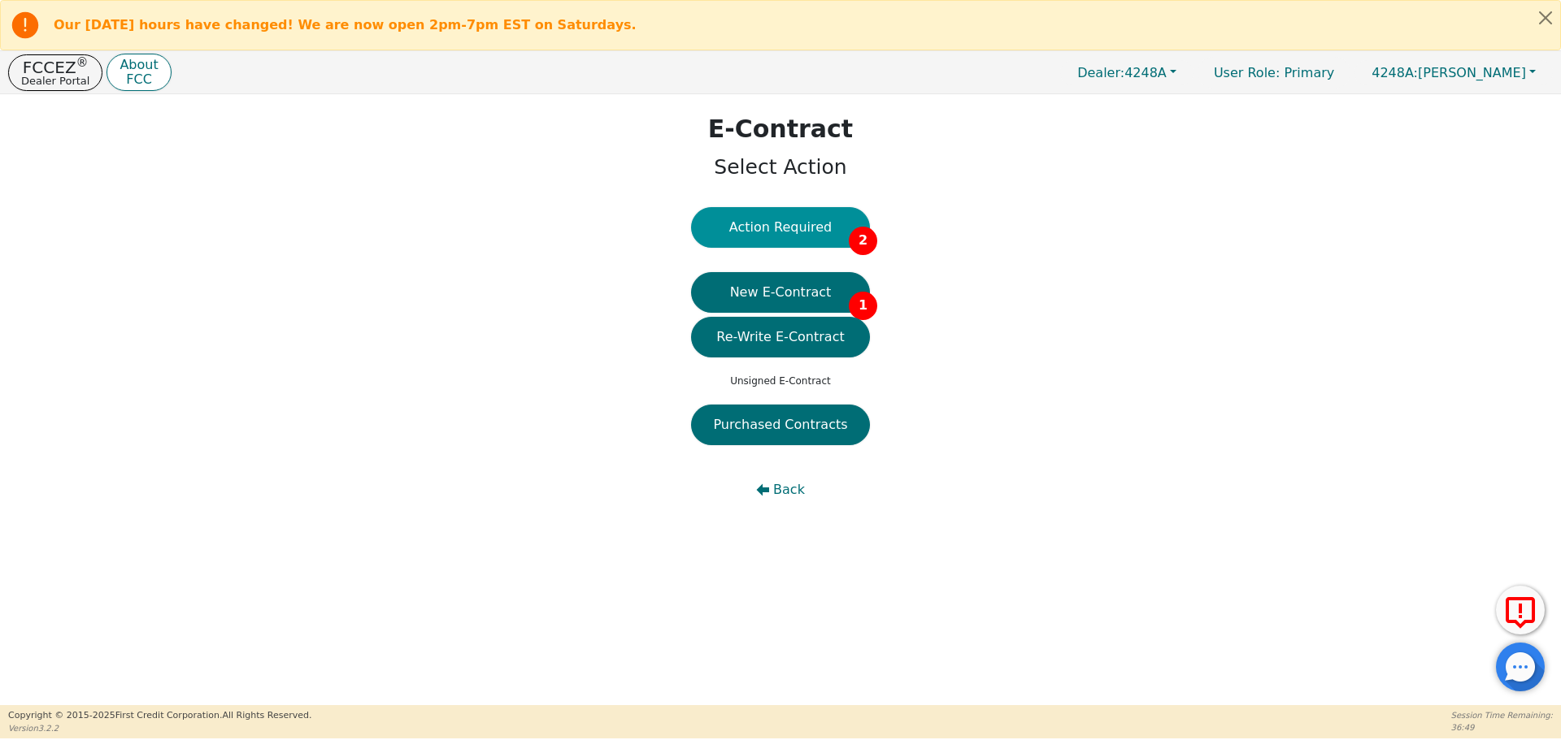
click at [805, 222] on button "Action Required 2" at bounding box center [780, 227] width 179 height 41
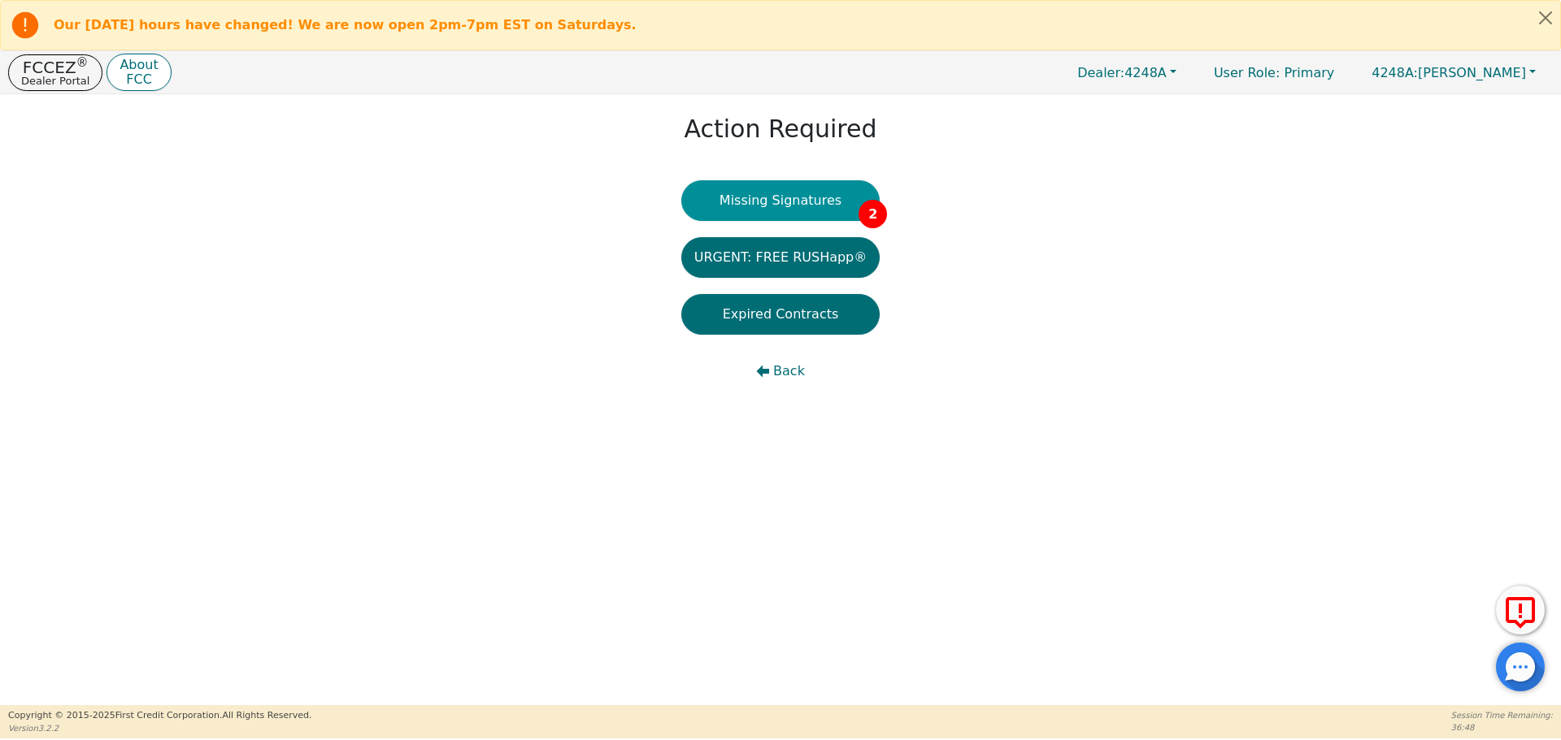
click at [800, 212] on button "Missing Signatures 2" at bounding box center [780, 200] width 199 height 41
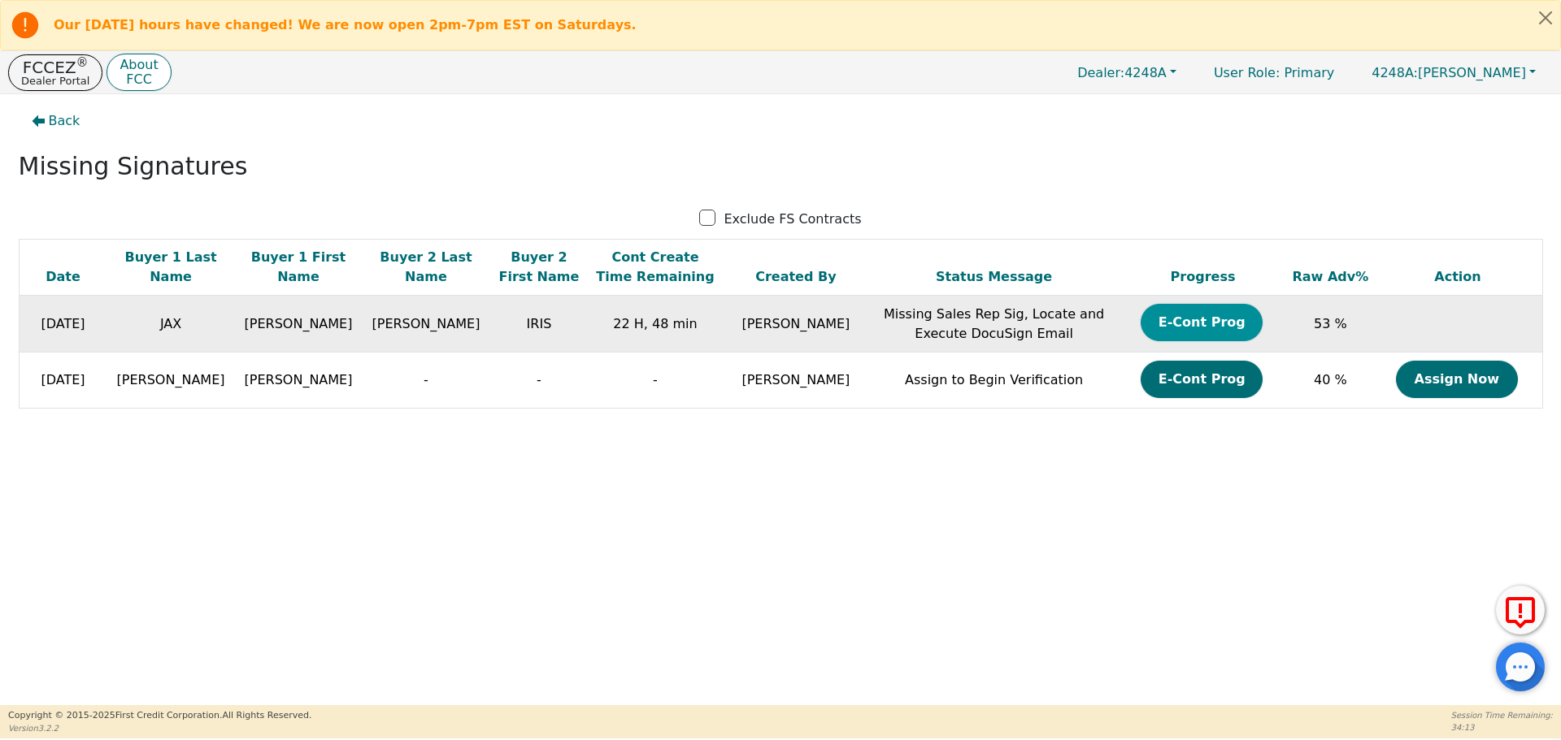
click at [1216, 321] on button "E-Cont Prog" at bounding box center [1201, 322] width 122 height 37
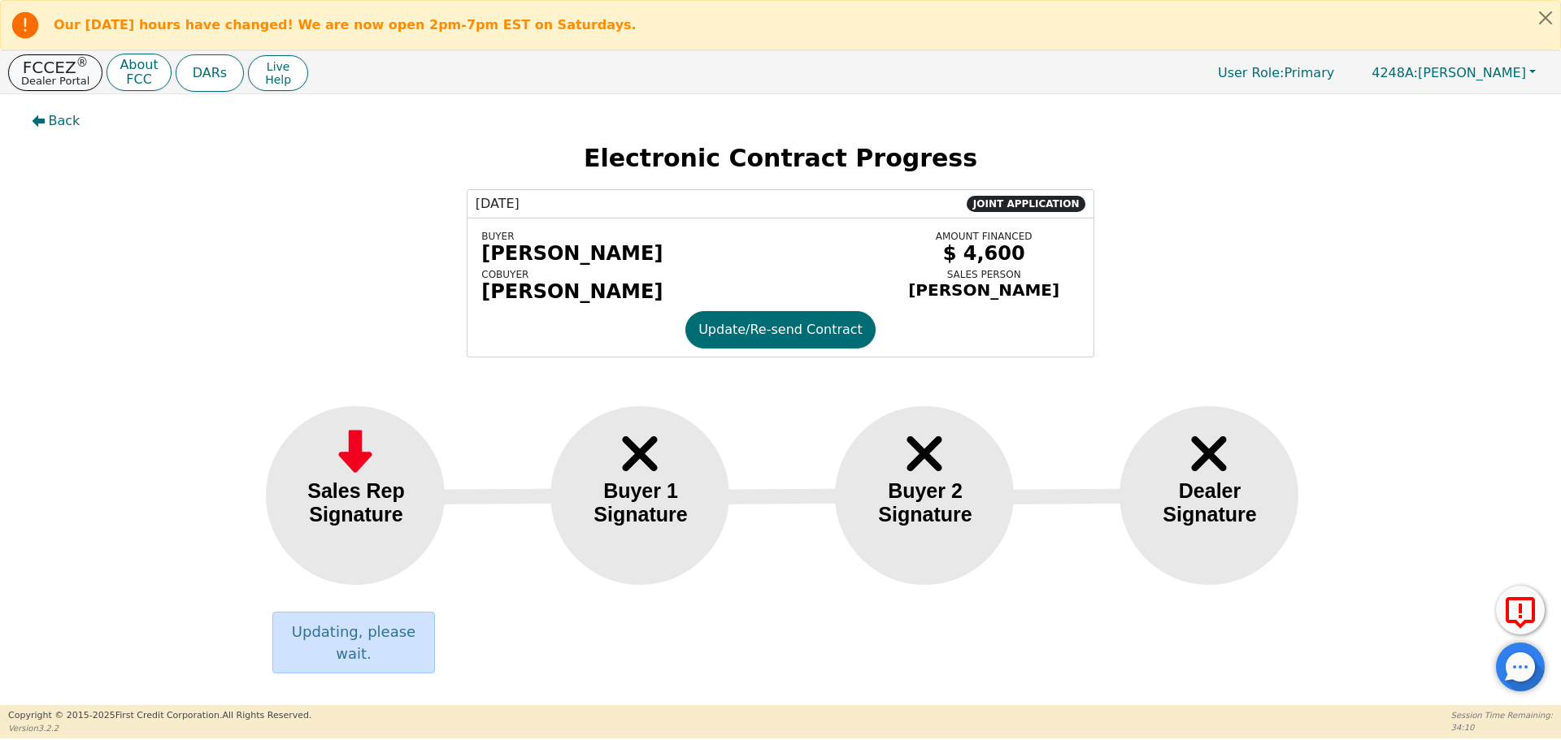
click at [65, 76] on p "Dealer Portal" at bounding box center [55, 81] width 68 height 11
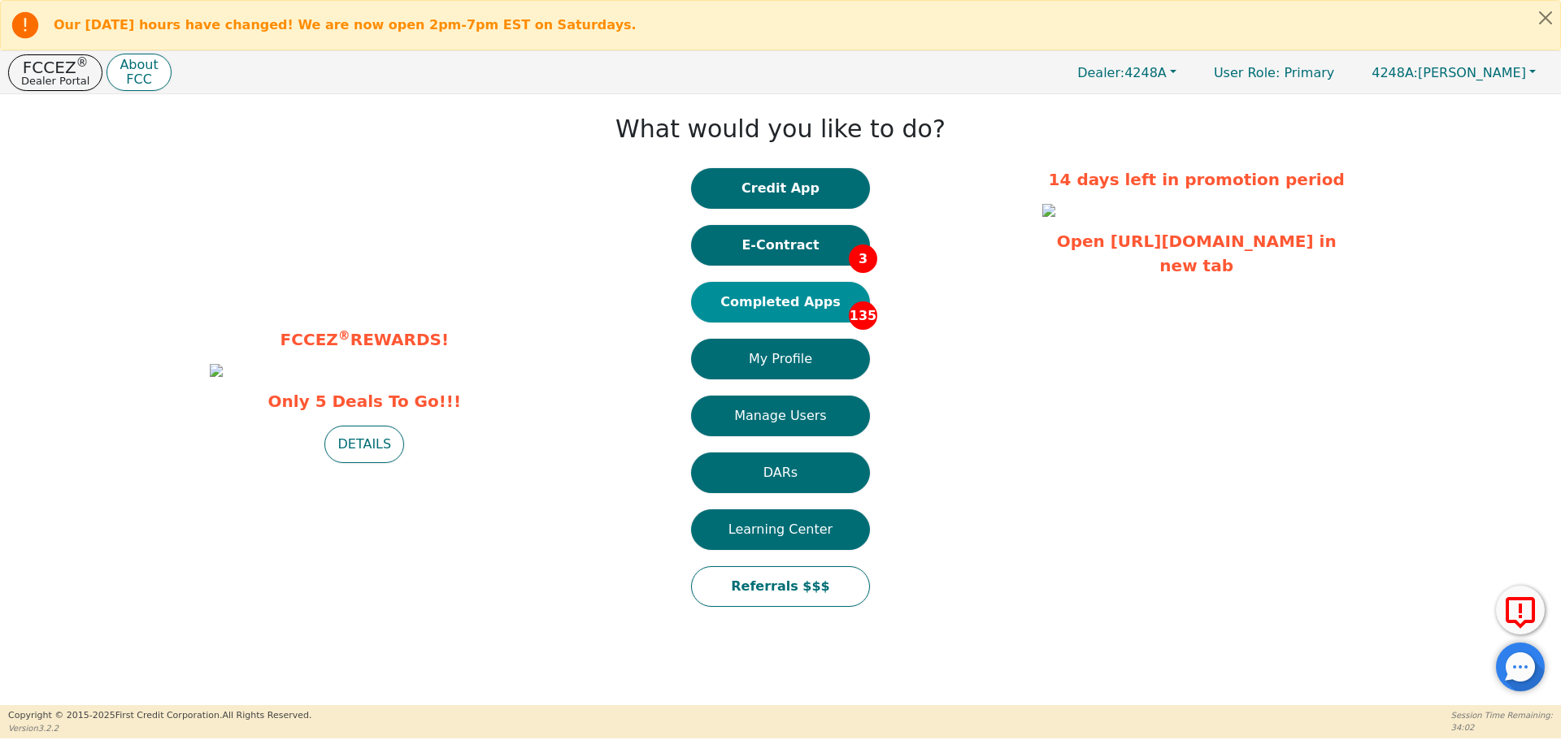
click at [784, 313] on button "Completed Apps 135" at bounding box center [780, 302] width 179 height 41
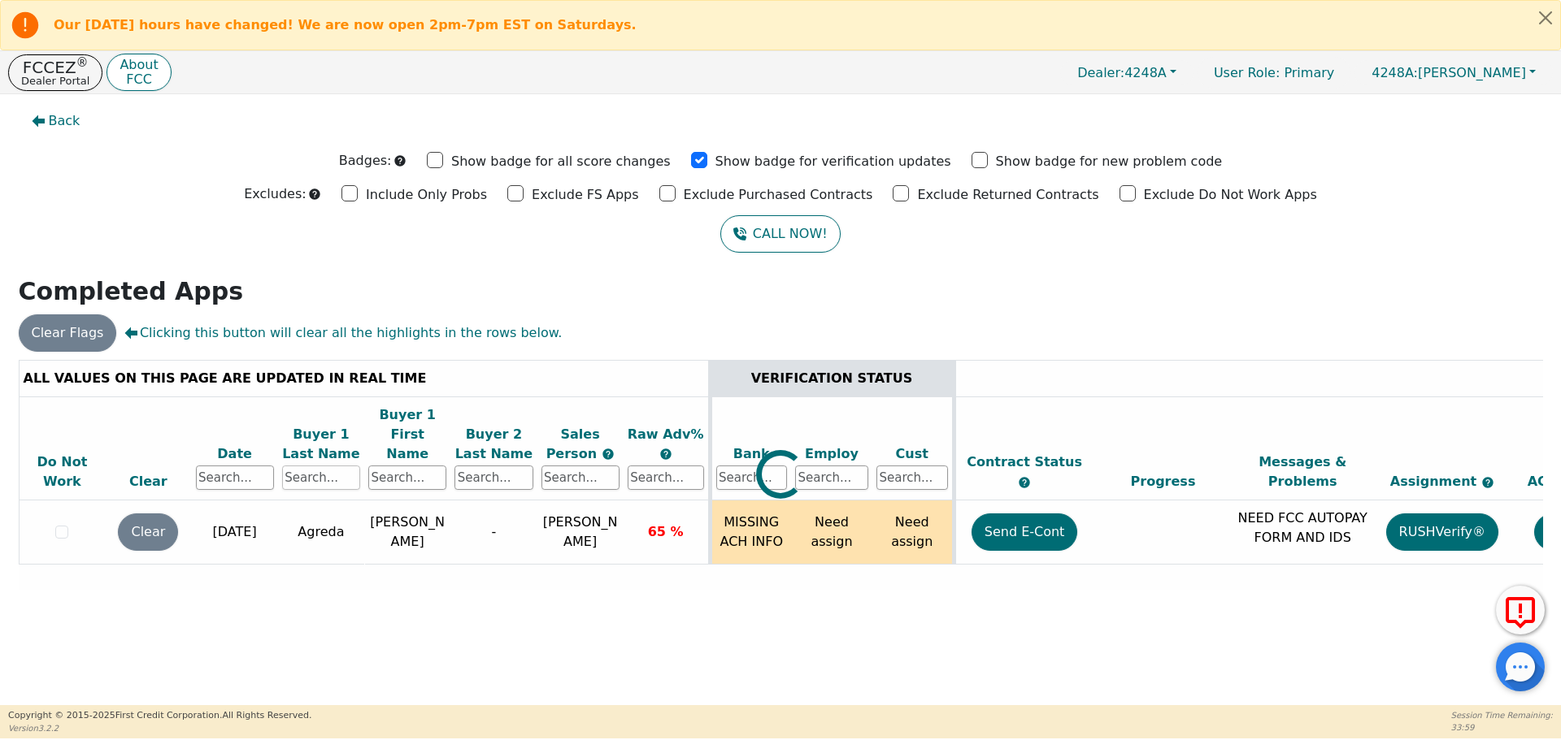
click at [310, 466] on input "text" at bounding box center [321, 478] width 78 height 24
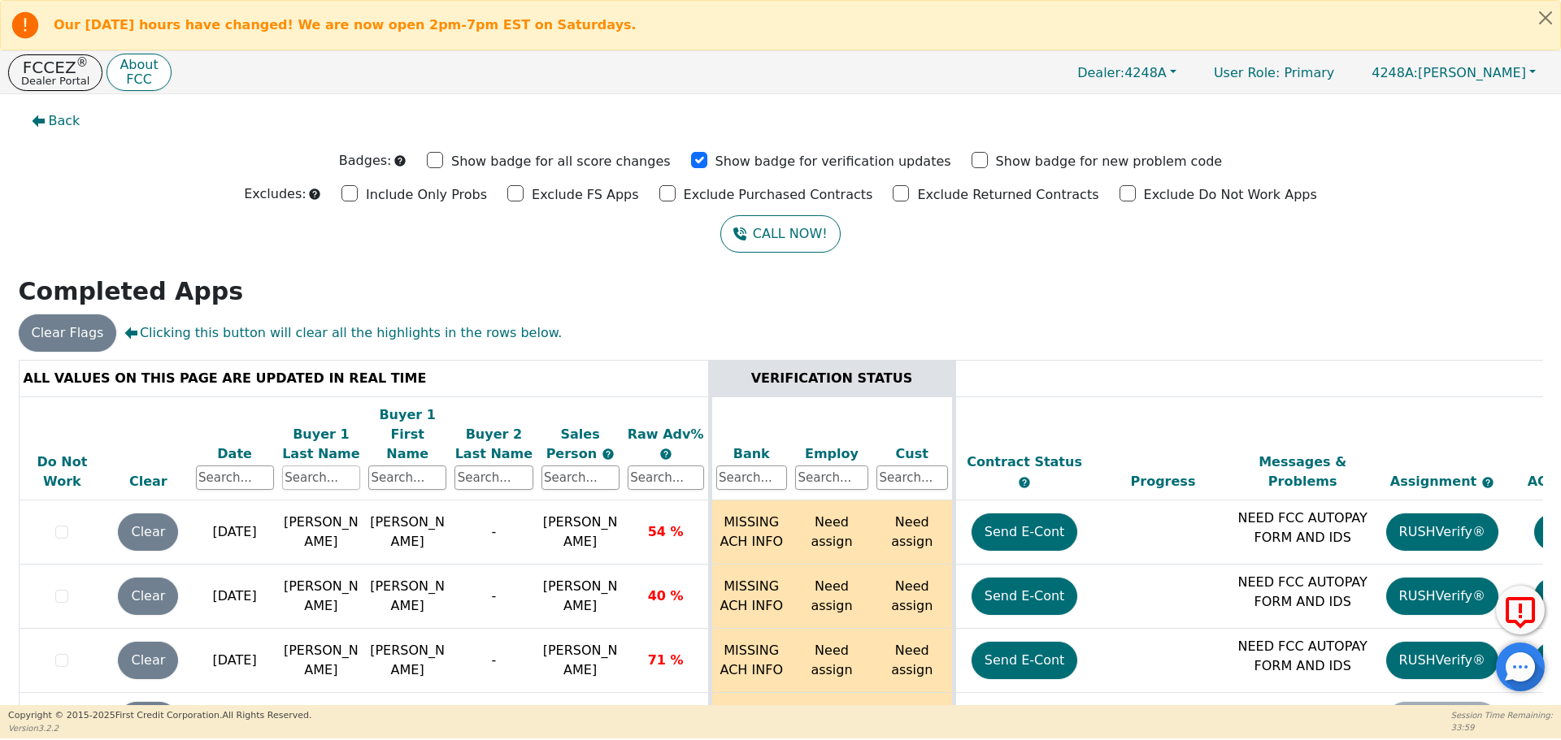
click at [307, 466] on input "text" at bounding box center [321, 478] width 78 height 24
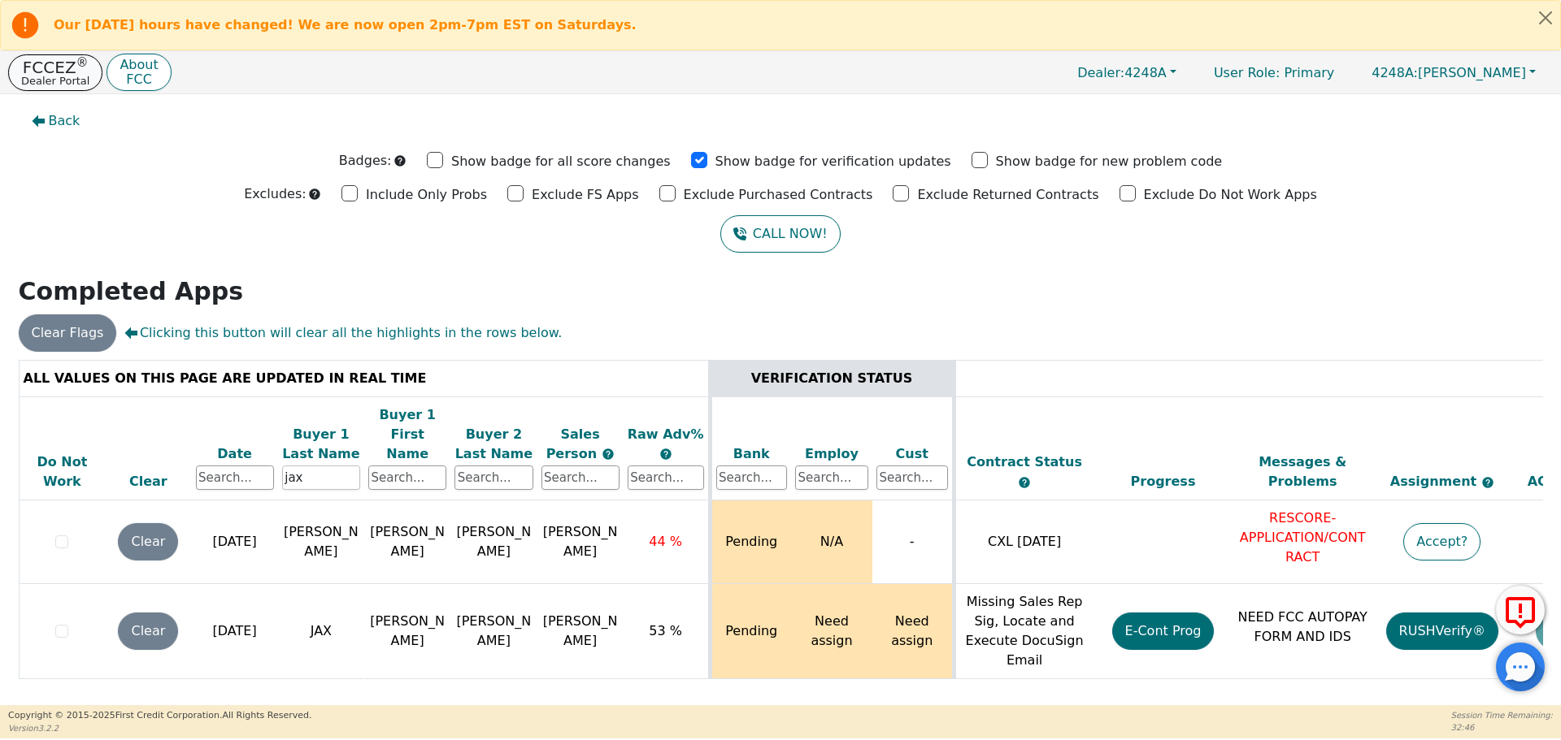
type input "jax"
click at [80, 68] on sup "®" at bounding box center [82, 62] width 12 height 15
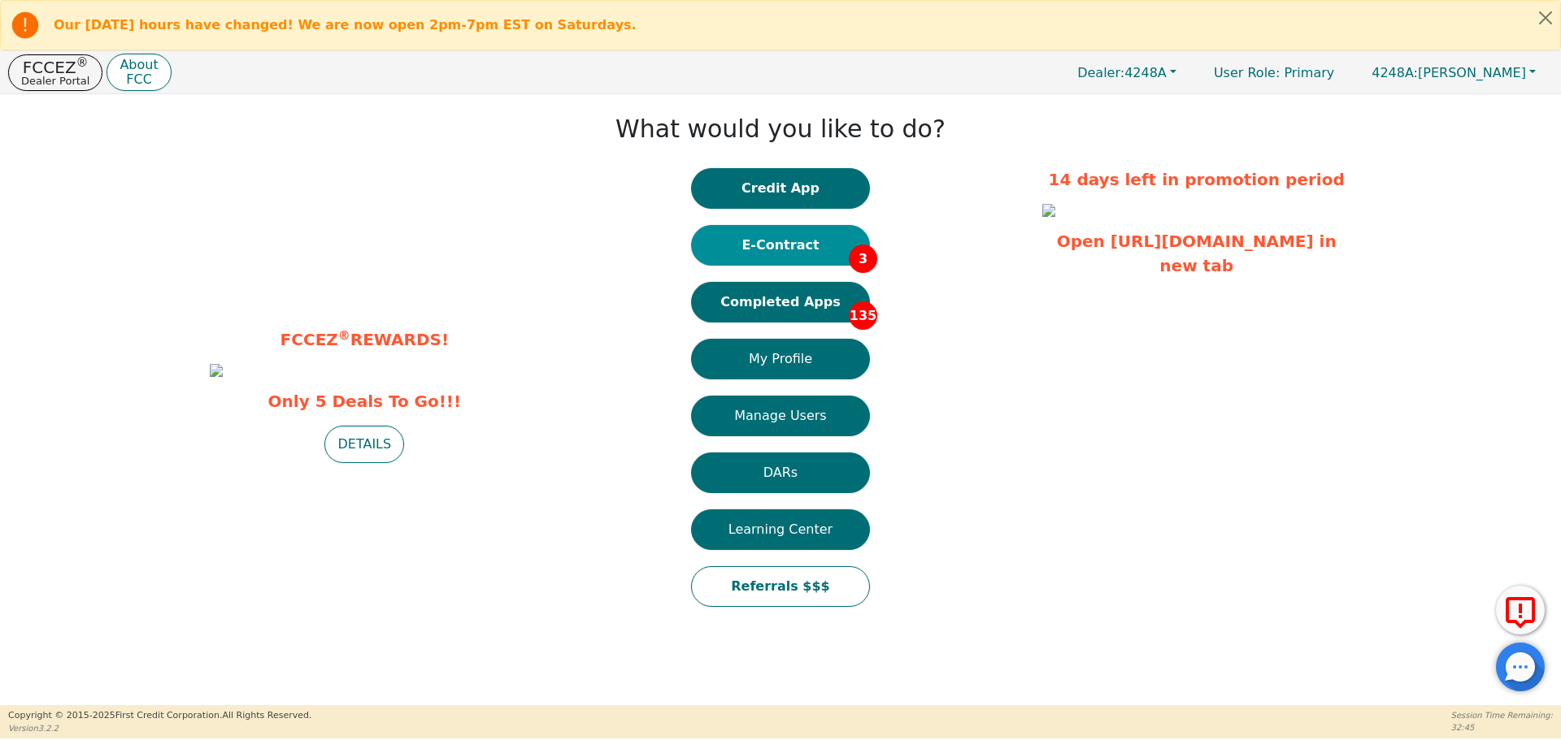
click at [819, 247] on button "E-Contract 3" at bounding box center [780, 245] width 179 height 41
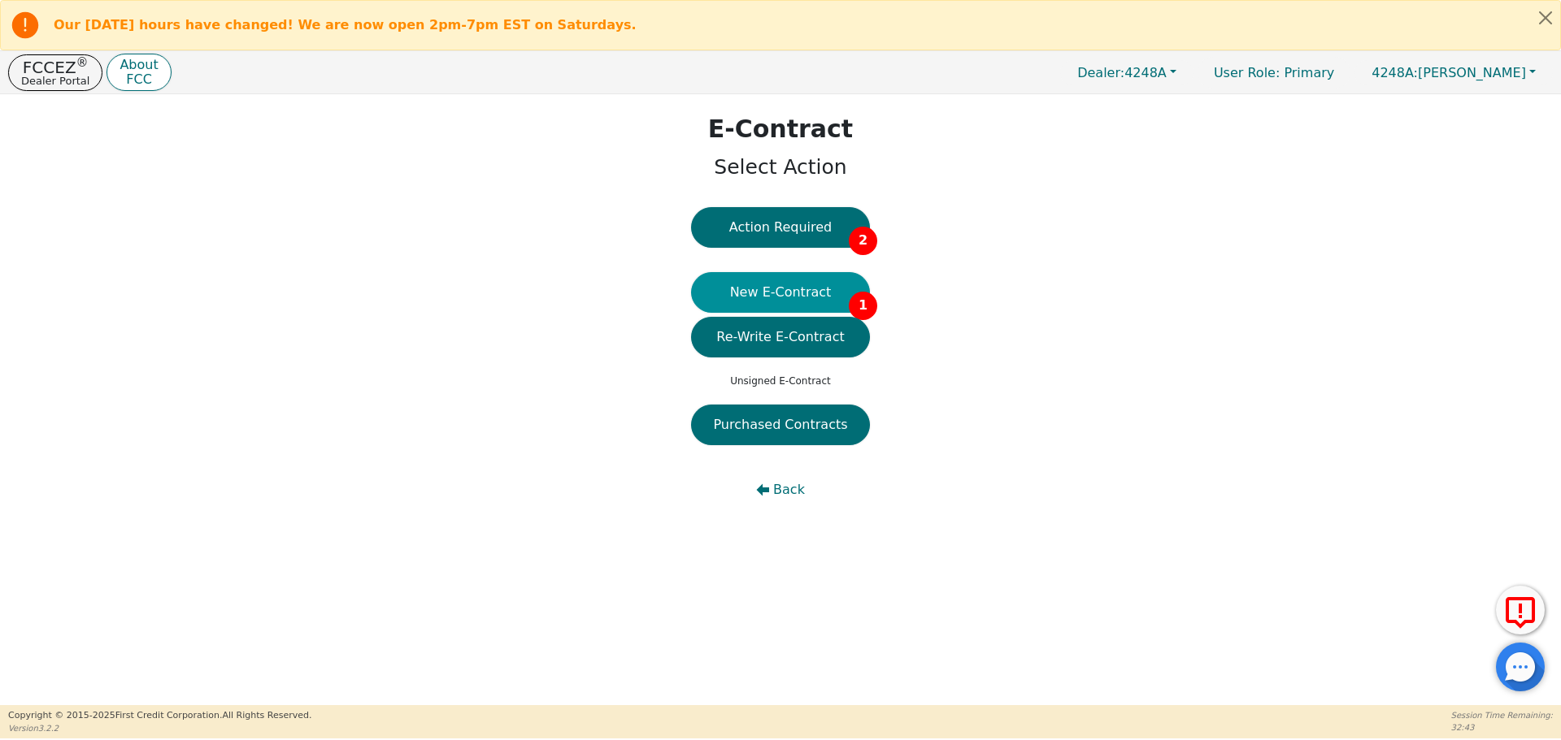
click at [806, 296] on button "New E-Contract 1" at bounding box center [780, 292] width 179 height 41
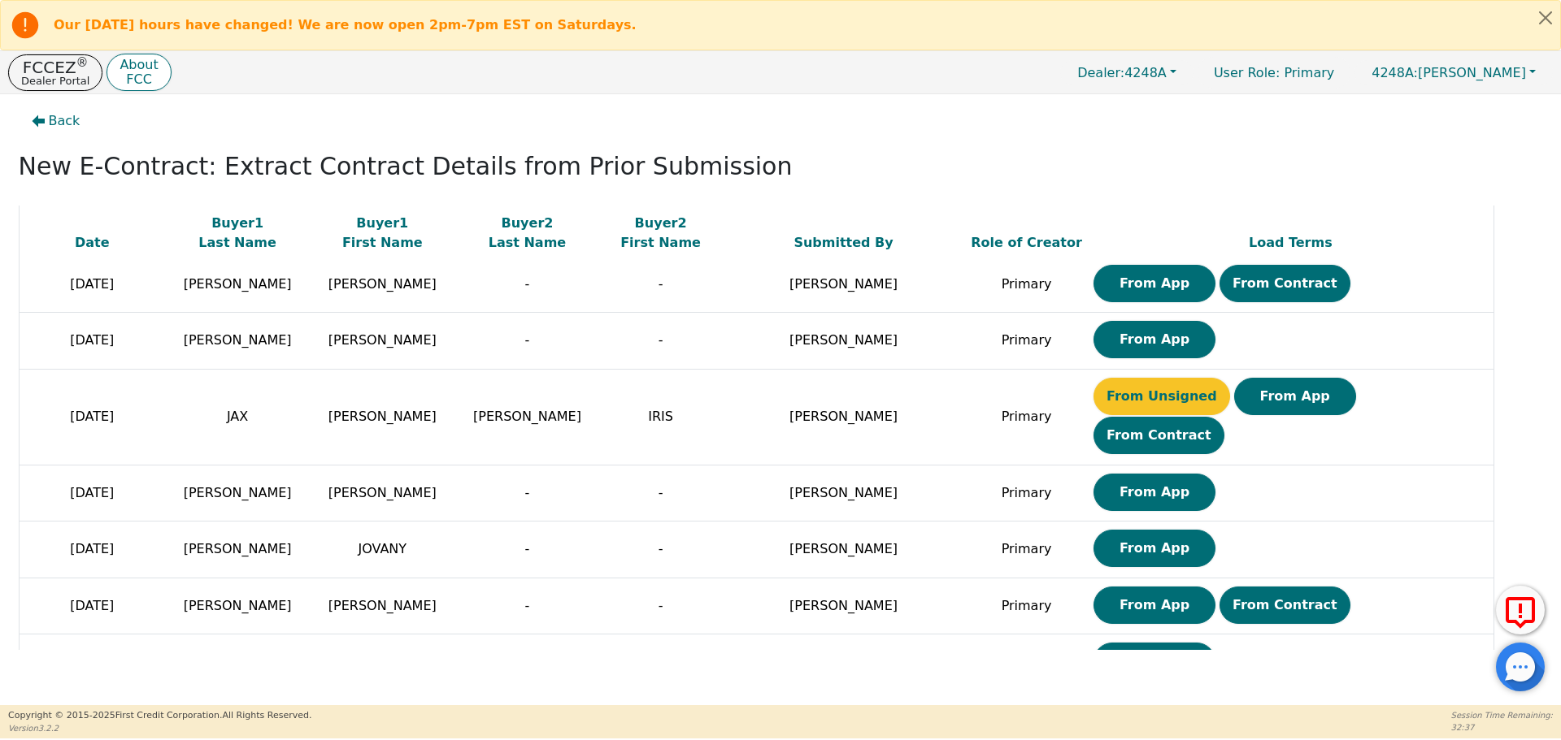
scroll to position [742, 0]
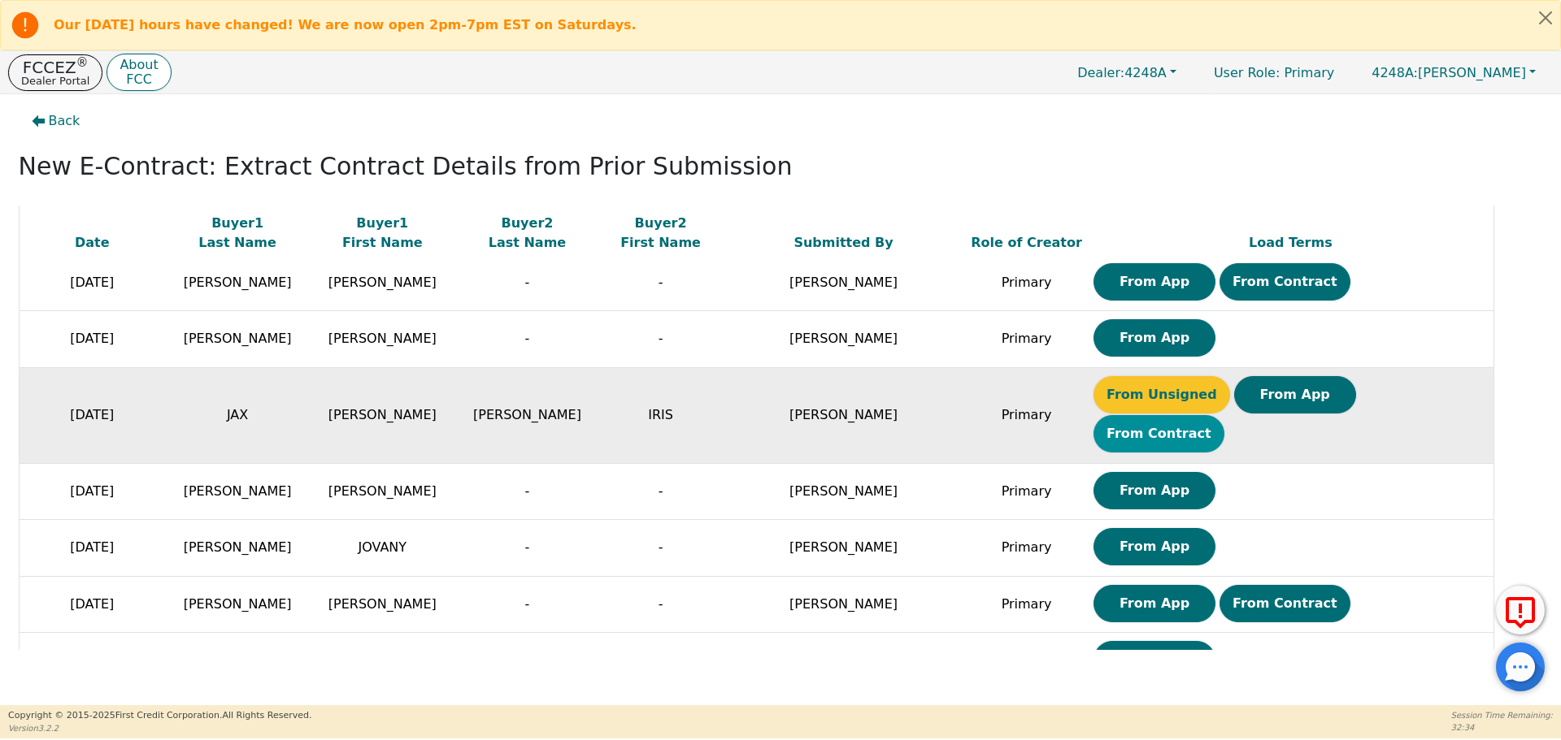
click at [1224, 415] on button "From Contract" at bounding box center [1158, 433] width 131 height 37
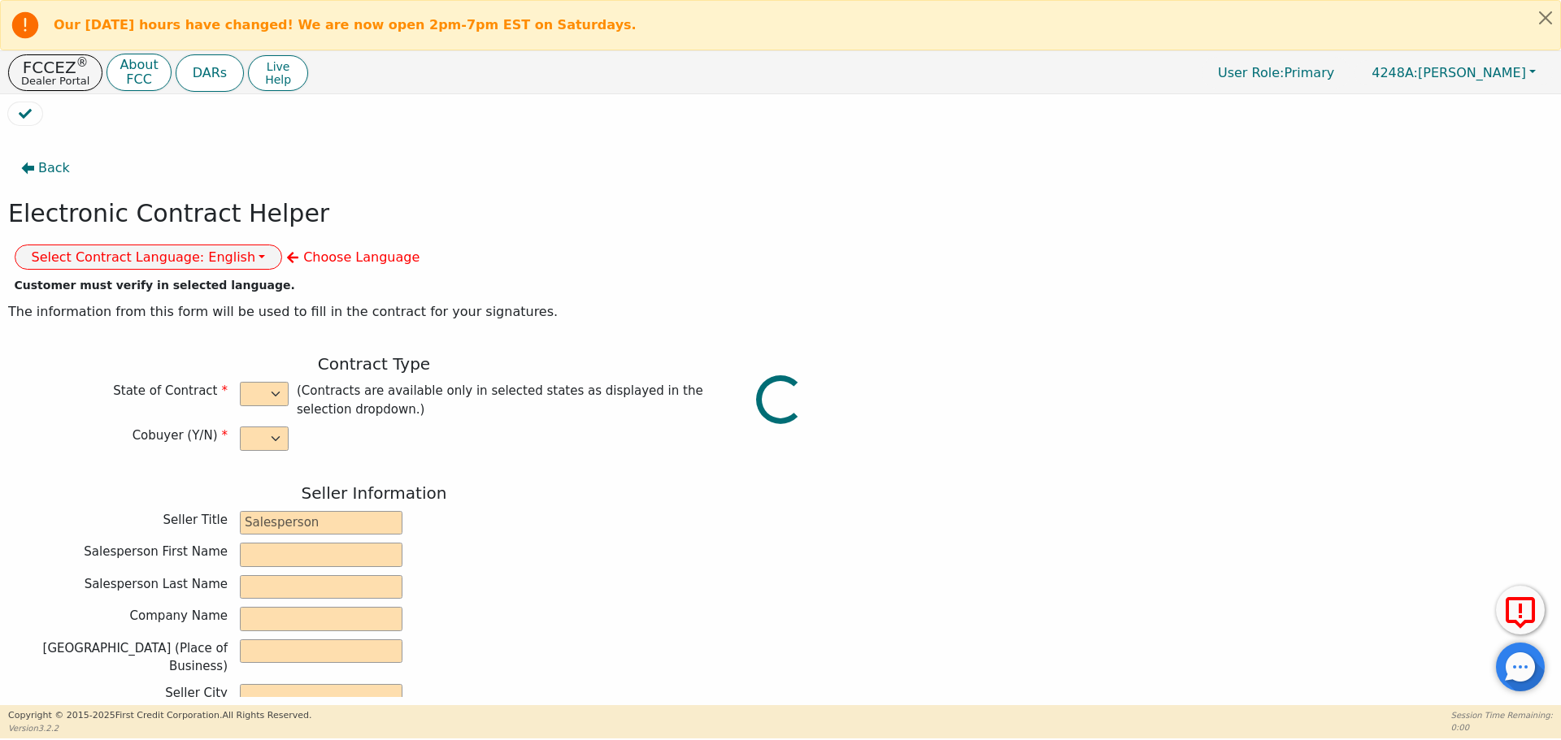
select select "y"
type input "owner"
type input "[PERSON_NAME]"
type input "[GEOGRAPHIC_DATA]"
type input "AQUA REMACH LLC"
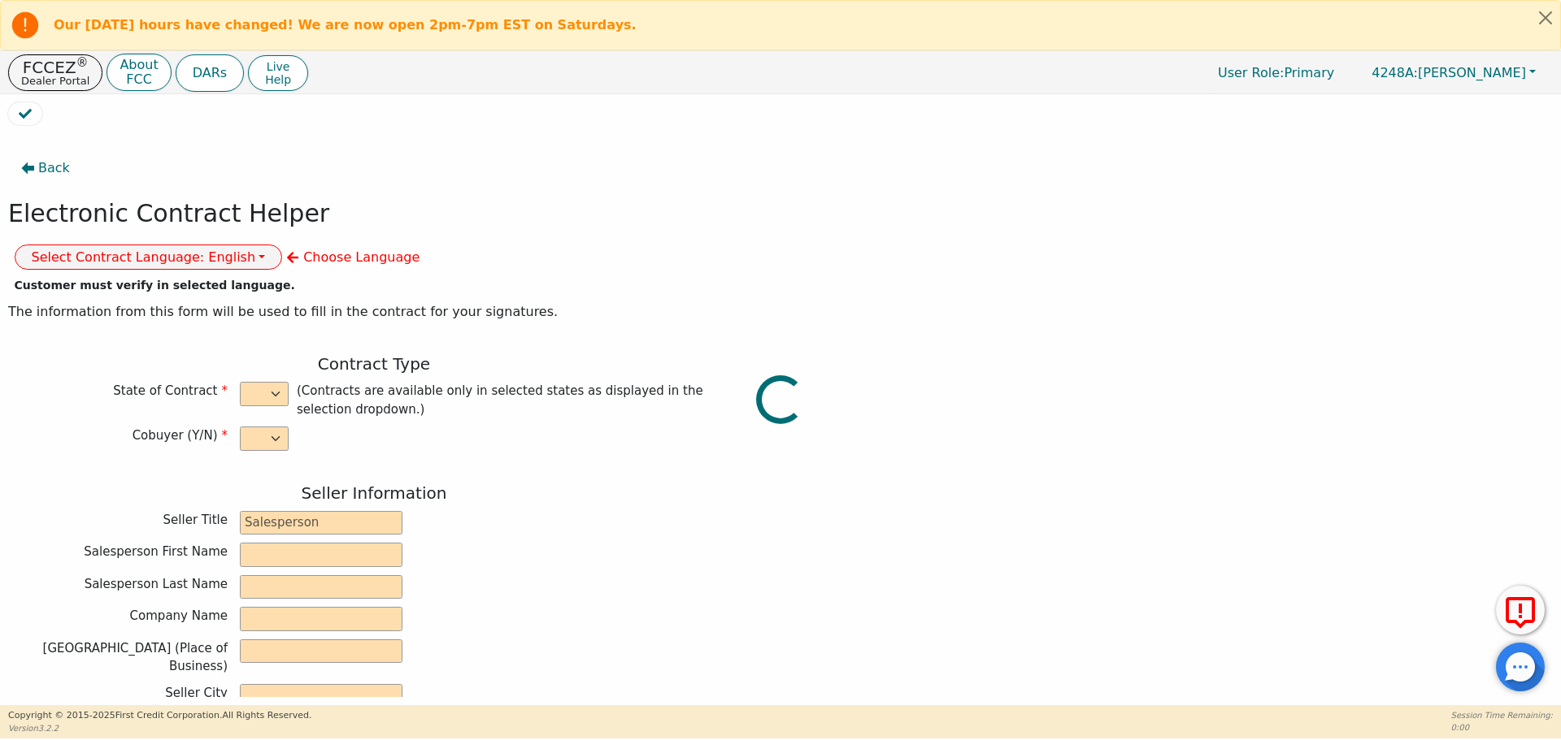
type input "13746 OFFICE PARK DR"
type input "HOUSTON"
select select "[GEOGRAPHIC_DATA]"
type input "77070"
type input "WATER SYSTEM"
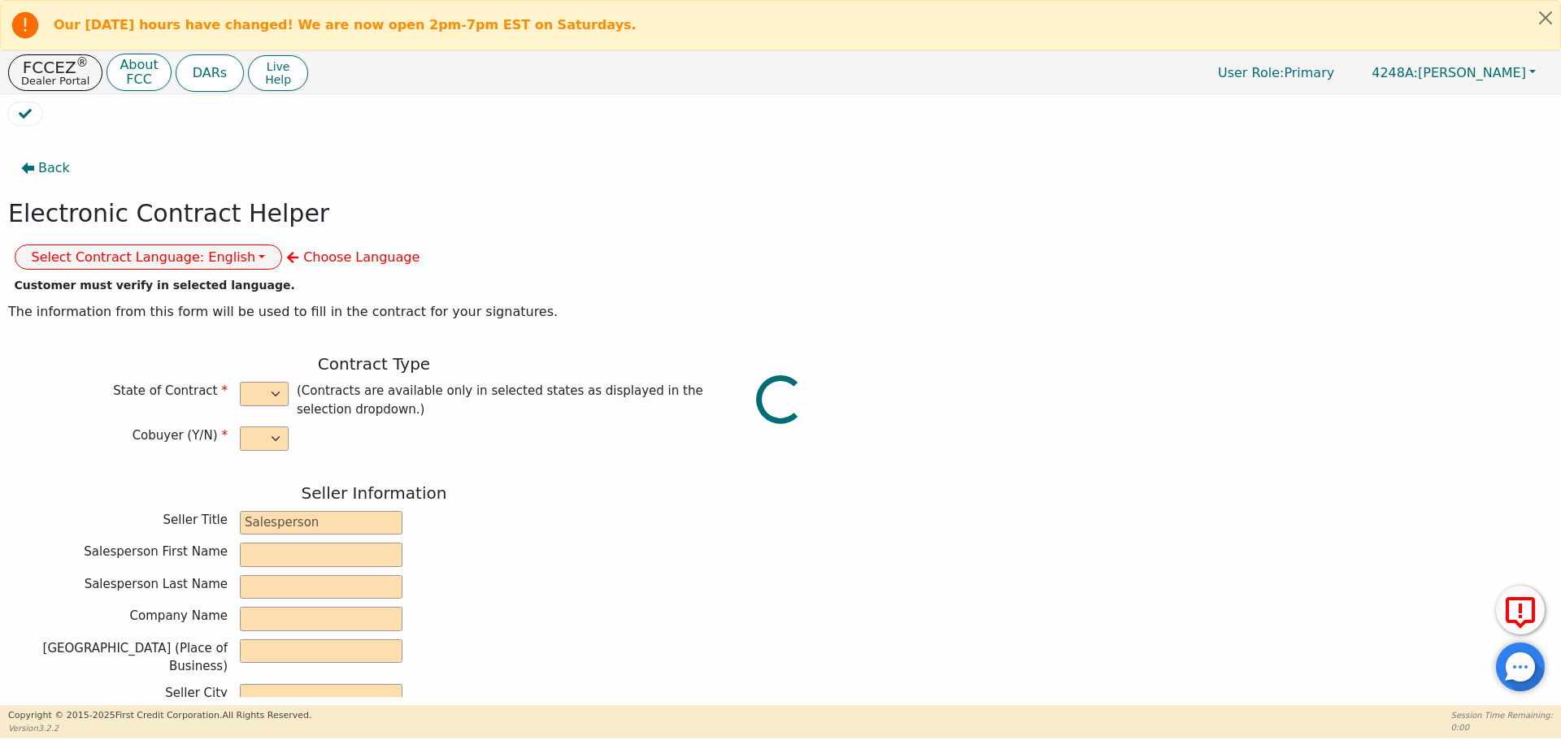
type input "6 P"
type input "S2198765"
type input "JACINTO"
type input "JAX"
type input "jaxjacintoherba@gmail.com"
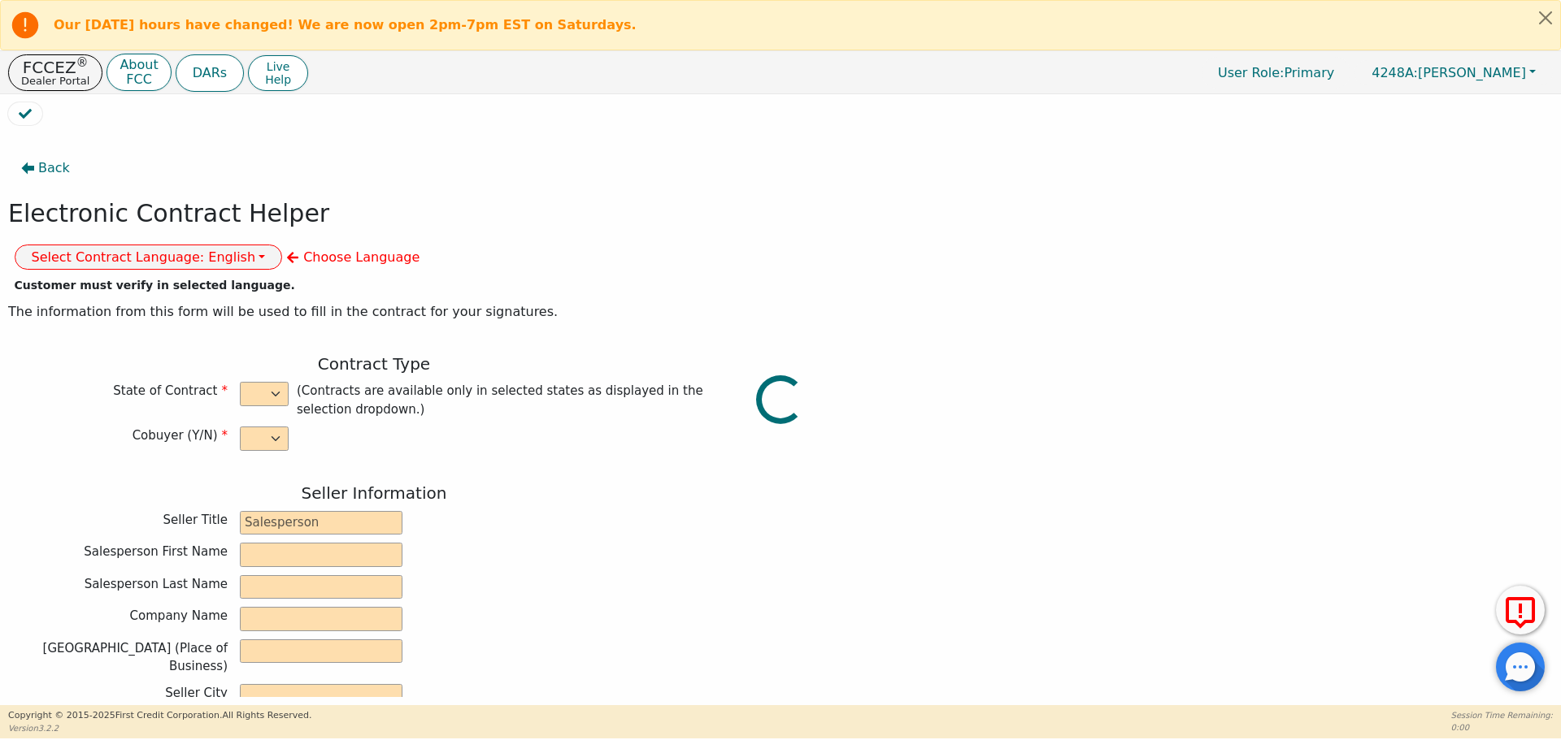
type input "jaxjacintoherba@gmail.com"
type input "IRIS"
type input "ALVARADO"
type input "alvaradomaricela466@gmail.com"
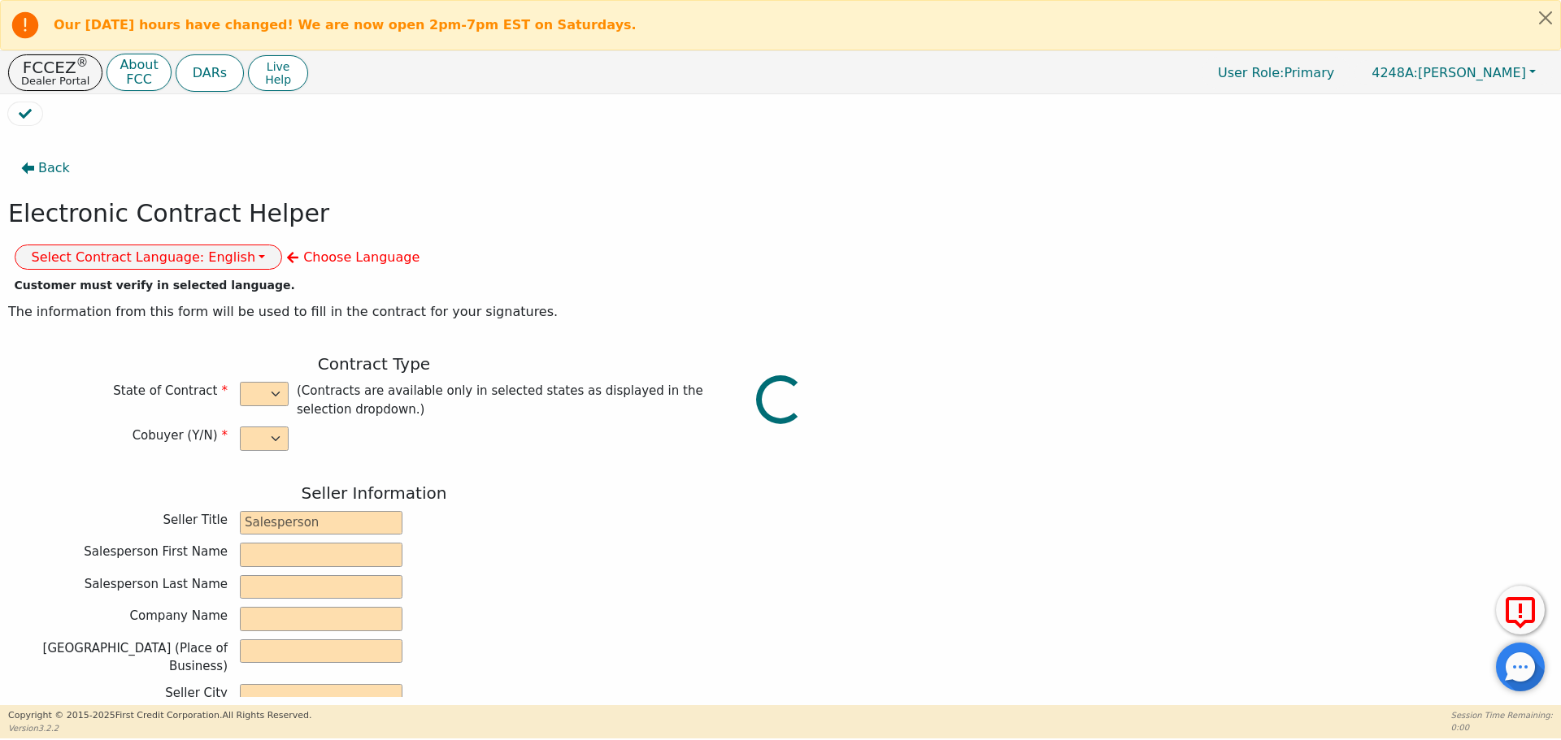
type input "25469 BOROUH PARK 1221"
type input "SPRING"
type input "harrys"
select select "[GEOGRAPHIC_DATA]"
type input "77380"
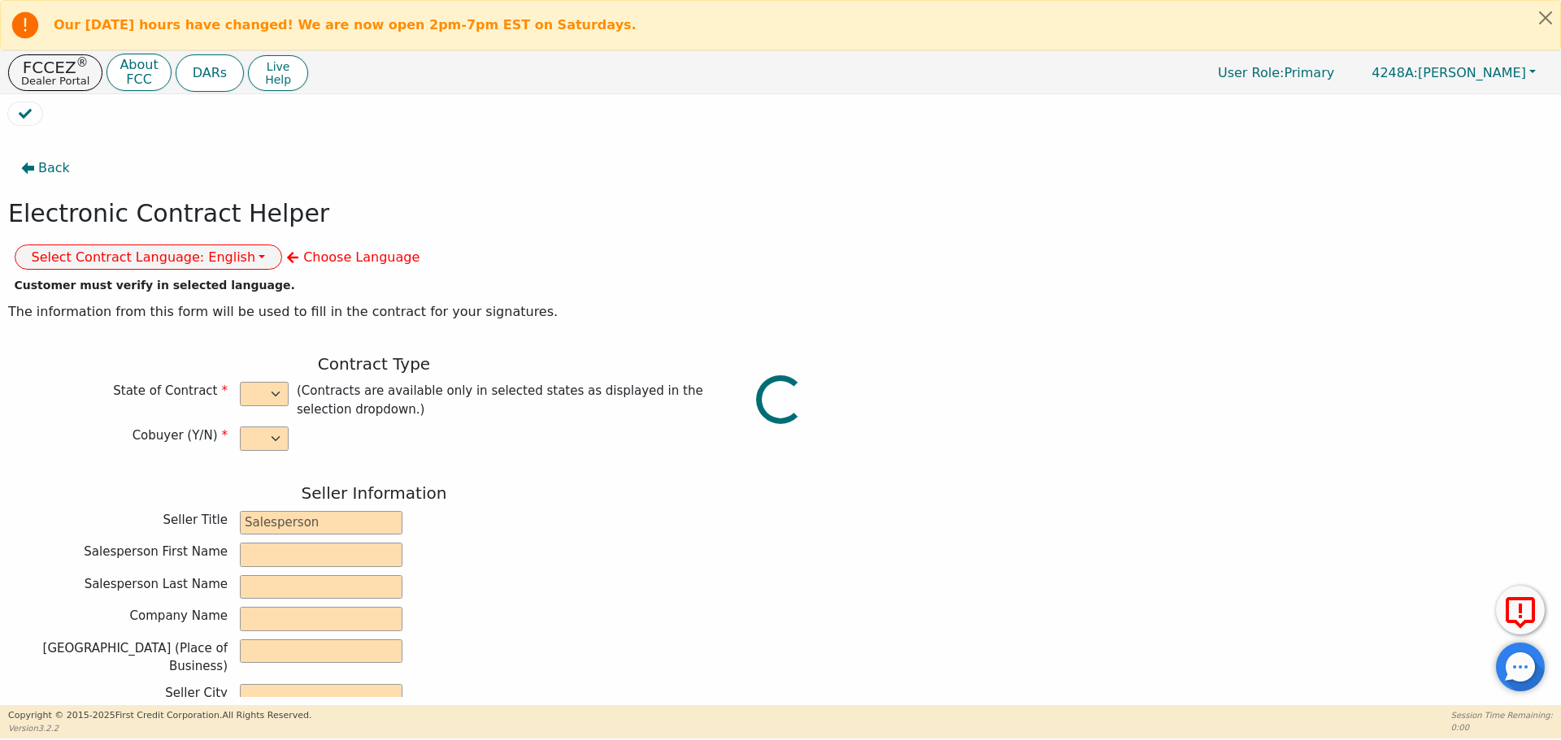
type input "[DATE]"
type input "17.99"
type input "2025-10-10"
type input "60"
type input "0"
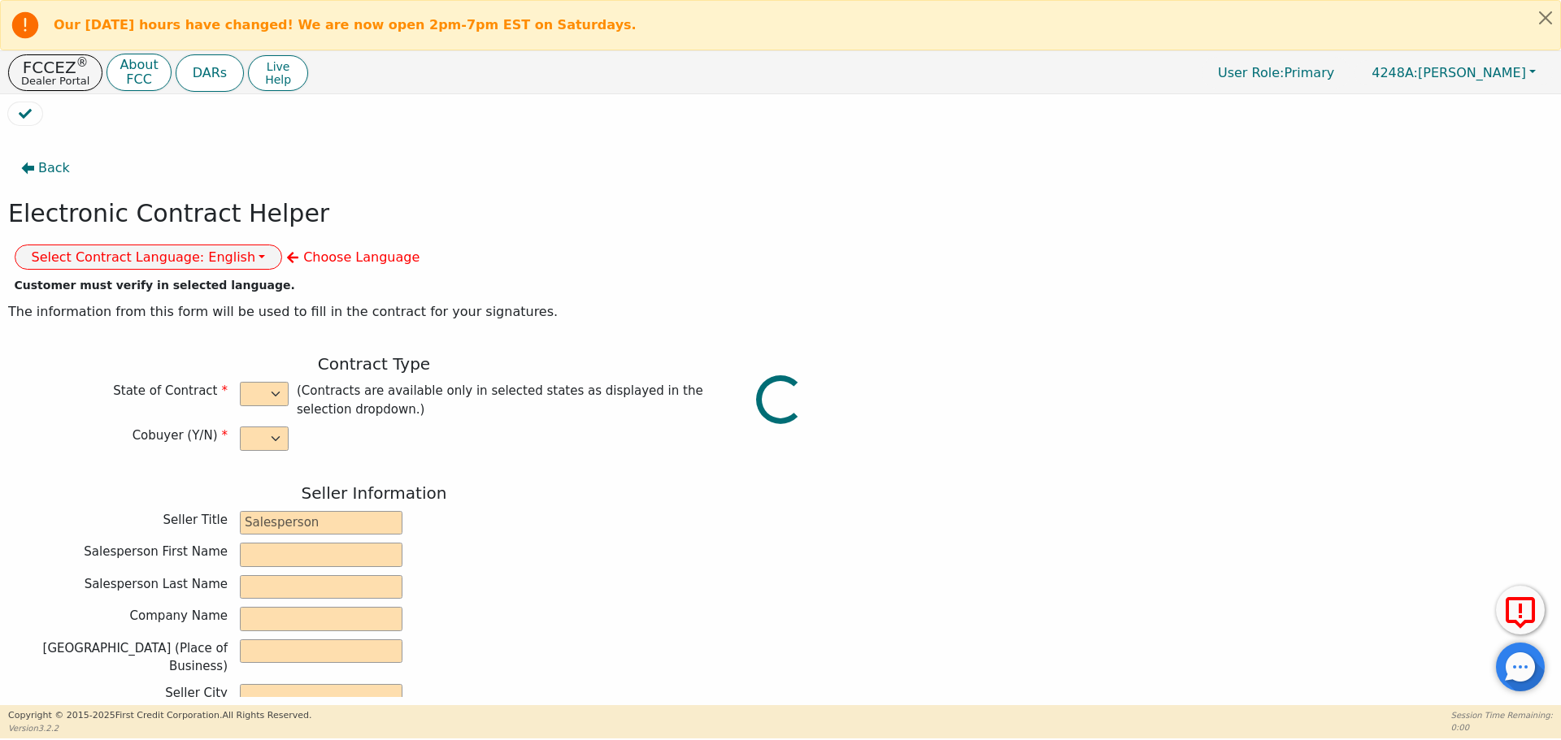
type input "4600.00"
type input "0.00"
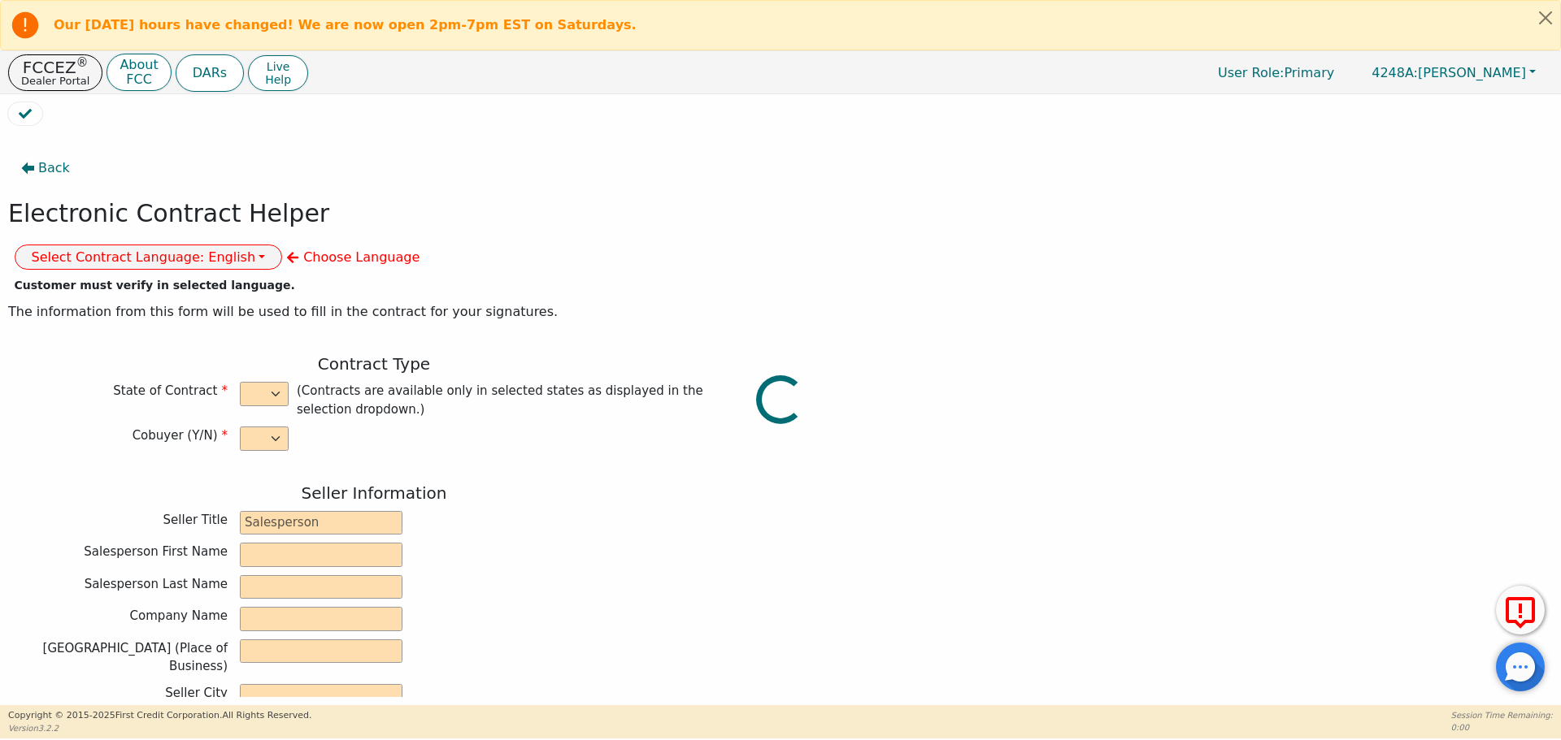
type input "4600.00"
type input "7006.80"
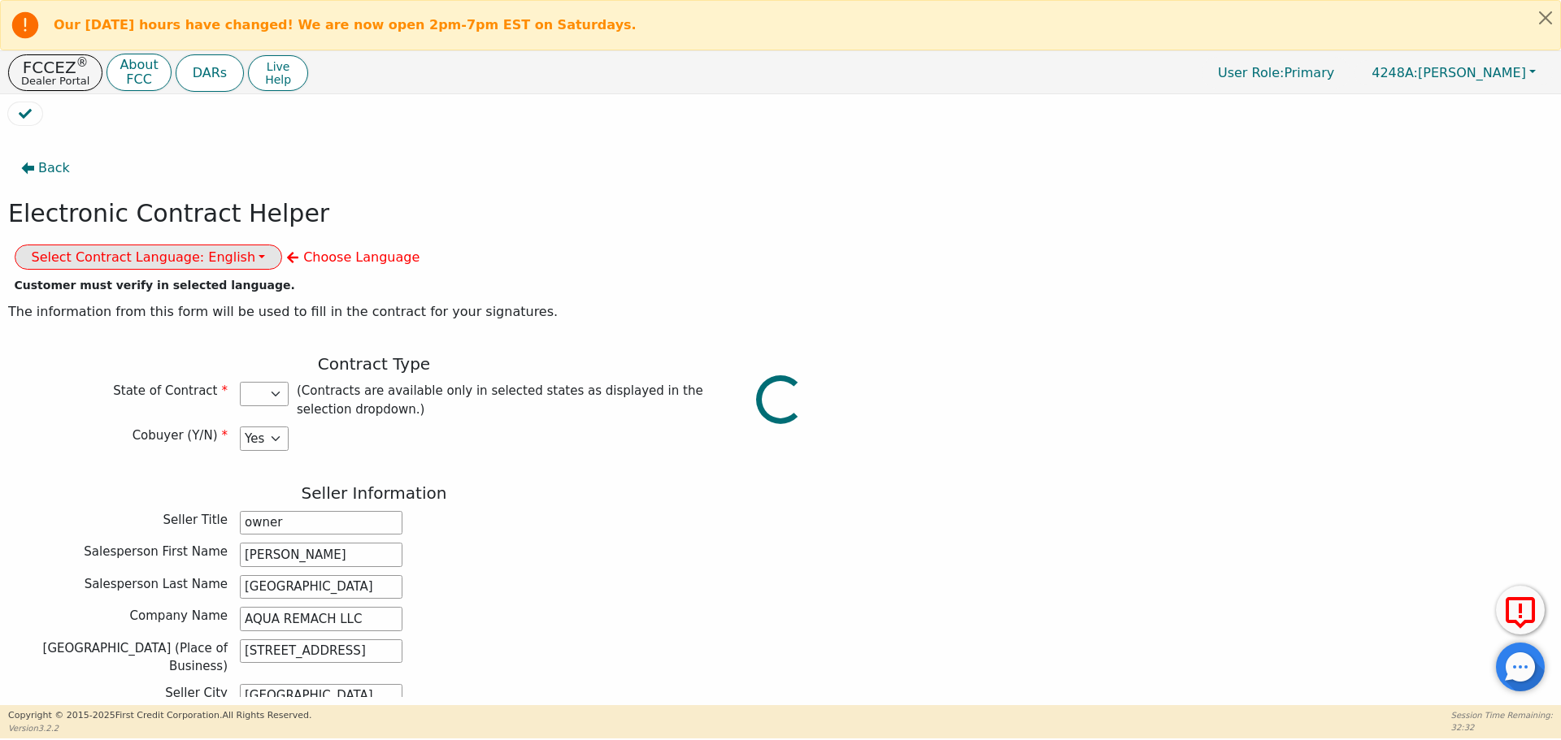
select select "[GEOGRAPHIC_DATA]"
click at [283, 245] on button "Select Contract Language: English" at bounding box center [149, 257] width 268 height 25
click at [144, 302] on link "Spanish" at bounding box center [79, 313] width 128 height 22
click at [614, 427] on div "Cobuyer (Y/N) Yes No" at bounding box center [374, 439] width 732 height 24
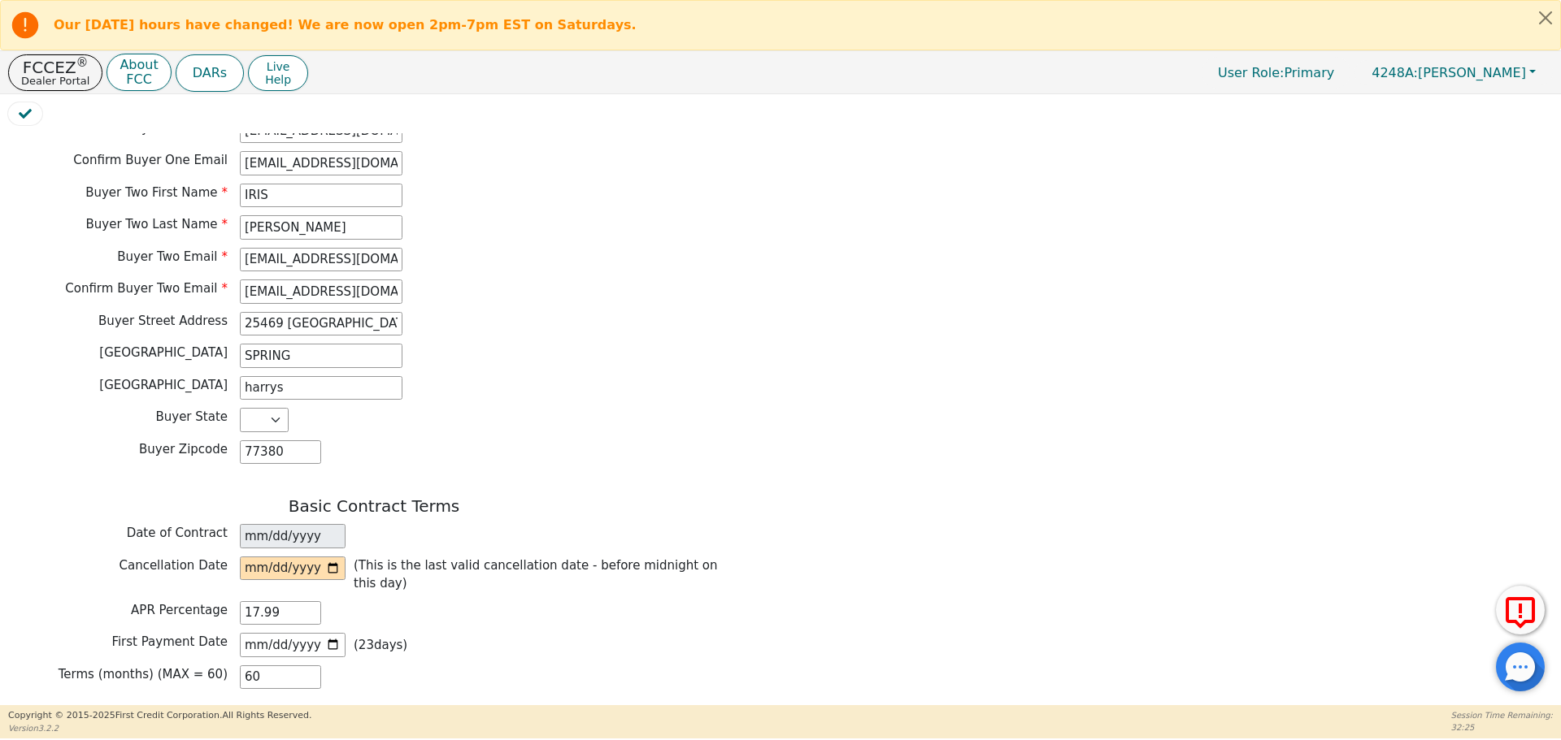
scroll to position [927, 0]
click at [332, 555] on input "date" at bounding box center [293, 567] width 106 height 24
type input "2025-09-20"
click at [480, 664] on div "Terms (months) (MAX = 60) 60" at bounding box center [374, 676] width 732 height 24
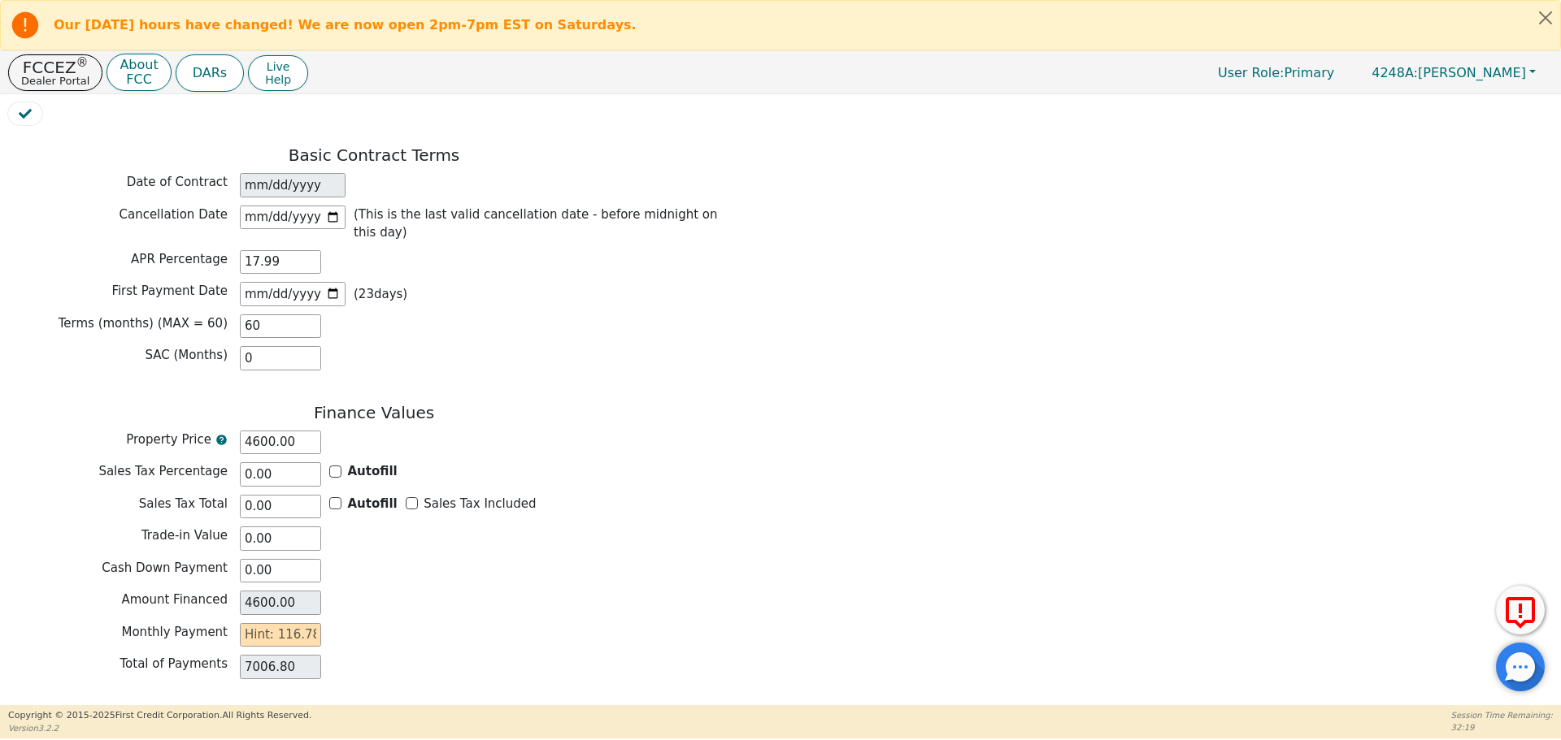
scroll to position [1278, 0]
click at [276, 623] on input "text" at bounding box center [280, 635] width 81 height 24
type input "1"
type input "60.00"
type input "11"
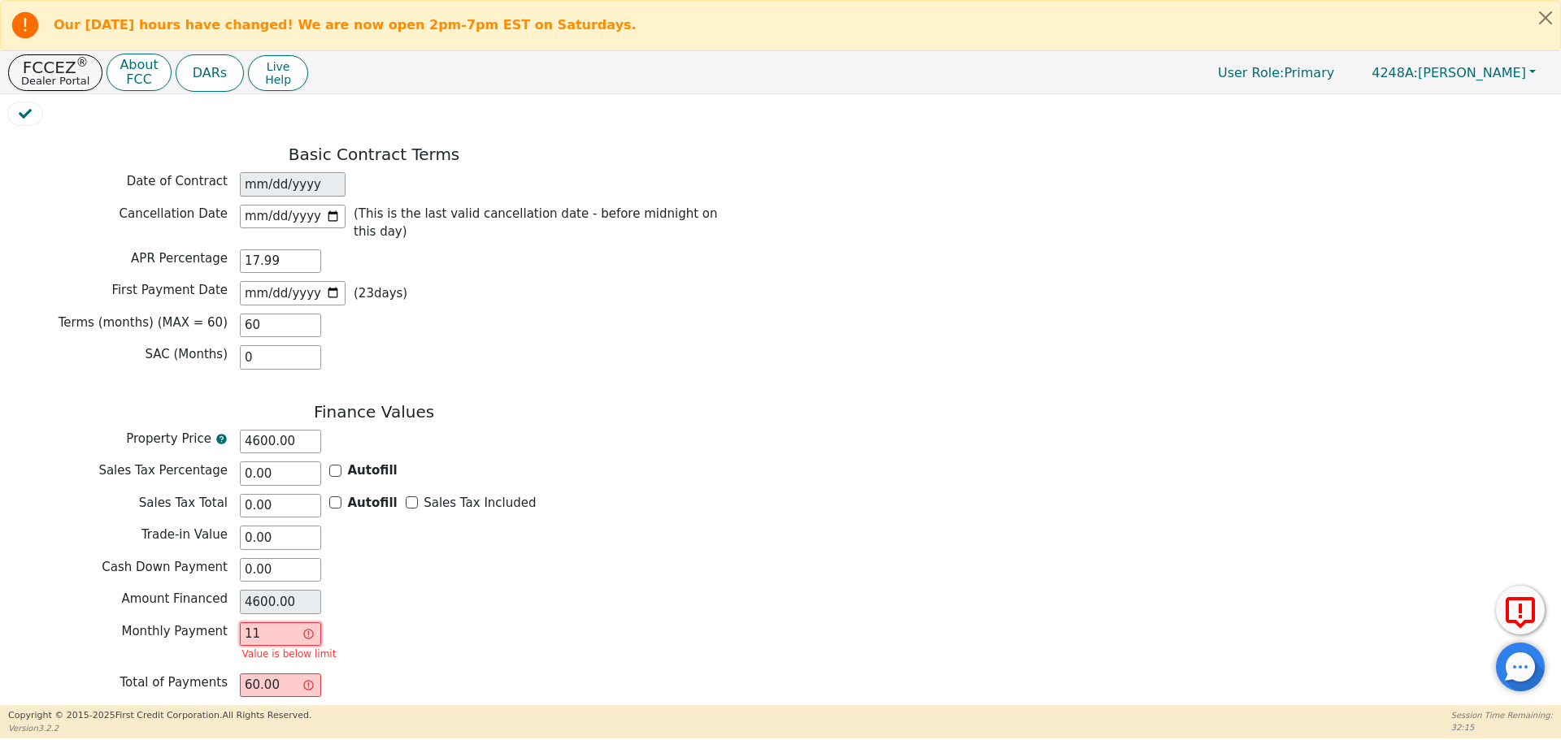
type input "660.00"
type input "116"
type input "6960.00"
type input "11"
type input "660.00"
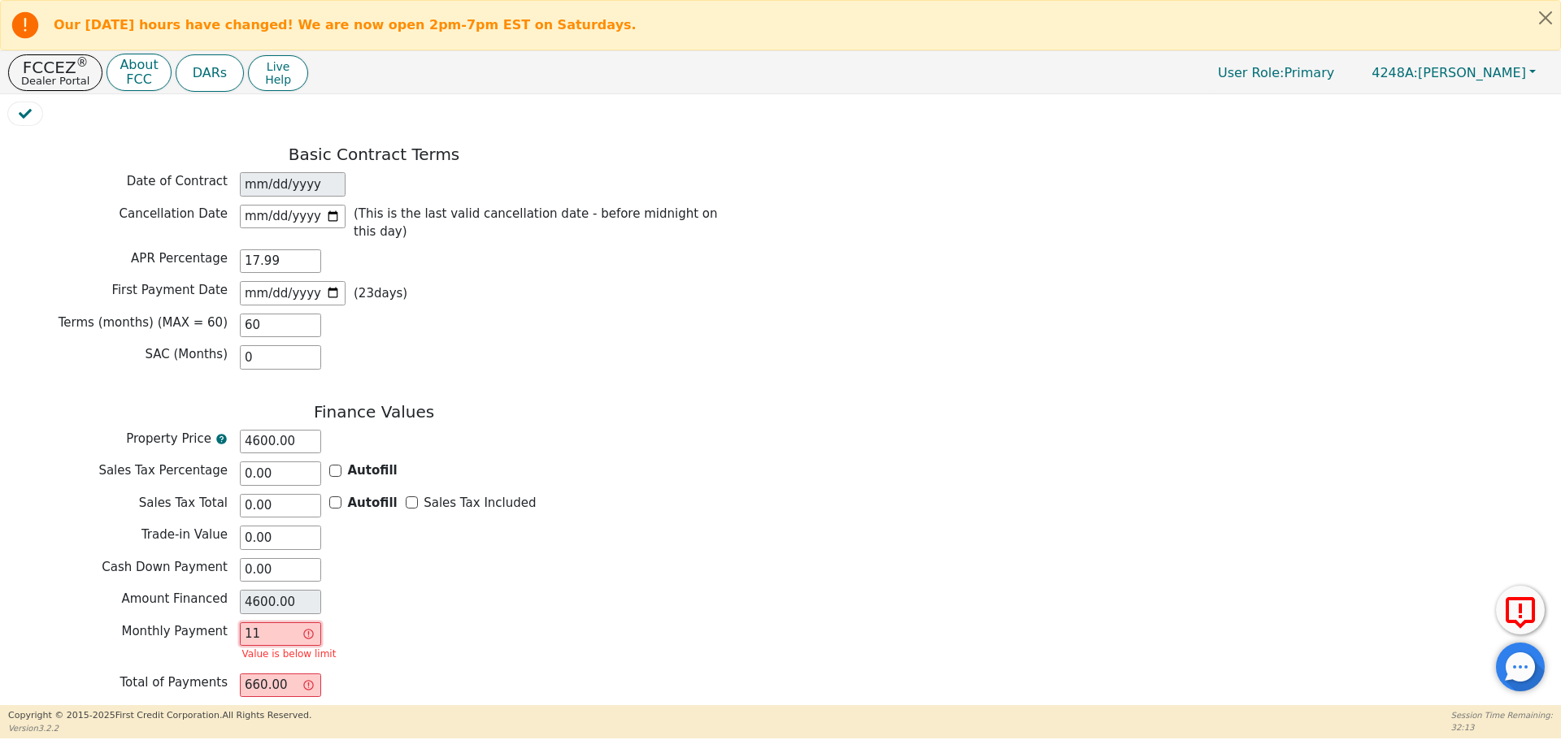
type input "1"
type input "60.00"
type input "0.00"
type input "11"
type input "660.00"
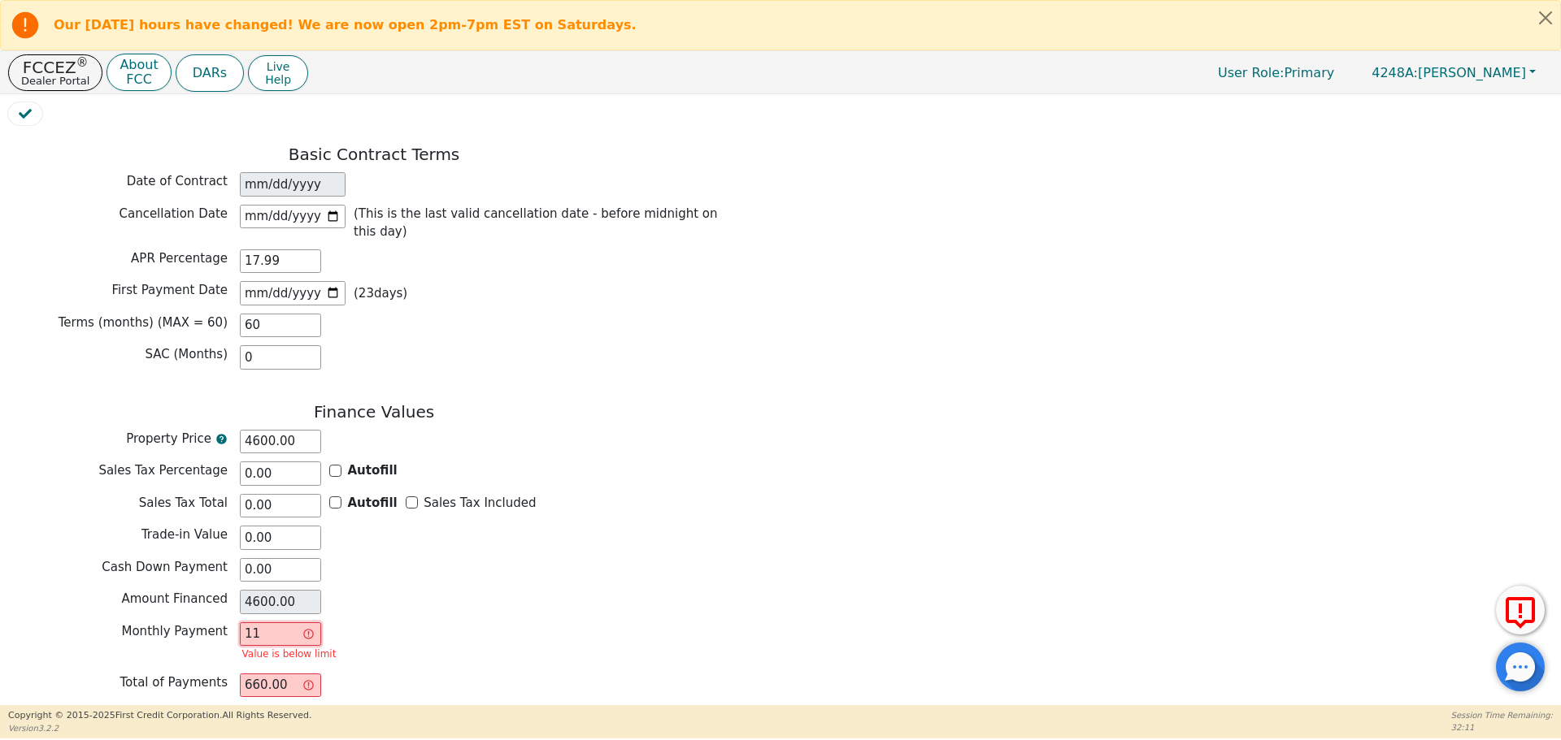
type input "116"
type input "6960.00"
type input "116.7"
type input "7002.00"
type input "116.78"
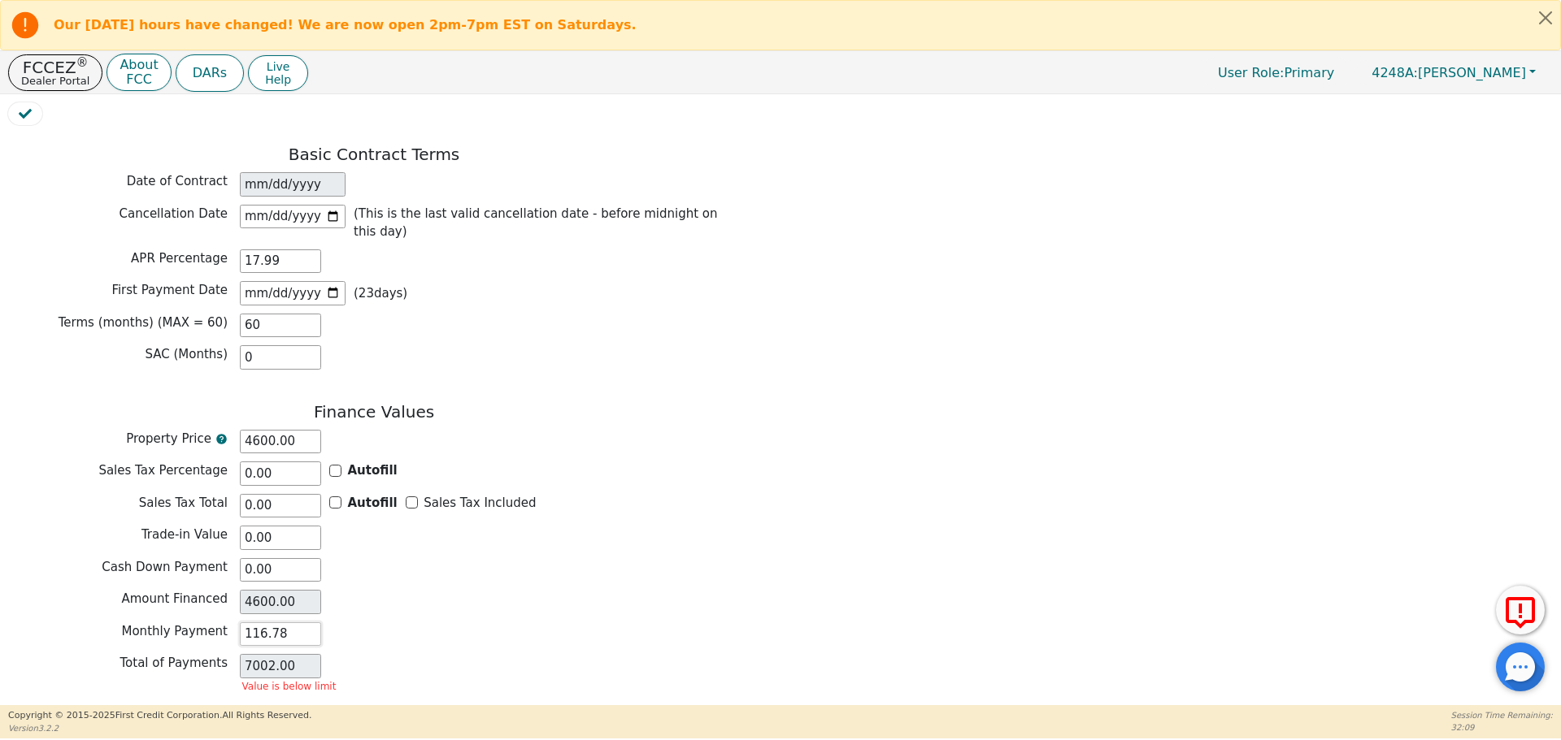
type input "7006.80"
type input "116.78"
click at [547, 558] on div "Cash Down Payment 0.00" at bounding box center [374, 570] width 732 height 24
click at [78, 711] on button "Review & Begin Contract" at bounding box center [102, 729] width 188 height 37
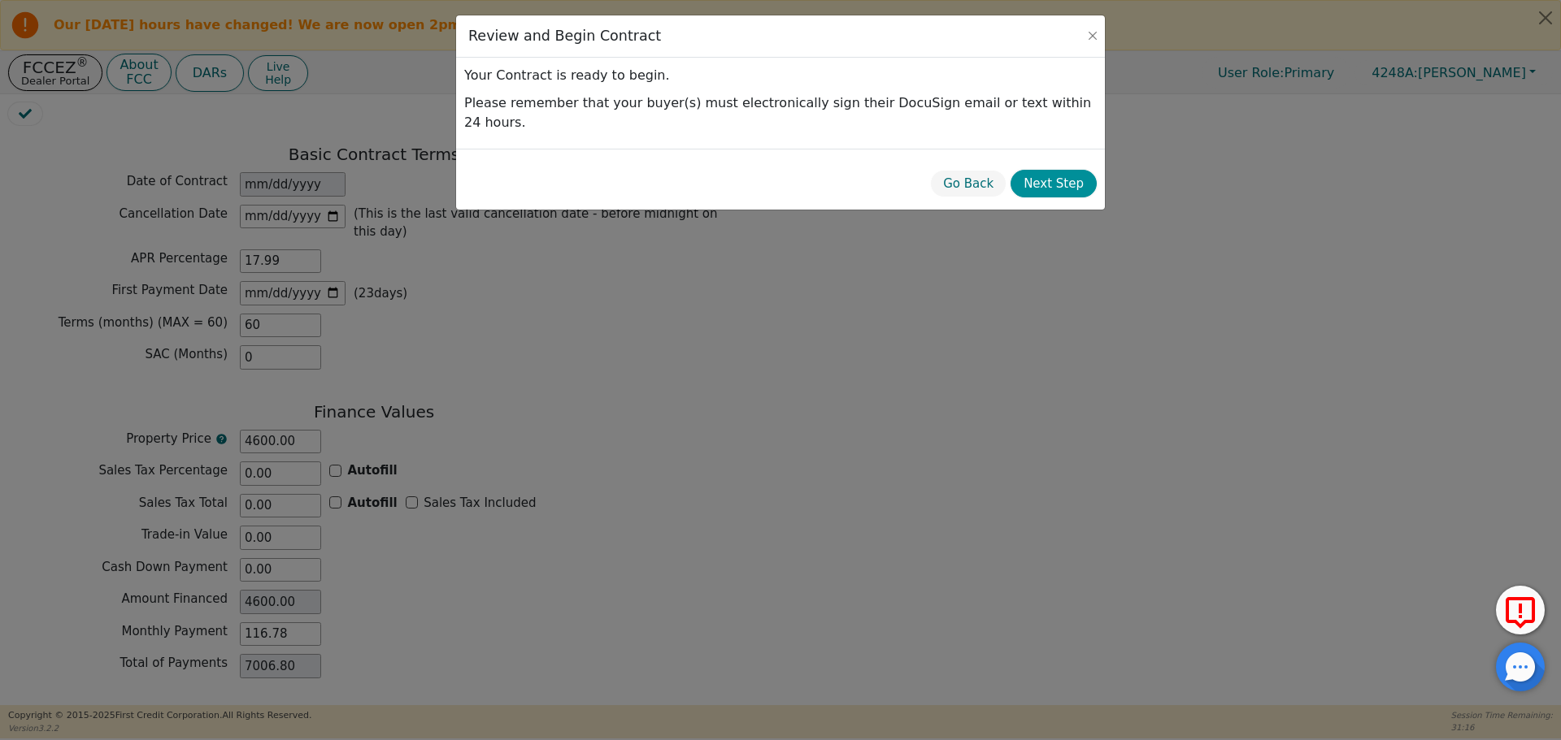
click at [1035, 170] on button "Next Step" at bounding box center [1053, 184] width 86 height 28
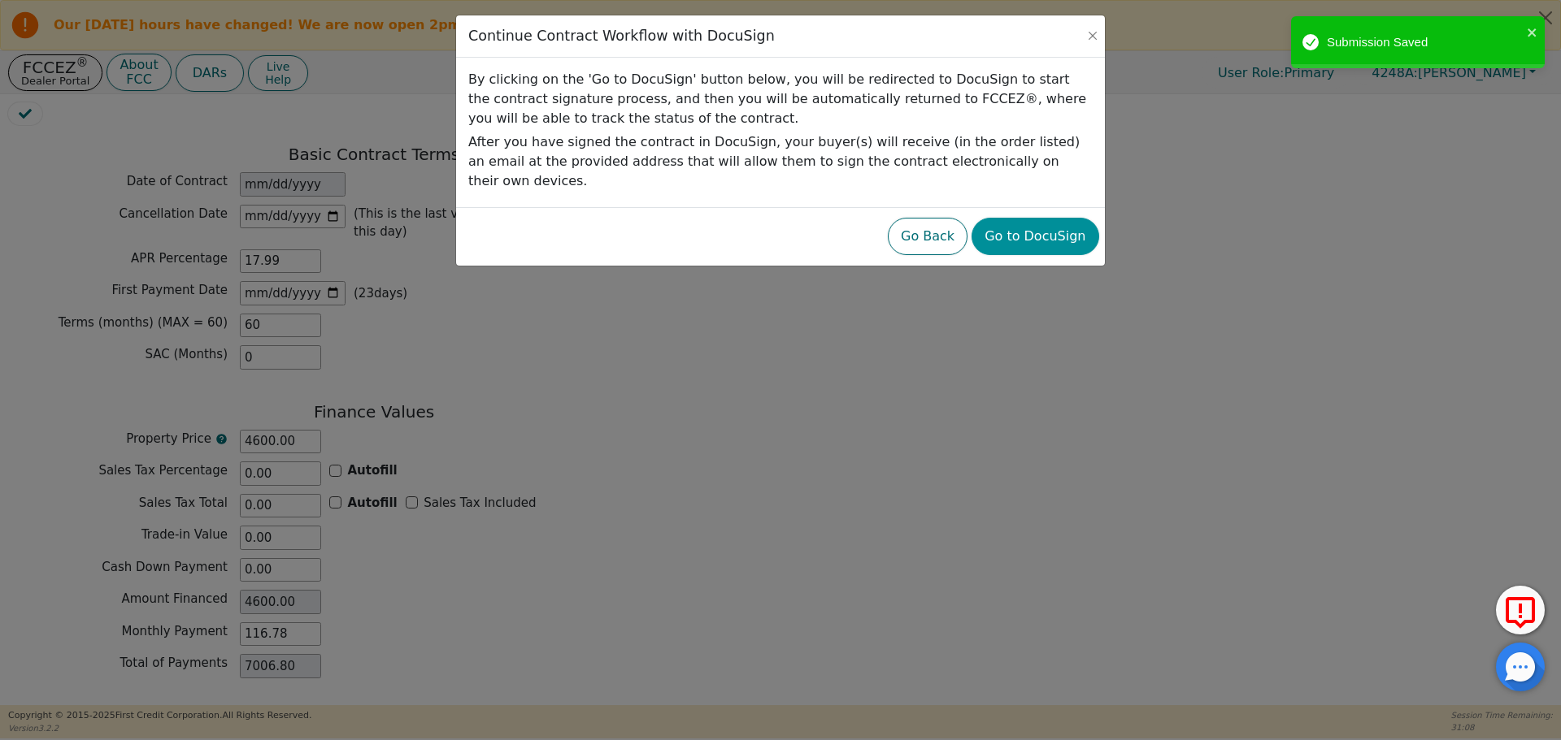
click at [1040, 219] on button "Go to DocuSign" at bounding box center [1034, 236] width 127 height 37
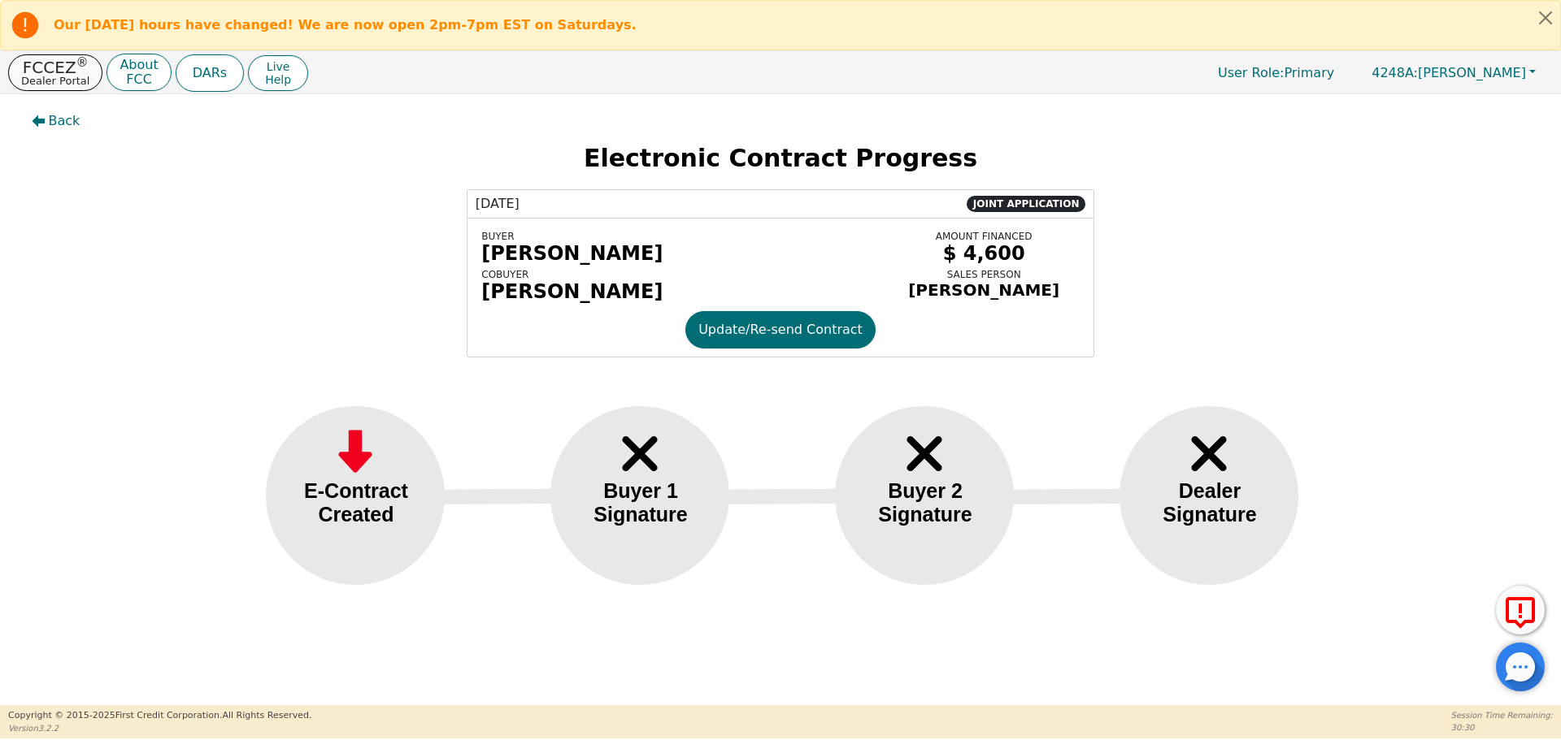
click at [54, 76] on p "Dealer Portal" at bounding box center [55, 81] width 68 height 11
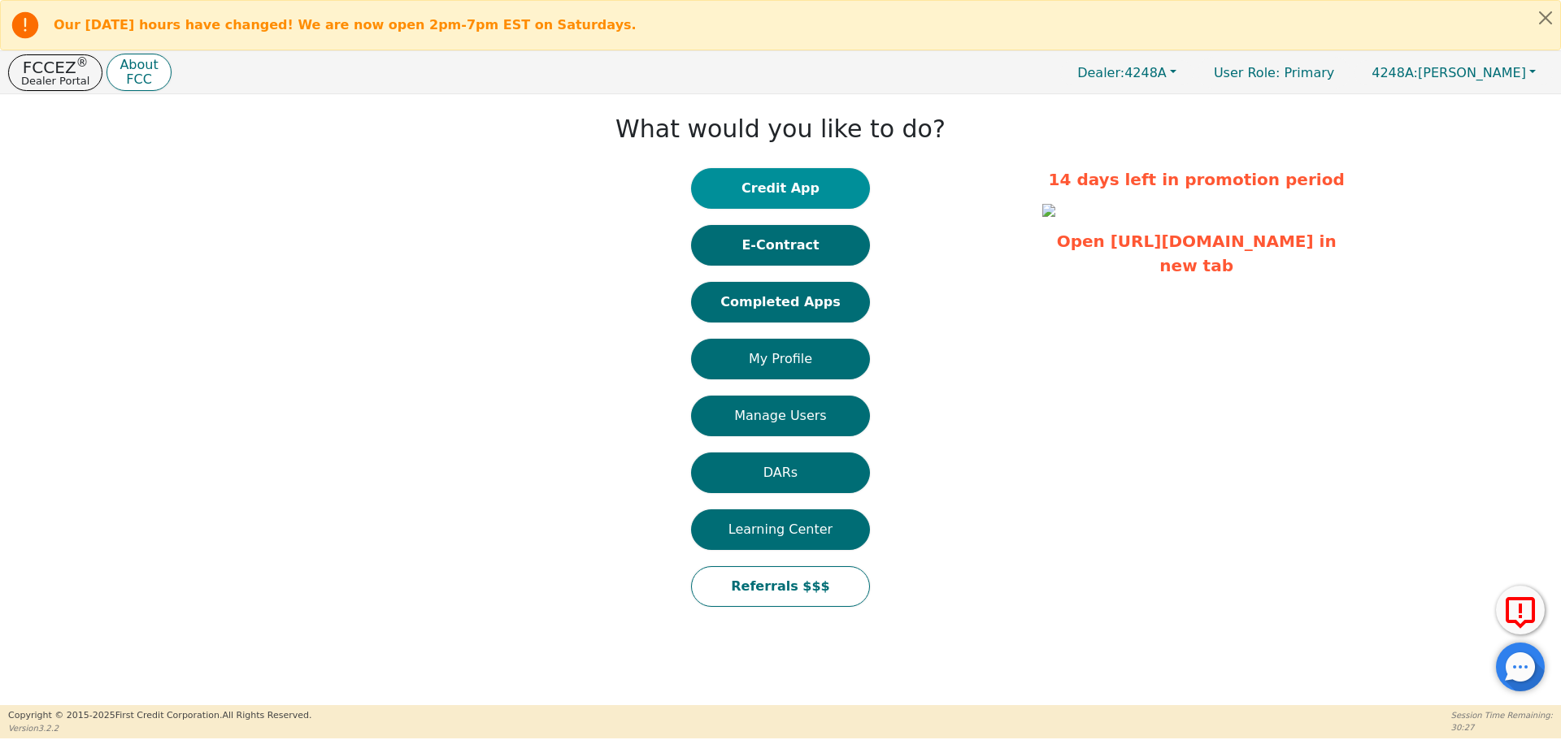
click at [776, 193] on button "Credit App" at bounding box center [780, 188] width 179 height 41
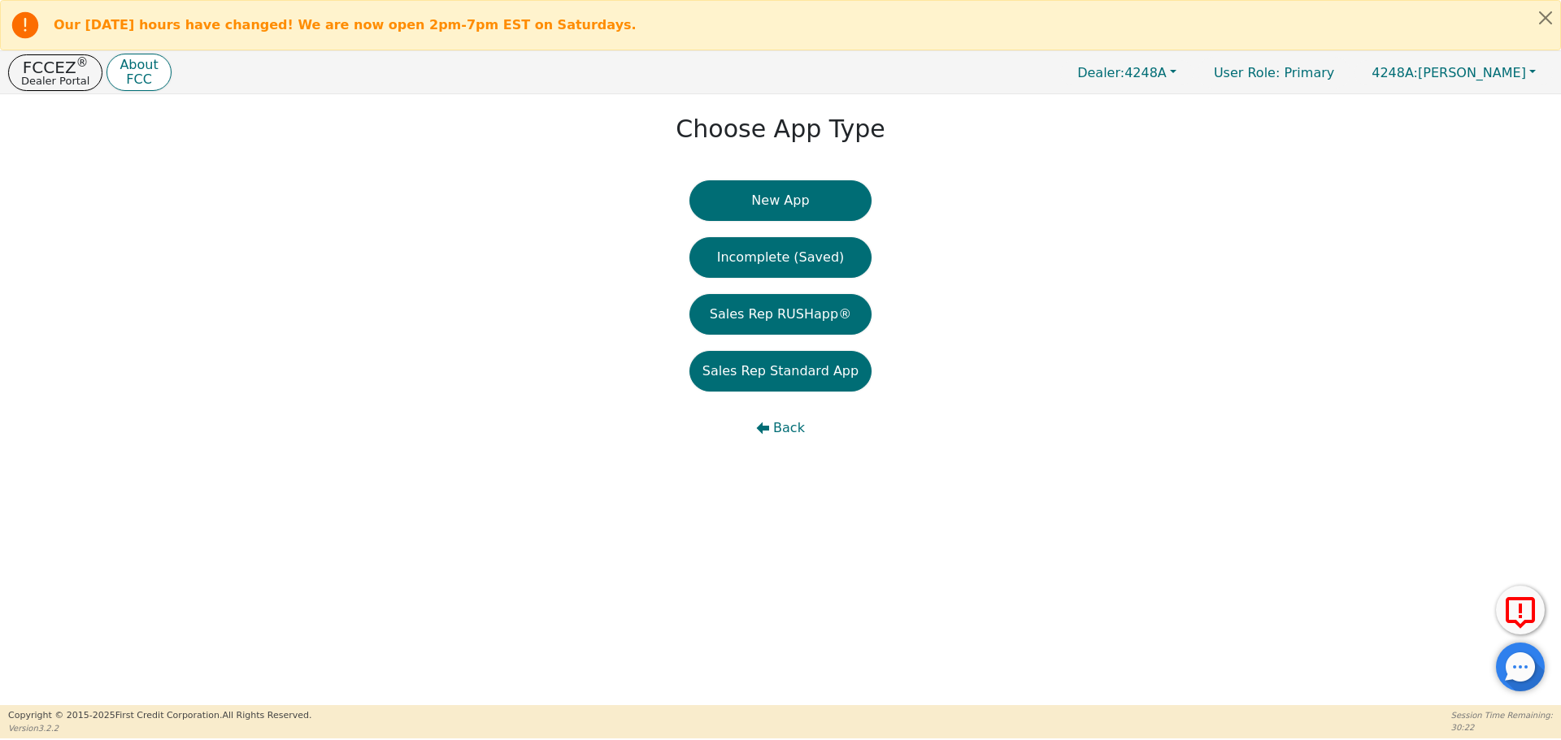
click at [59, 54] on div "FCCEZ ® Dealer Portal About FCC" at bounding box center [89, 73] width 163 height 38
click at [62, 64] on p "FCCEZ ®" at bounding box center [55, 67] width 68 height 16
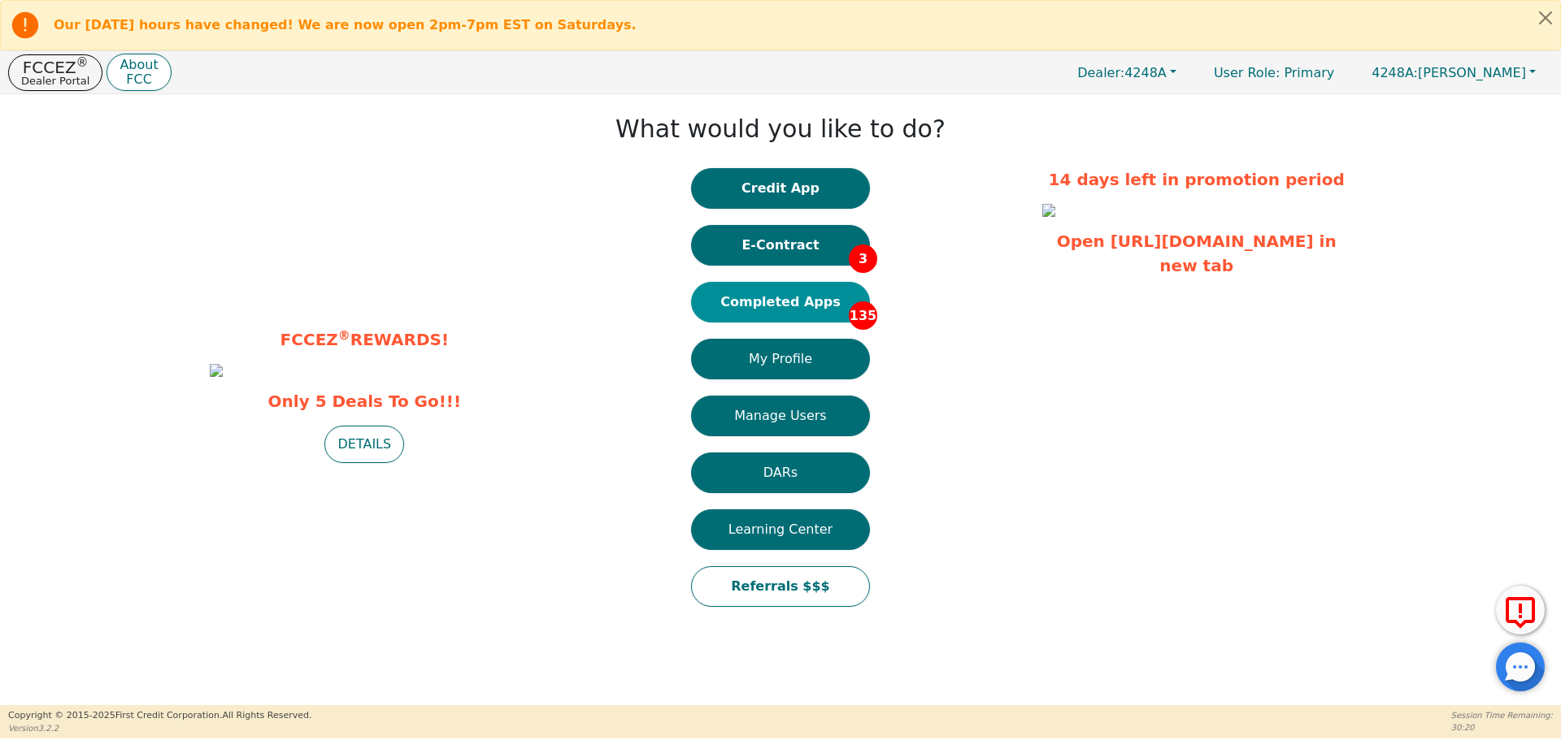
click at [800, 302] on button "Completed Apps 135" at bounding box center [780, 302] width 179 height 41
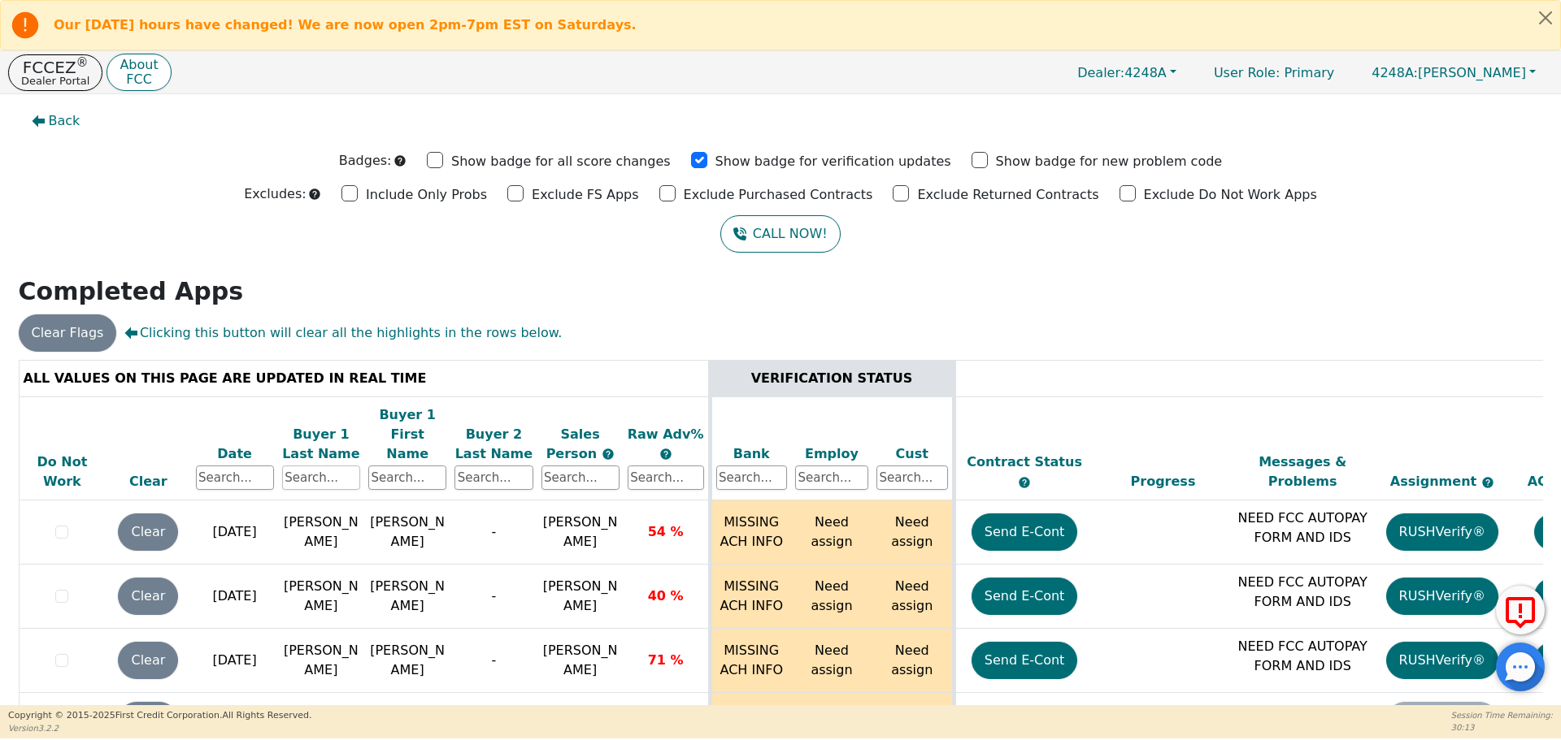
click at [332, 466] on input "text" at bounding box center [321, 478] width 78 height 24
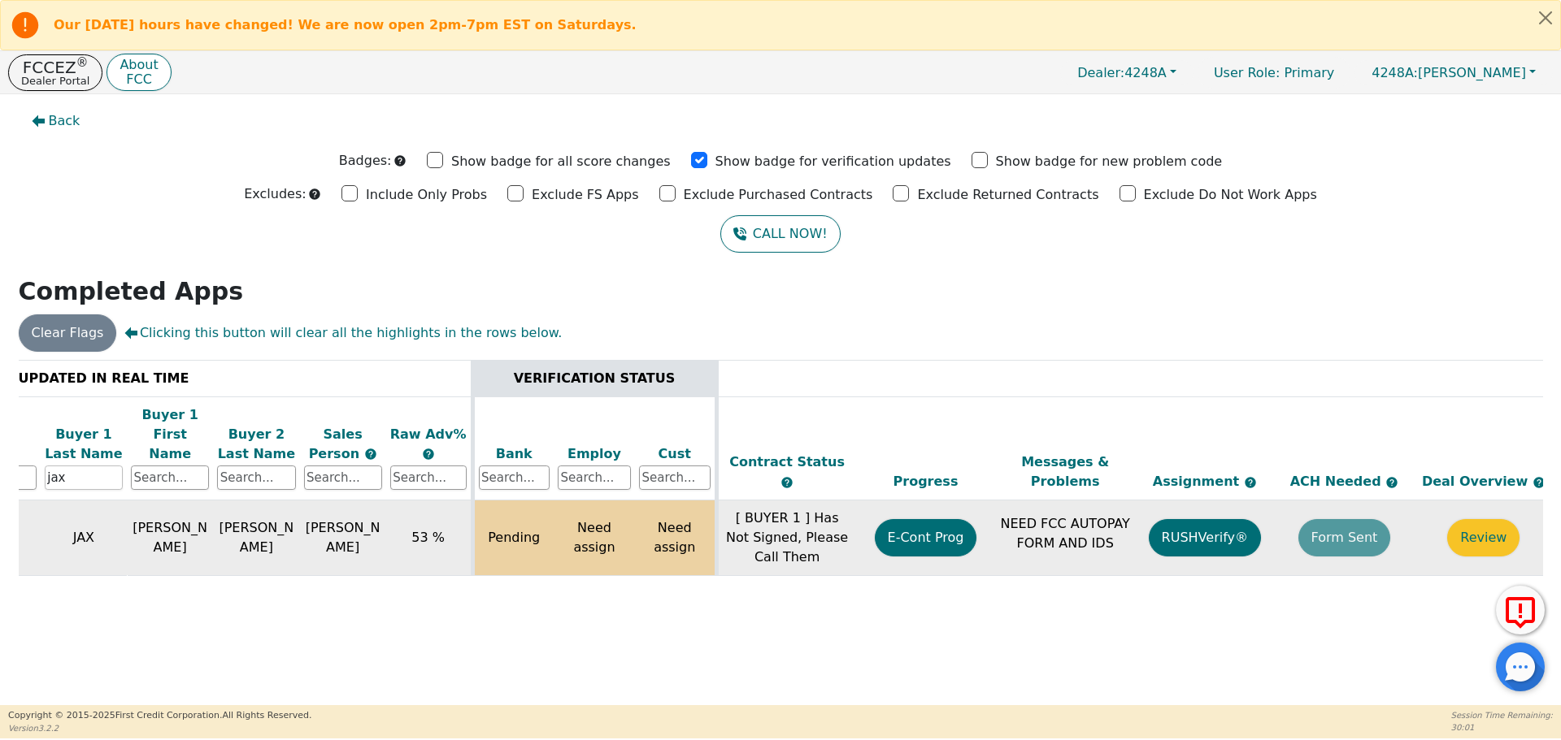
scroll to position [0, 249]
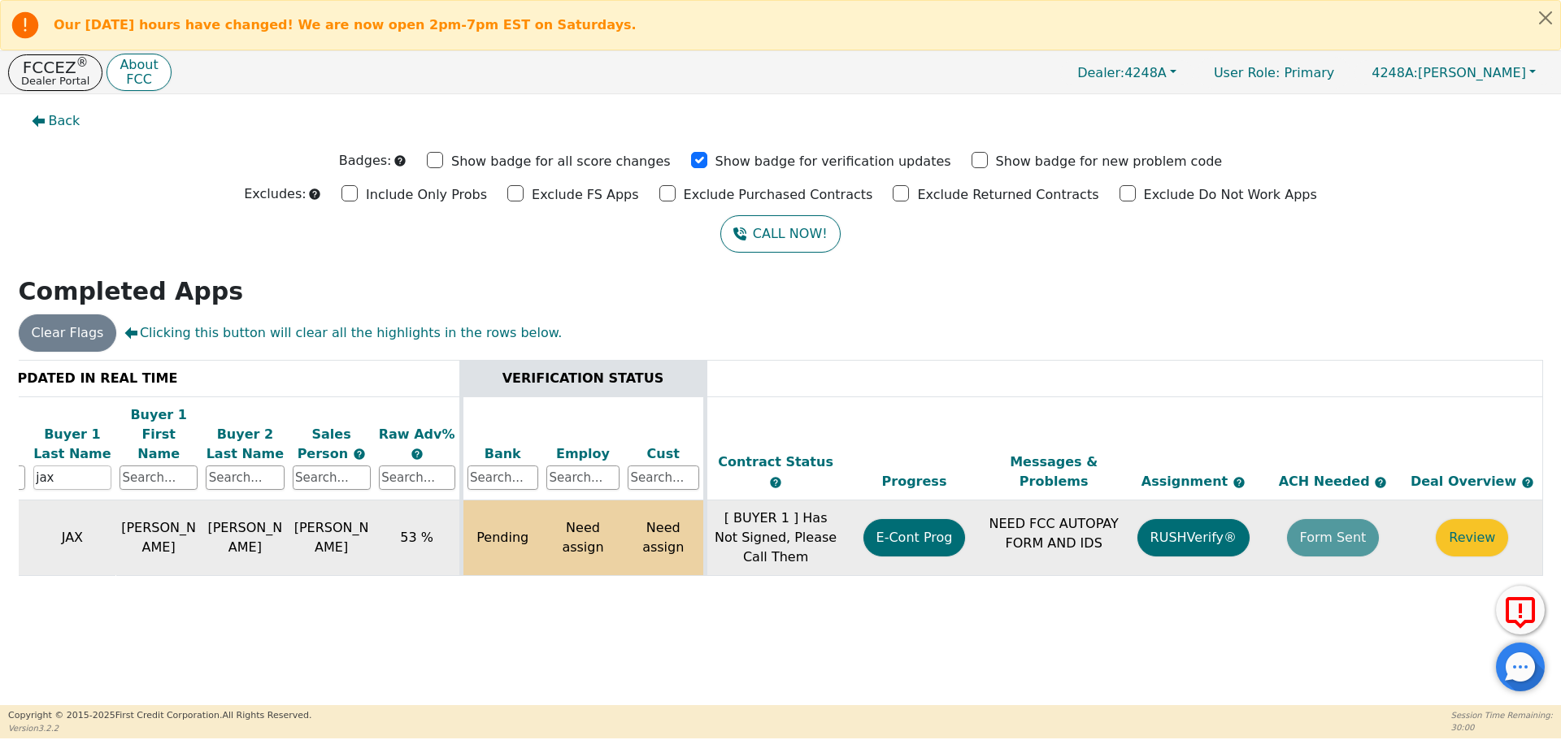
type input "jax"
click at [1326, 514] on td "Form Sent" at bounding box center [1333, 539] width 140 height 76
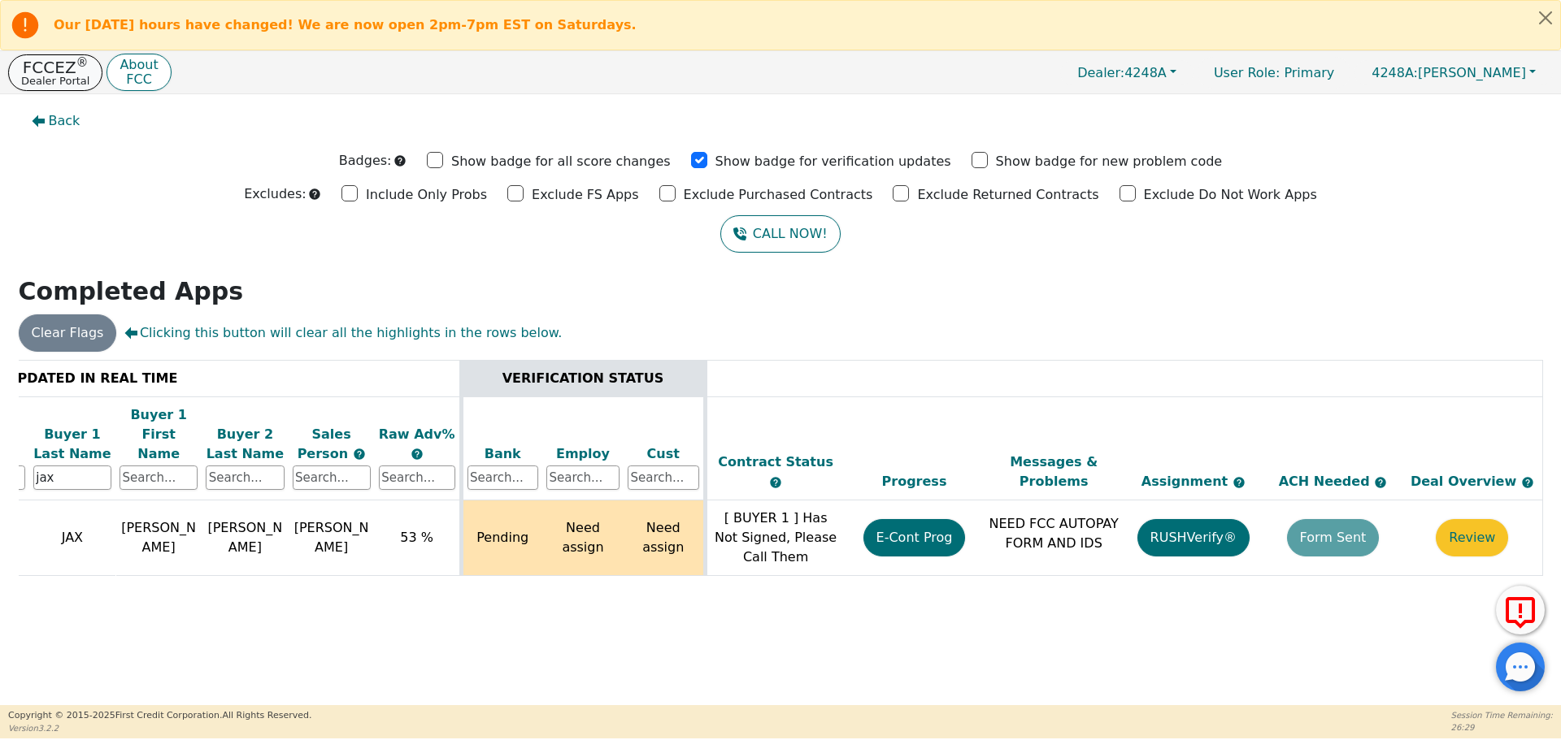
click at [54, 67] on p "FCCEZ ®" at bounding box center [55, 67] width 68 height 16
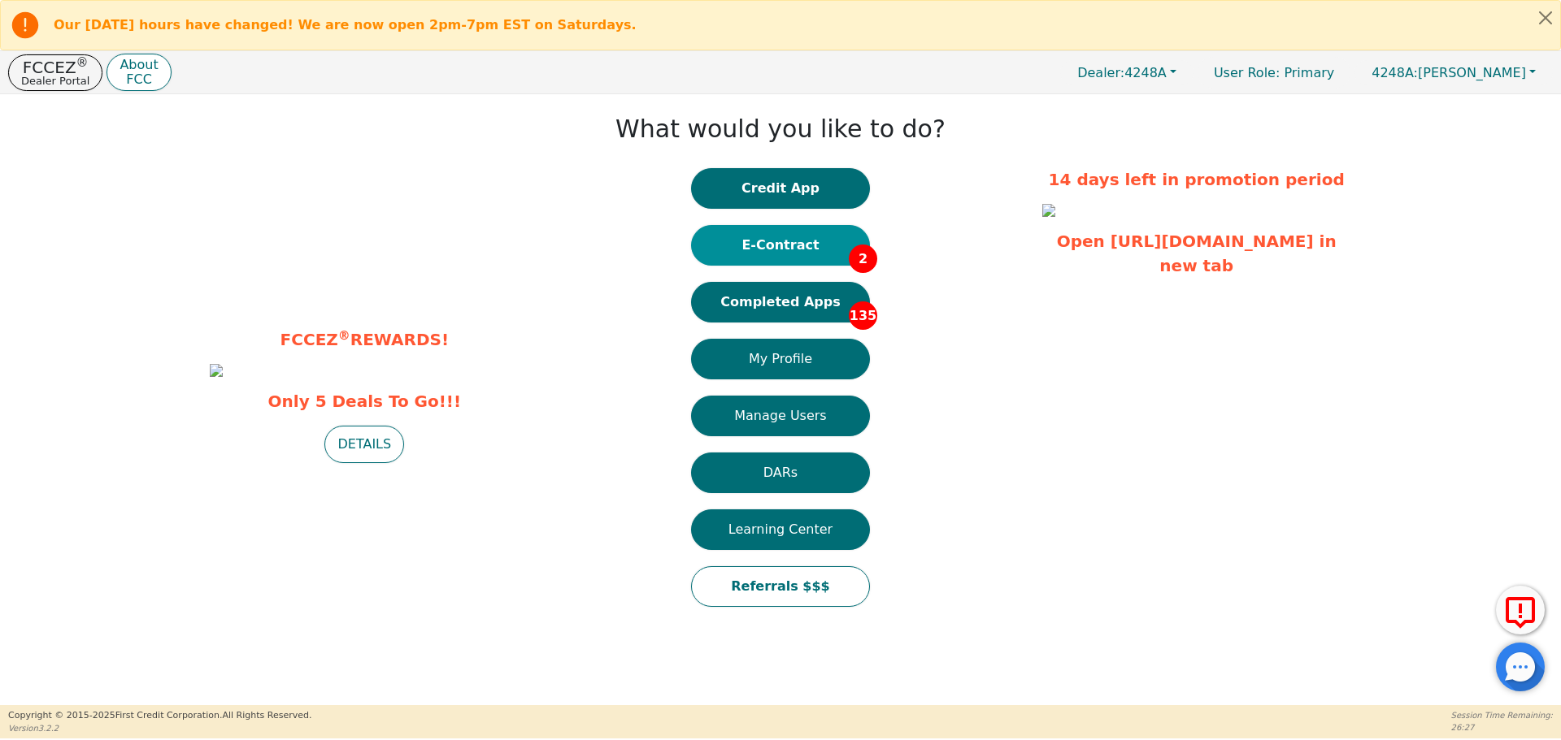
click at [834, 233] on button "E-Contract 2" at bounding box center [780, 245] width 179 height 41
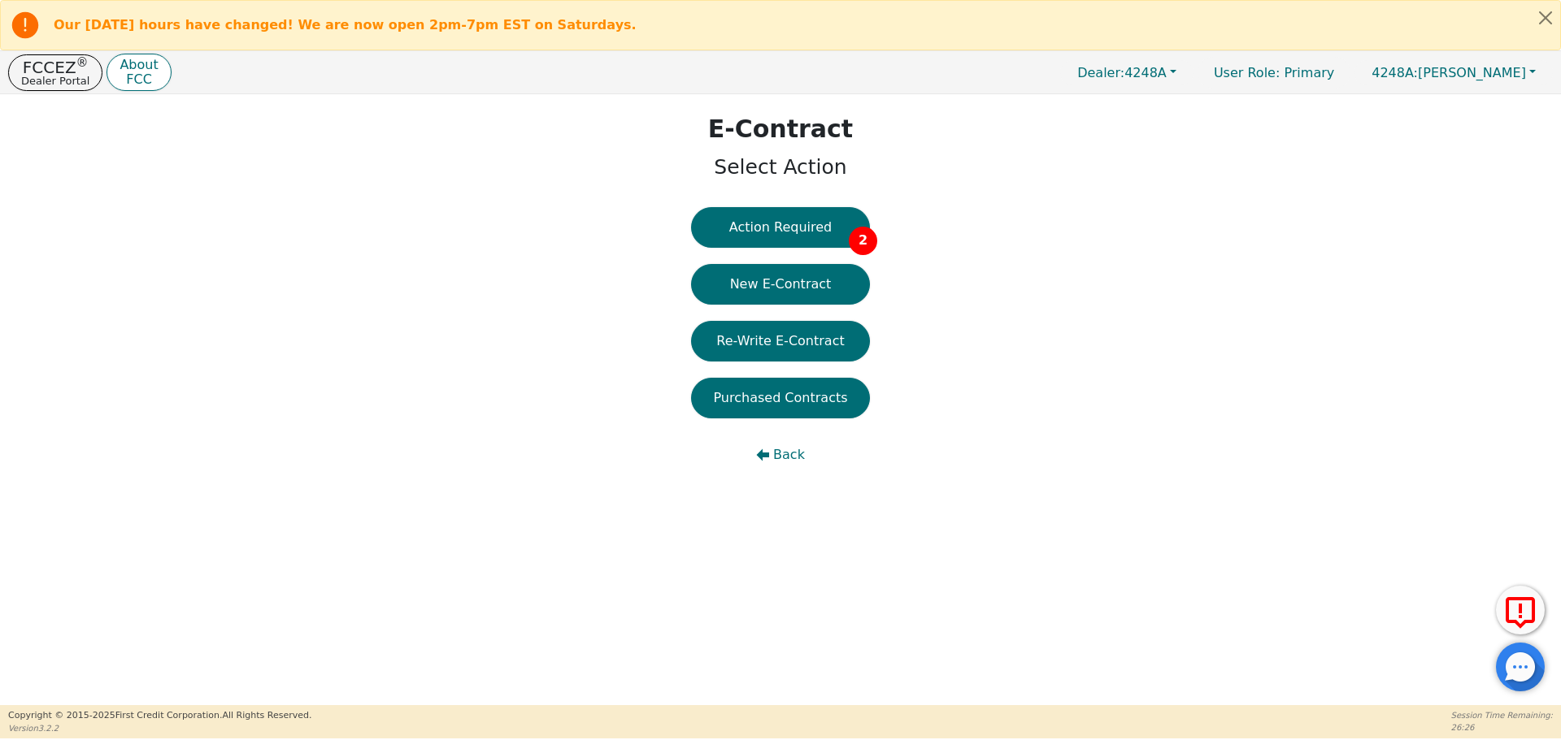
click at [834, 233] on button "Action Required 2" at bounding box center [780, 227] width 179 height 41
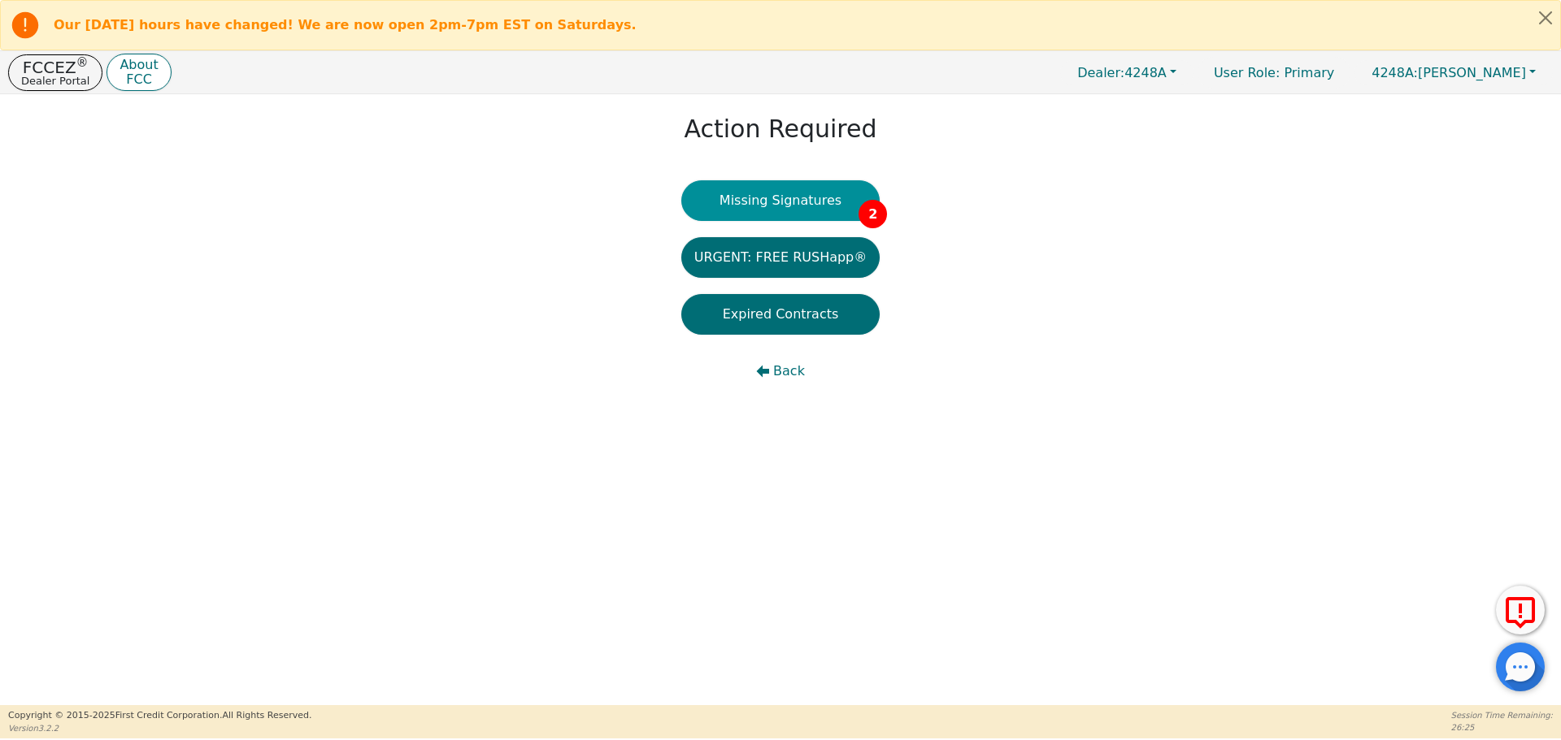
click at [840, 198] on button "Missing Signatures 2" at bounding box center [780, 200] width 199 height 41
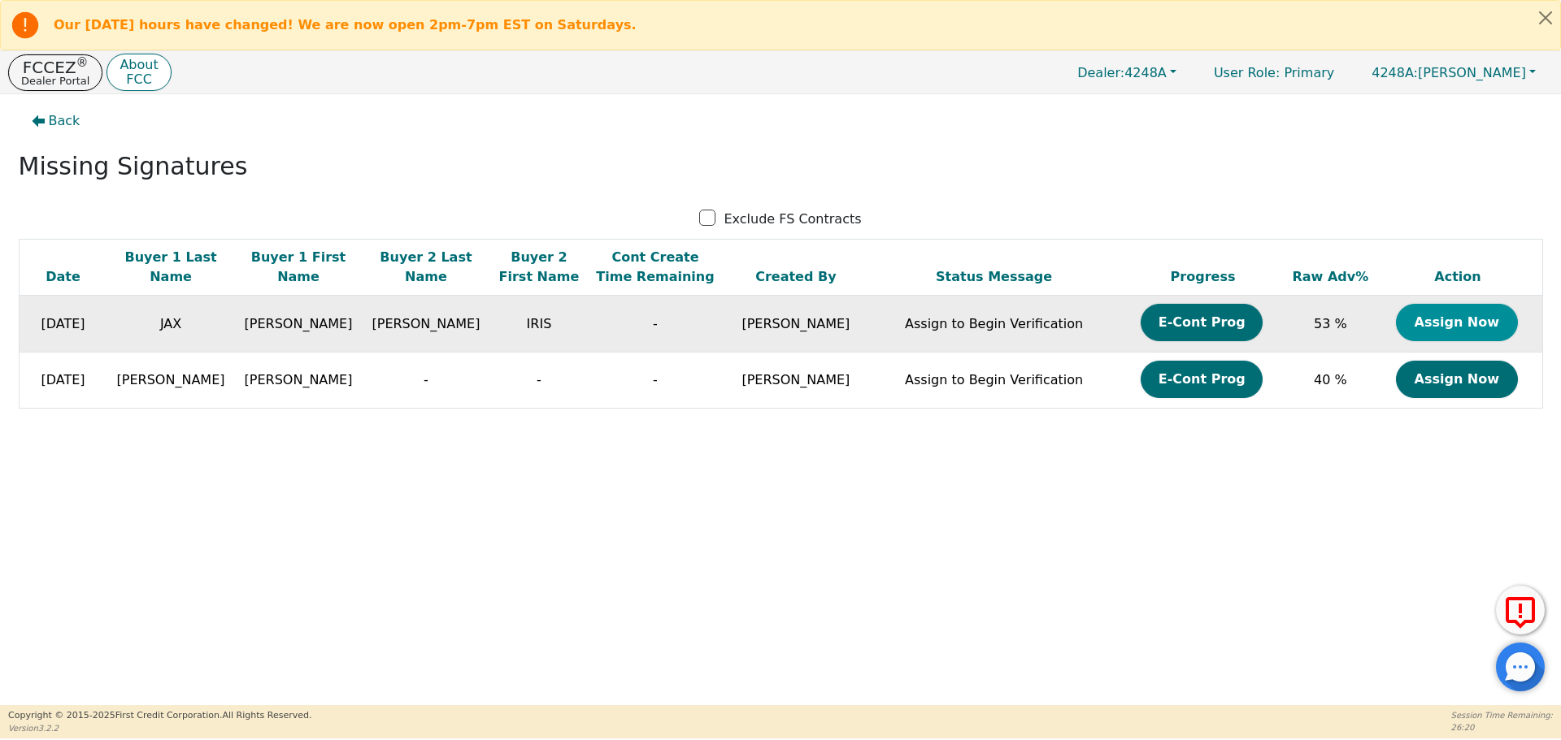
click at [1458, 325] on button "Assign Now" at bounding box center [1457, 322] width 122 height 37
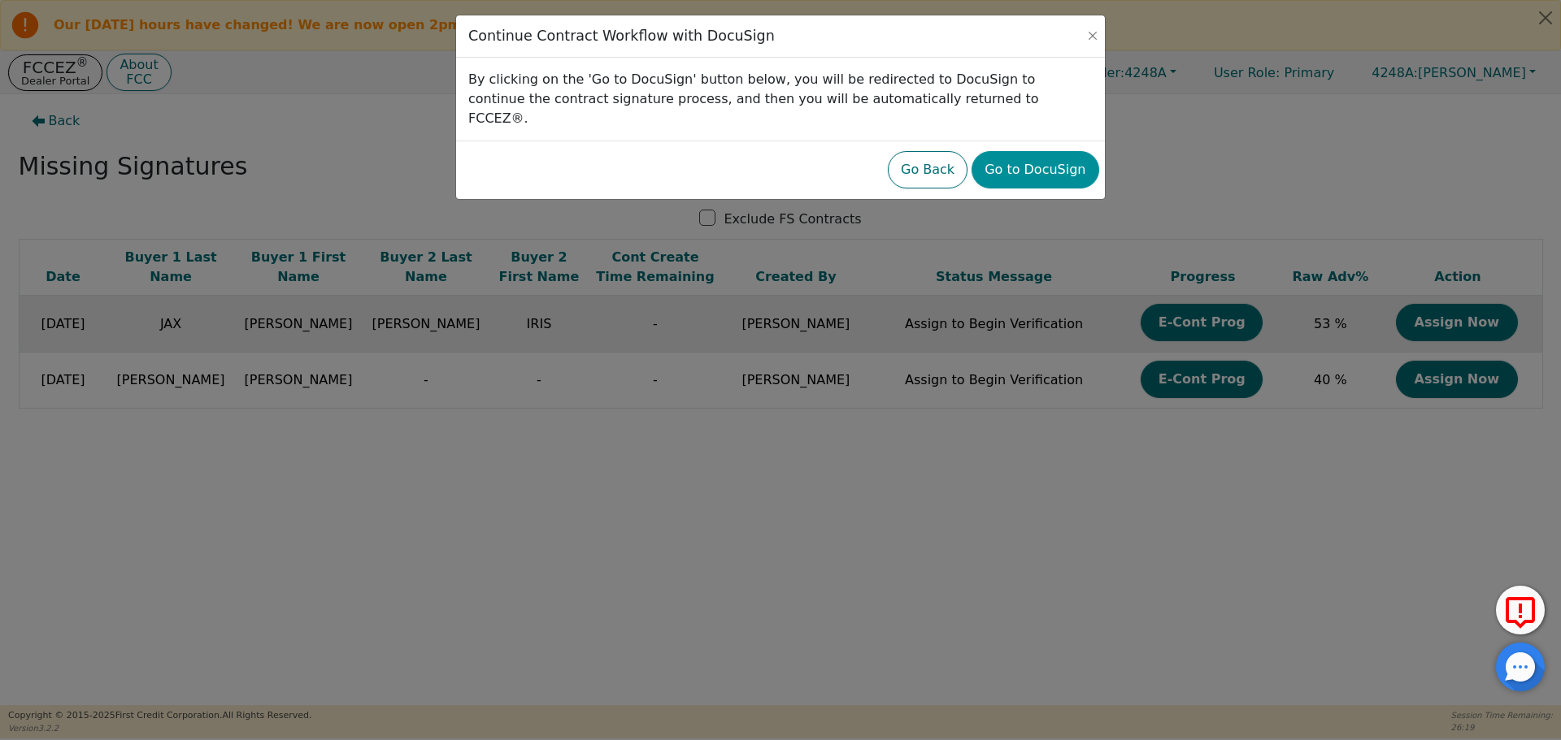
click at [1010, 151] on button "Go to DocuSign" at bounding box center [1034, 169] width 127 height 37
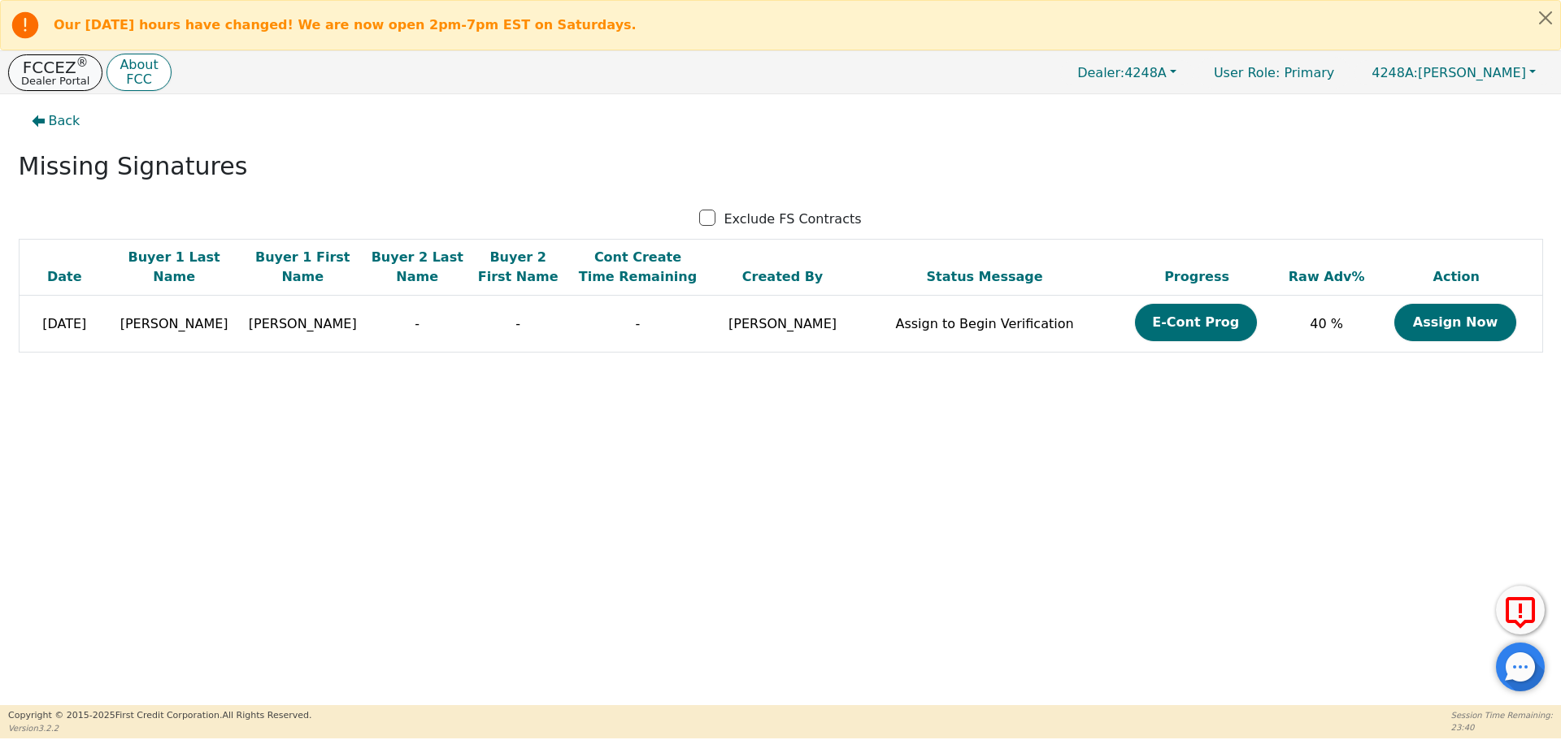
click at [85, 73] on button "FCCEZ ® Dealer Portal" at bounding box center [55, 72] width 94 height 37
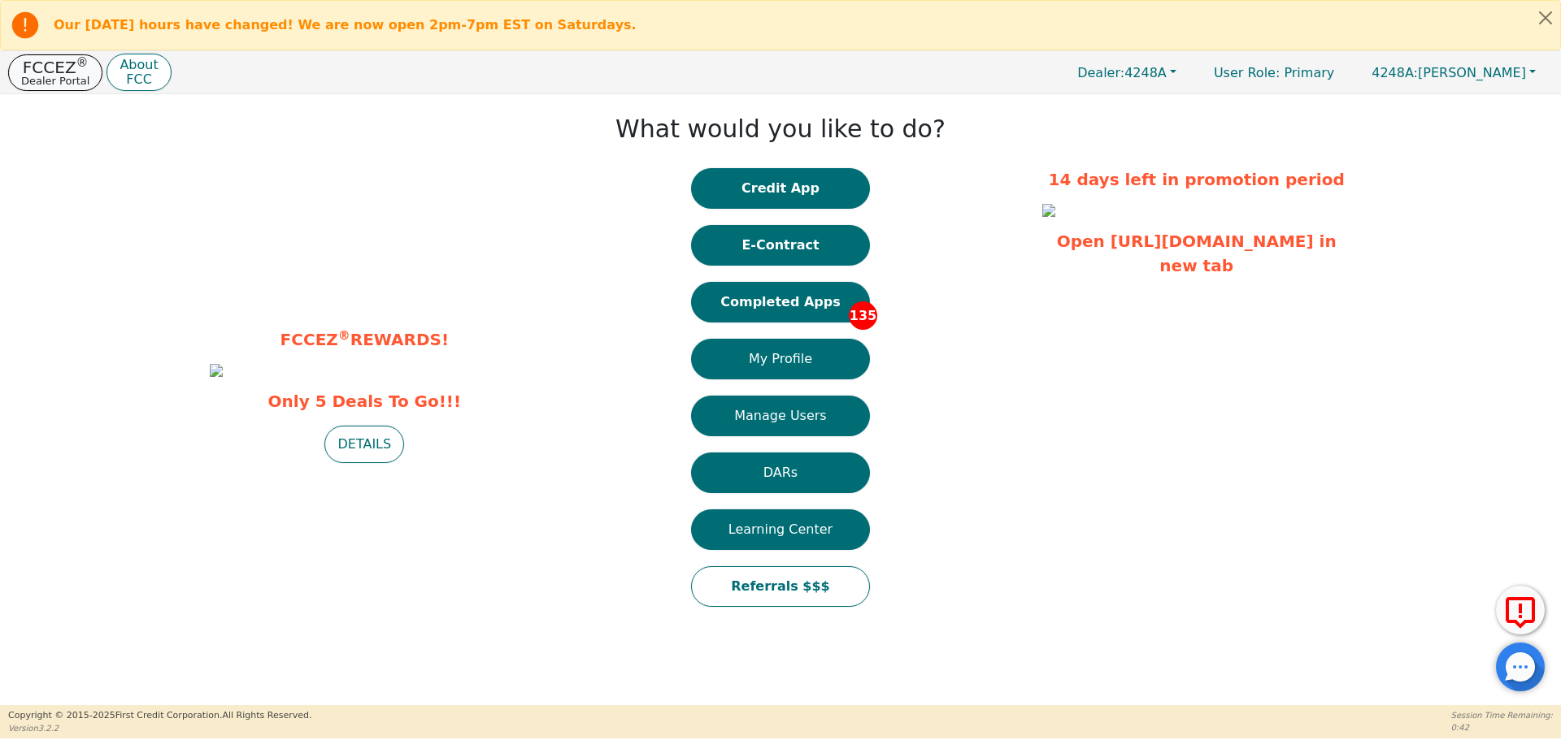
click at [85, 73] on button "FCCEZ ® Dealer Portal" at bounding box center [55, 72] width 94 height 37
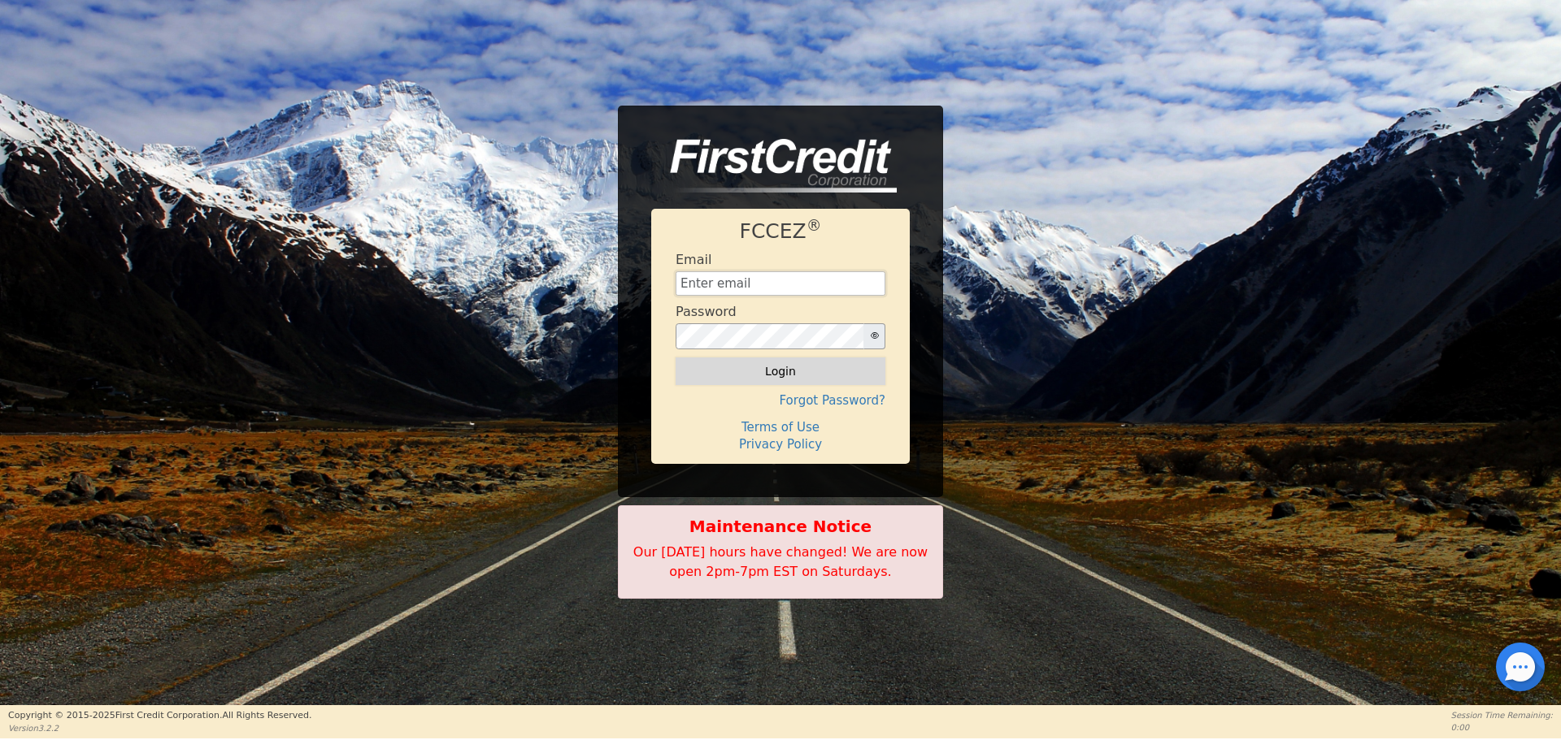
type input "[EMAIL_ADDRESS][DOMAIN_NAME]"
click at [762, 373] on button "Login" at bounding box center [780, 372] width 210 height 28
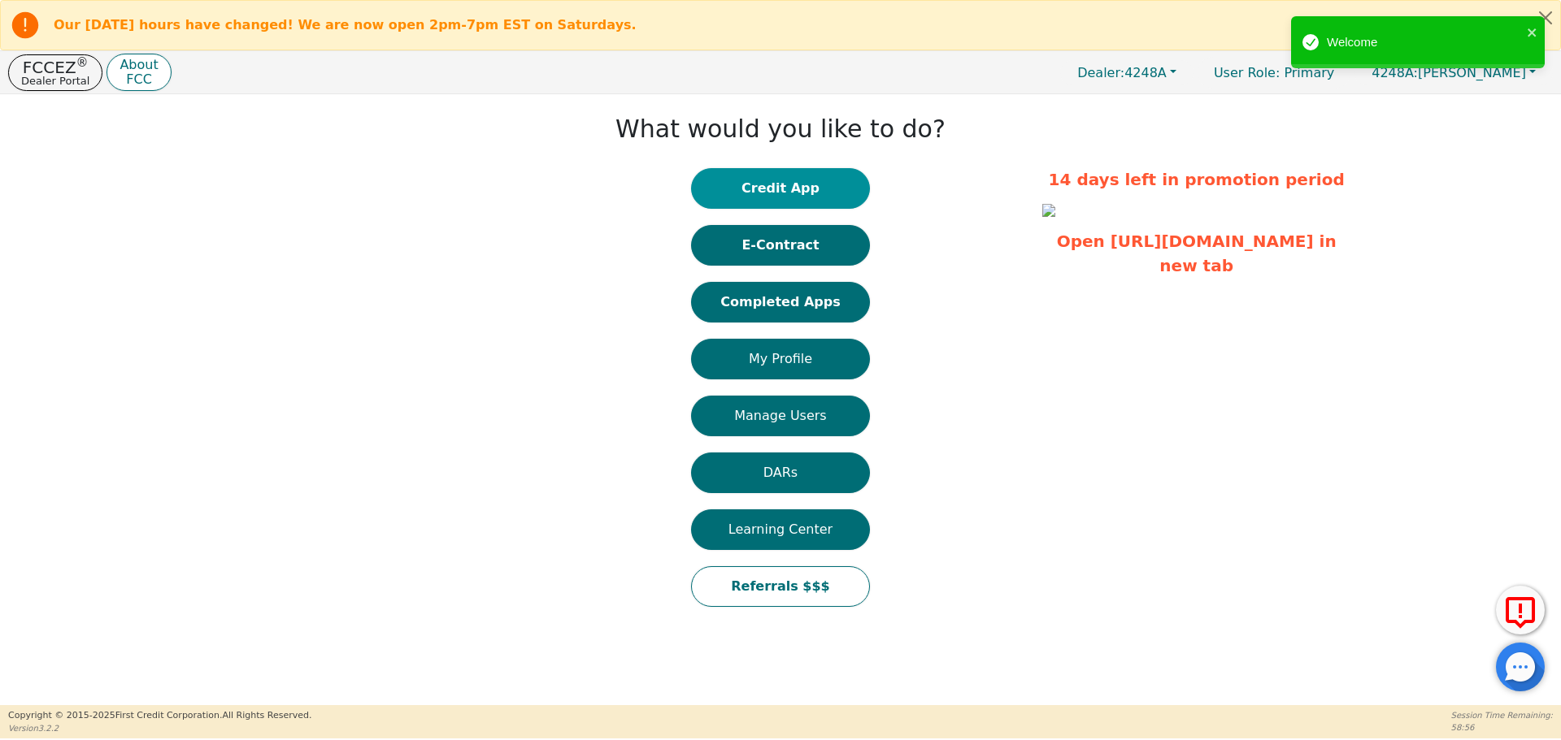
click at [751, 182] on button "Credit App" at bounding box center [780, 188] width 179 height 41
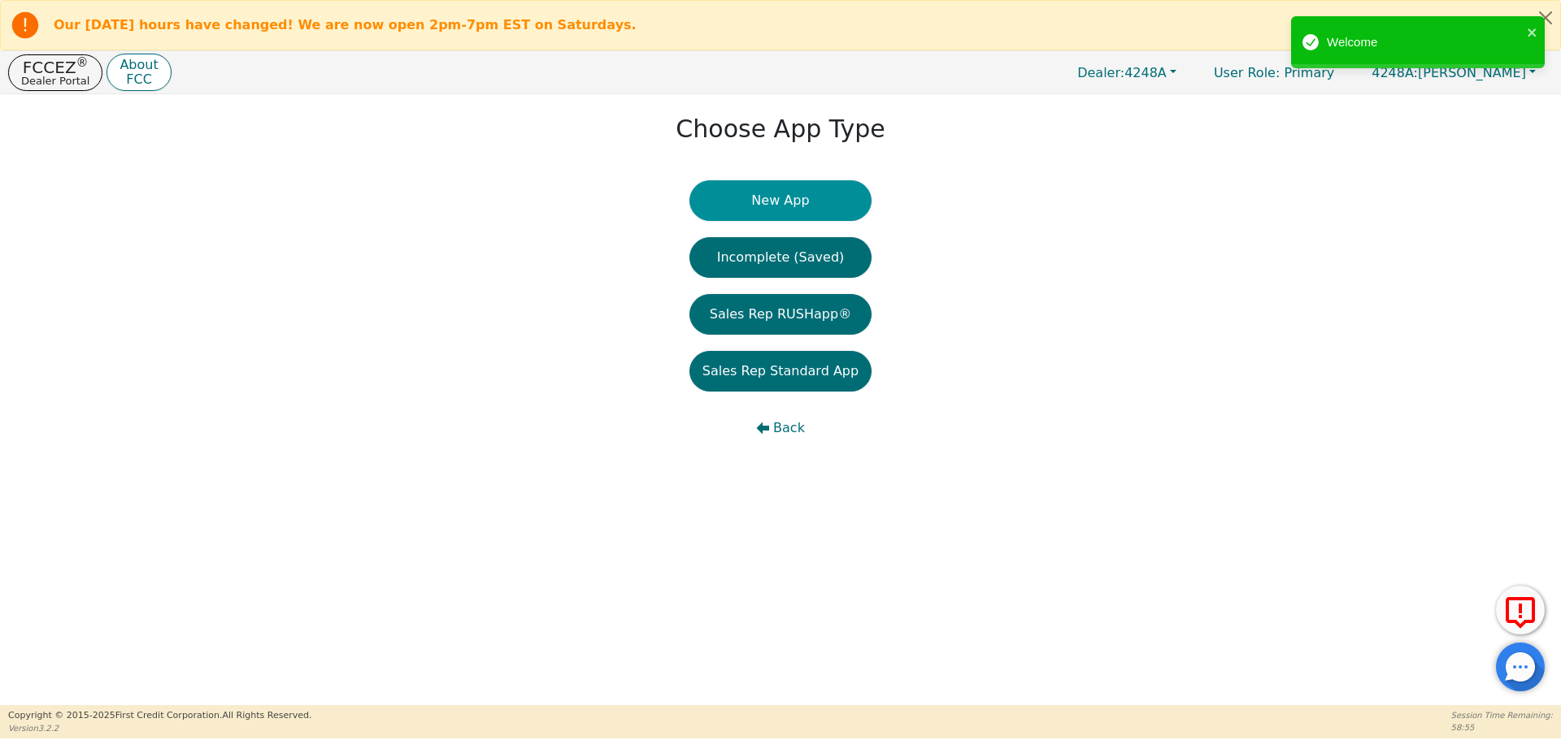
click at [753, 192] on button "New App" at bounding box center [780, 200] width 182 height 41
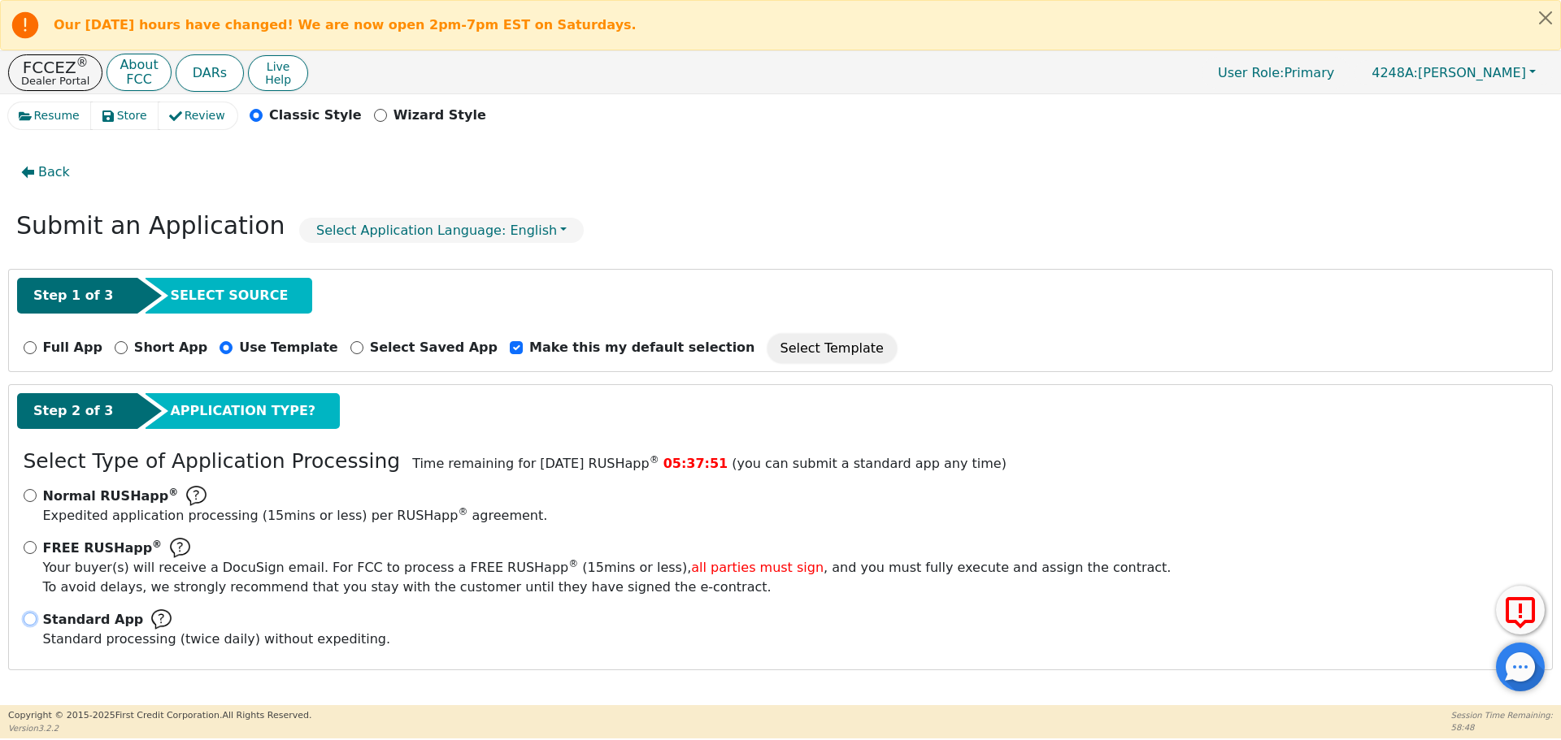
click at [31, 615] on input "Standard App Standard processing (twice daily) without expediting." at bounding box center [30, 619] width 13 height 13
radio input "true"
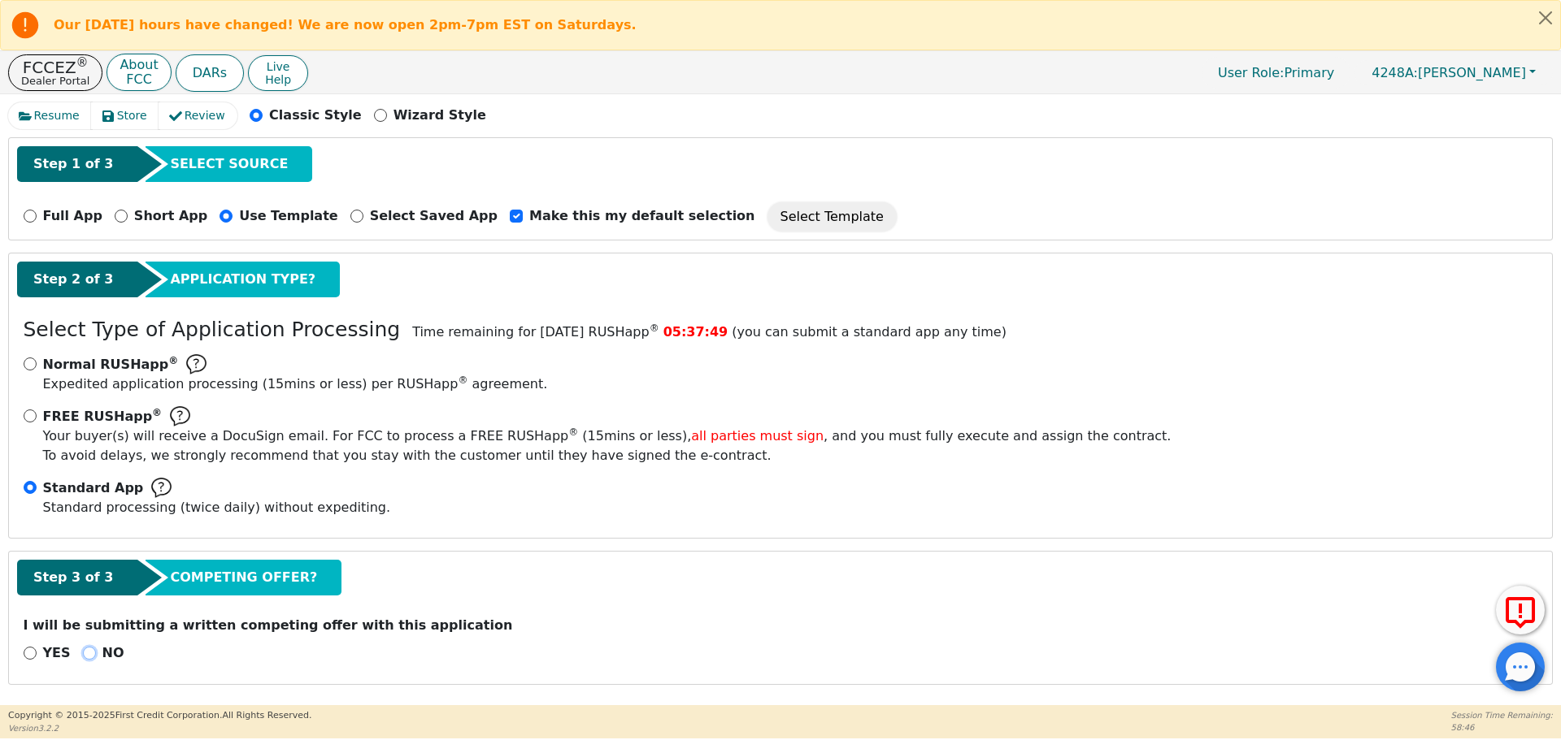
click at [83, 655] on input "NO" at bounding box center [89, 653] width 13 height 13
radio input "true"
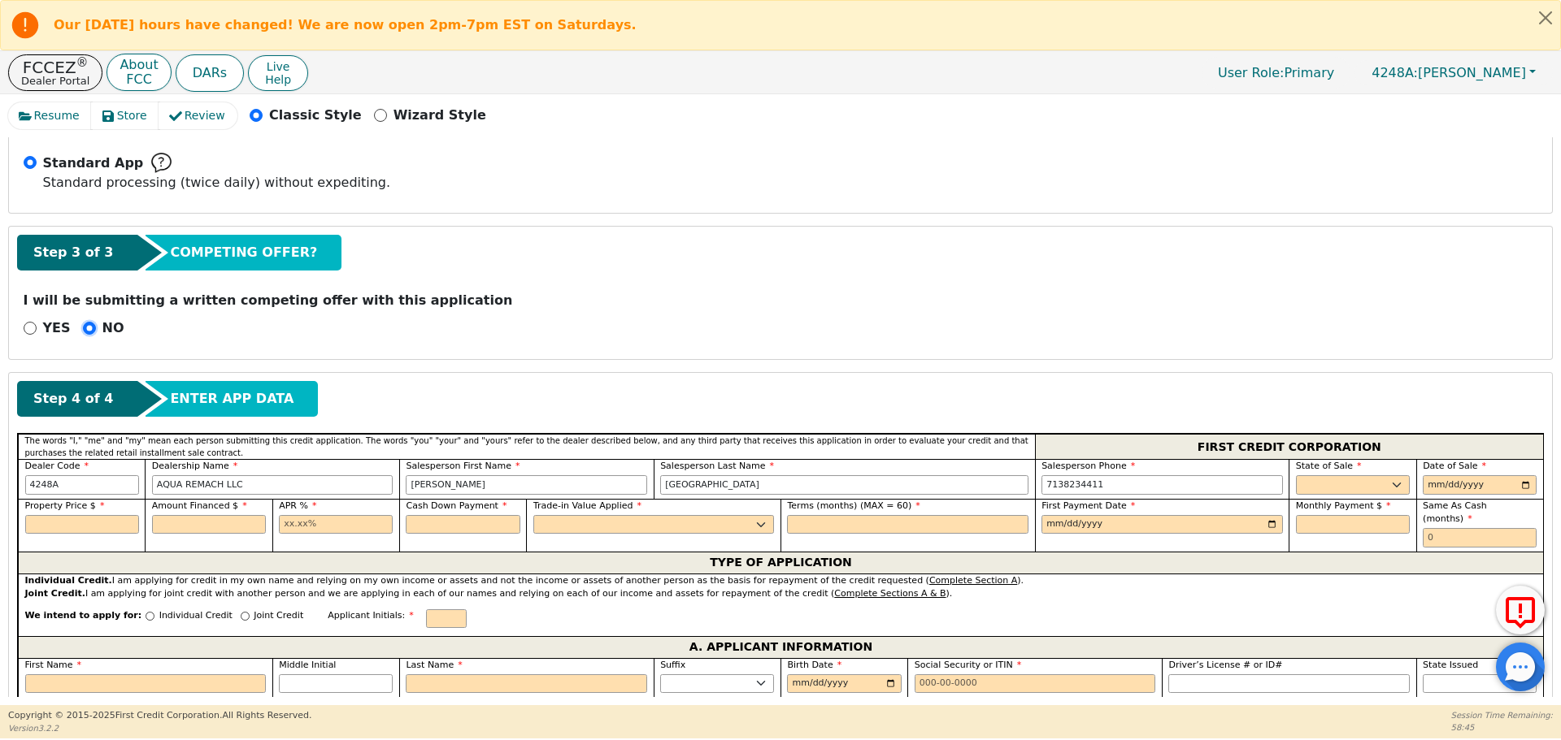
scroll to position [478, 0]
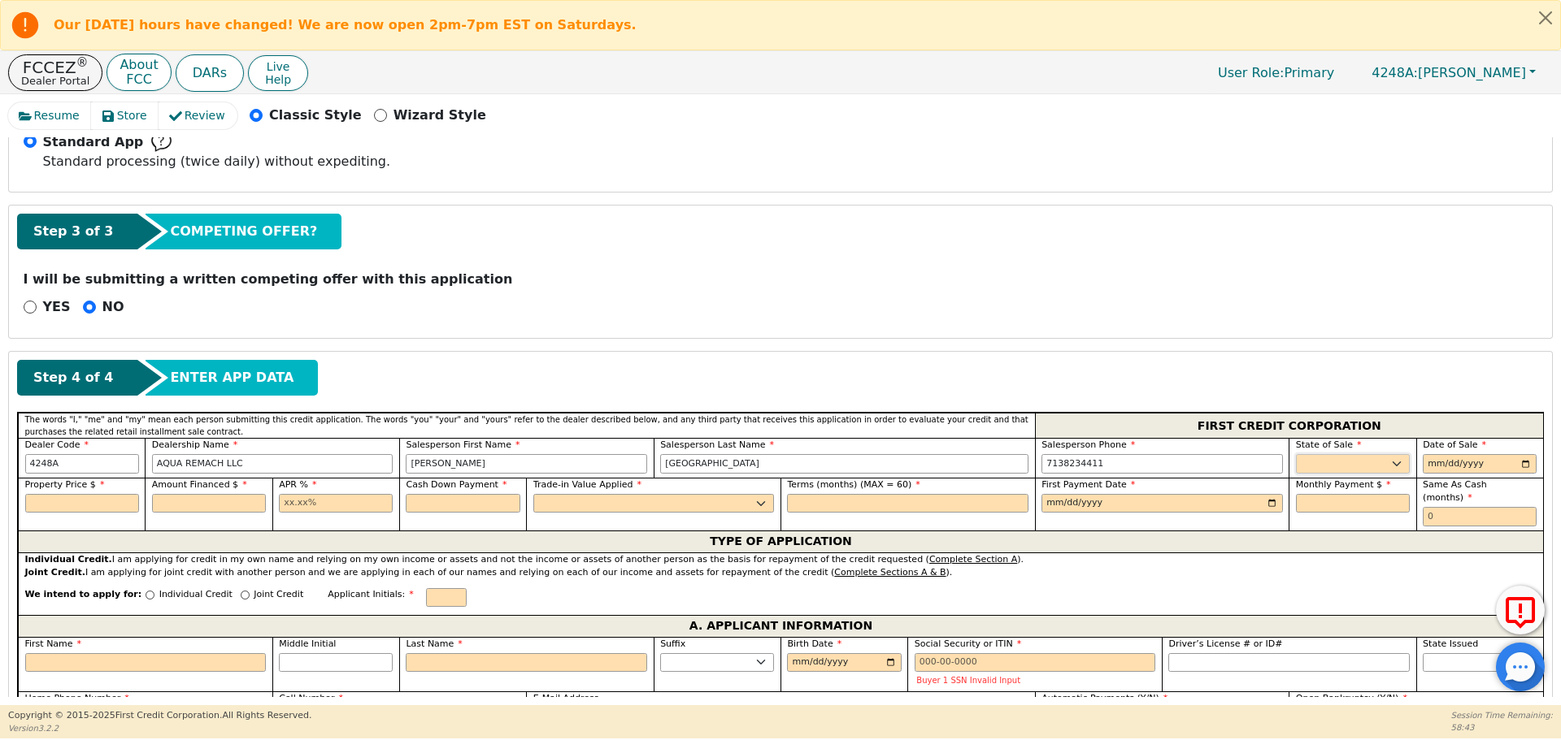
click at [1327, 457] on select "AK AL AR AZ CA CO CT DC DE FL [GEOGRAPHIC_DATA] HI IA ID IL IN KS [GEOGRAPHIC_D…" at bounding box center [1353, 464] width 114 height 20
select select "[GEOGRAPHIC_DATA]"
click at [1296, 454] on select "AK AL AR AZ CA CO CT DC DE FL [GEOGRAPHIC_DATA] HI IA ID IL IN KS [GEOGRAPHIC_D…" at bounding box center [1353, 464] width 114 height 20
click at [1435, 460] on input "date" at bounding box center [1479, 464] width 114 height 20
type input "[DATE]"
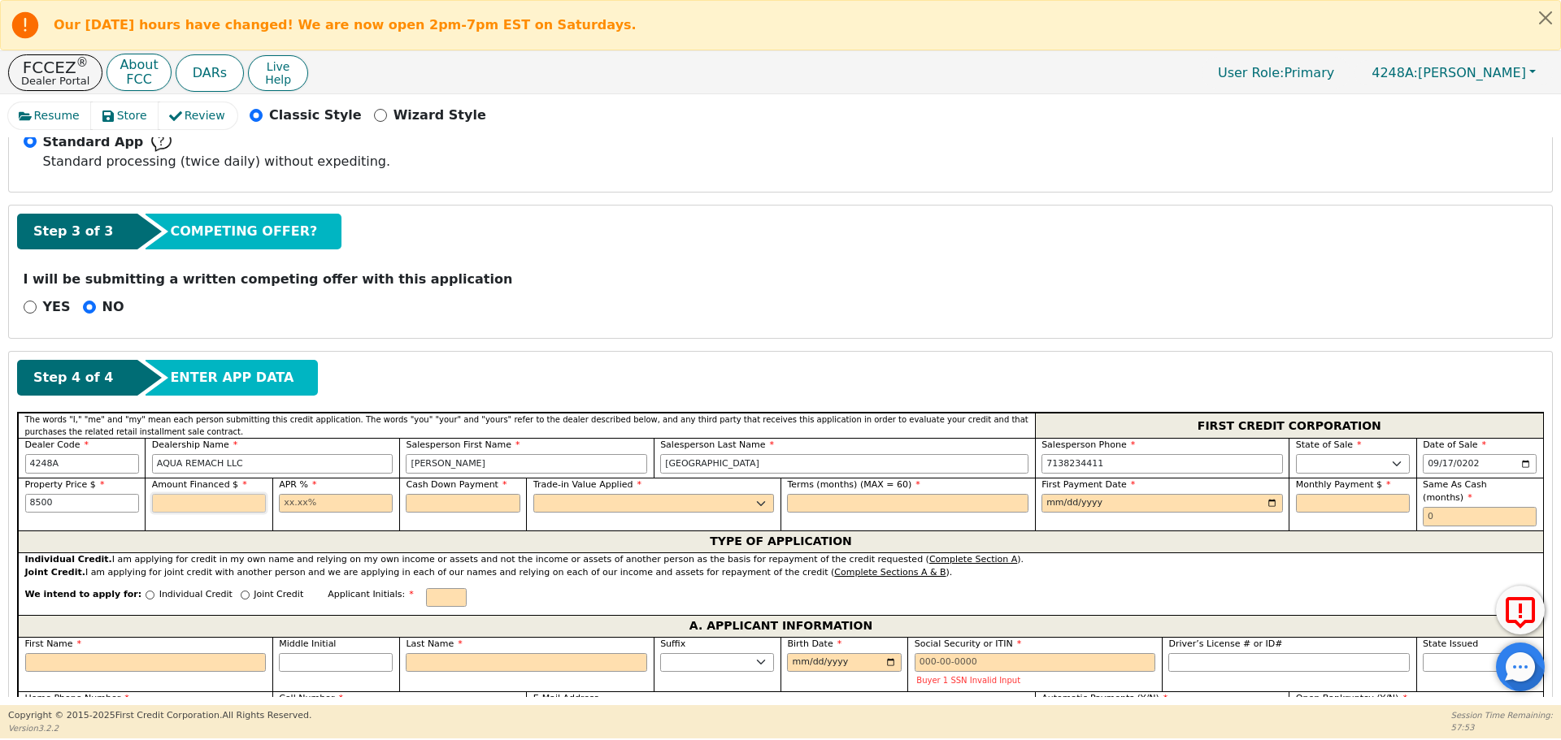
type input "8500.00"
type input "17.99"
type input "0.00"
select select "n"
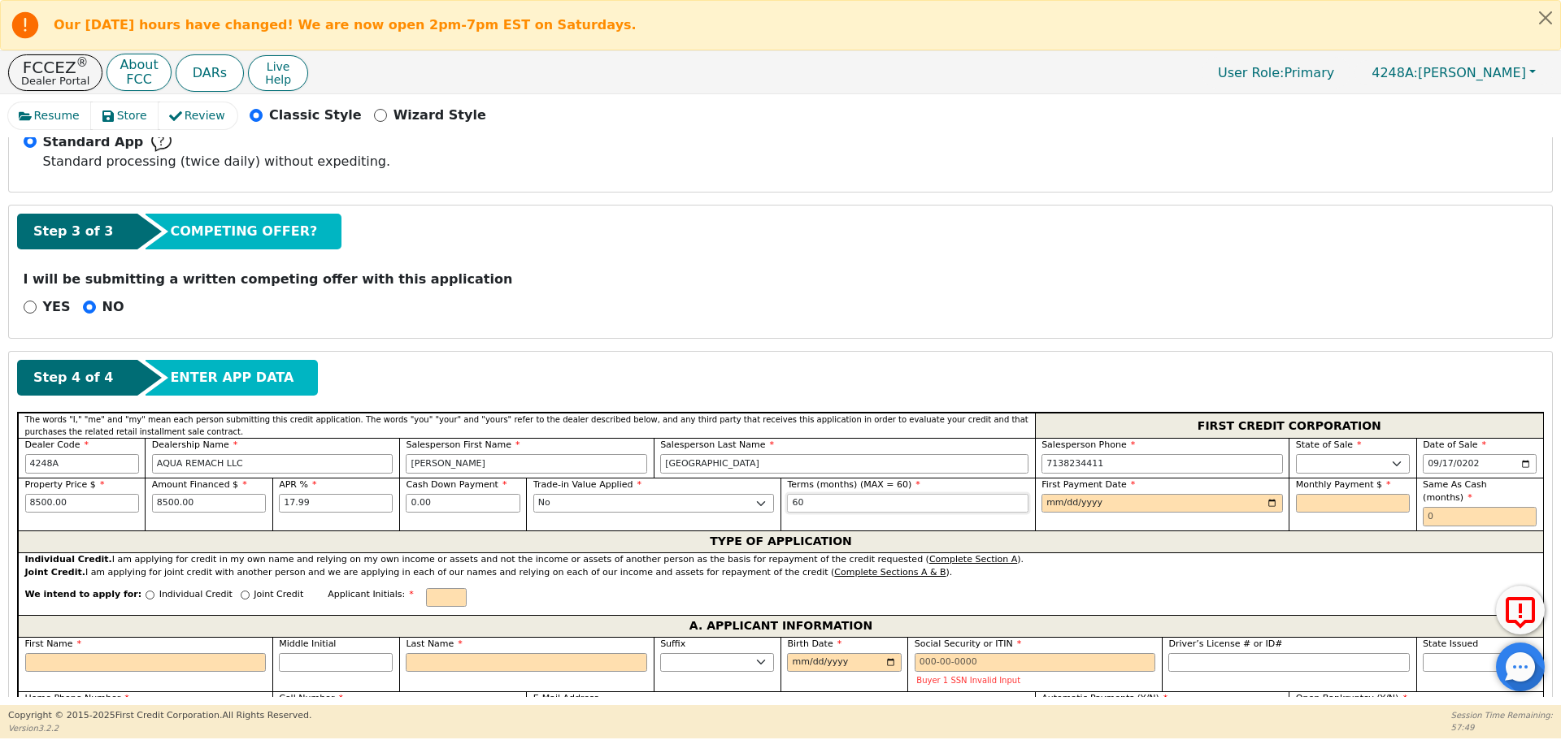
type input "60"
type input "[DATE]"
type input "215.80"
type input "0"
click at [145, 591] on input "Individual Credit" at bounding box center [149, 595] width 9 height 9
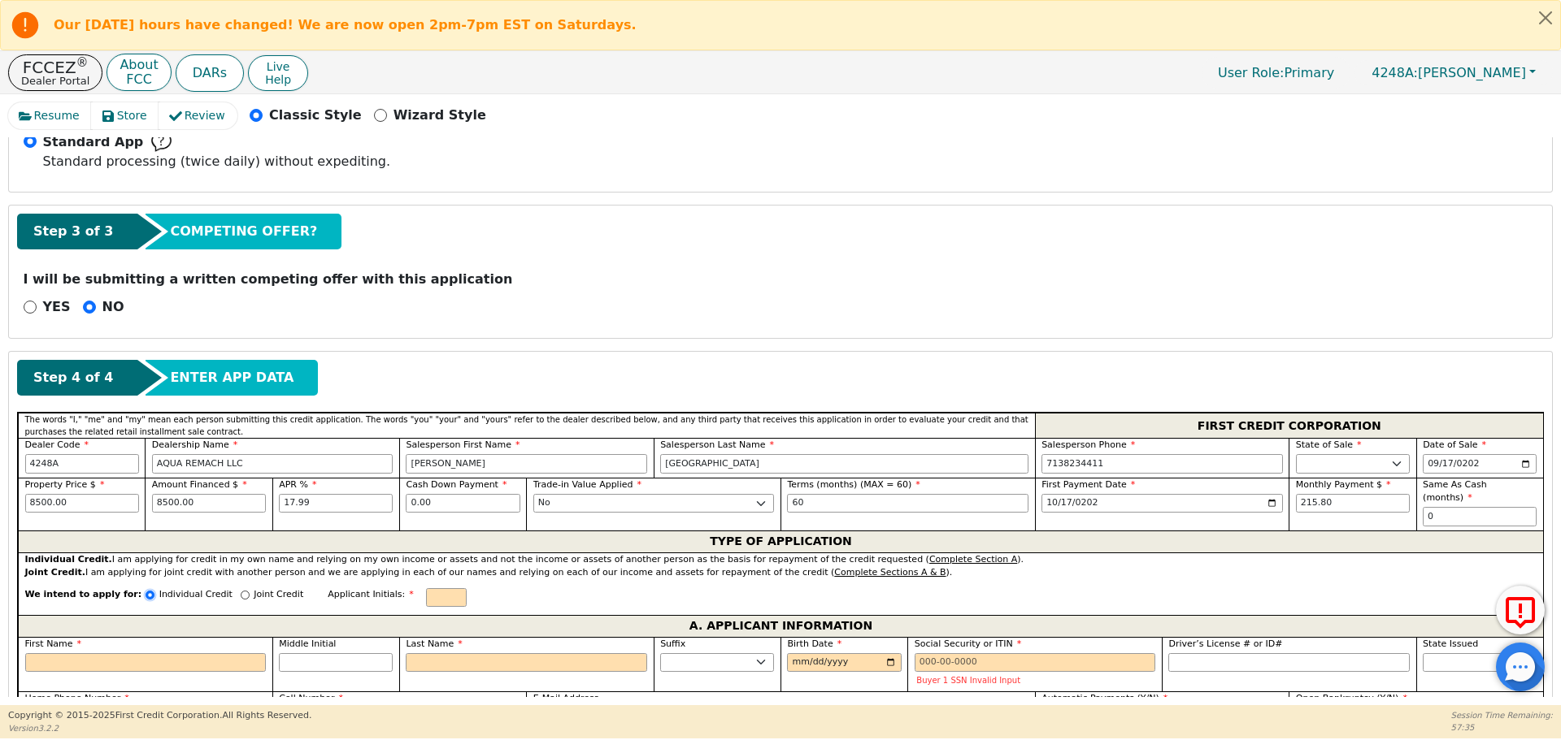
radio input "true"
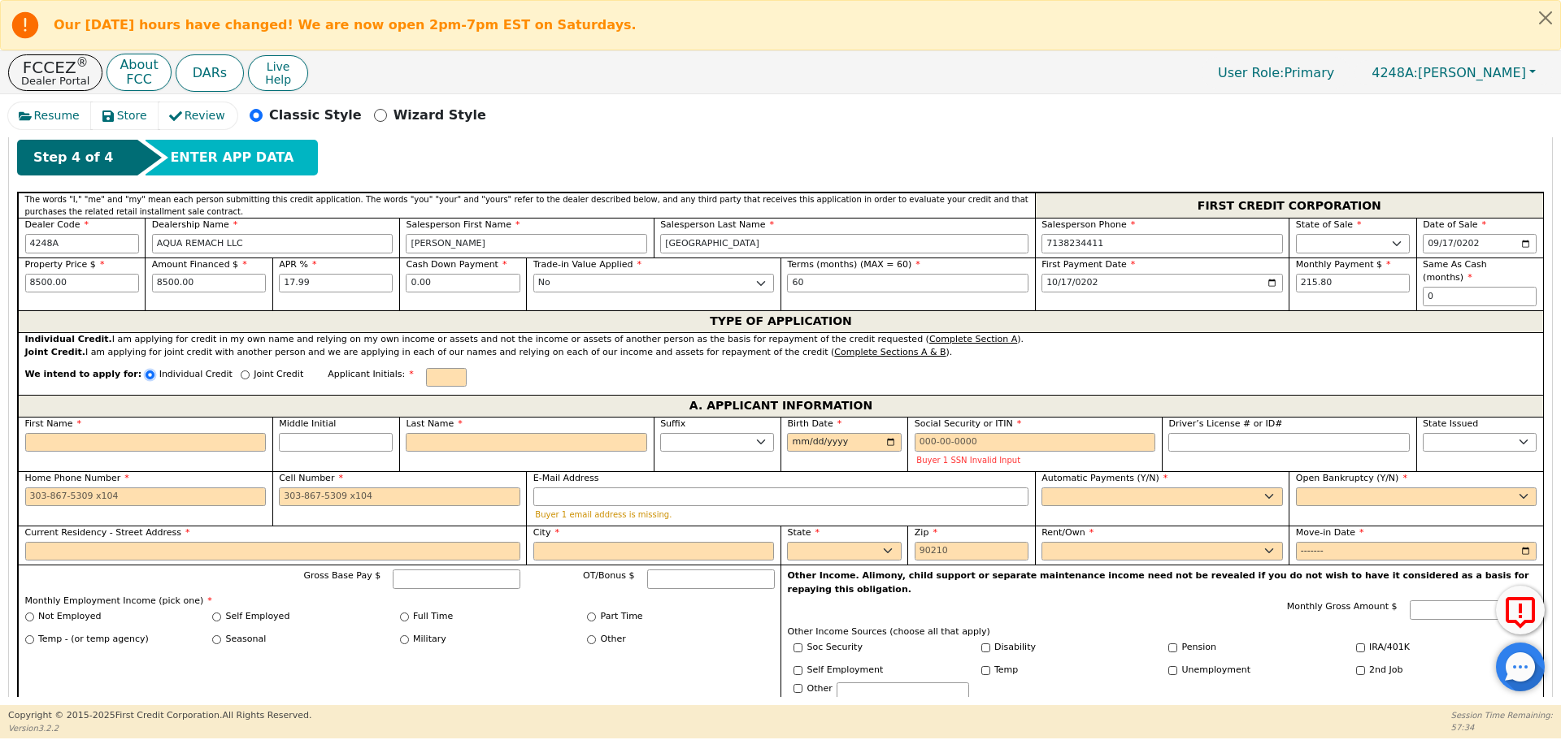
scroll to position [706, 0]
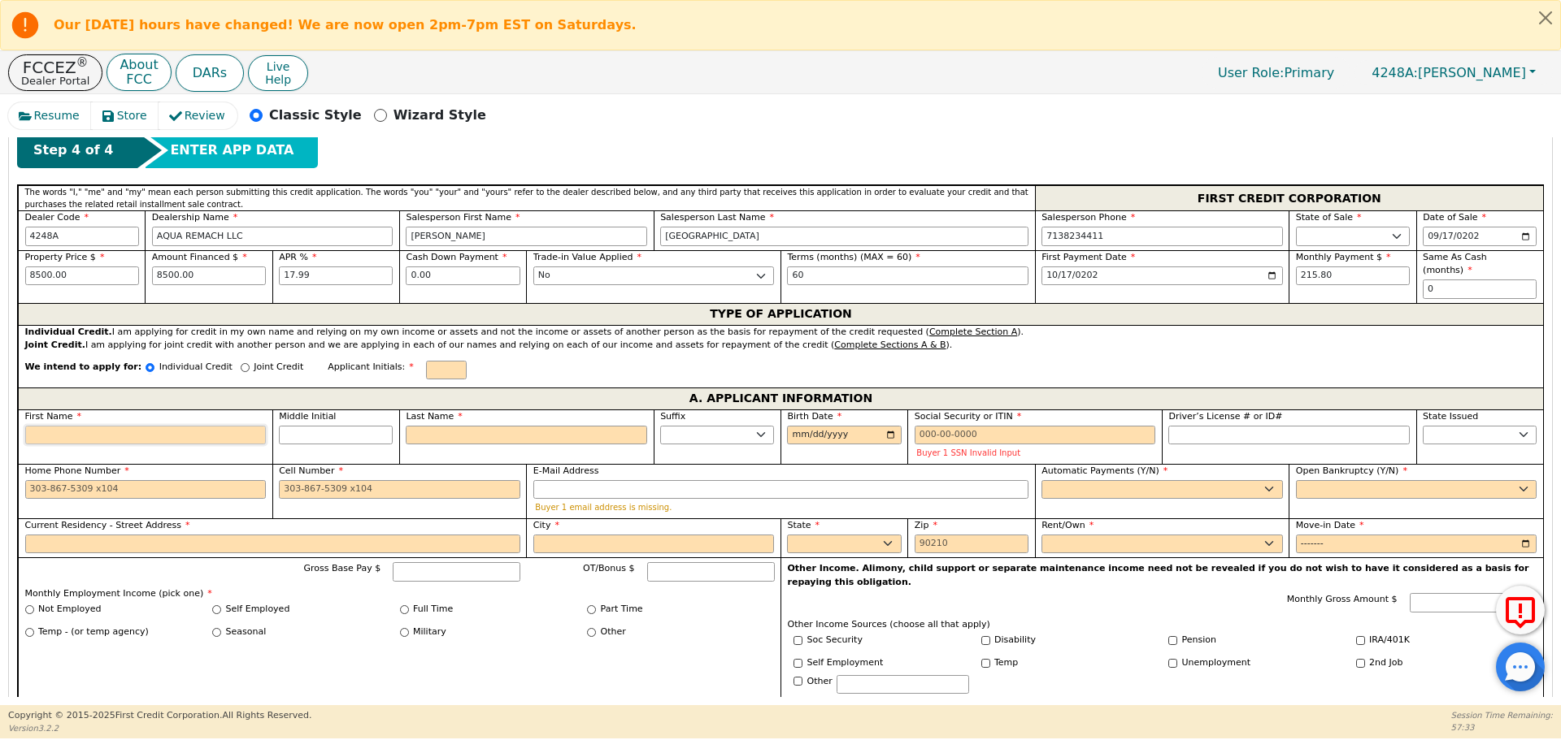
click at [152, 426] on input "First Name" at bounding box center [145, 436] width 241 height 20
type input "J"
type input "Jo"
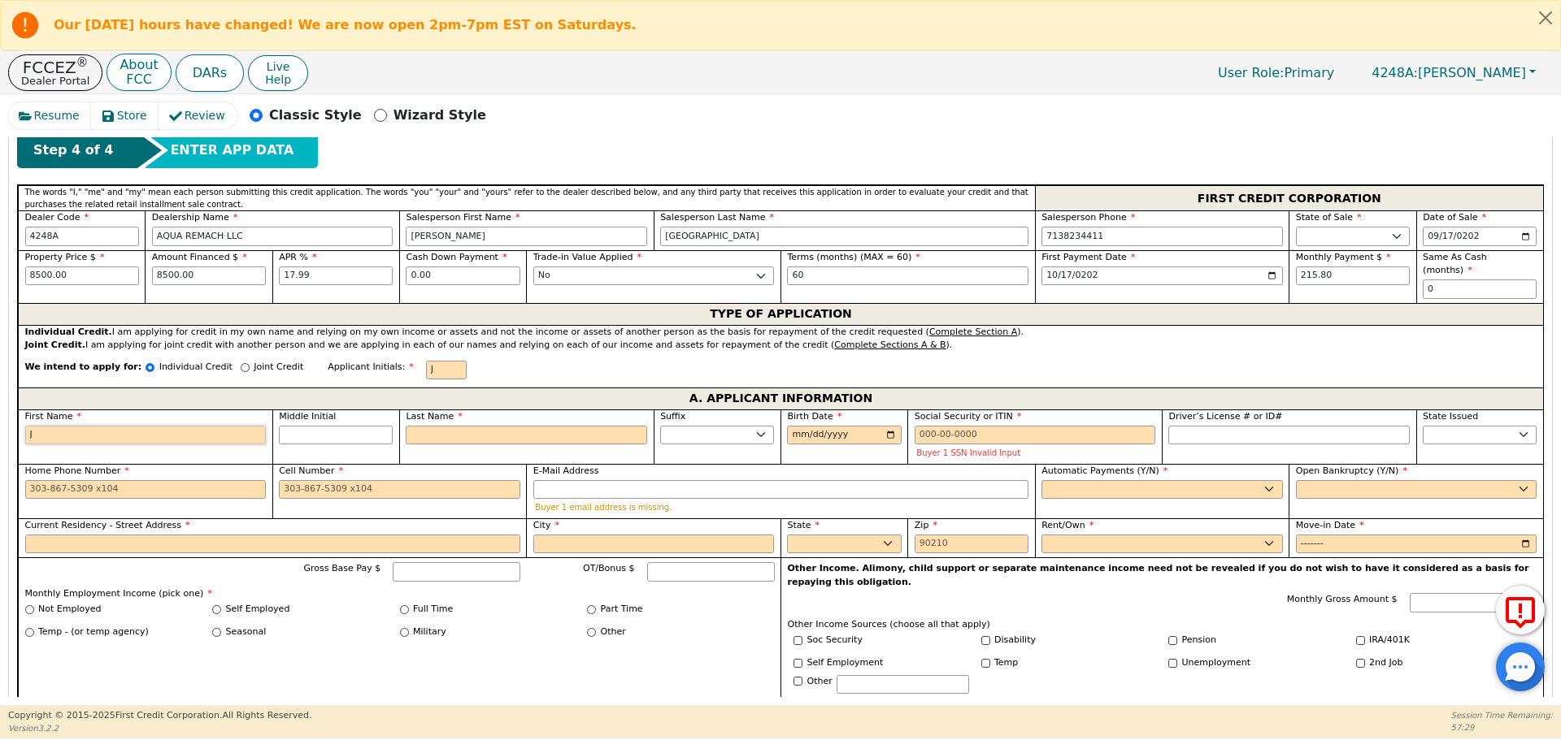
type input "Jo"
type input "Joh"
type input "Joha"
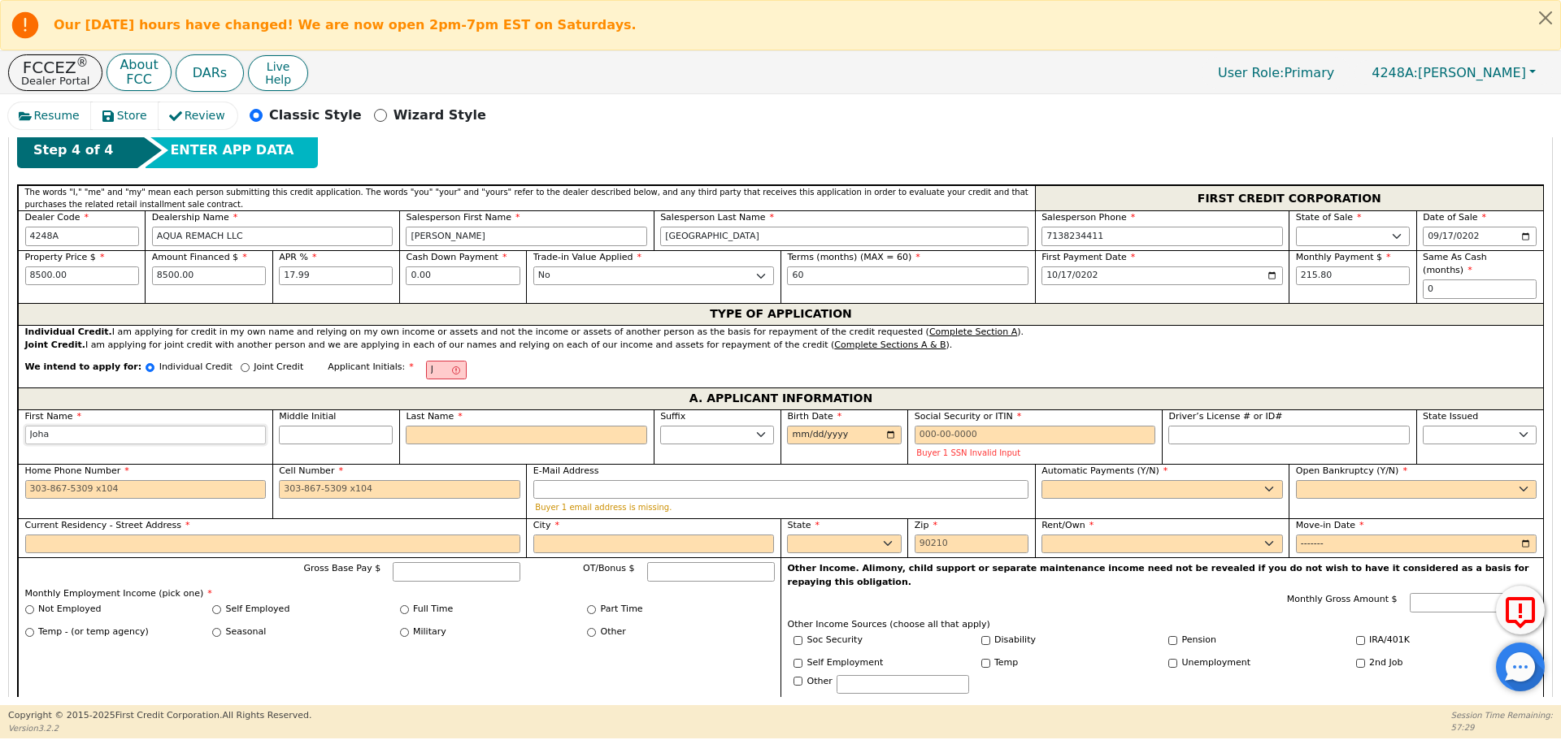
type input "[PERSON_NAME]"
type input "Johany"
type input "Johanys"
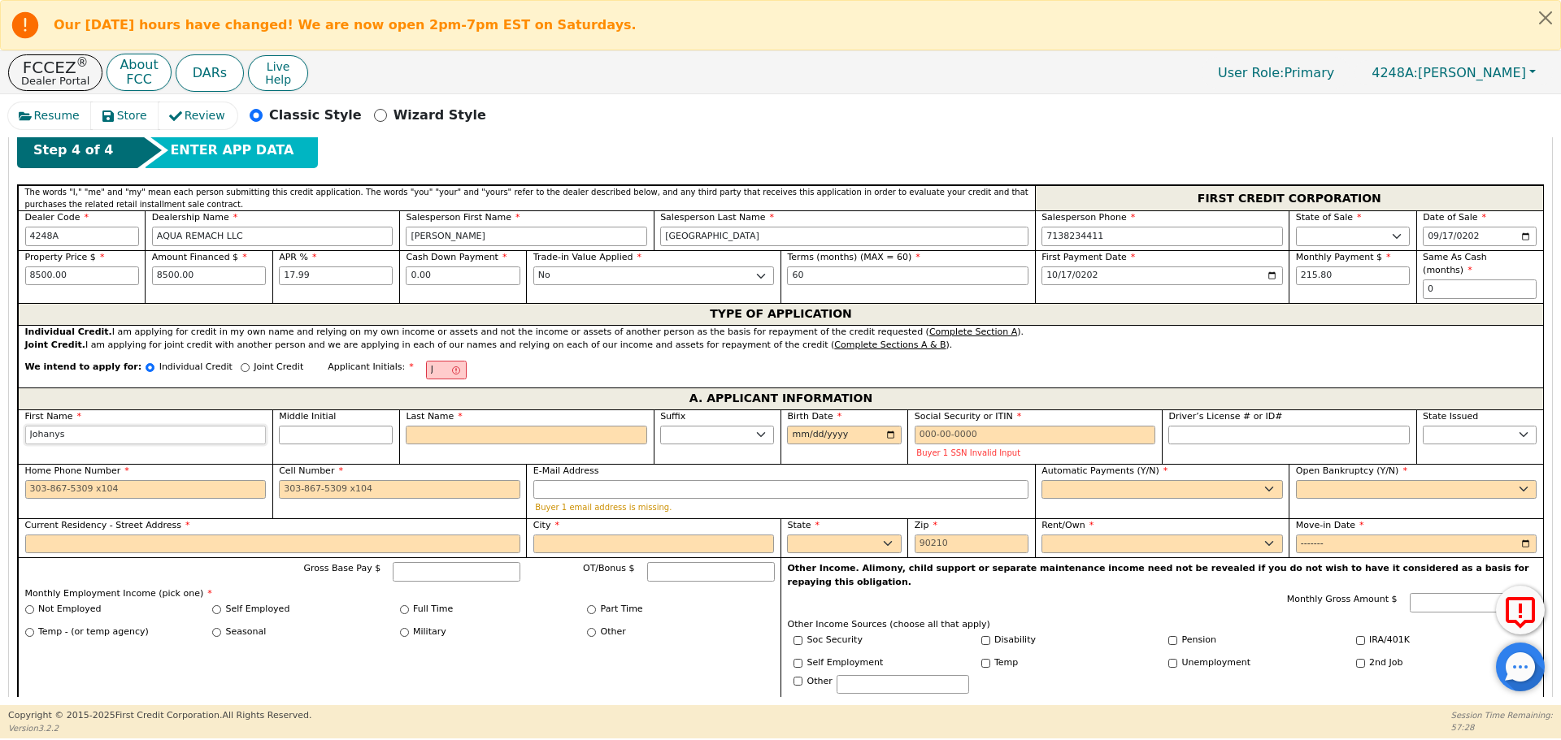
type input "Johanys"
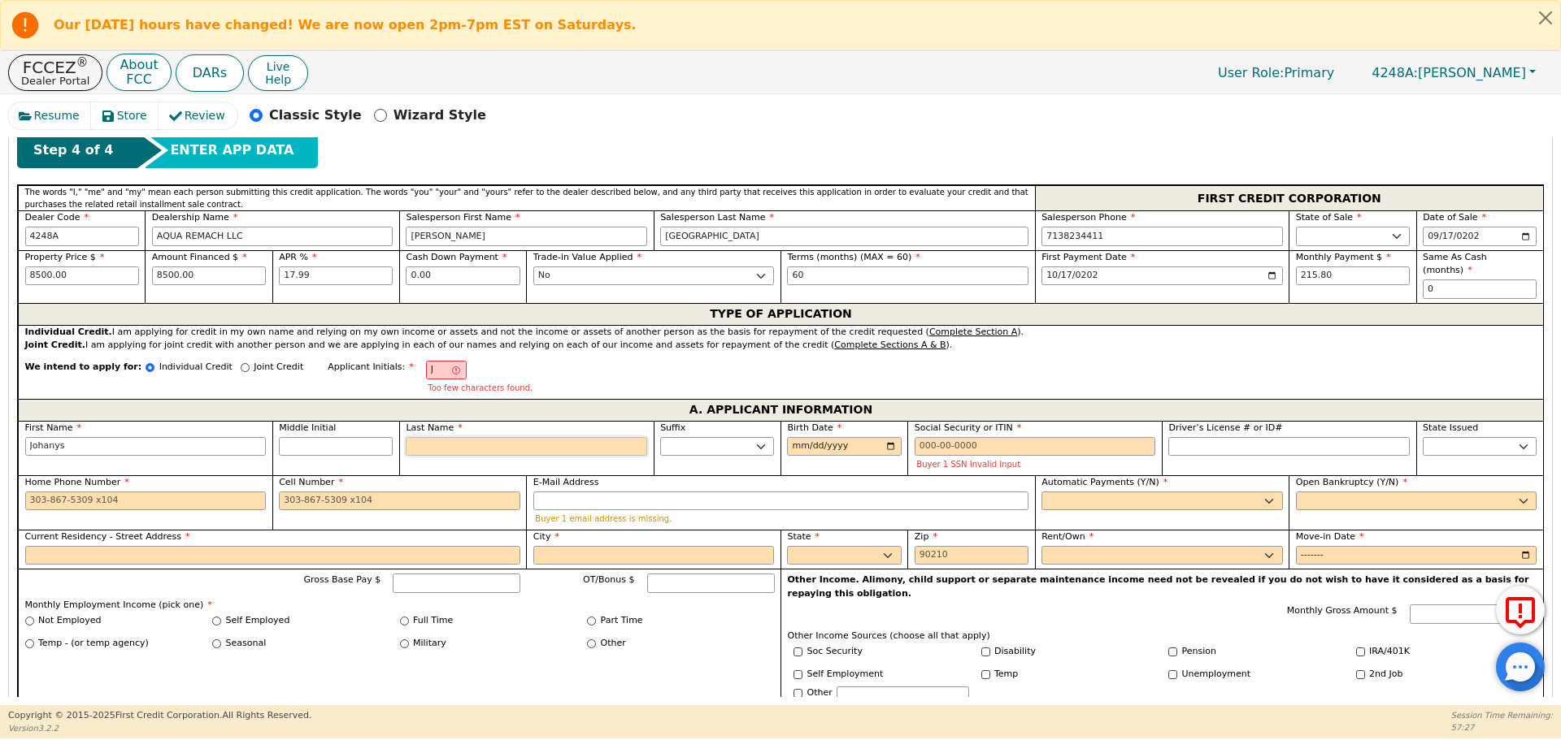
type input "JR"
type input "R"
type input "[PERSON_NAME]"
type input "RU"
type input "Johanys RU"
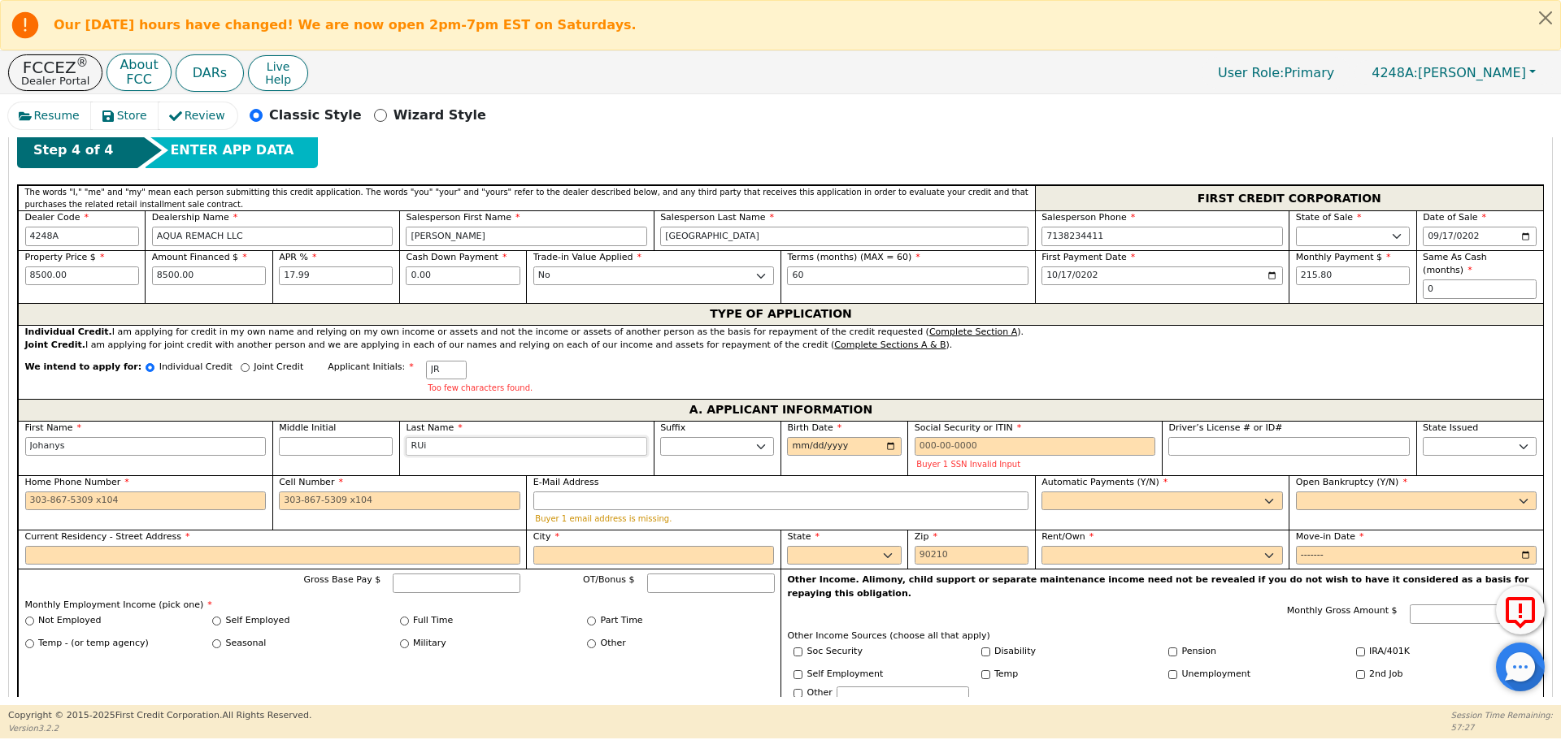
type input "[PERSON_NAME]"
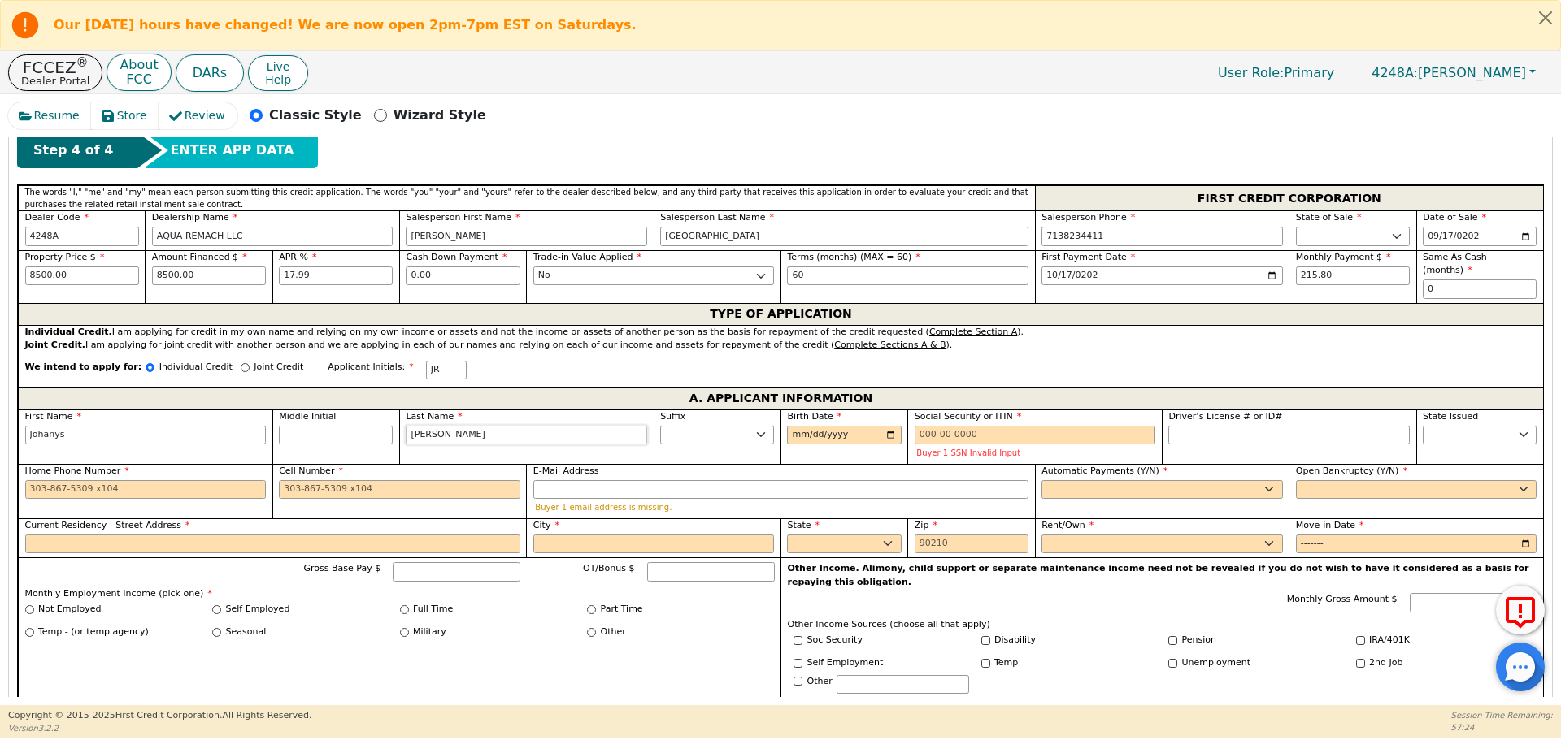
click at [417, 426] on input "[PERSON_NAME]" at bounding box center [526, 436] width 241 height 20
type input "Riz"
type input "[PERSON_NAME]"
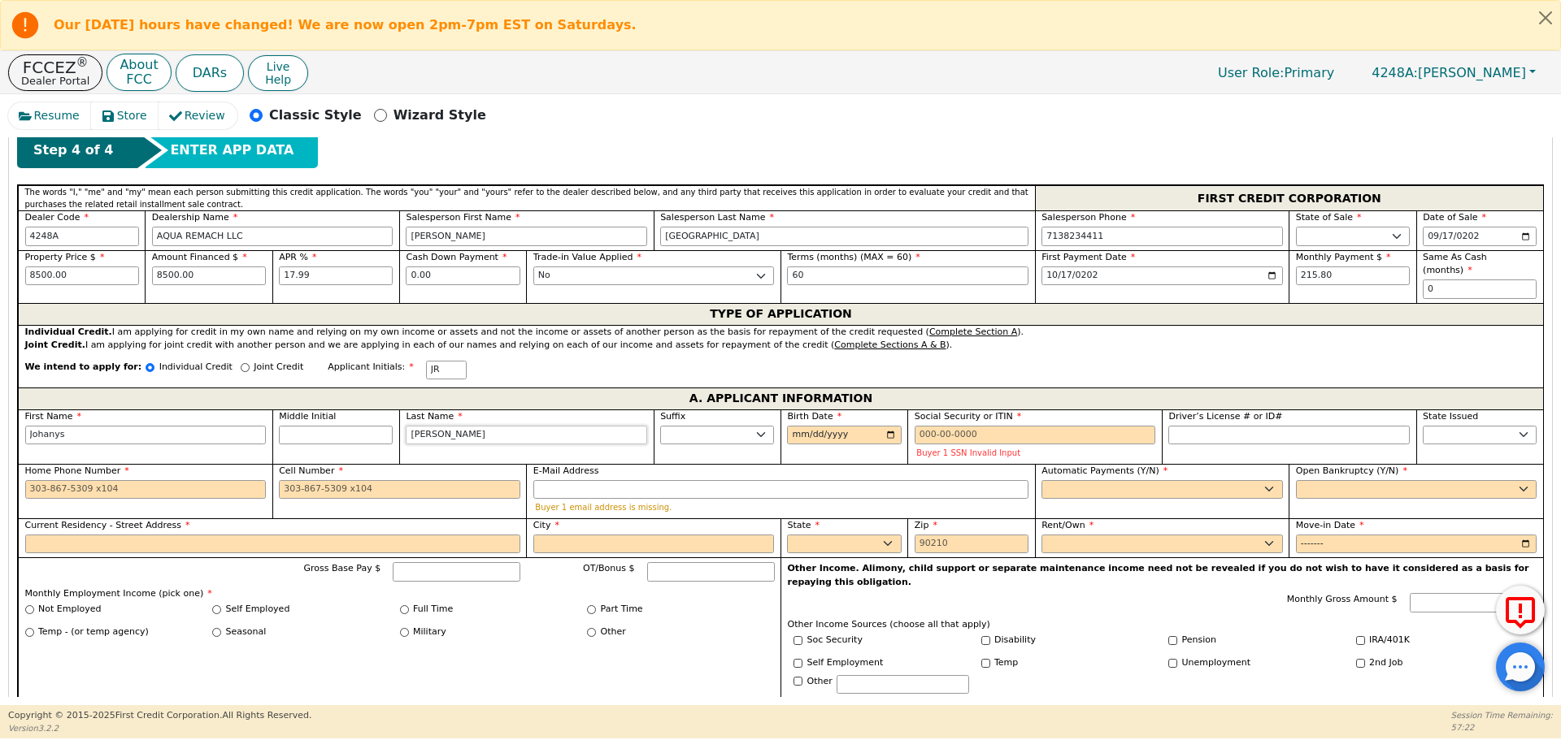
type input "[PERSON_NAME]"
type input "[DATE]"
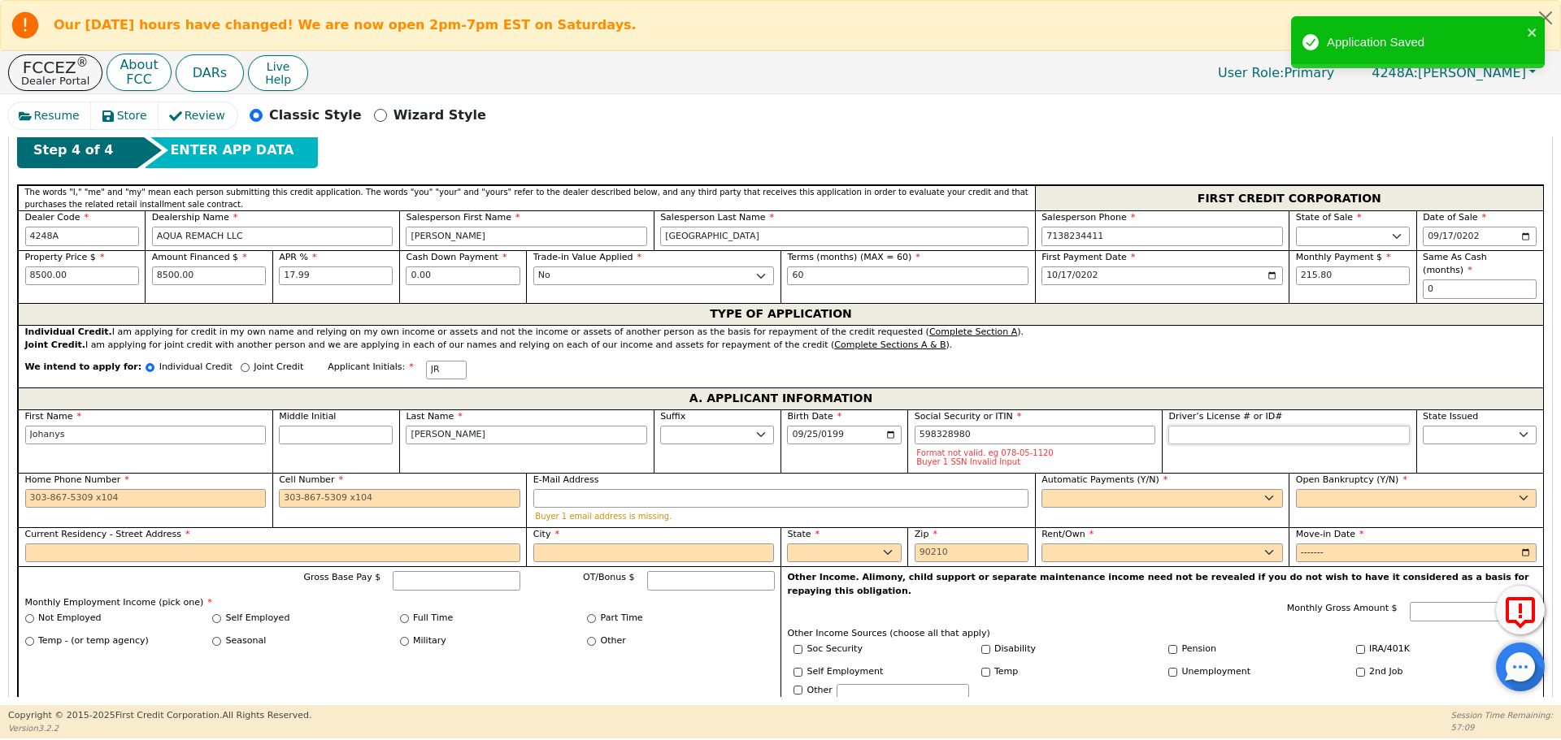
type input "***-**-8980"
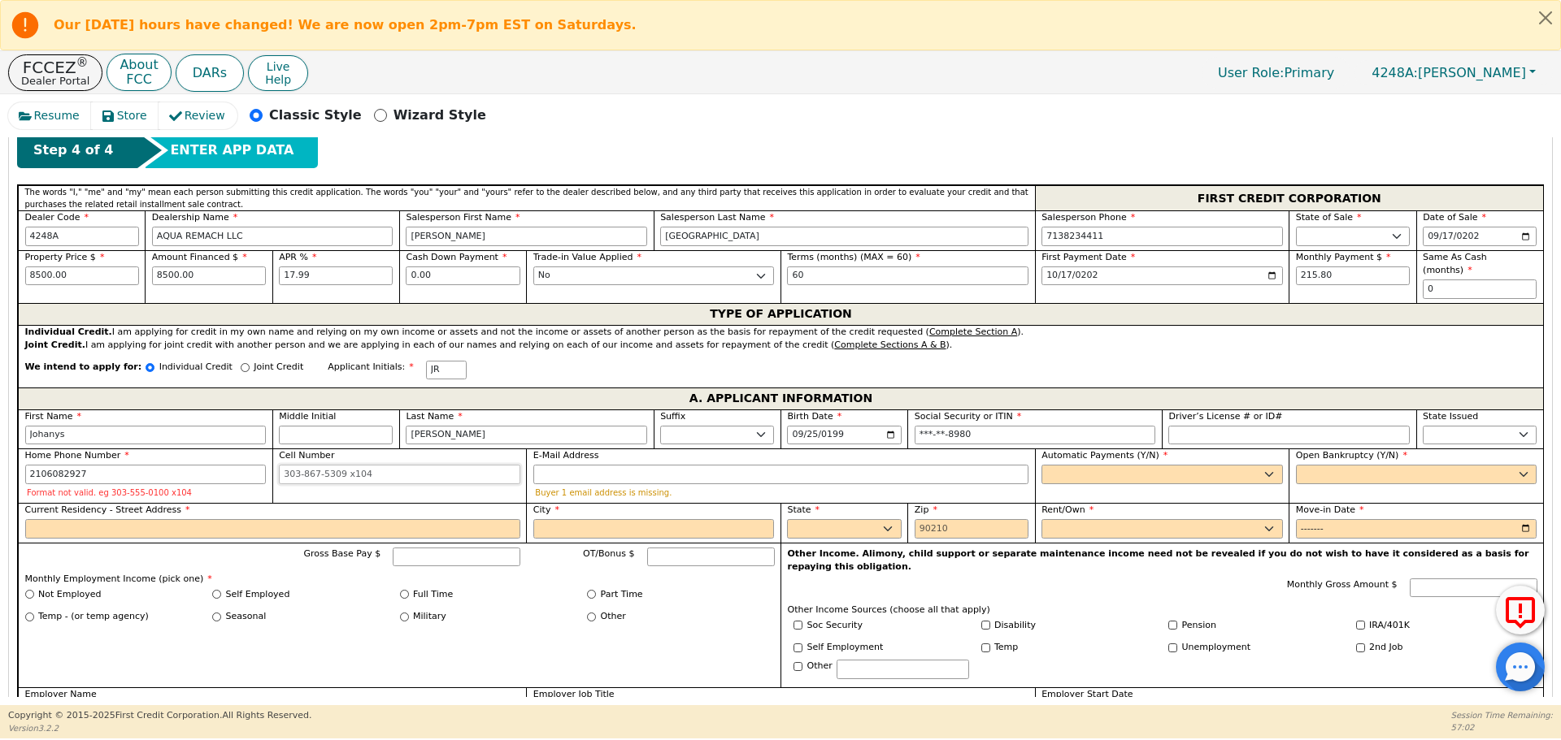
type input "[PHONE_NUMBER]"
select select "y"
type input "[PERSON_NAME]"
select select "n"
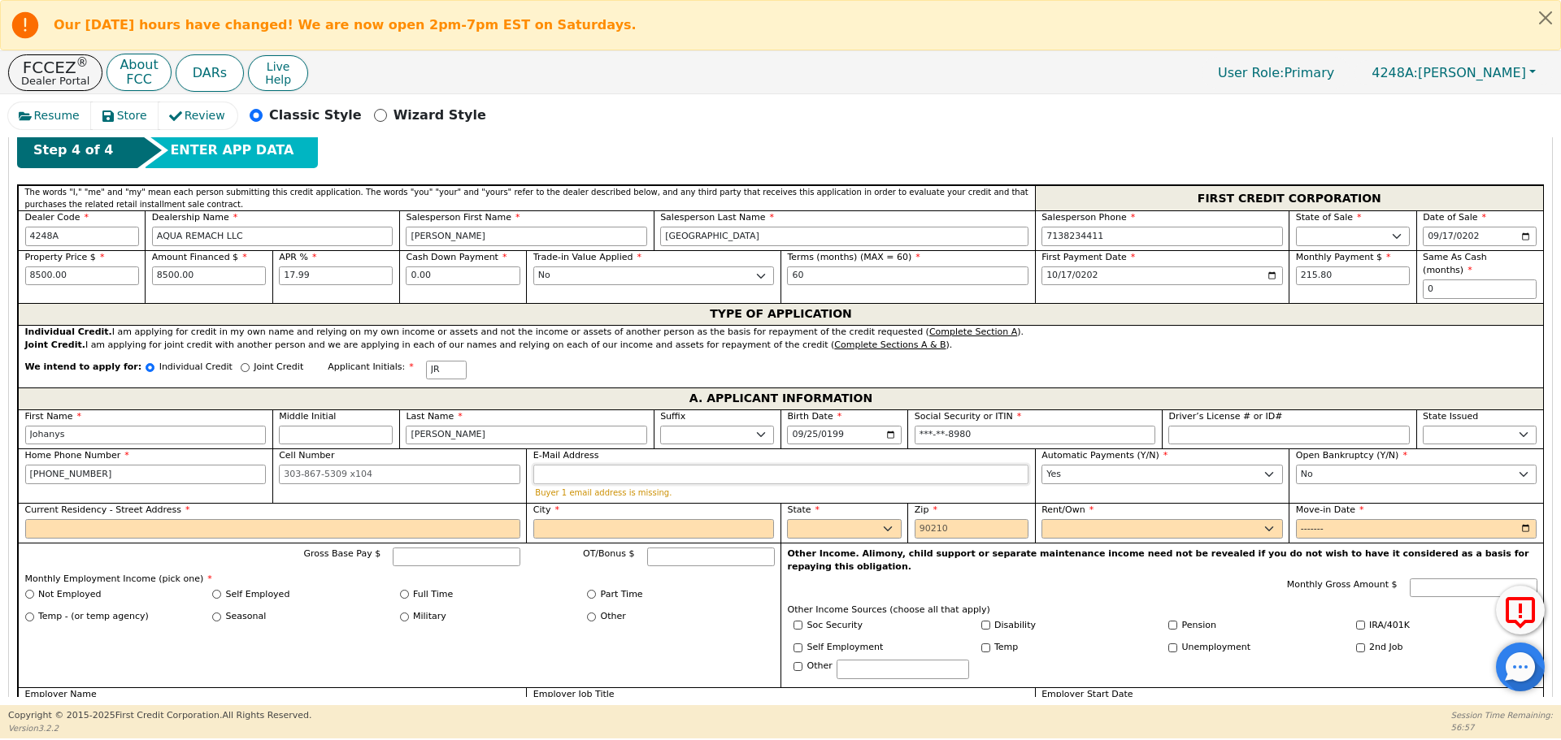
click at [554, 465] on input "E-Mail Address" at bounding box center [780, 475] width 495 height 20
type input "[EMAIL_ADDRESS][DOMAIN_NAME]"
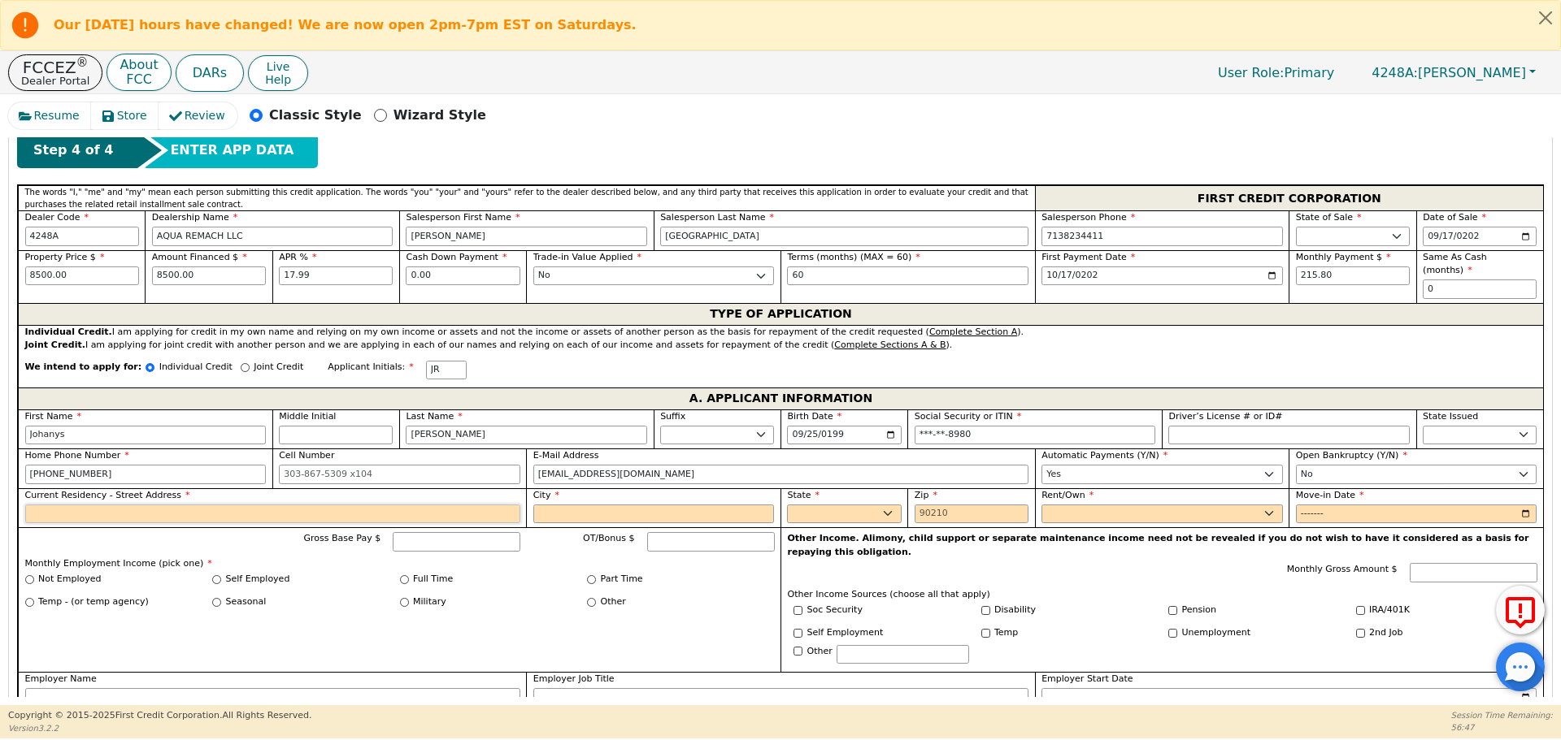
click at [309, 505] on input "Current Residency - Street Address" at bounding box center [272, 515] width 495 height 20
type input "[STREET_ADDRESS]"
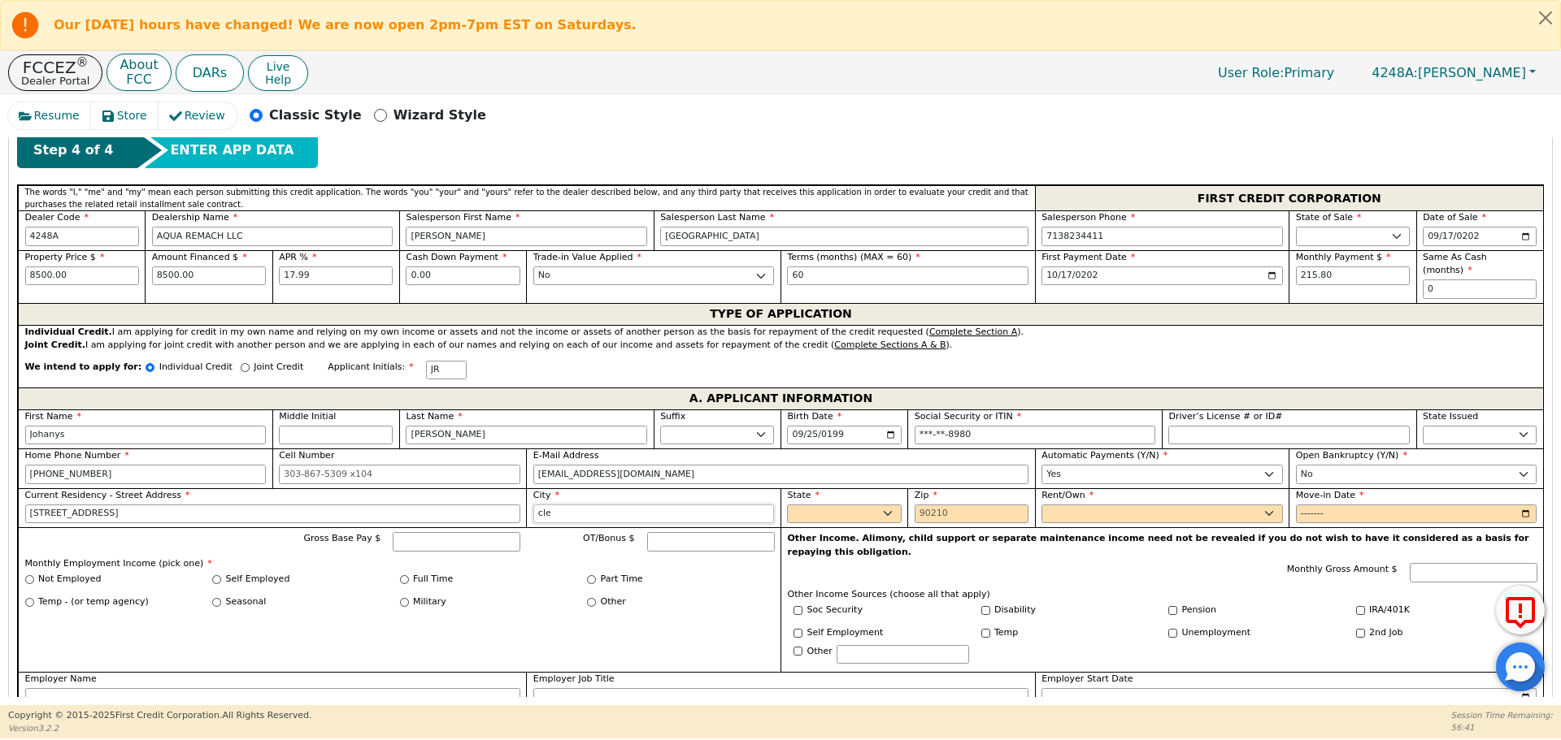
type input "[GEOGRAPHIC_DATA]"
select select "[GEOGRAPHIC_DATA]"
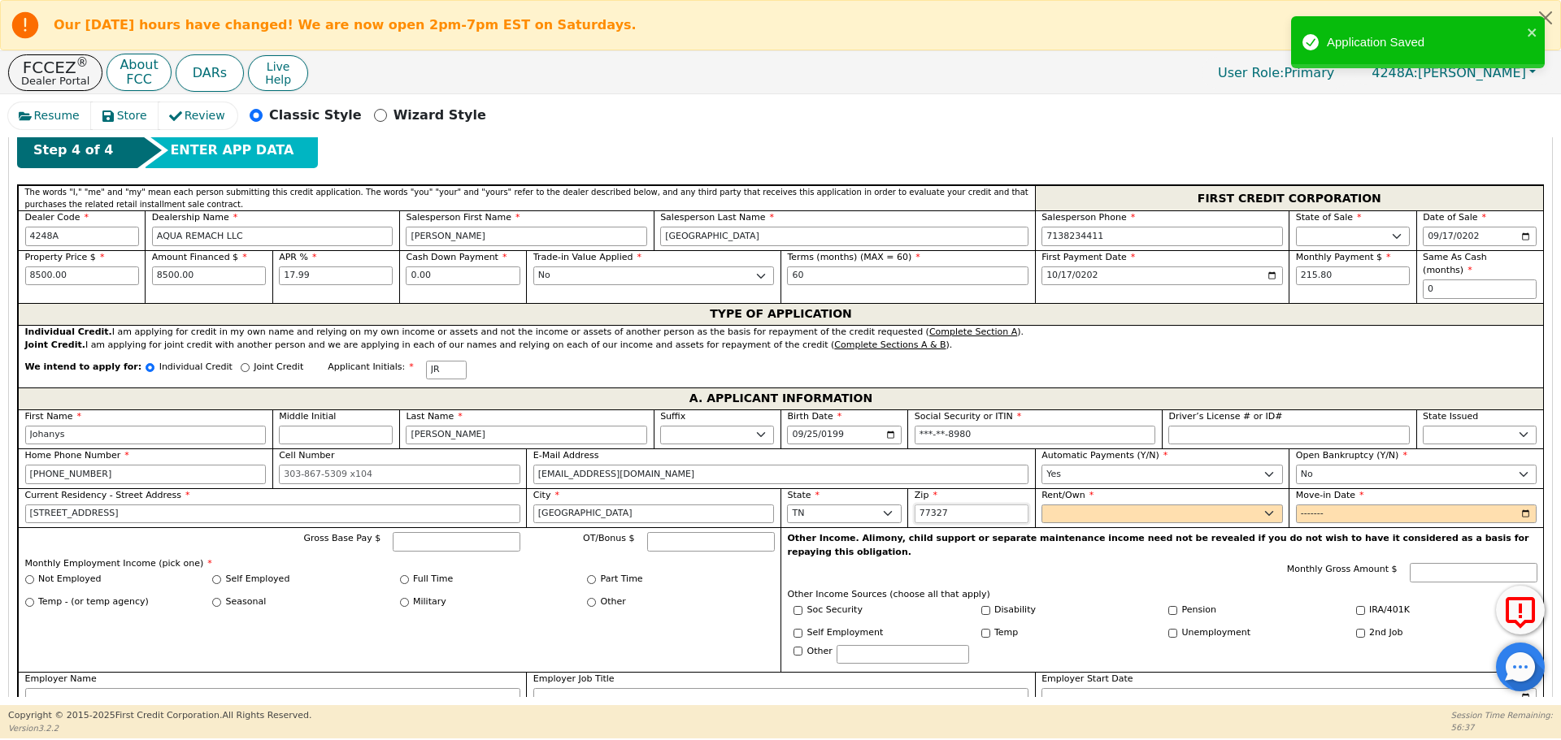
type input "77327"
select select "Own"
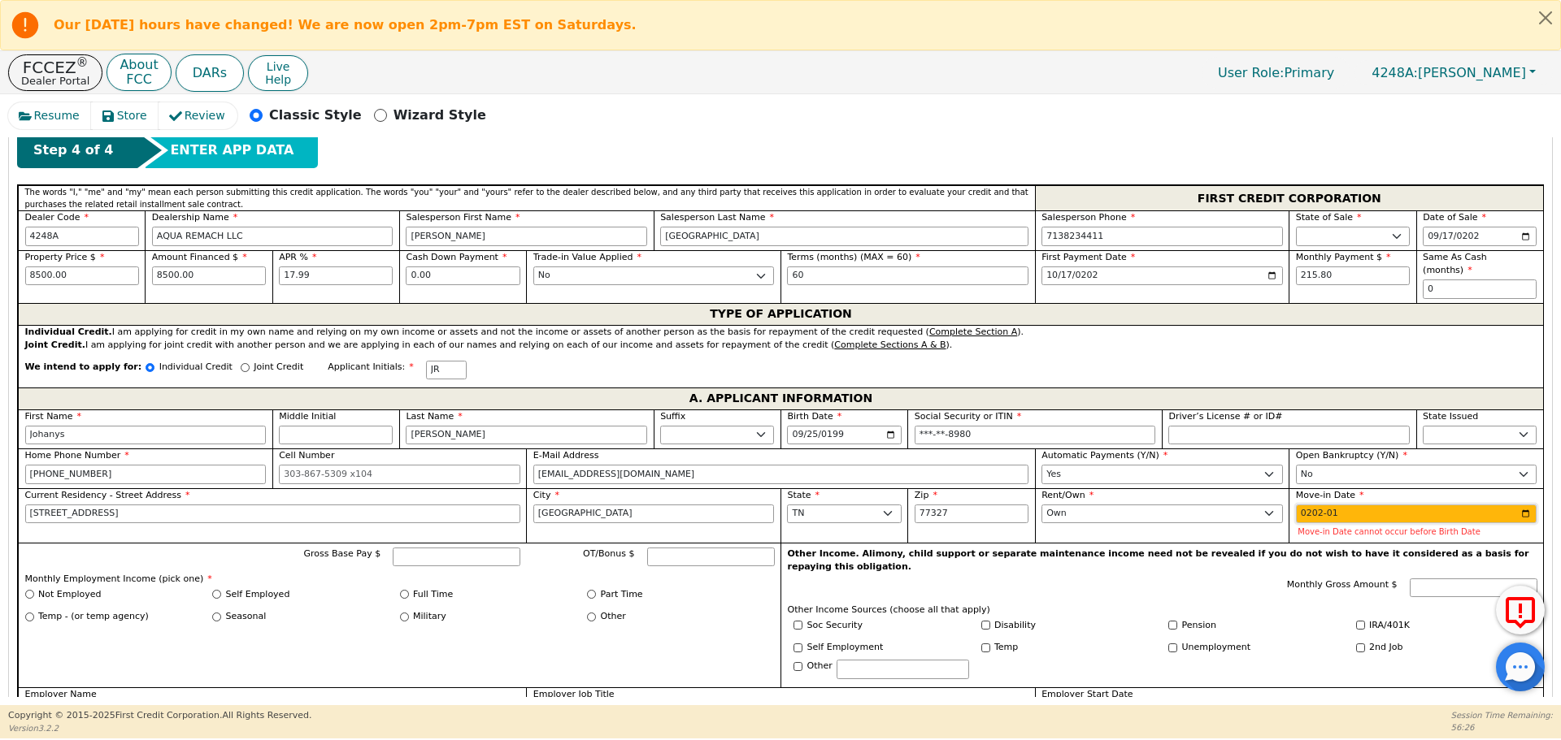
type input "2023-01"
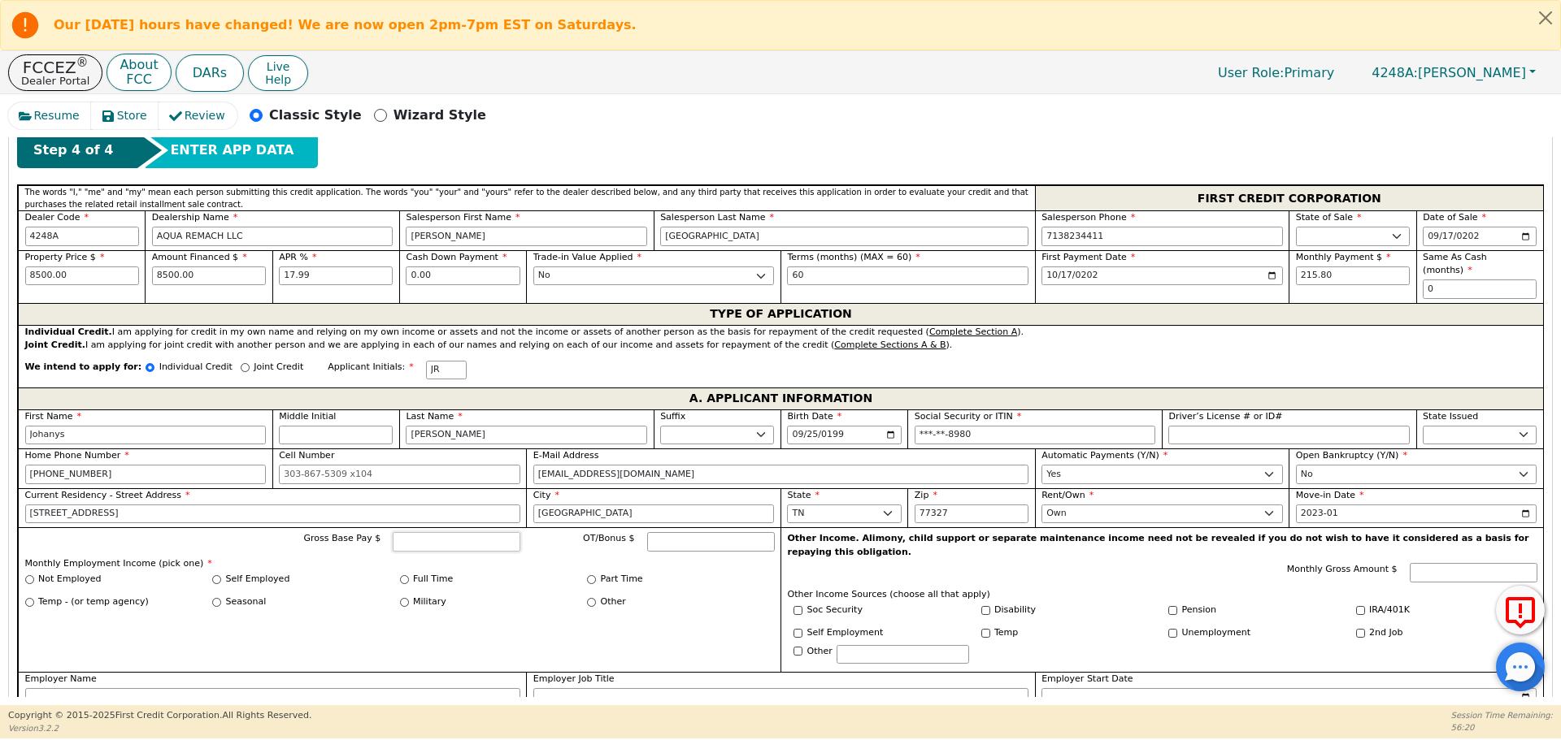
click at [472, 532] on input "Gross Base Pay $" at bounding box center [457, 542] width 128 height 20
type input "6800.00"
click at [217, 575] on input "Self Employed" at bounding box center [216, 579] width 9 height 9
radio input "true"
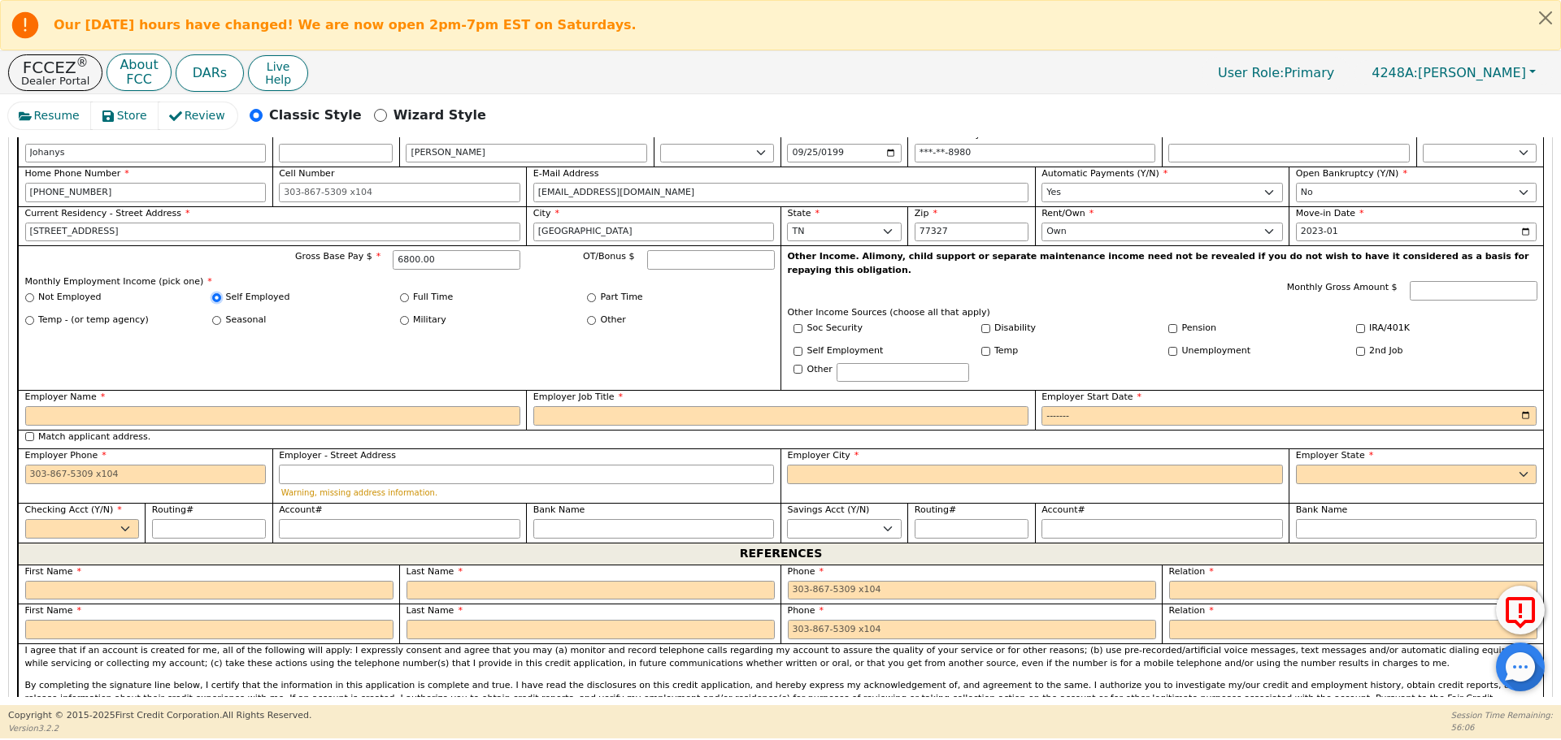
scroll to position [1044, 0]
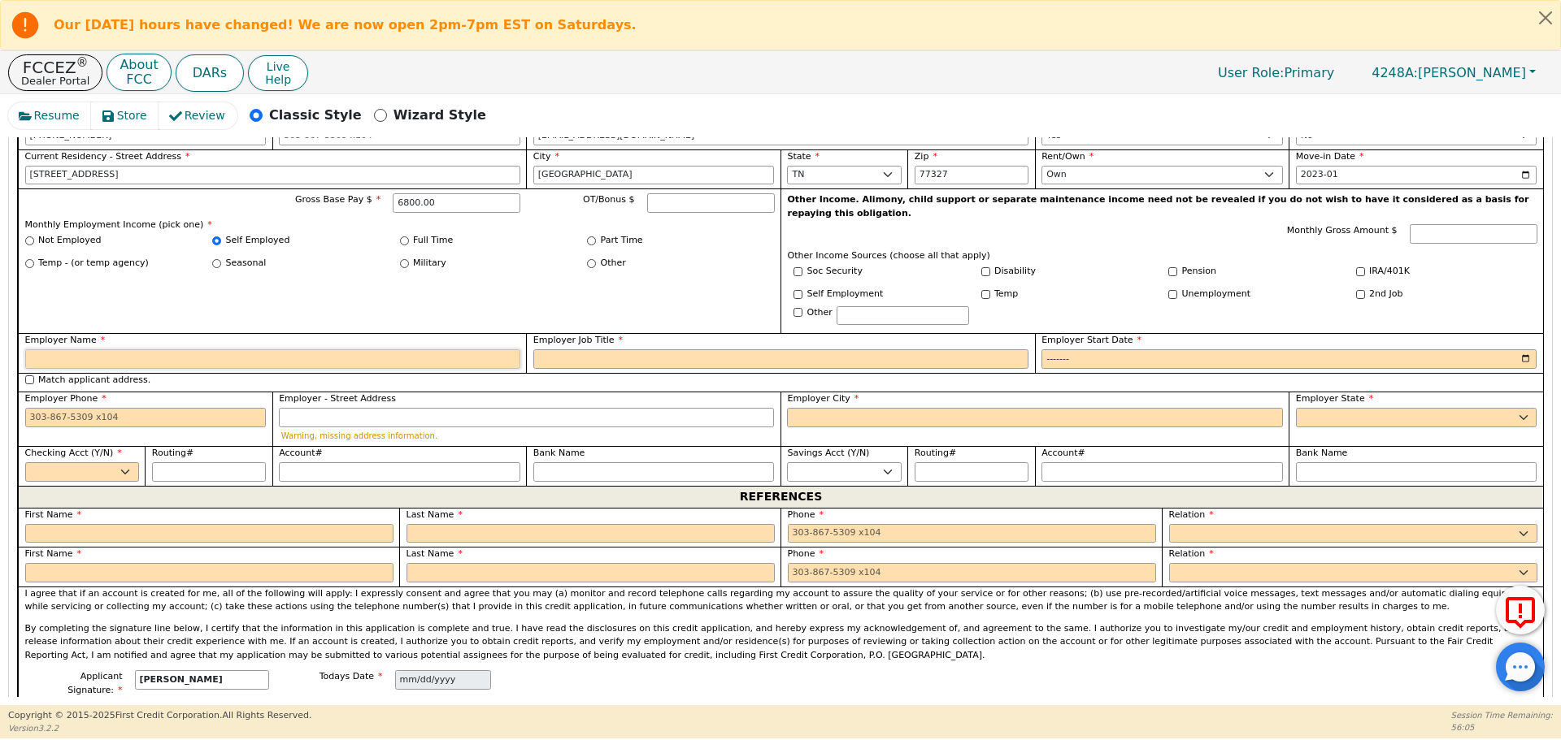
click at [303, 350] on input "Employer Name" at bounding box center [272, 360] width 495 height 20
type input "Construction"
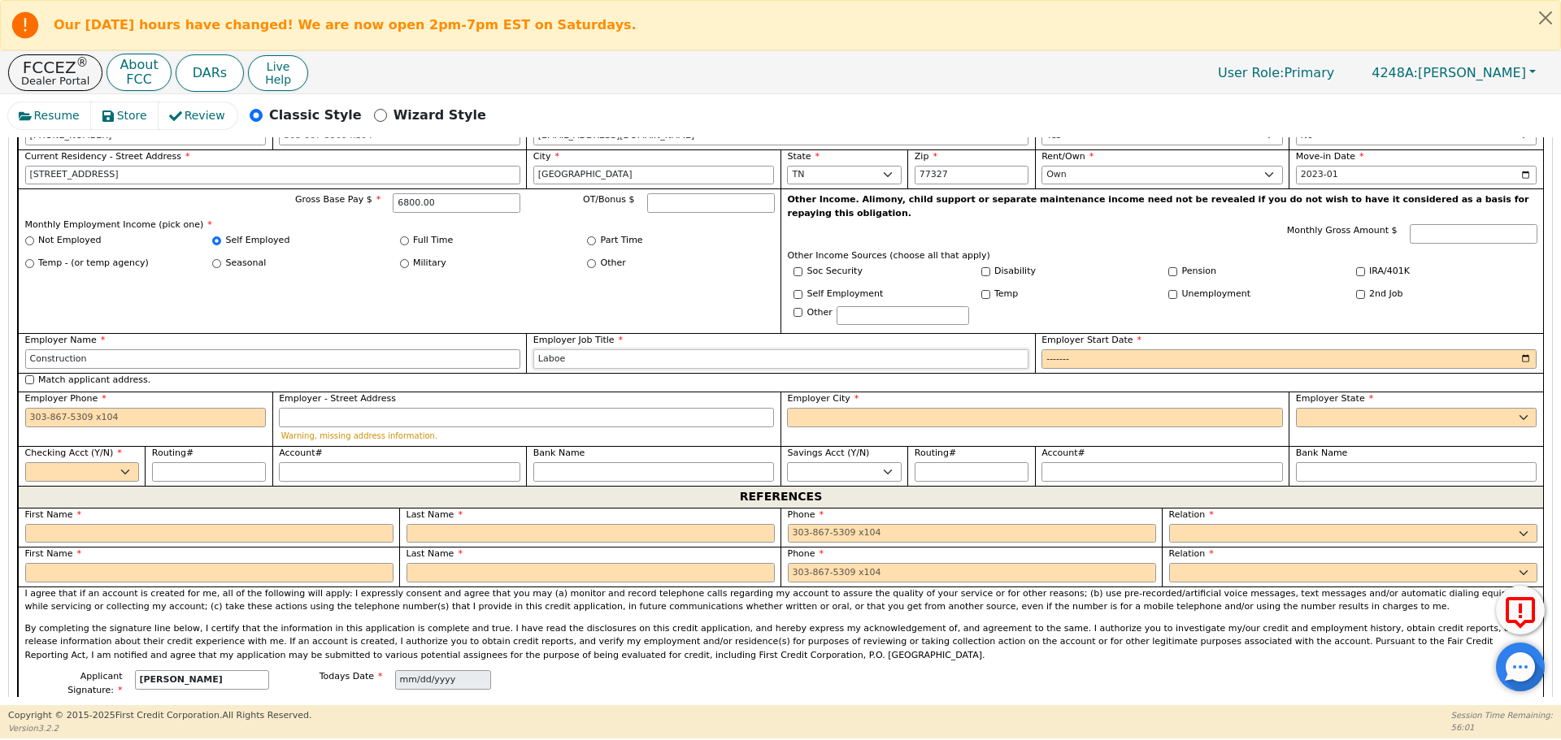
type input "Laboe"
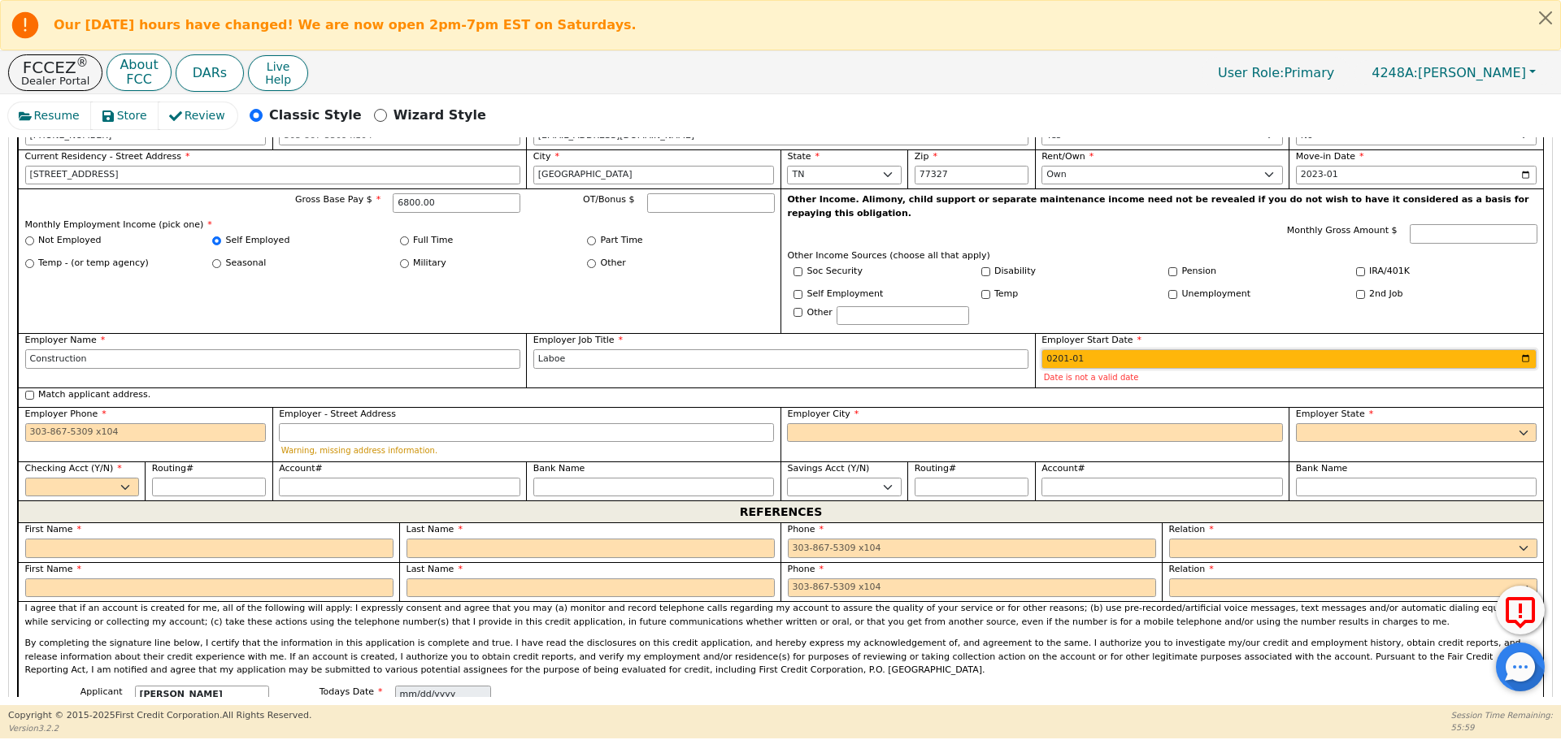
type input "2019-01"
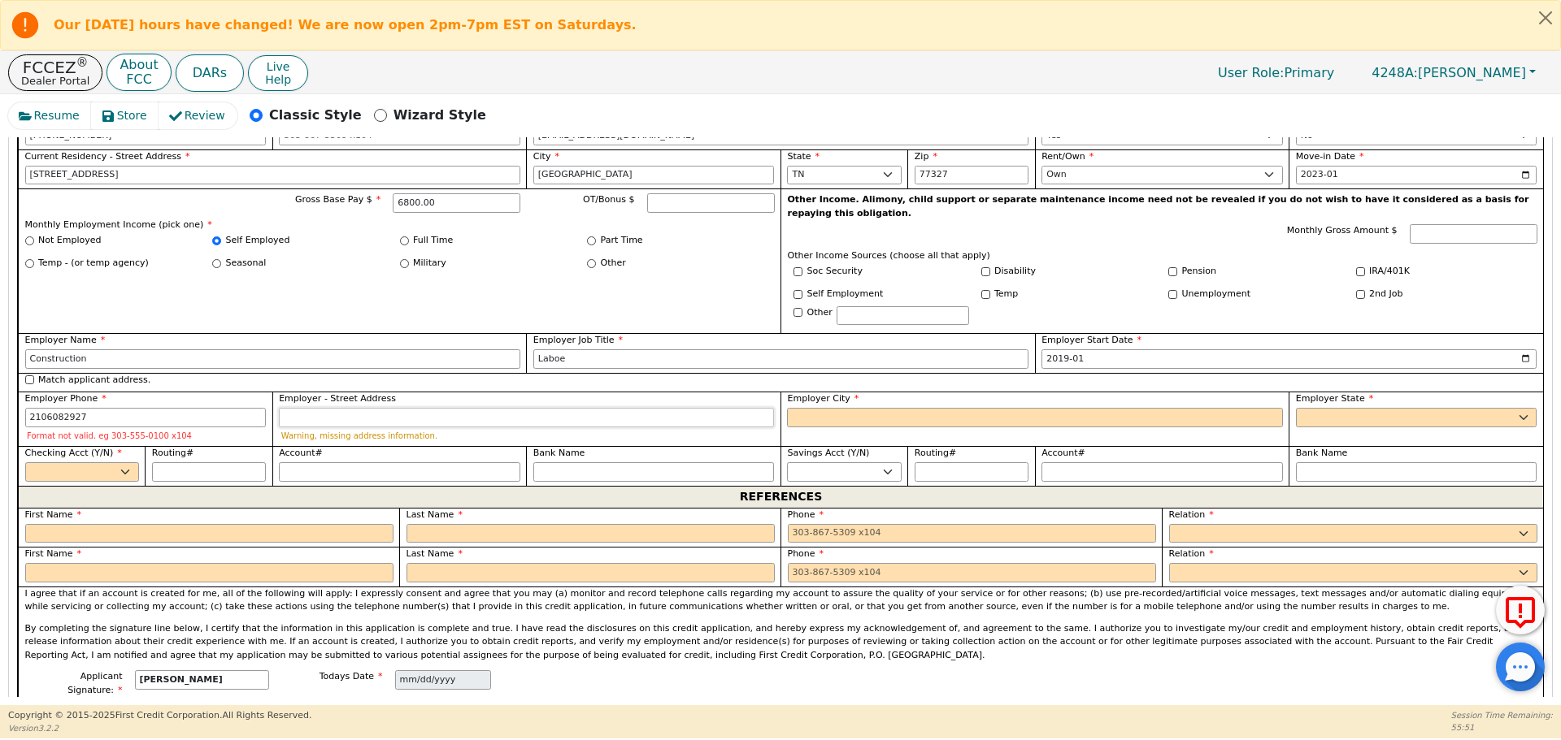
type input "[PHONE_NUMBER]"
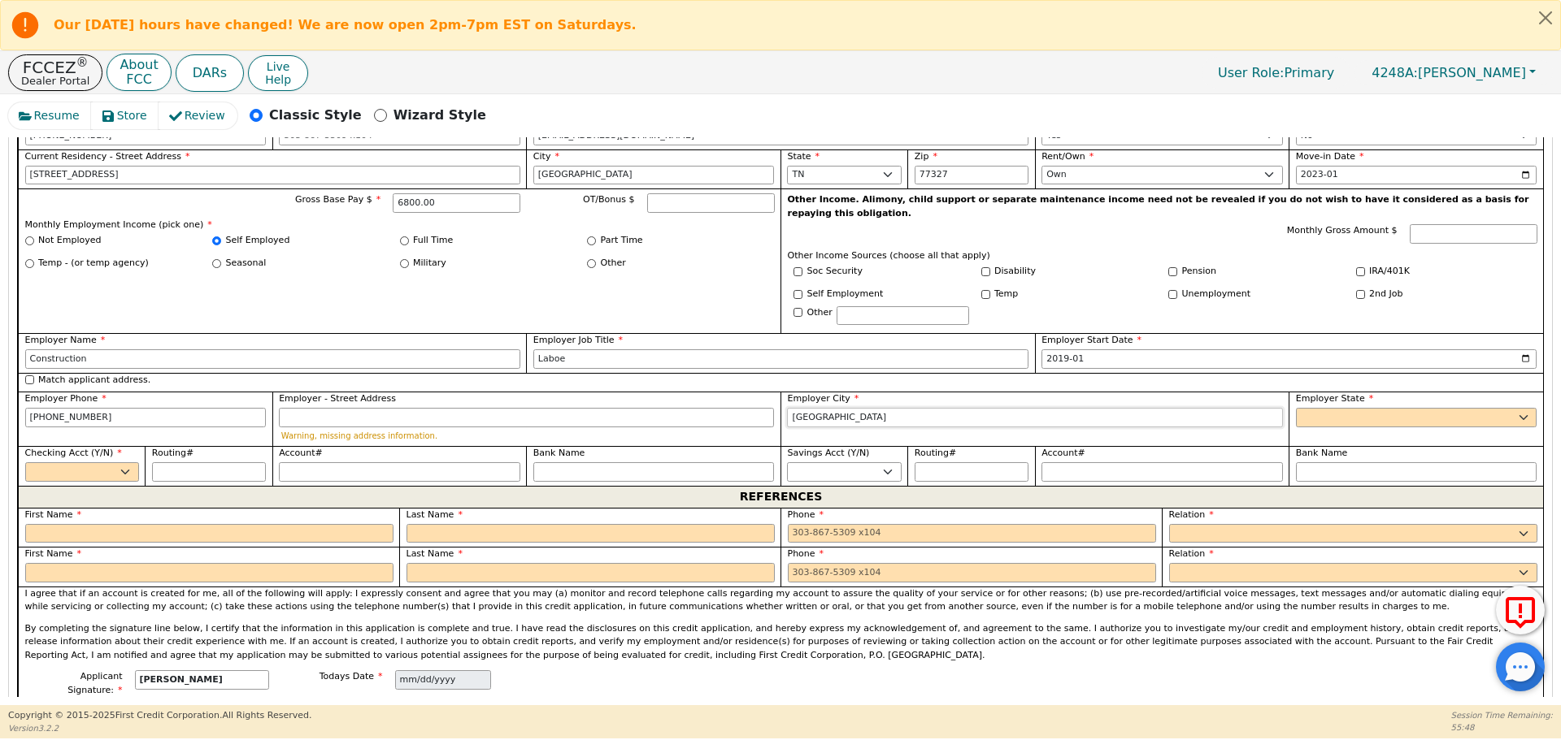
type input "[GEOGRAPHIC_DATA]"
select select "[GEOGRAPHIC_DATA]"
select select "y"
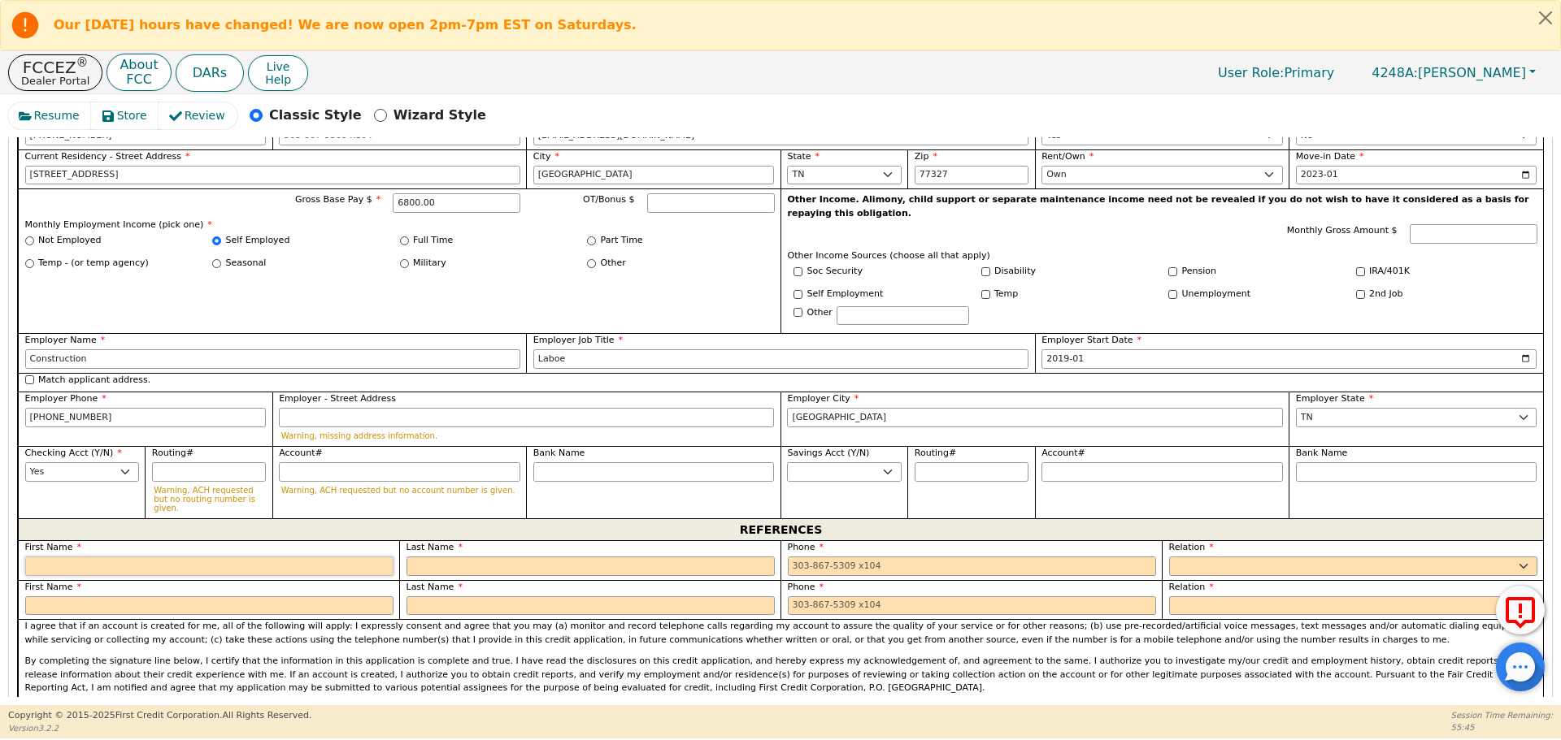
click at [318, 557] on input "text" at bounding box center [209, 567] width 368 height 20
type input "B"
type input "[PERSON_NAME]"
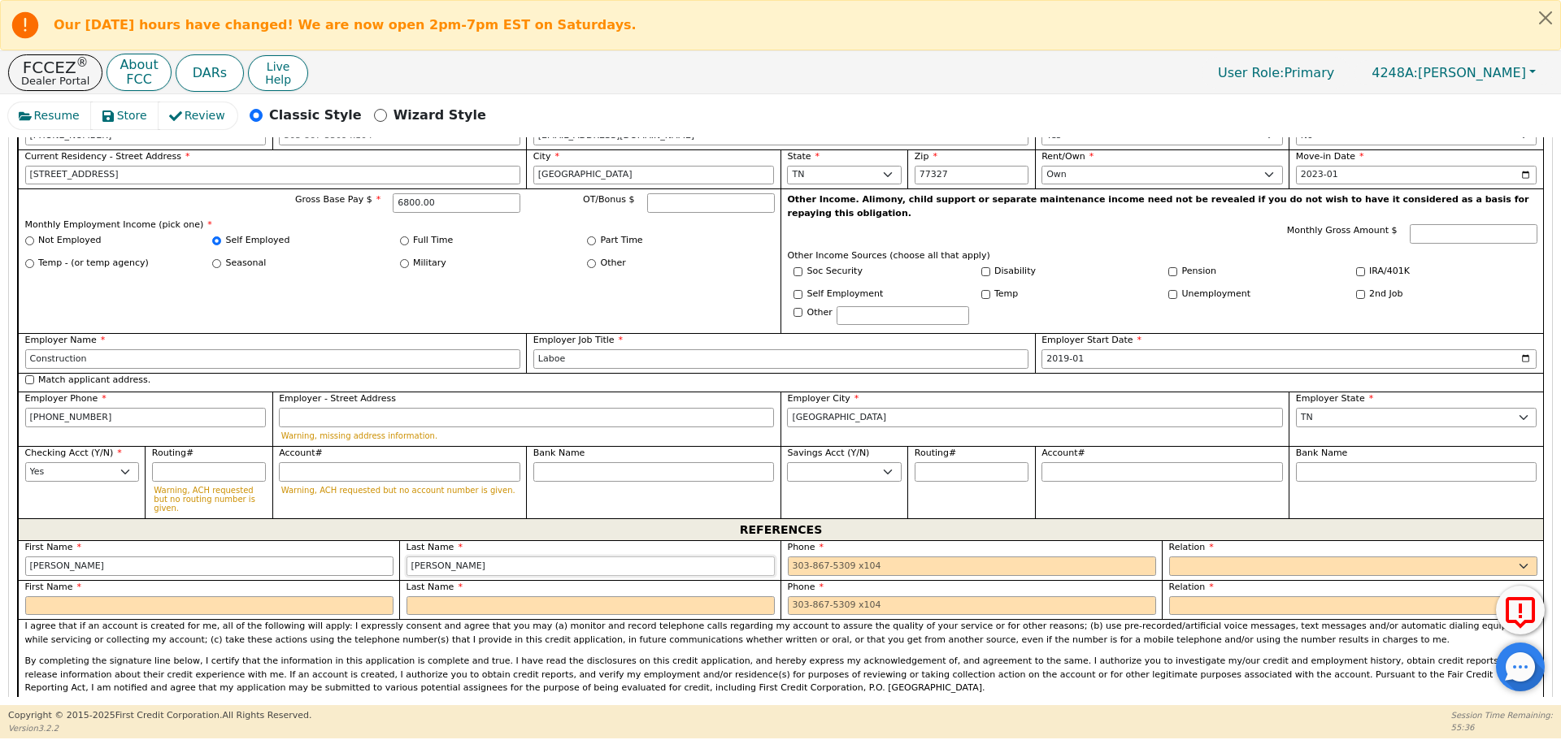
type input "[PERSON_NAME]"
type input "[PHONE_NUMBER] 26"
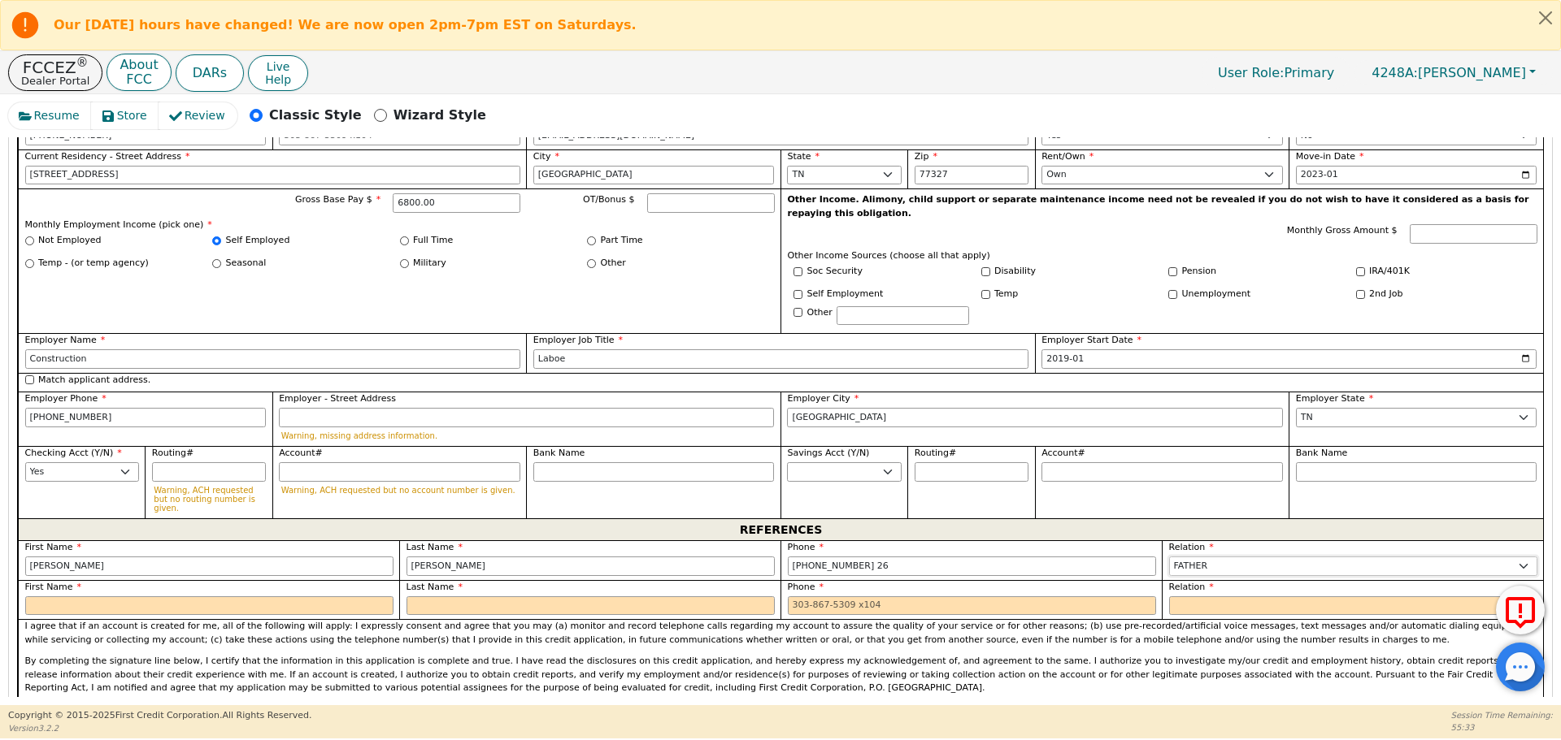
select select "FRIEND"
click at [1004, 557] on input "[PHONE_NUMBER] 26" at bounding box center [972, 567] width 368 height 20
click at [138, 597] on div at bounding box center [209, 607] width 368 height 20
type input "[PHONE_NUMBER]"
click at [130, 597] on input "text" at bounding box center [209, 607] width 368 height 20
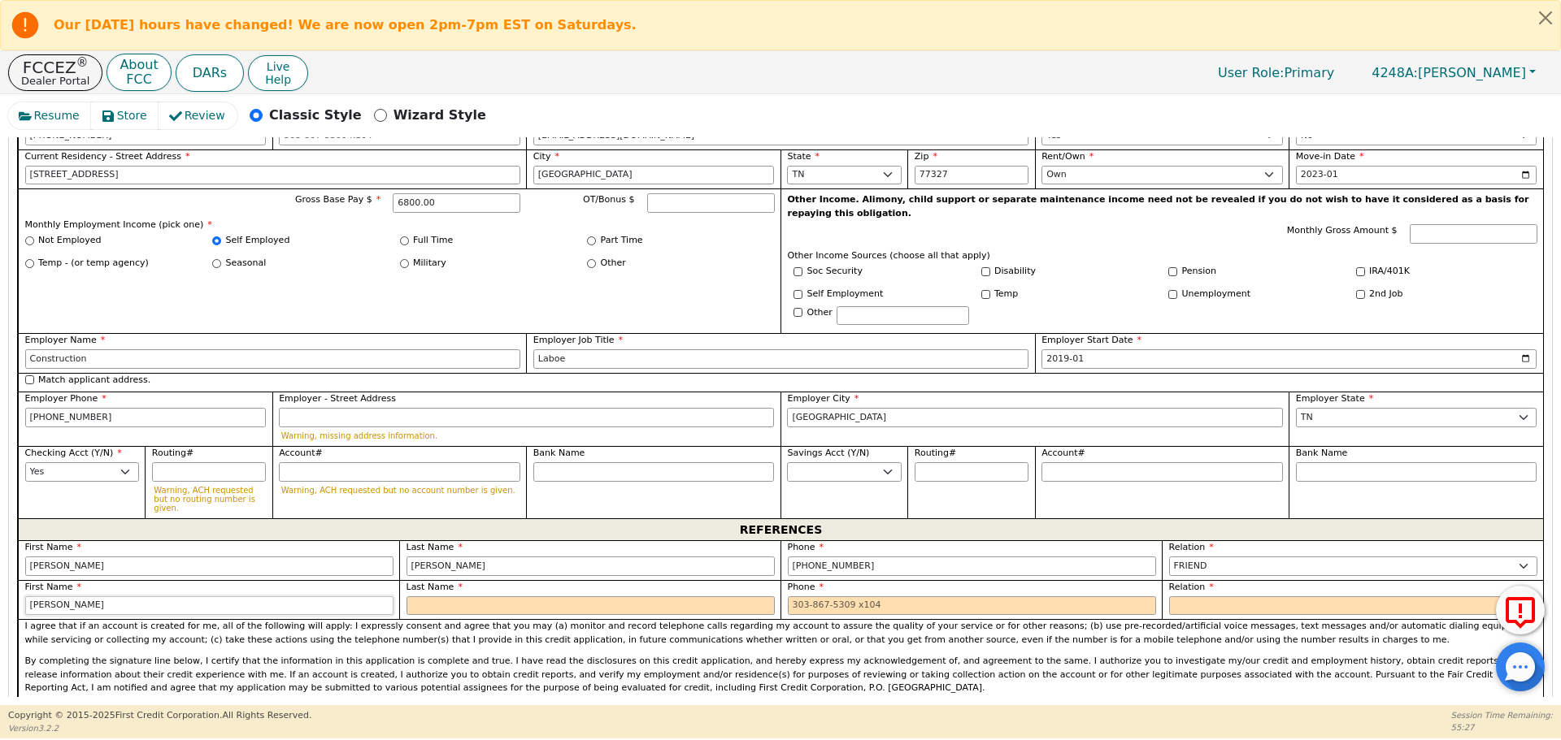
type input "[PERSON_NAME]"
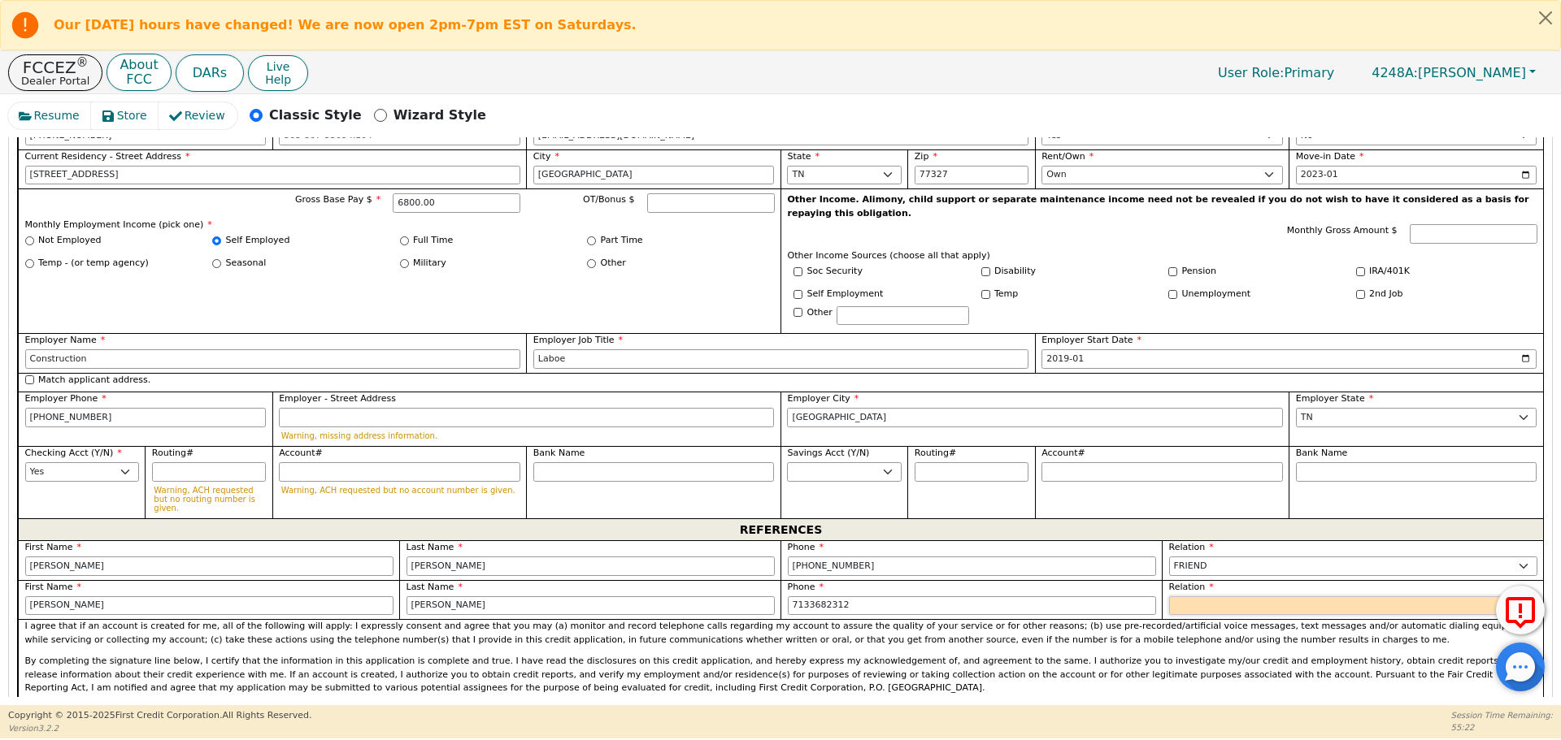
type input "[PHONE_NUMBER]"
select select "FRIEND"
click at [573, 655] on p "By completing the signature line below, I certify that the information in this …" at bounding box center [781, 675] width 1512 height 41
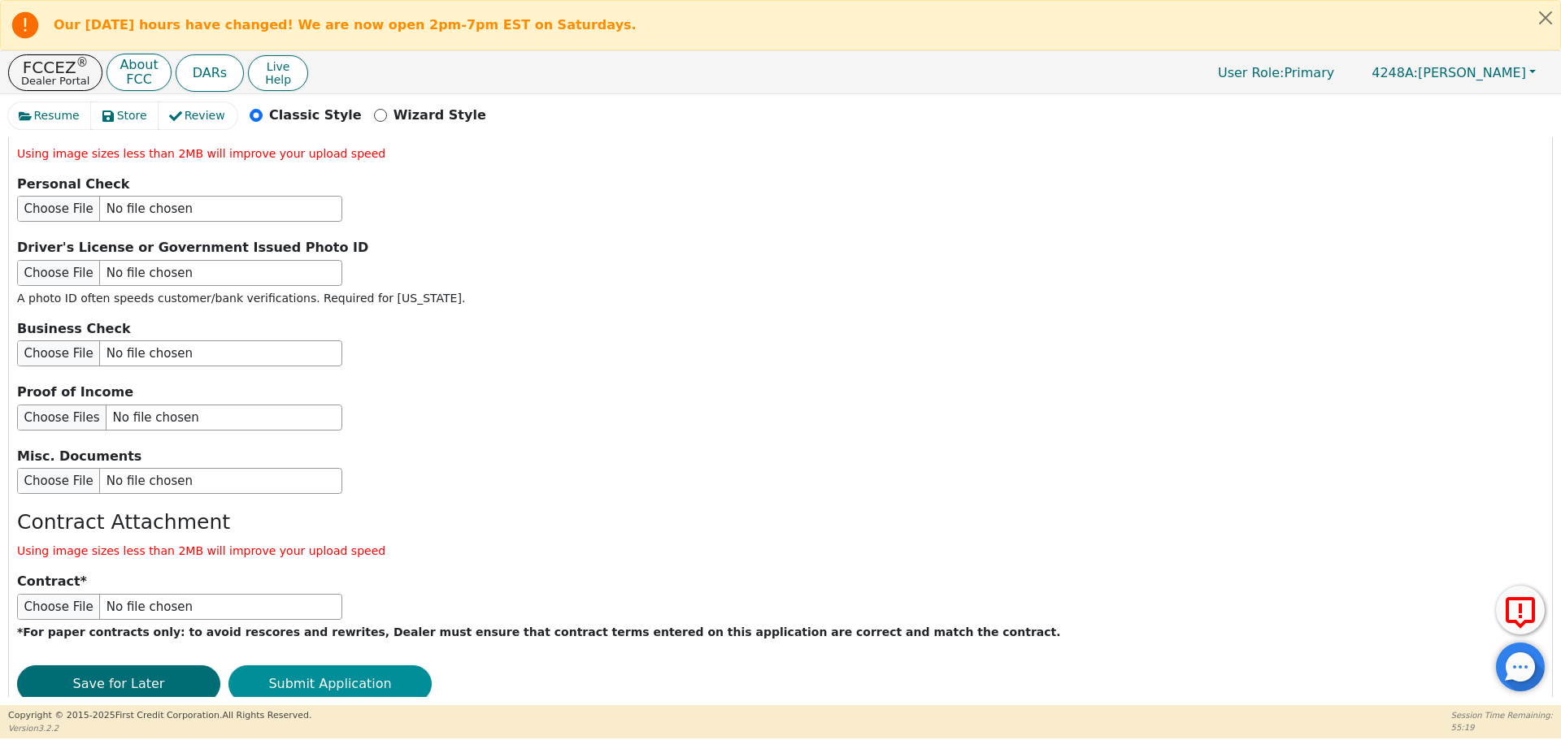
click at [345, 666] on button "Submit Application" at bounding box center [329, 684] width 203 height 37
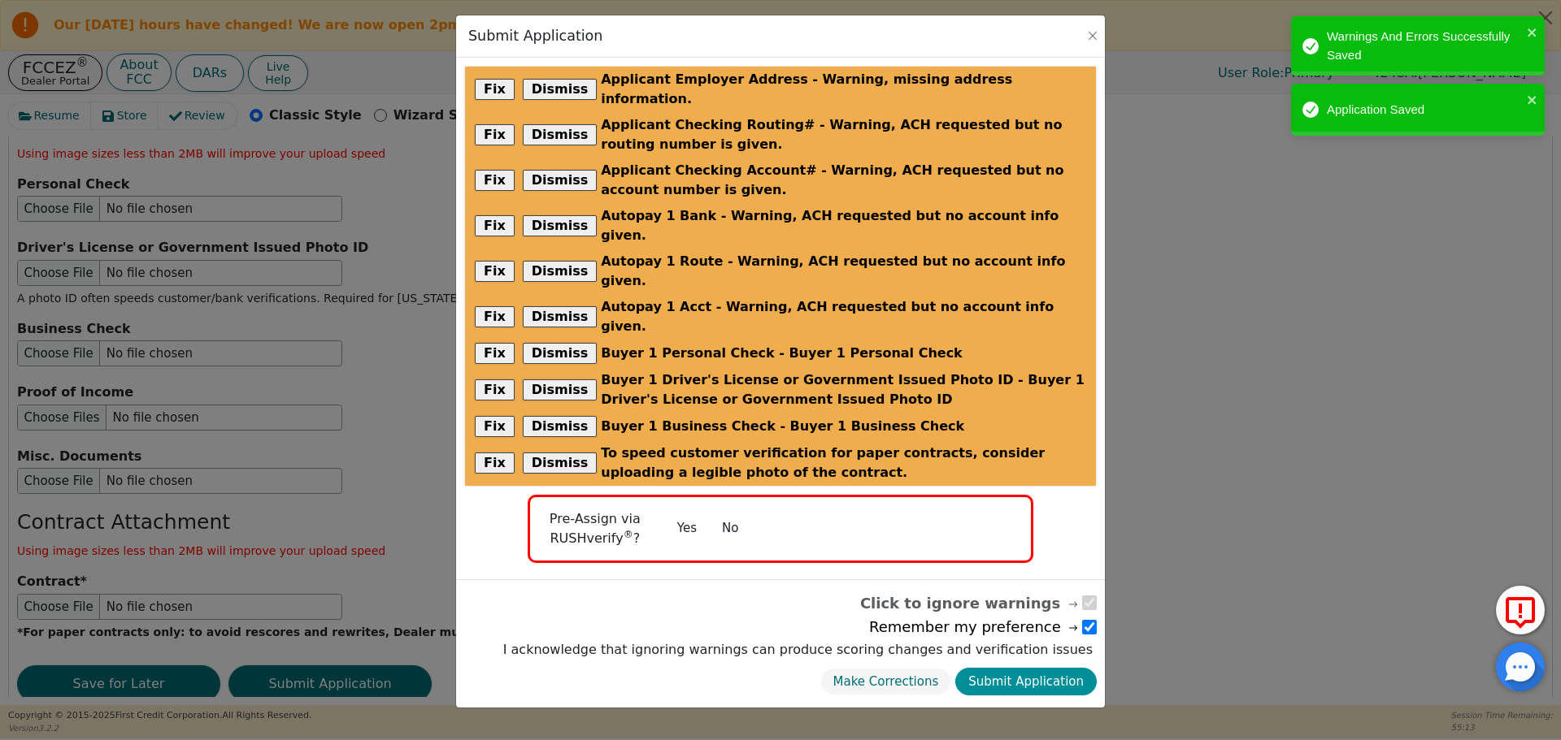
click at [1030, 668] on button "Submit Application" at bounding box center [1025, 682] width 141 height 28
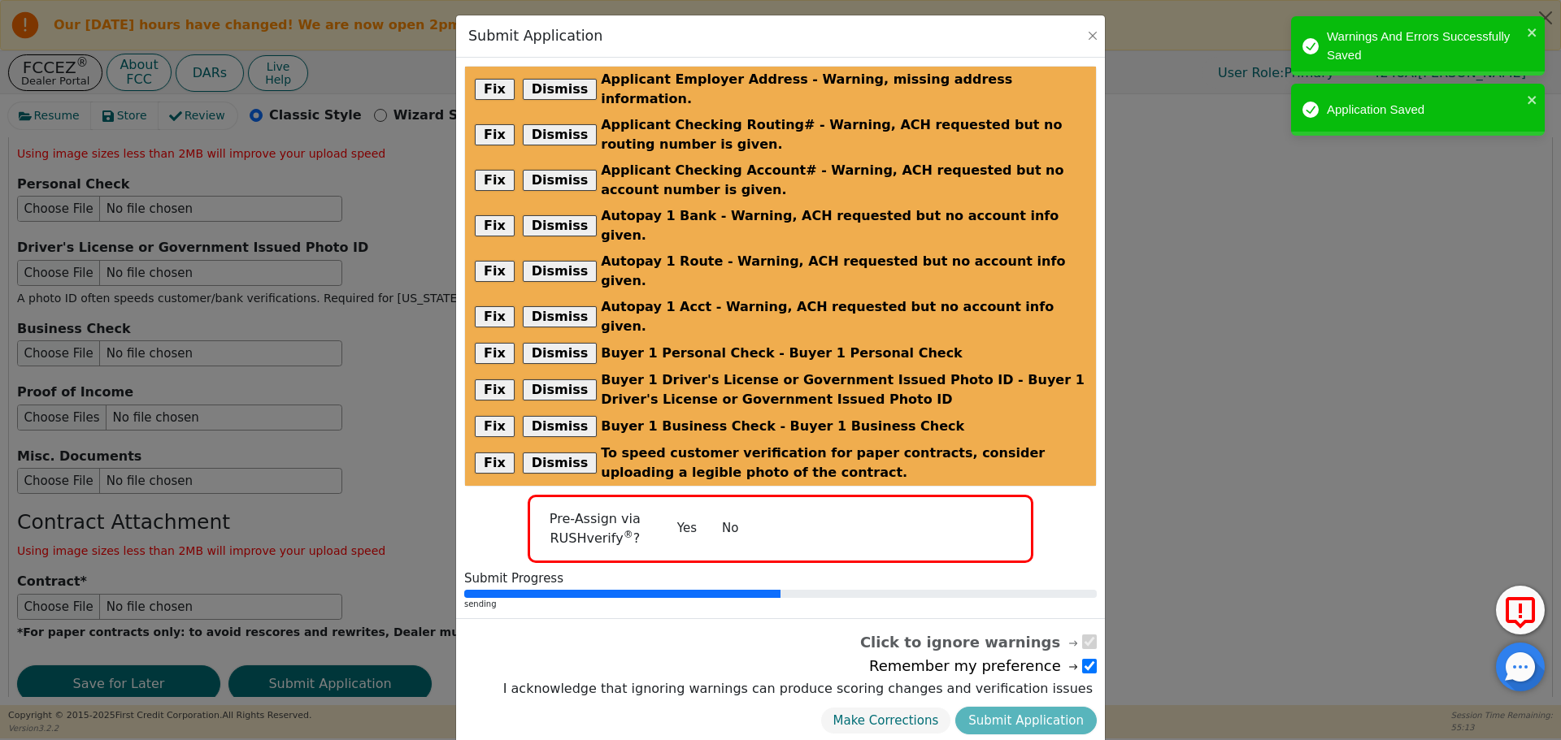
radio input "false"
checkbox input "false"
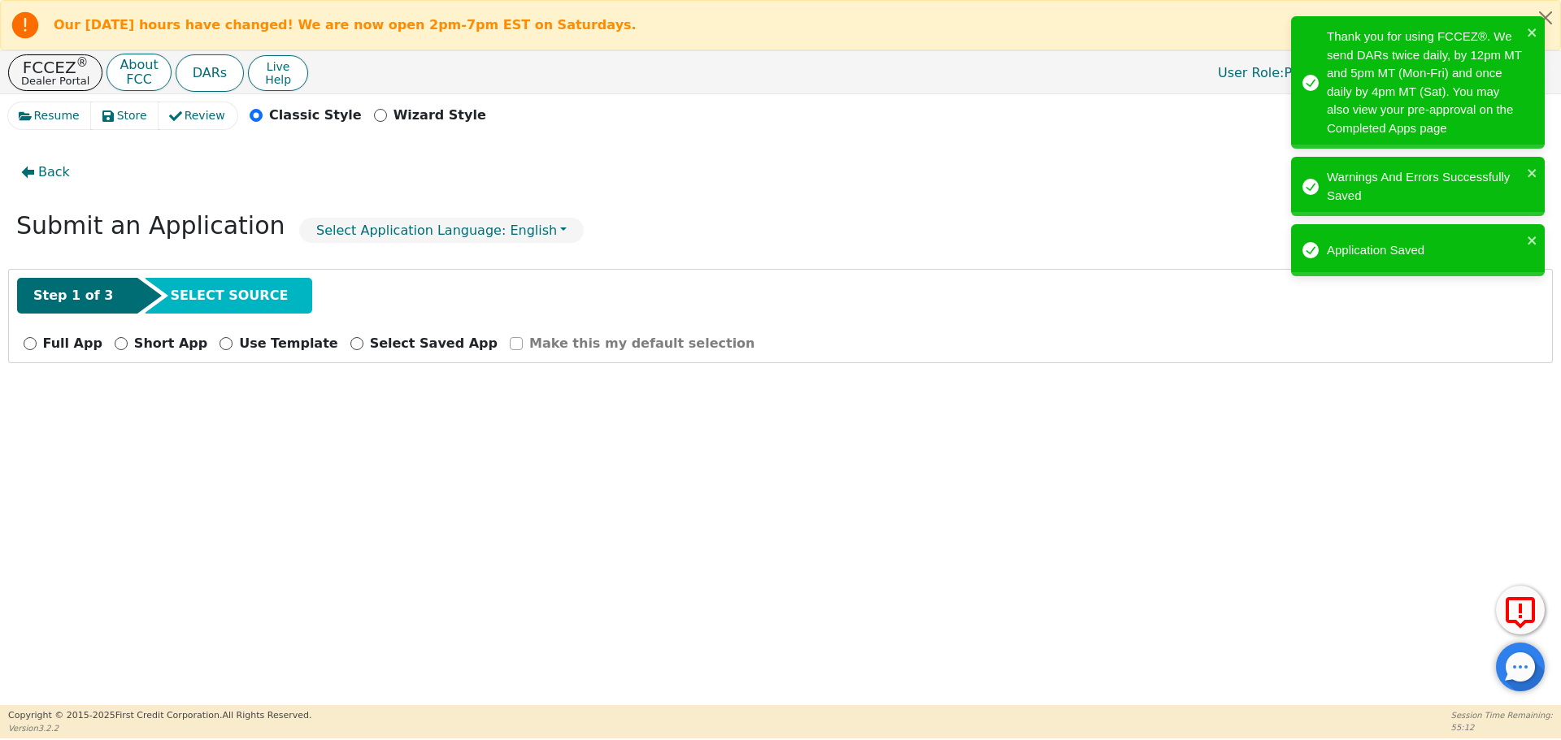
scroll to position [0, 0]
